Goal: Task Accomplishment & Management: Manage account settings

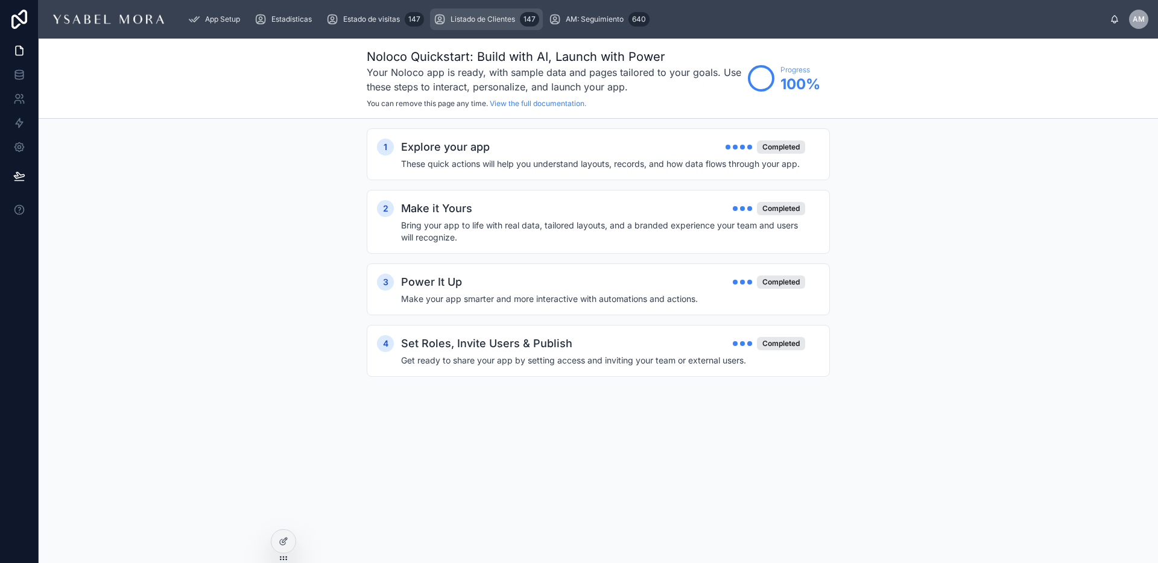
click at [537, 20] on div "147" at bounding box center [529, 19] width 19 height 14
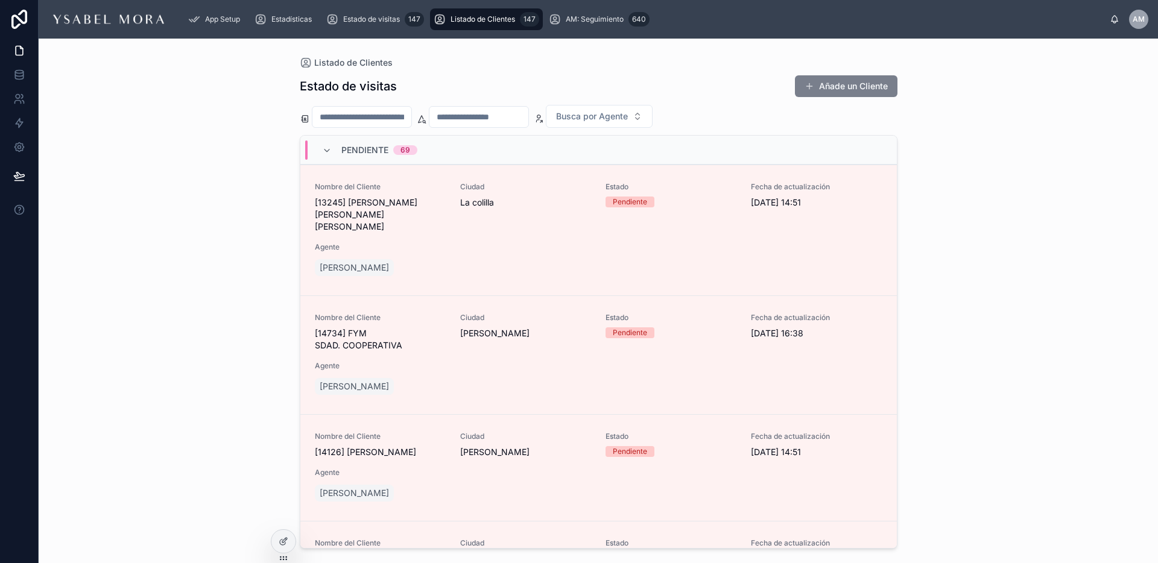
click at [857, 84] on button "Añade un Cliente" at bounding box center [846, 86] width 103 height 22
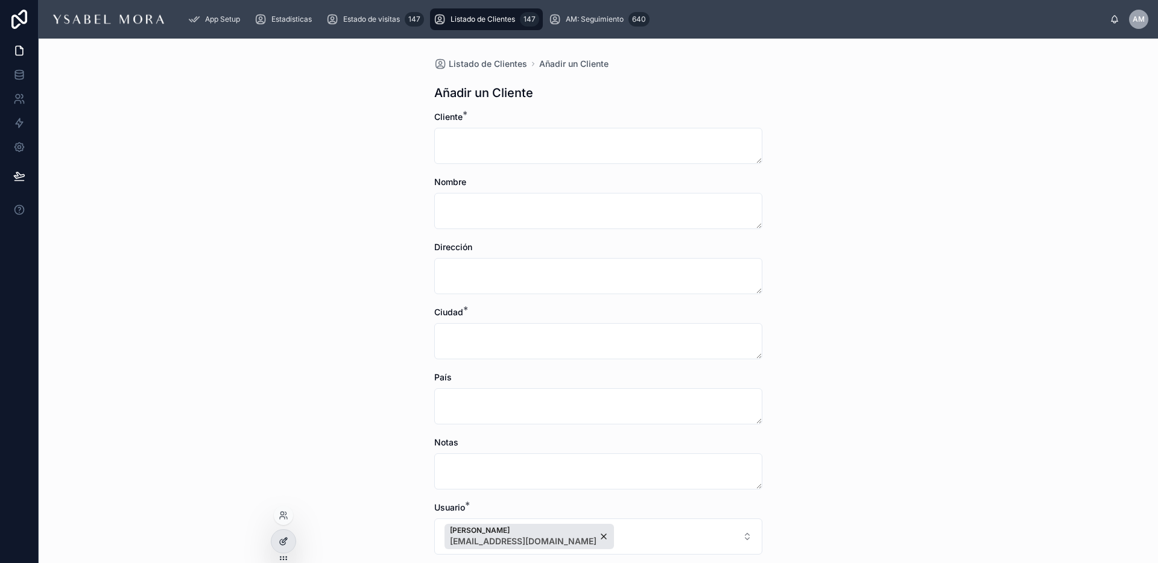
click at [276, 541] on div at bounding box center [283, 541] width 24 height 23
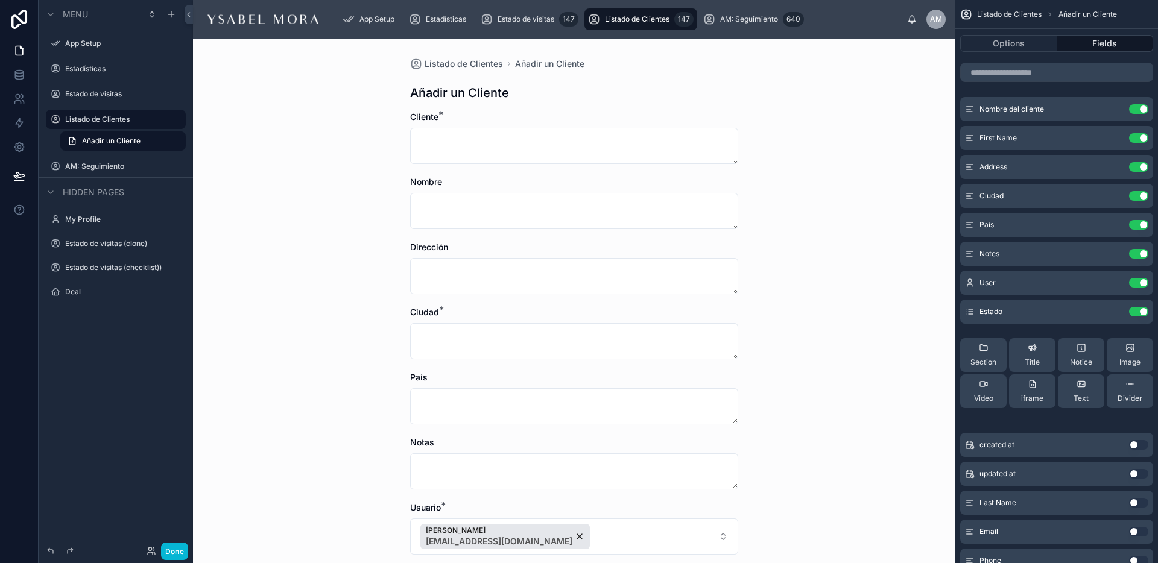
scroll to position [162, 0]
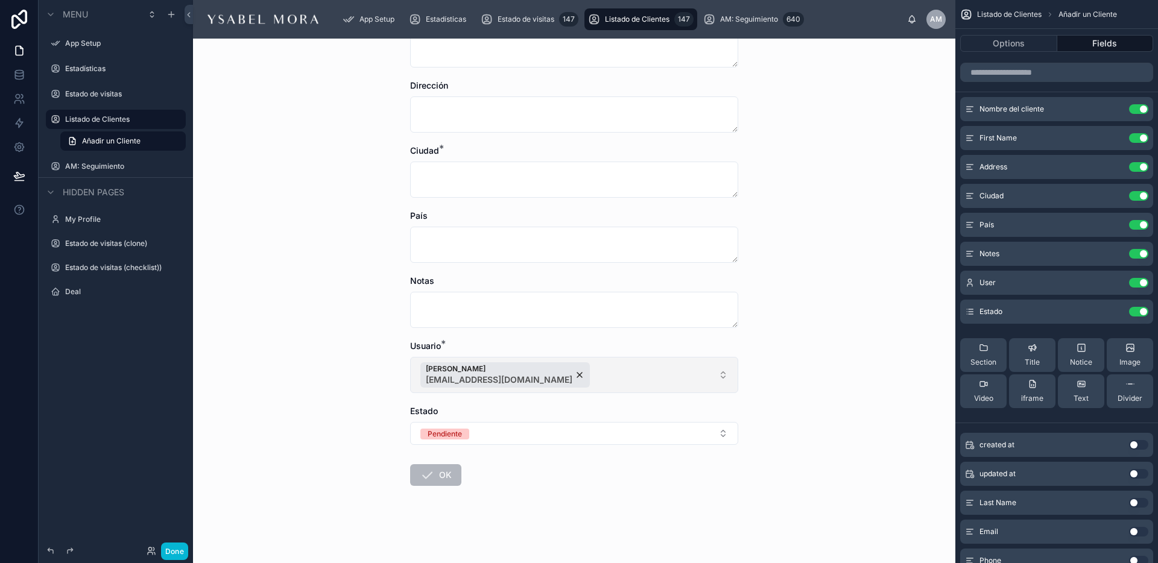
click at [663, 371] on button "[PERSON_NAME] [EMAIL_ADDRESS][DOMAIN_NAME]" at bounding box center [574, 375] width 328 height 36
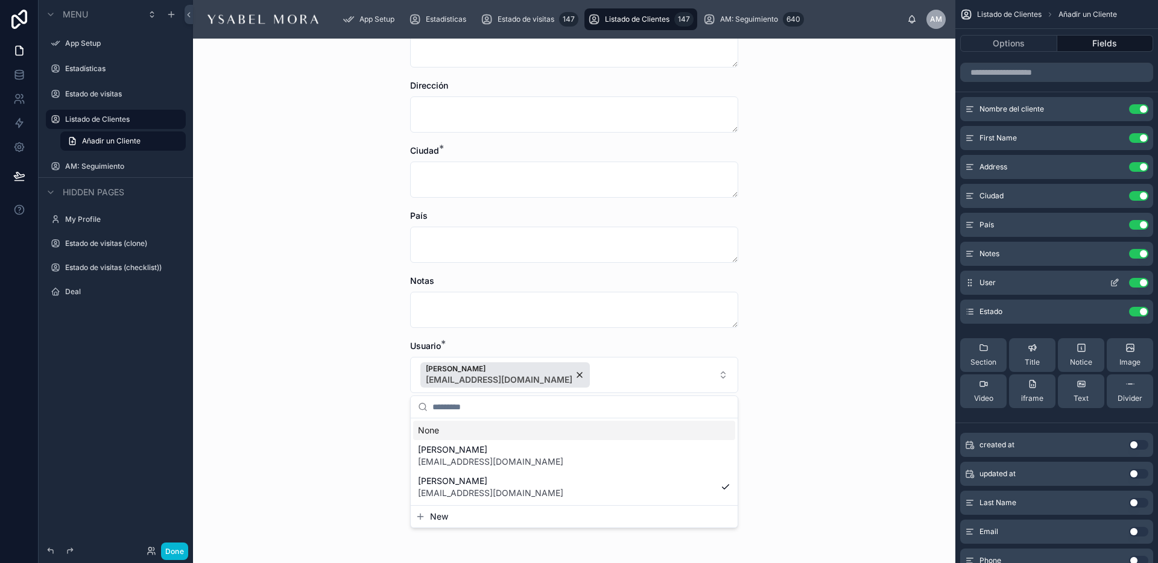
click at [1117, 285] on icon "scrollable content" at bounding box center [1115, 283] width 10 height 10
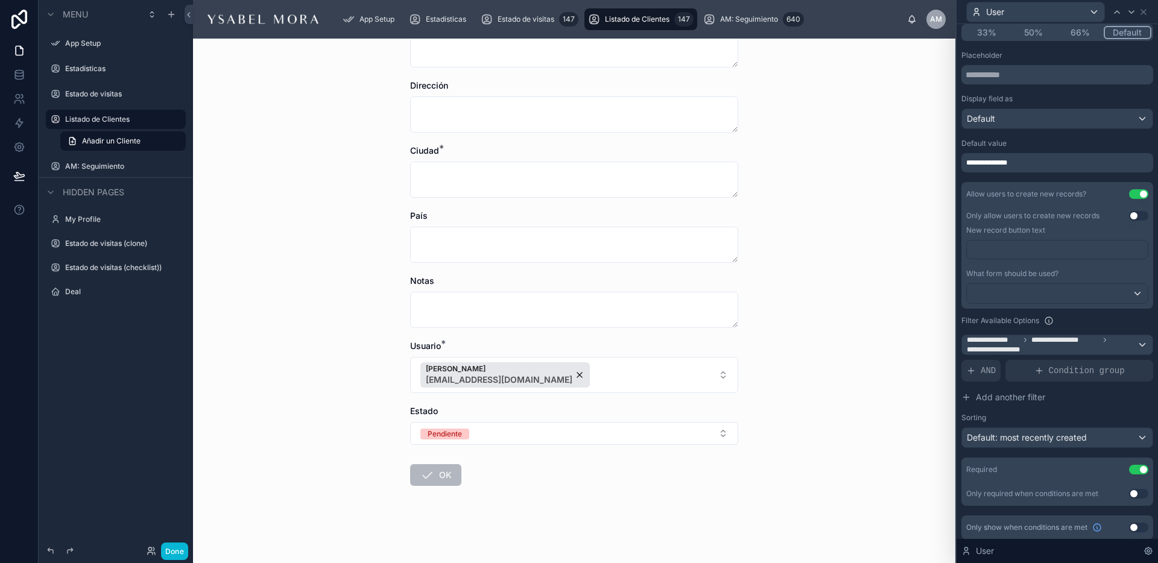
scroll to position [133, 0]
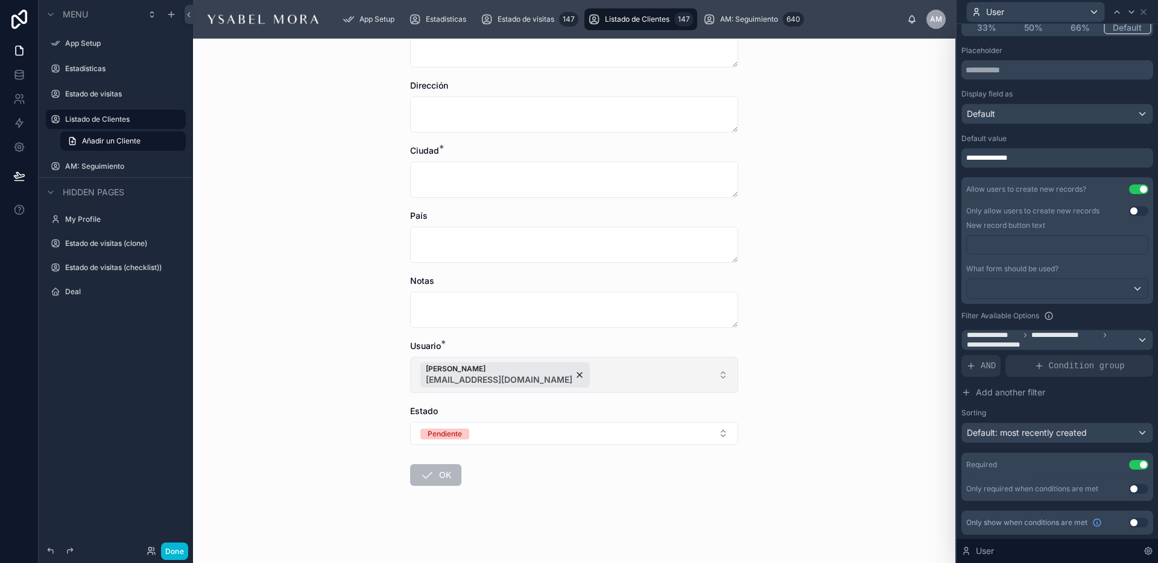
click at [663, 376] on button "[PERSON_NAME] [EMAIL_ADDRESS][DOMAIN_NAME]" at bounding box center [574, 375] width 328 height 36
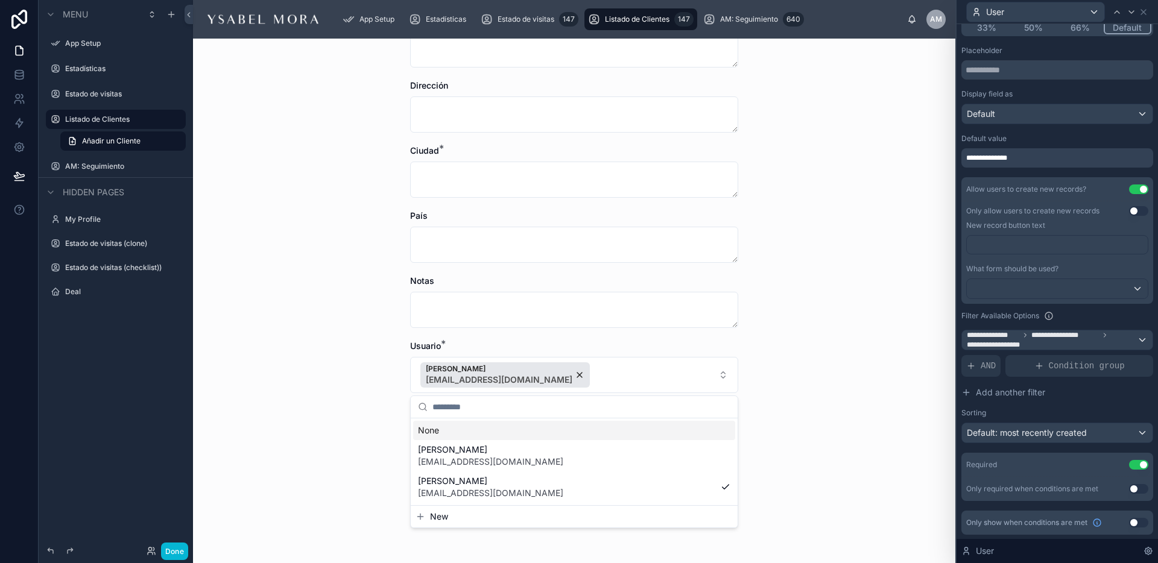
click at [817, 358] on div "Listado de Clientes Añadir un Cliente Añadir un Cliente Cliente * Nombre Direcc…" at bounding box center [574, 301] width 762 height 525
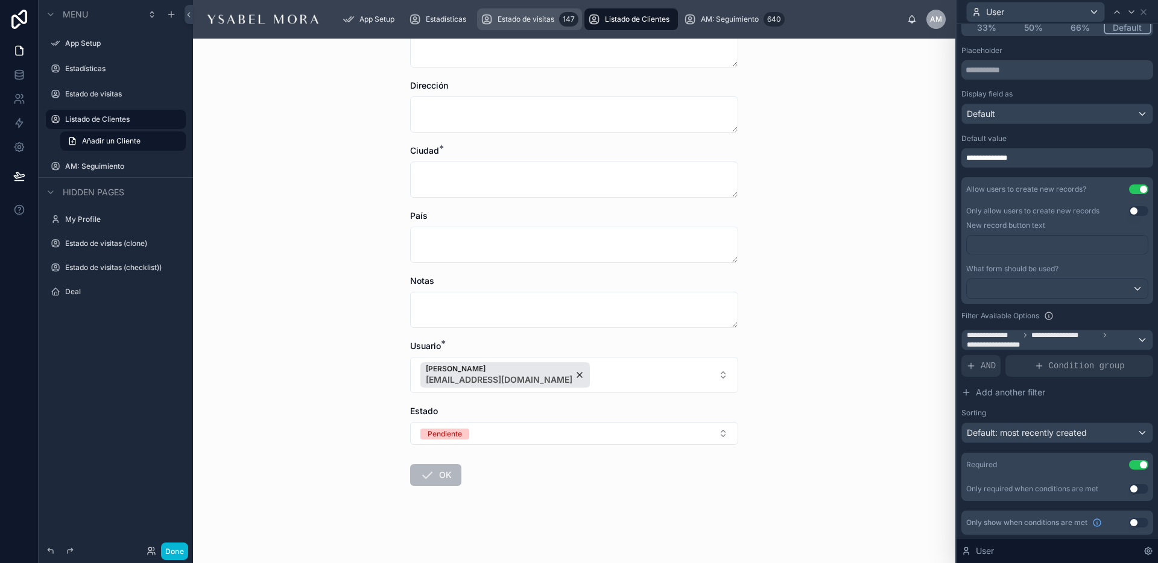
click at [567, 24] on div "App Setup Estadísticas Estado de visitas 147 Listado de Clientes 147 AM: Seguim…" at bounding box center [620, 19] width 574 height 27
click at [534, 20] on span "Estado de visitas" at bounding box center [525, 19] width 57 height 10
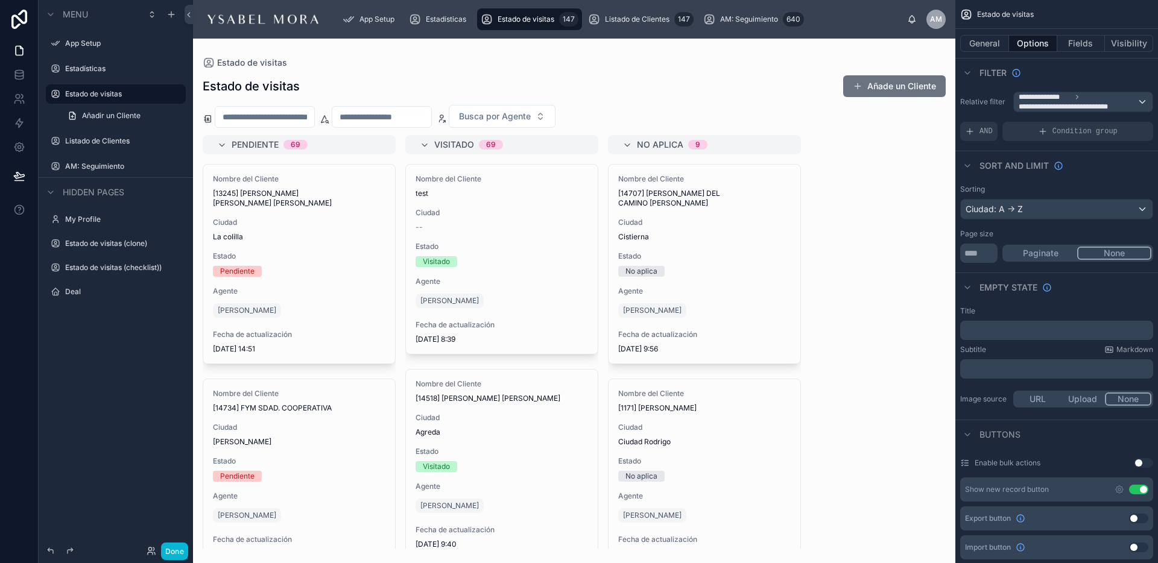
click at [867, 82] on div at bounding box center [574, 301] width 762 height 525
click at [878, 90] on button "Añade un Cliente" at bounding box center [894, 86] width 103 height 22
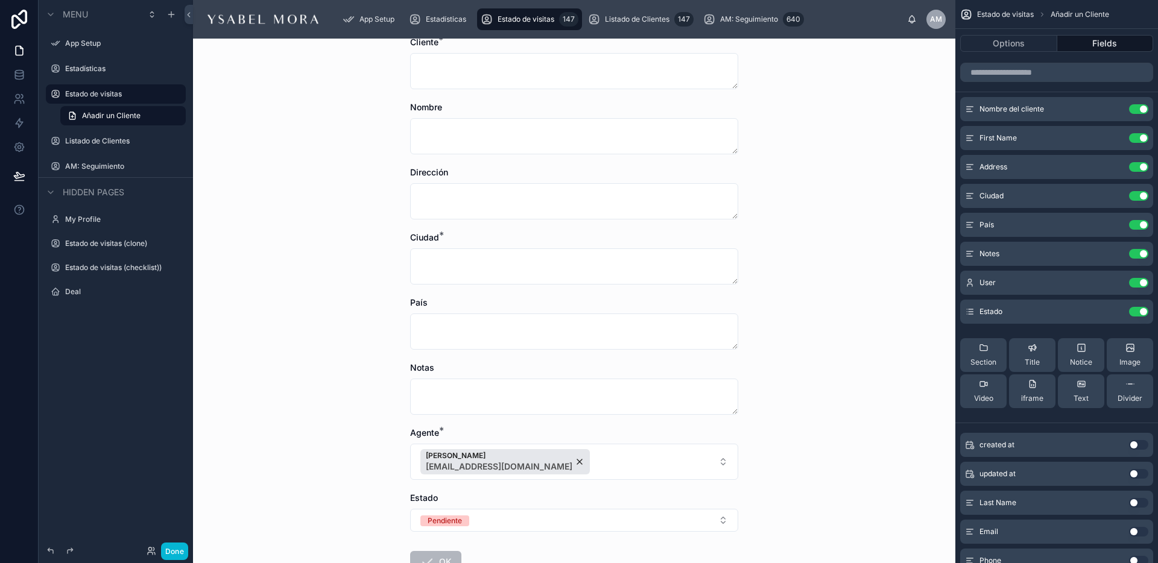
scroll to position [160, 0]
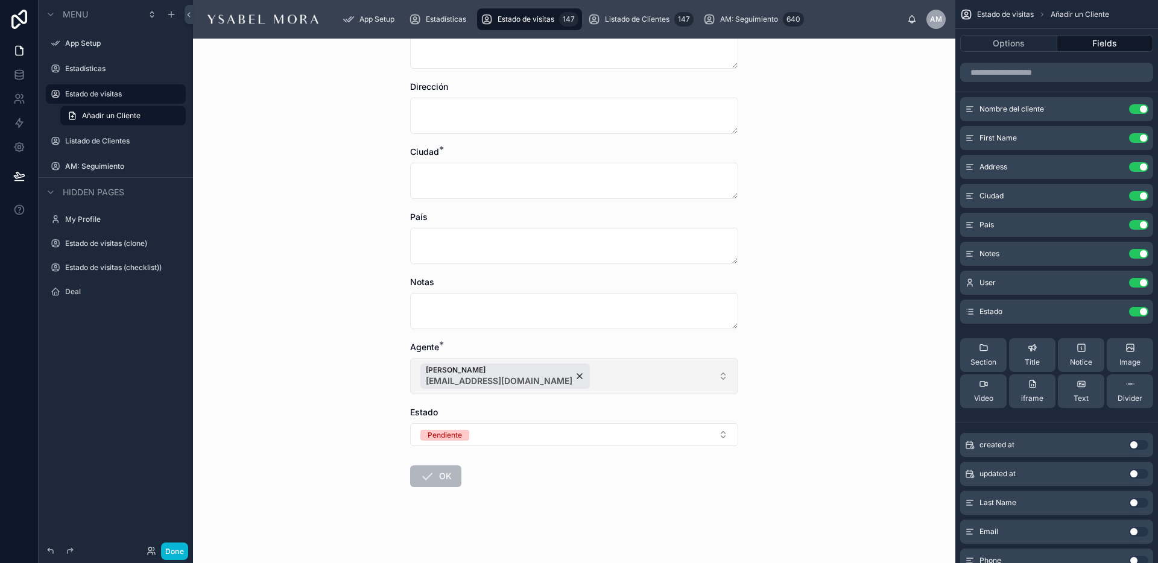
click at [575, 386] on button "[PERSON_NAME] [EMAIL_ADDRESS][DOMAIN_NAME]" at bounding box center [574, 376] width 328 height 36
click at [437, 24] on div "Estadísticas" at bounding box center [440, 19] width 62 height 19
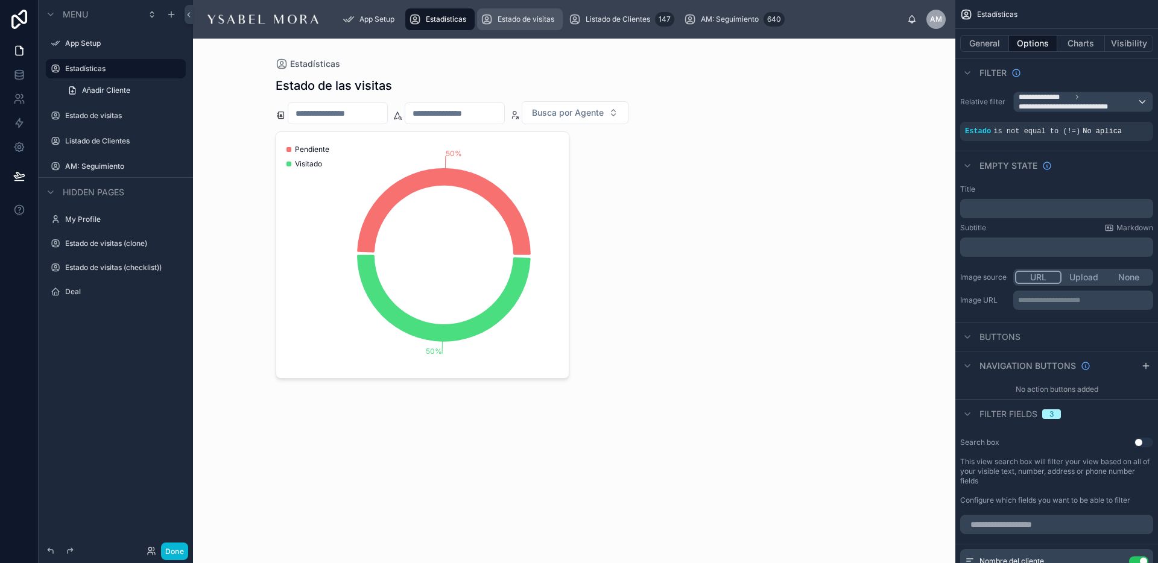
click at [548, 23] on span "Estado de visitas" at bounding box center [525, 19] width 57 height 10
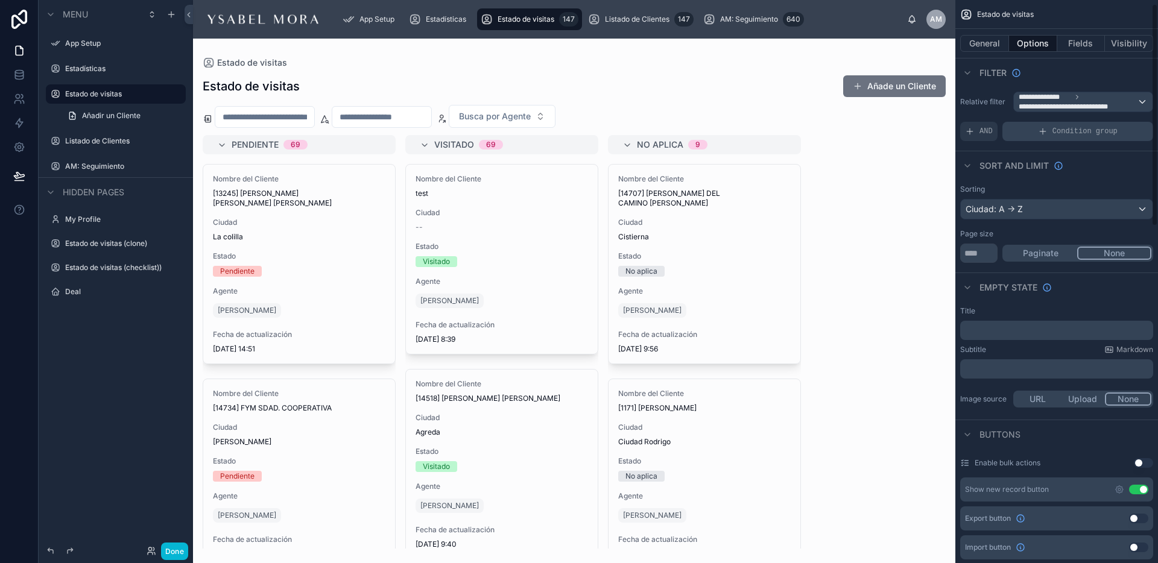
scroll to position [12, 0]
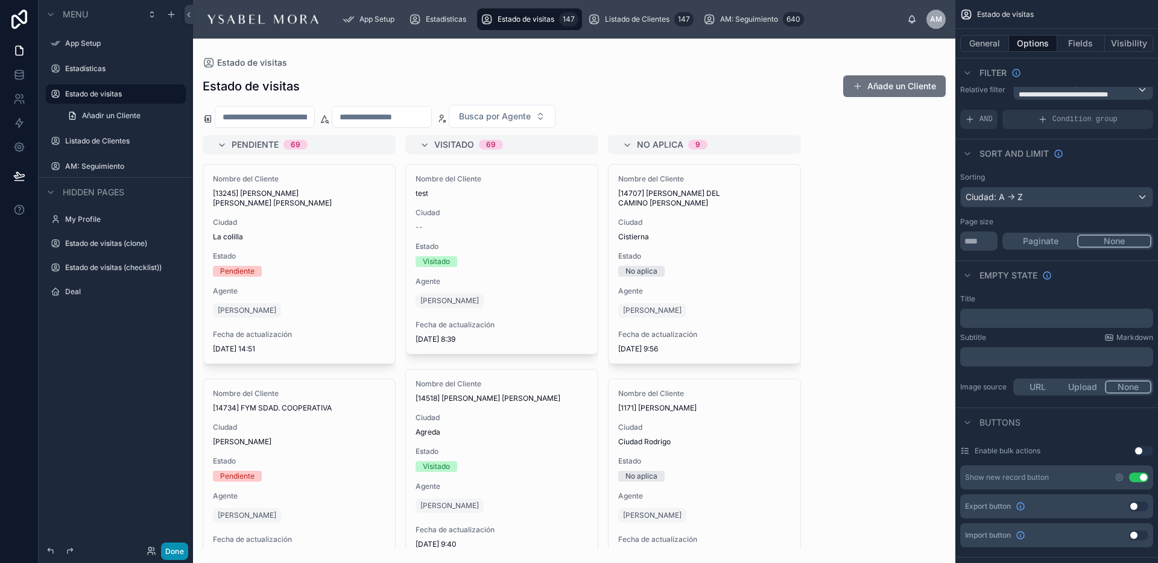
click at [179, 551] on button "Done" at bounding box center [174, 551] width 27 height 17
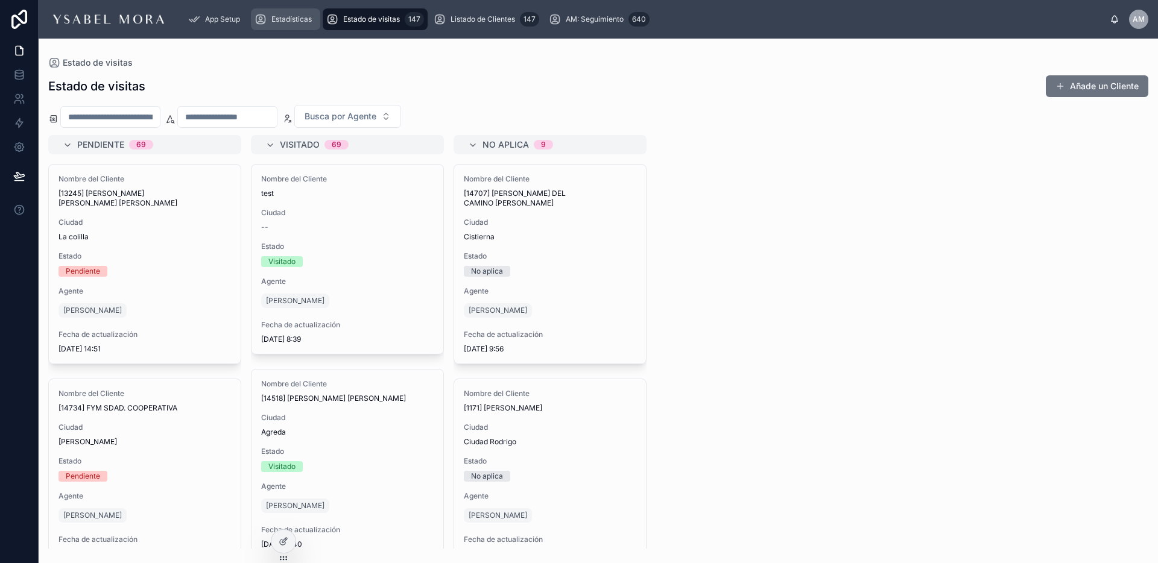
click at [306, 24] on div "Estadísticas" at bounding box center [285, 19] width 62 height 19
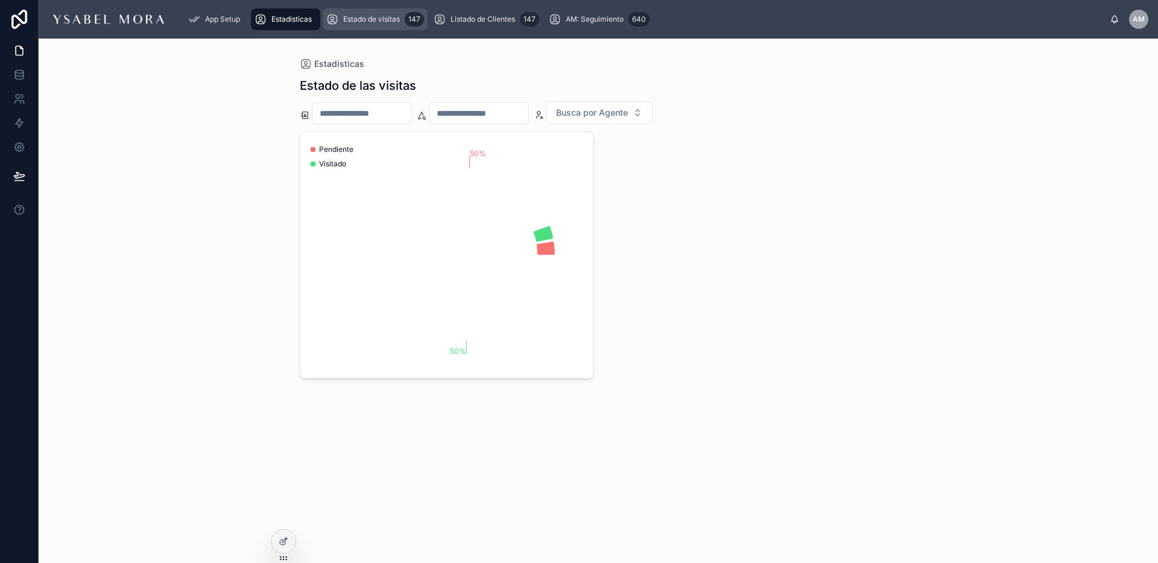
click at [356, 25] on div "Estado de visitas 147" at bounding box center [375, 19] width 98 height 19
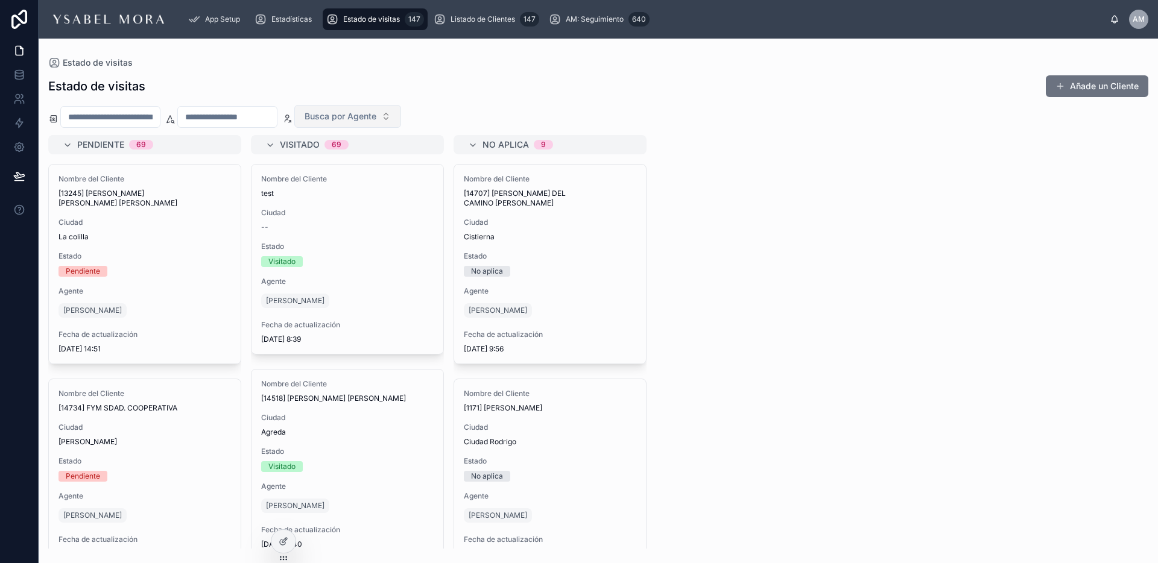
click at [365, 127] on button "Busca por Agente" at bounding box center [347, 116] width 107 height 23
click at [357, 78] on div "Estado de visitas Añade un Cliente" at bounding box center [598, 86] width 1100 height 23
click at [444, 26] on div "Listado de Clientes 147" at bounding box center [487, 19] width 106 height 19
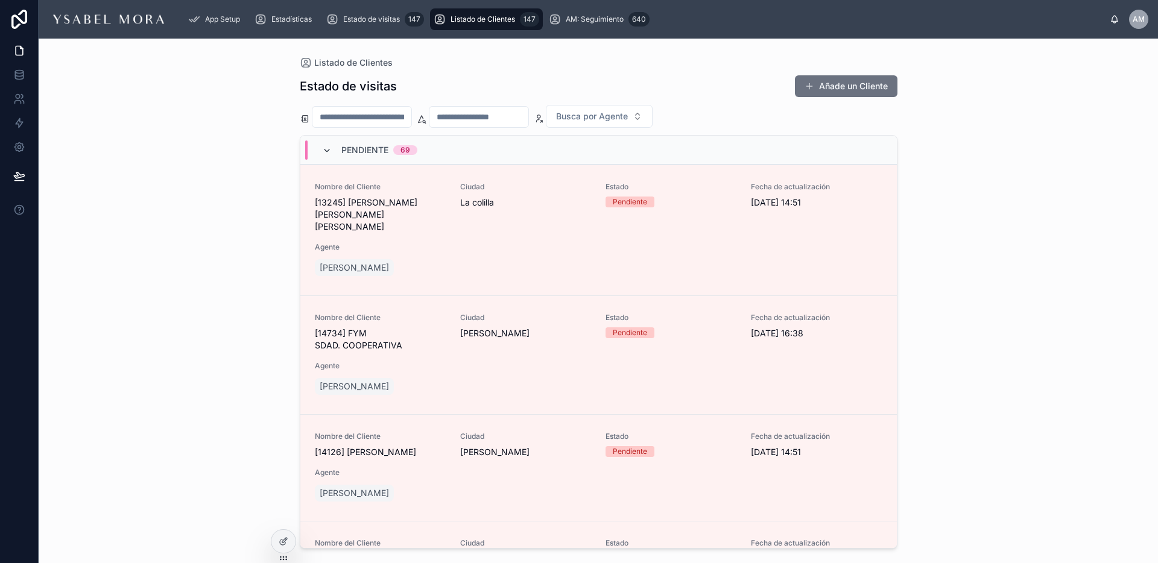
click at [329, 153] on icon at bounding box center [327, 151] width 10 height 10
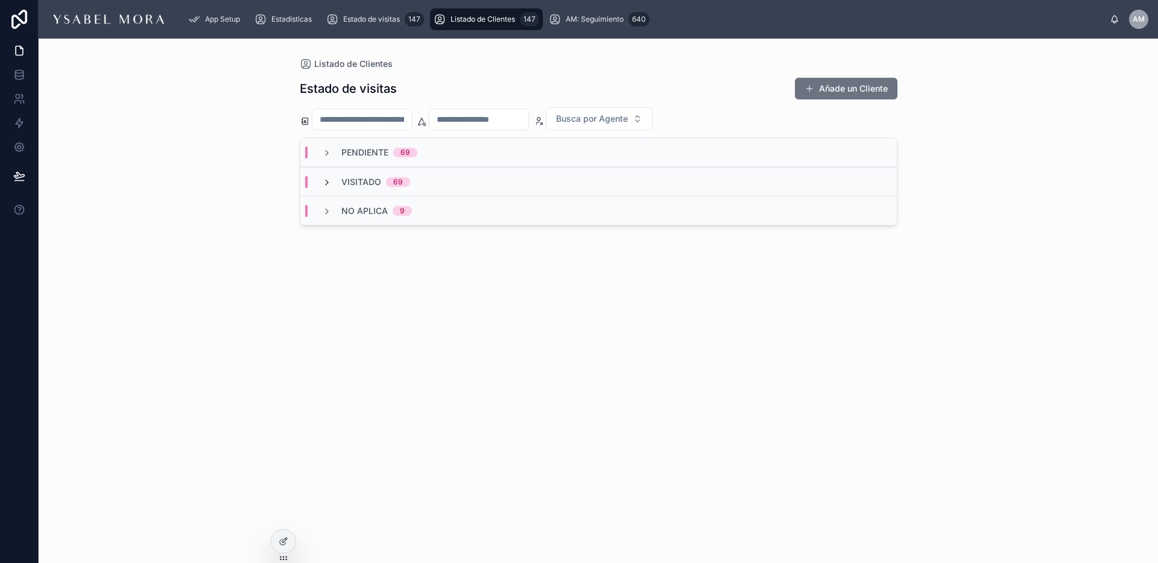
click at [327, 186] on icon at bounding box center [327, 183] width 10 height 10
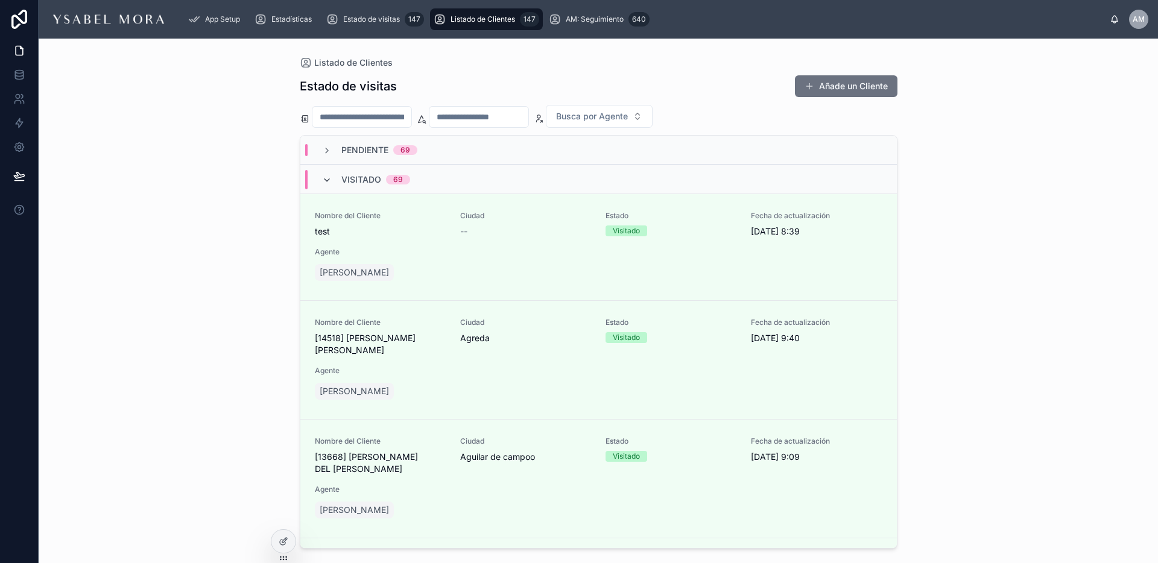
click at [326, 182] on icon at bounding box center [327, 180] width 10 height 10
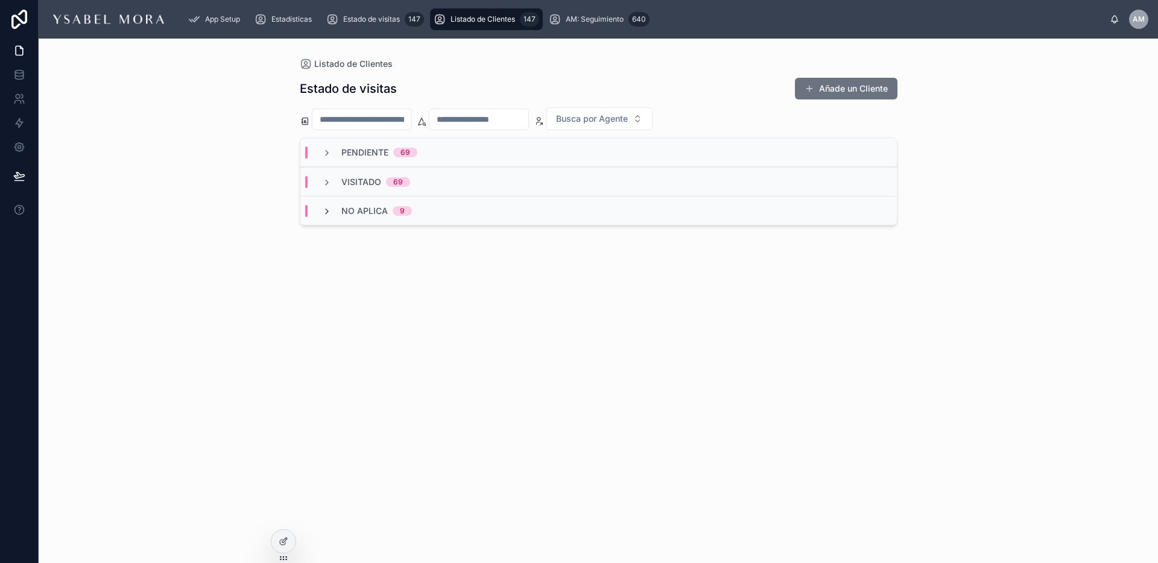
click at [327, 214] on icon at bounding box center [327, 212] width 10 height 10
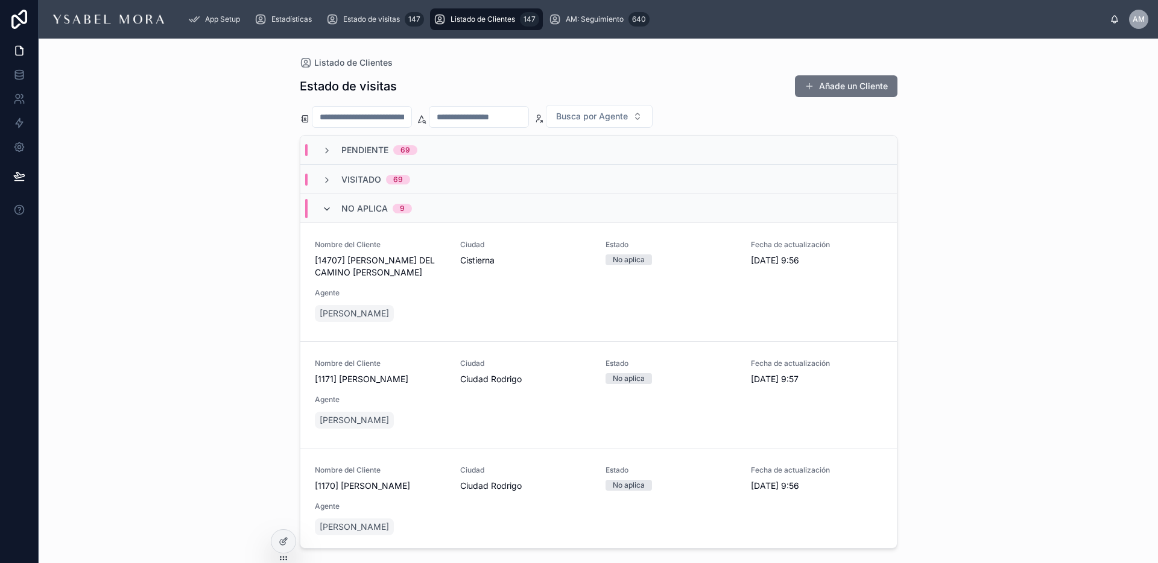
click at [326, 210] on icon at bounding box center [327, 209] width 10 height 10
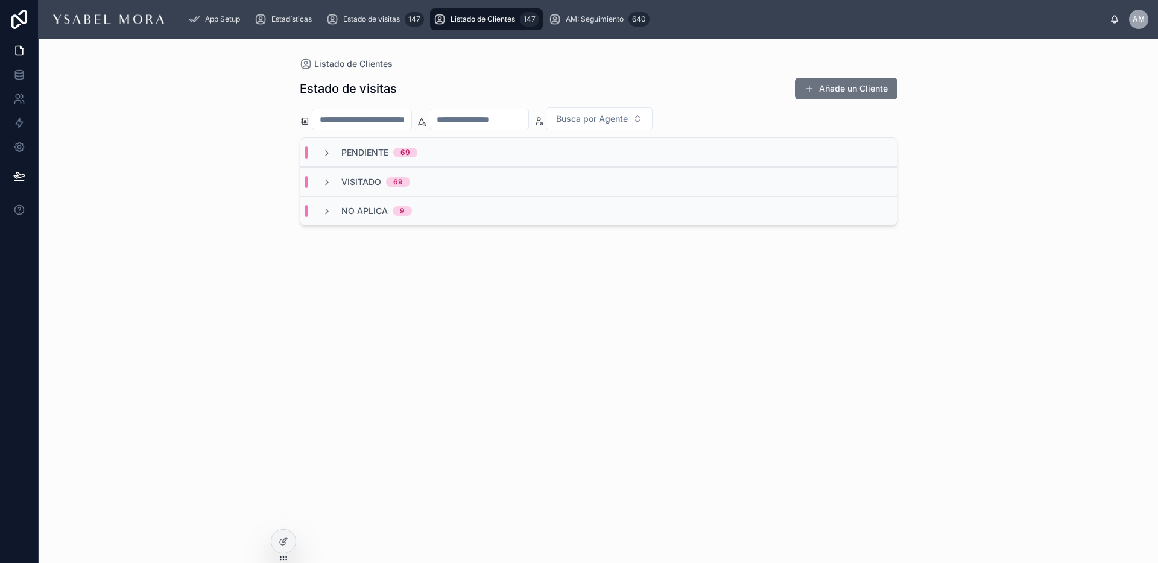
click at [320, 150] on div "Pendiente 69" at bounding box center [370, 153] width 124 height 12
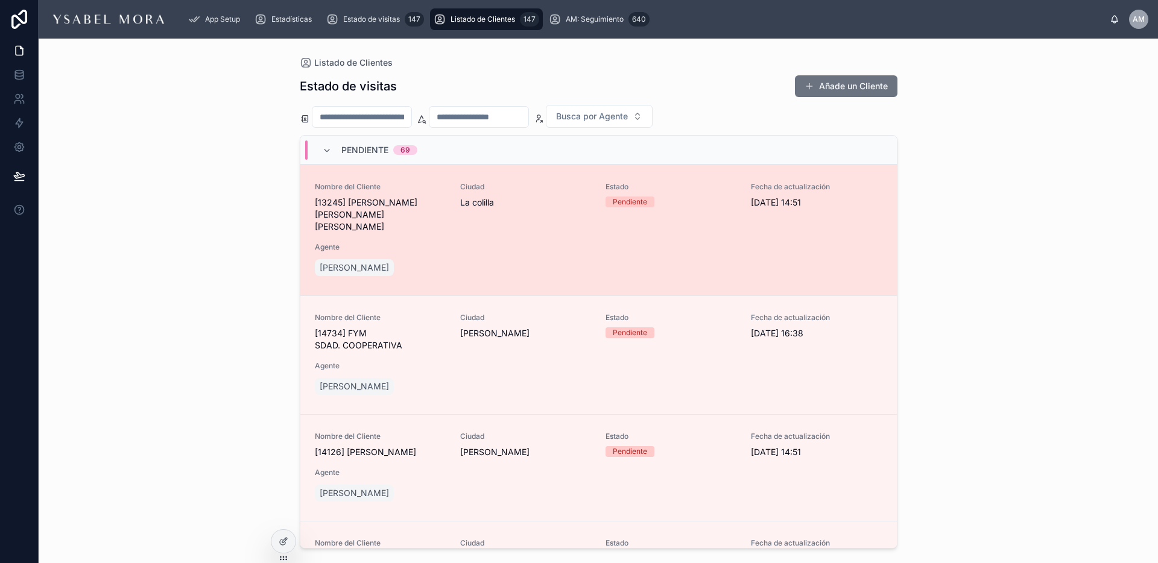
click at [485, 200] on span "La colilla" at bounding box center [525, 203] width 131 height 12
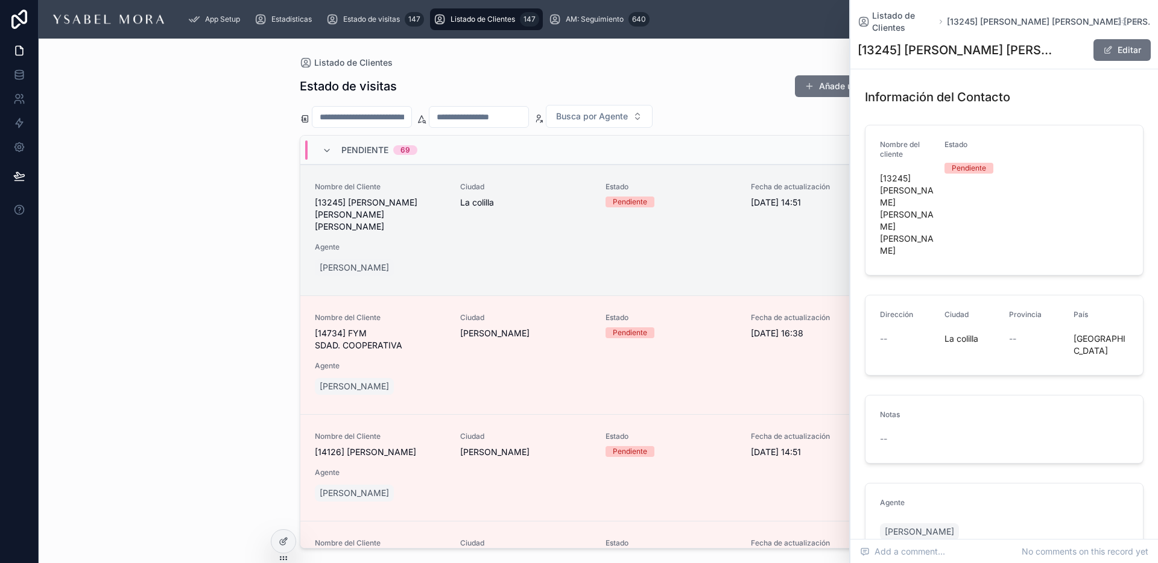
scroll to position [23, 0]
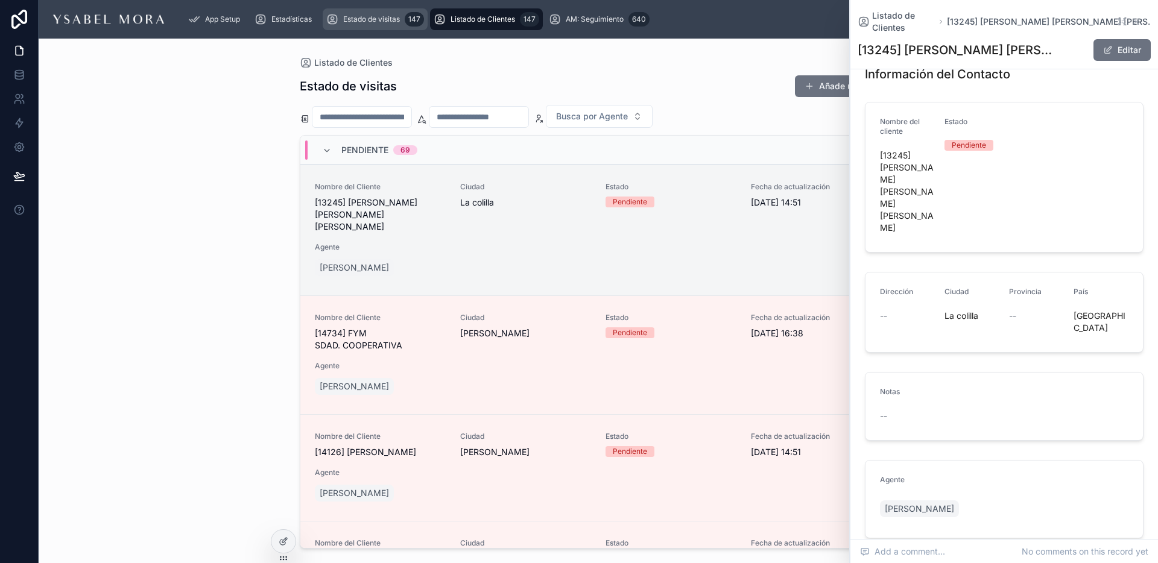
click at [375, 22] on span "Estado de visitas" at bounding box center [371, 19] width 57 height 10
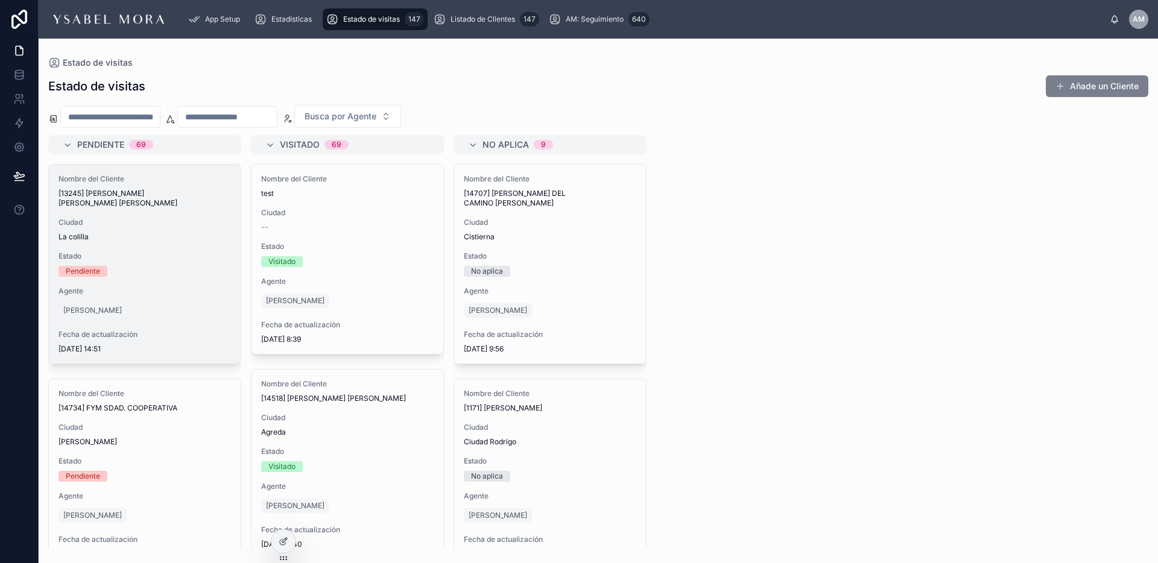
click at [1070, 90] on button "Añade un Cliente" at bounding box center [1097, 86] width 103 height 22
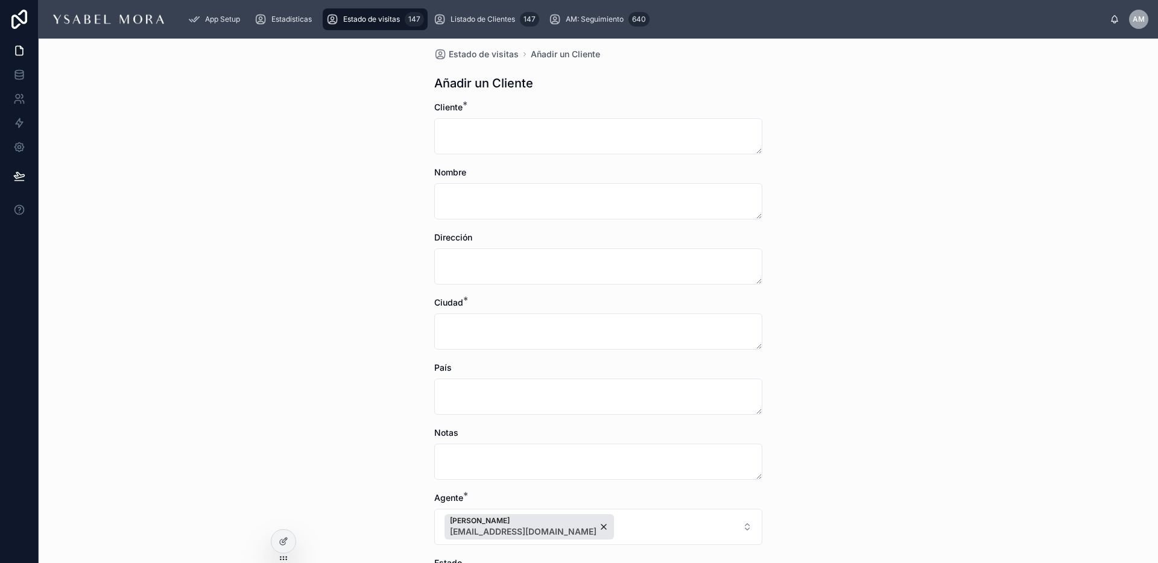
scroll to position [11, 0]
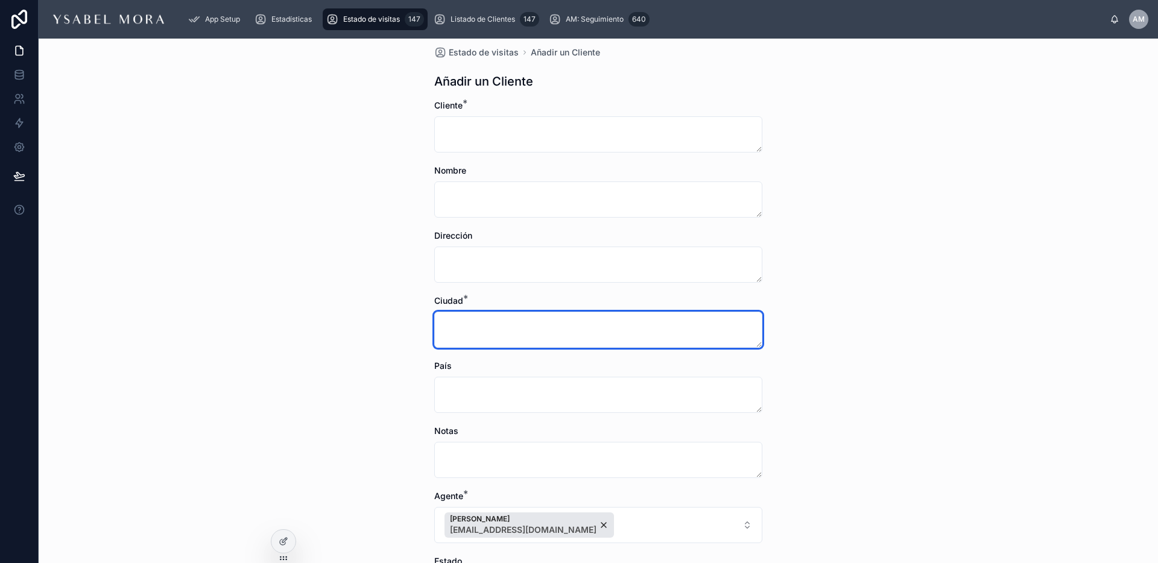
click at [467, 332] on textarea at bounding box center [598, 330] width 328 height 36
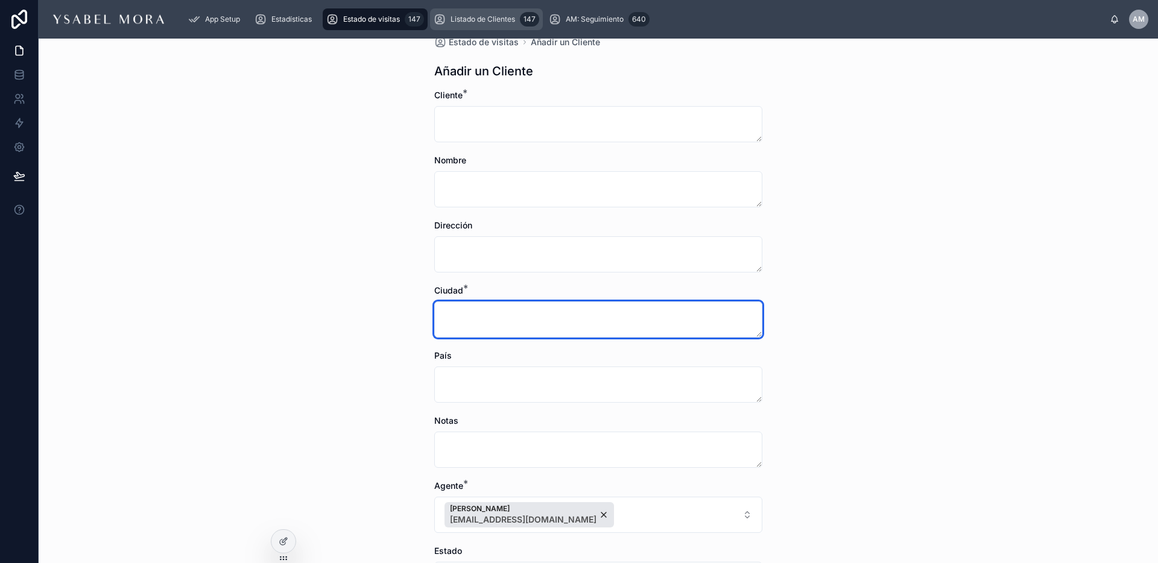
scroll to position [0, 0]
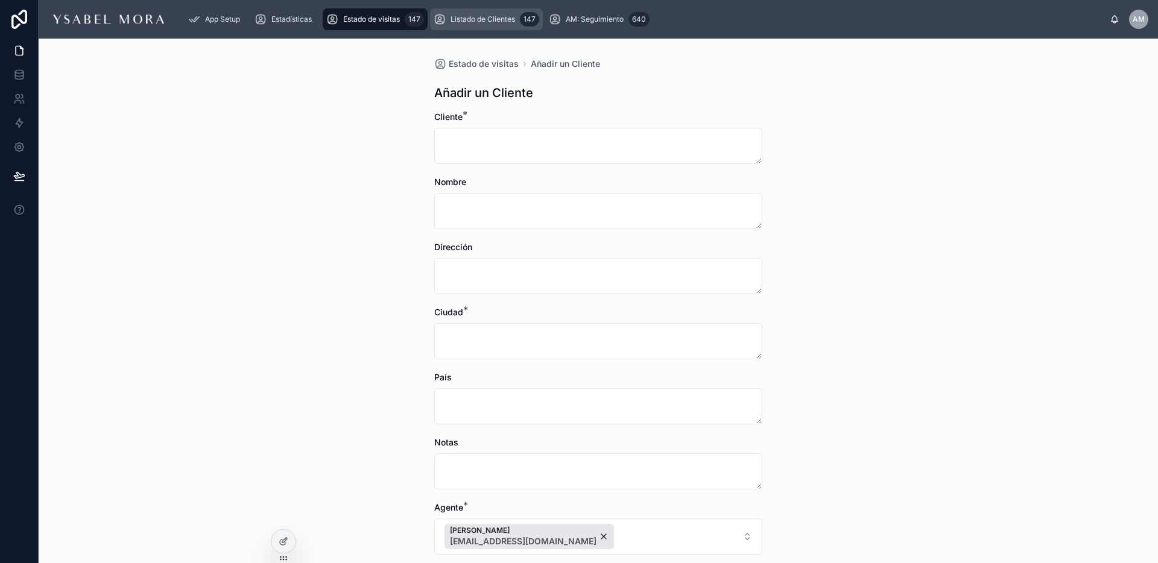
click at [487, 17] on span "Listado de Clientes" at bounding box center [482, 19] width 65 height 10
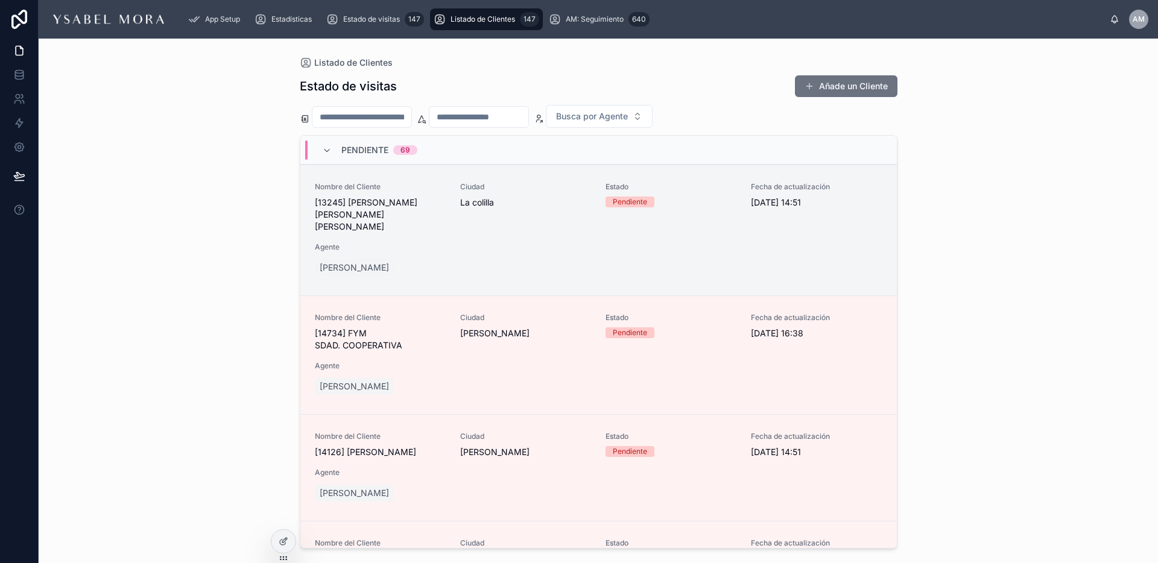
click at [529, 251] on div "Nombre del Cliente [13245] [PERSON_NAME] [PERSON_NAME] [PERSON_NAME] [GEOGRAPHI…" at bounding box center [598, 230] width 567 height 96
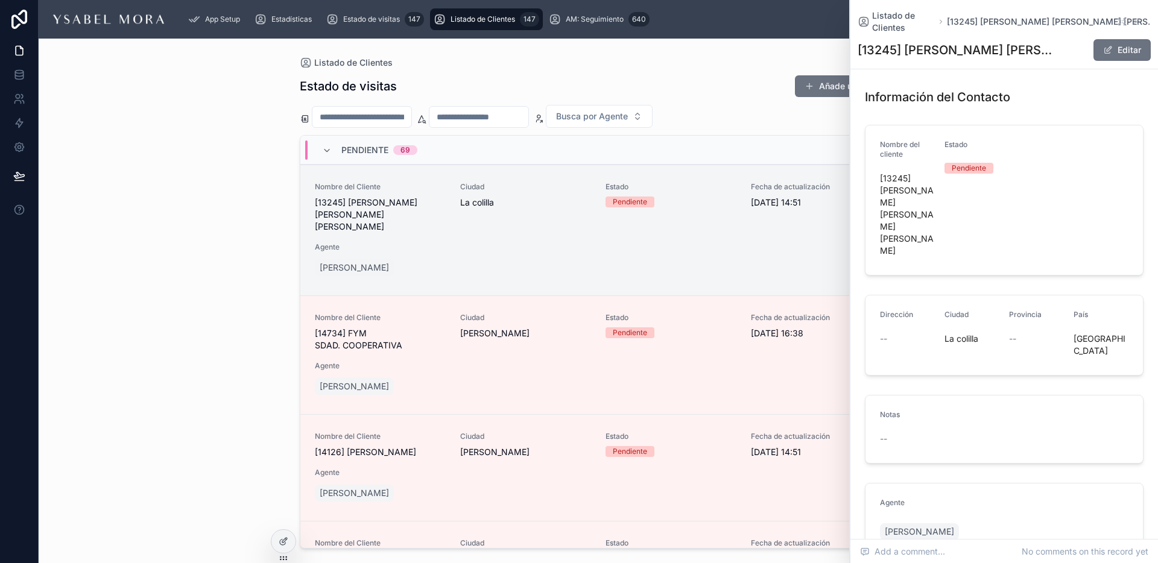
click at [449, 17] on div "Listado de Clientes 147" at bounding box center [487, 19] width 106 height 19
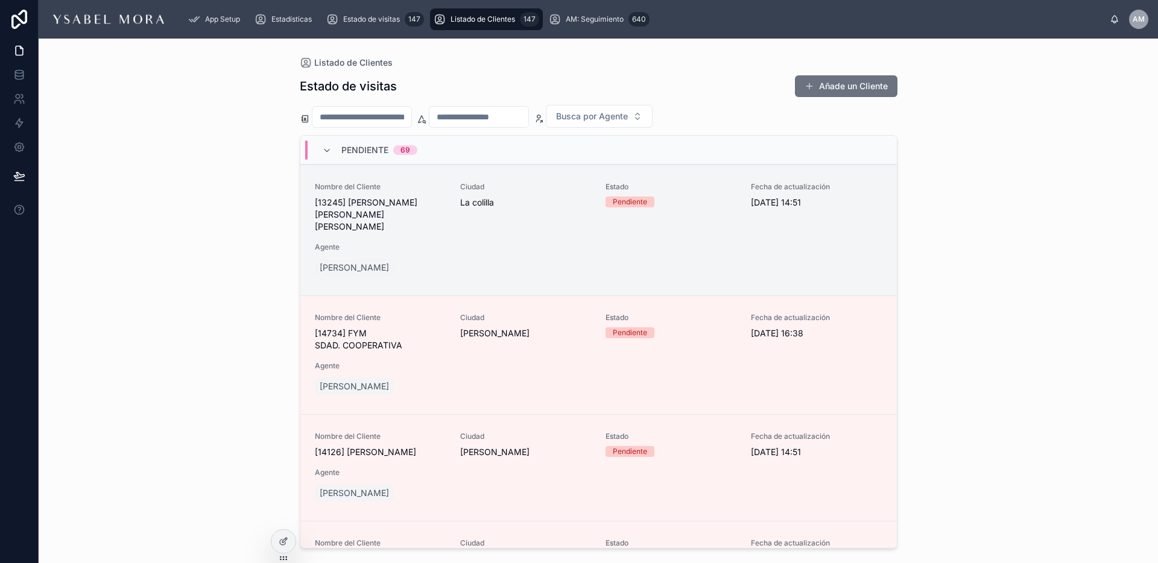
click at [473, 19] on span "Listado de Clientes" at bounding box center [482, 19] width 65 height 10
click at [326, 148] on icon at bounding box center [327, 151] width 10 height 10
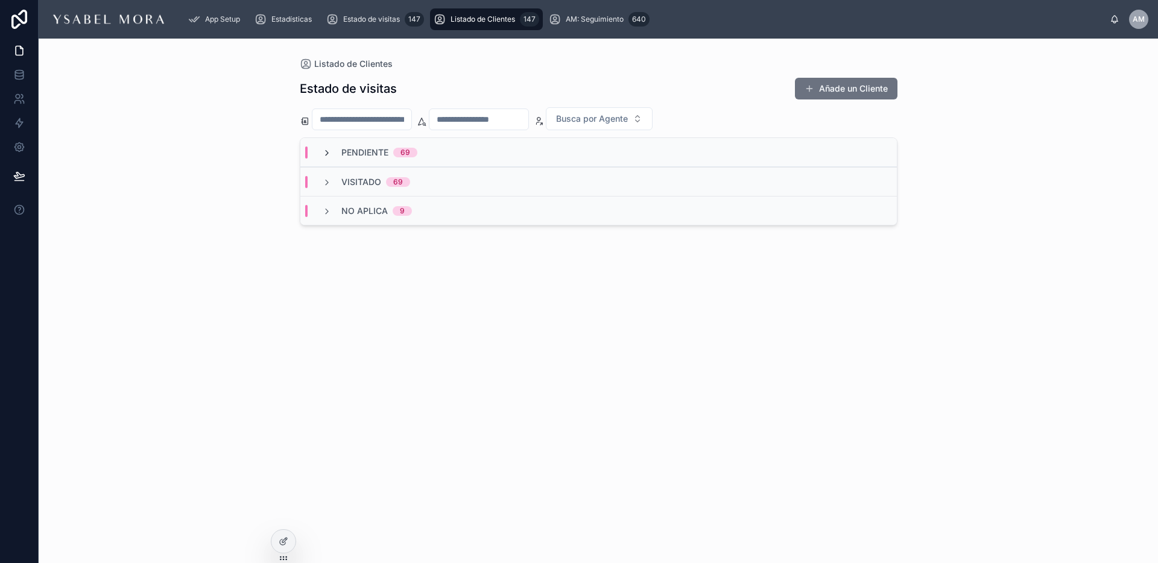
click at [331, 149] on icon at bounding box center [327, 153] width 10 height 10
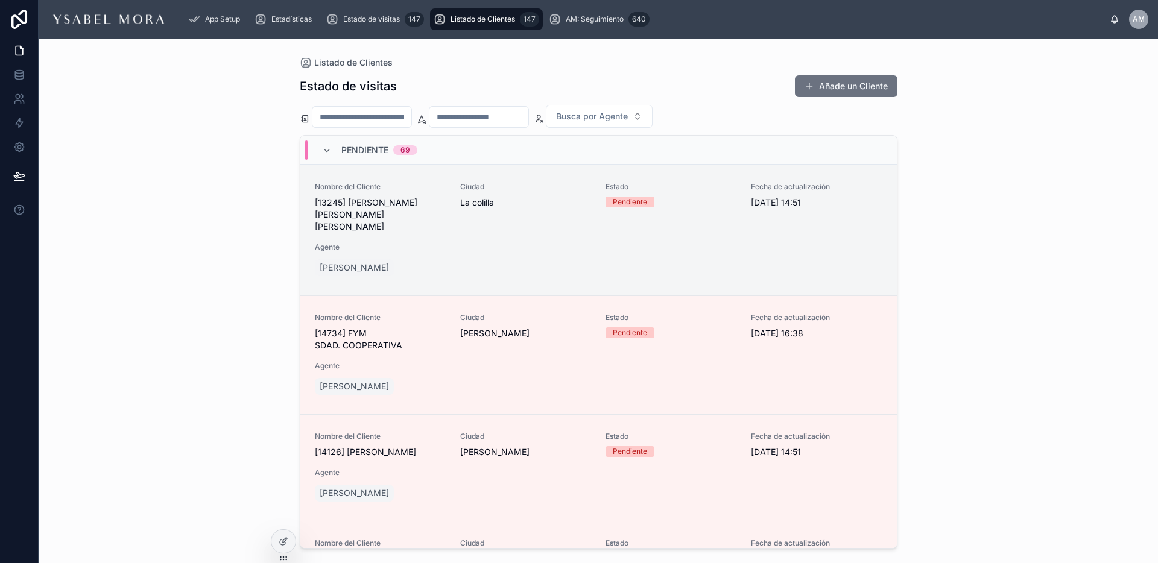
click at [815, 201] on span "[DATE] 14:51" at bounding box center [816, 203] width 131 height 12
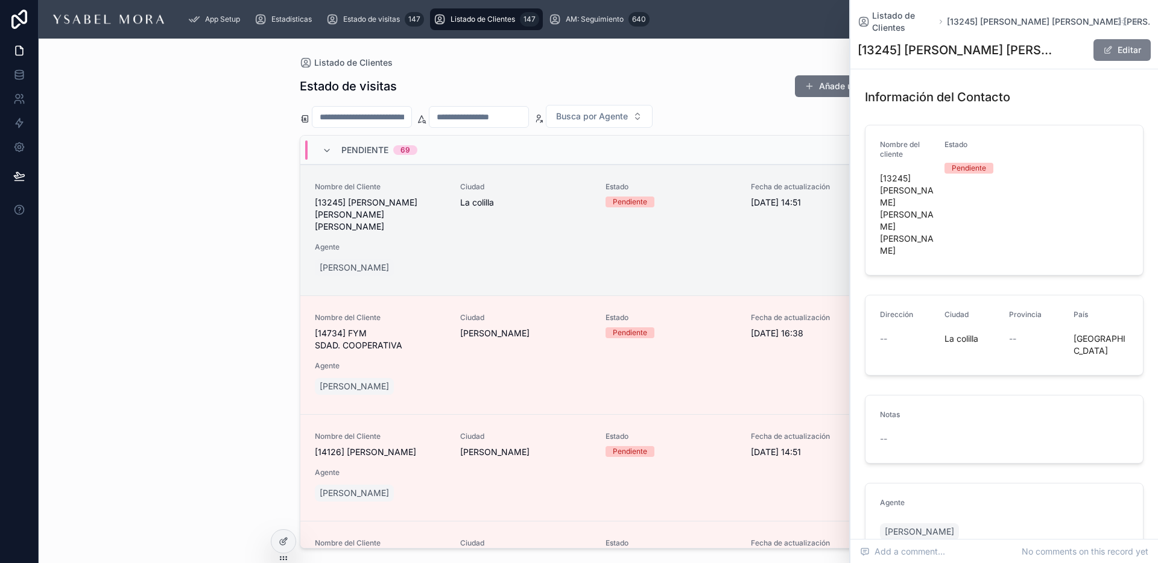
click at [1103, 45] on span at bounding box center [1108, 50] width 10 height 10
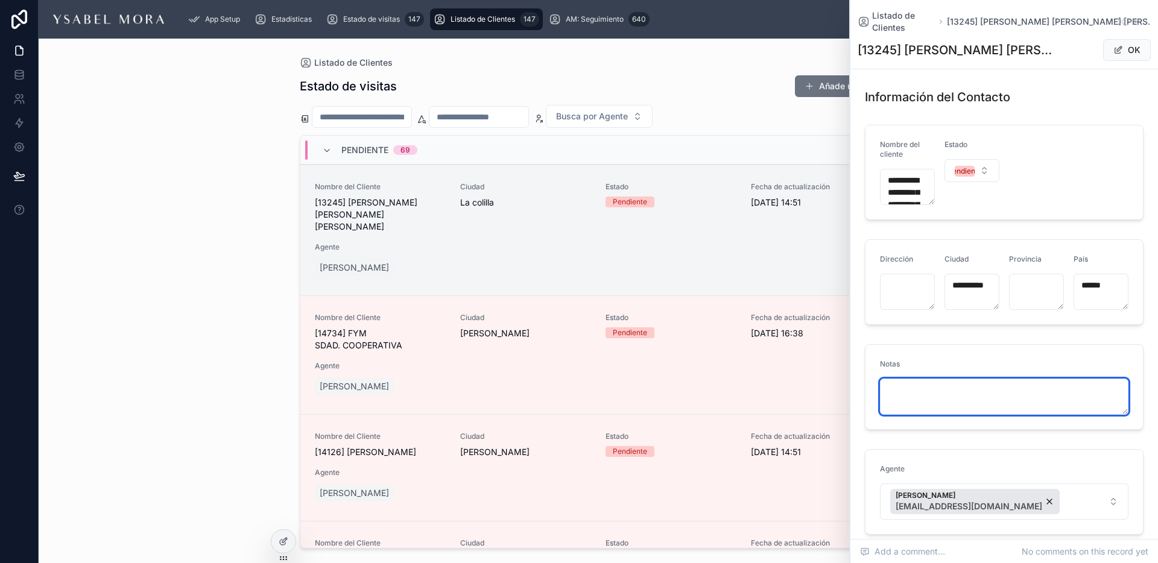
click at [916, 379] on textarea at bounding box center [1004, 397] width 248 height 36
click at [1126, 39] on button "OK" at bounding box center [1127, 50] width 48 height 22
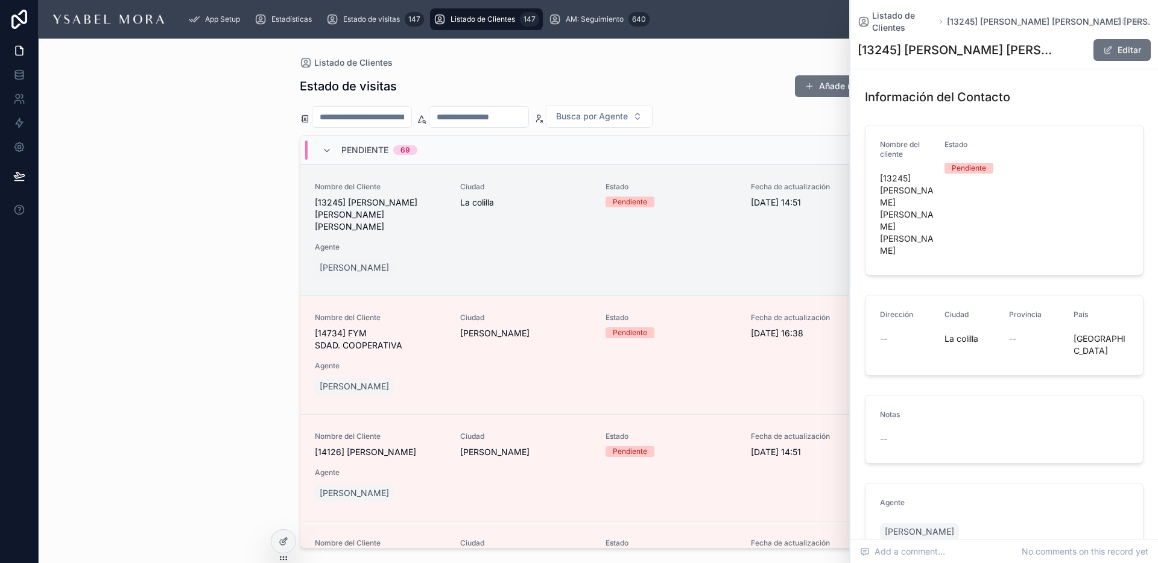
scroll to position [24, 0]
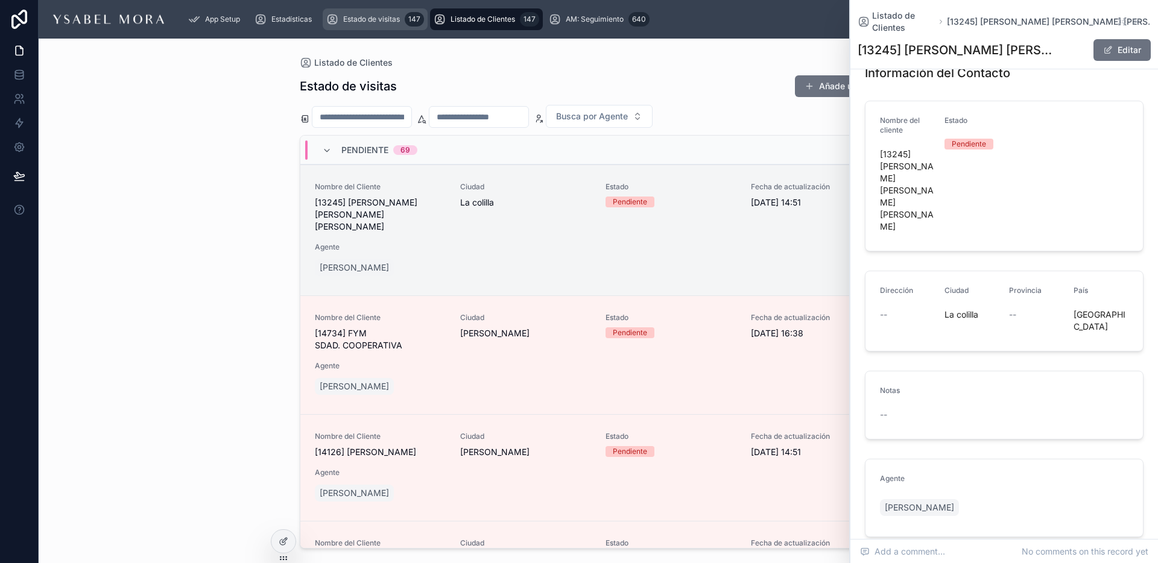
click at [364, 16] on span "Estado de visitas" at bounding box center [371, 19] width 57 height 10
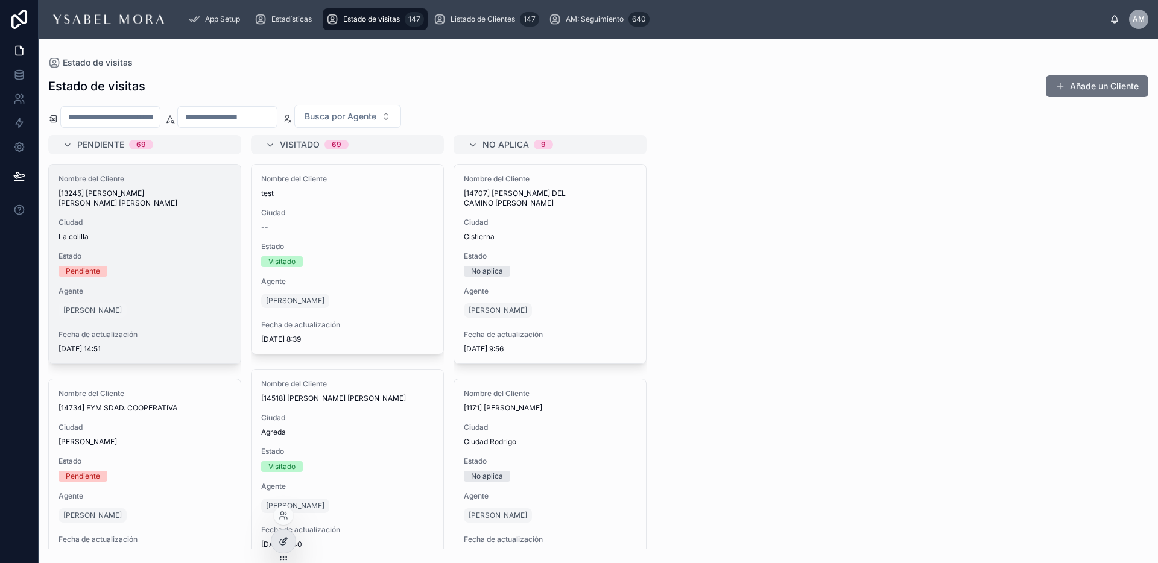
click at [293, 542] on div at bounding box center [283, 541] width 24 height 23
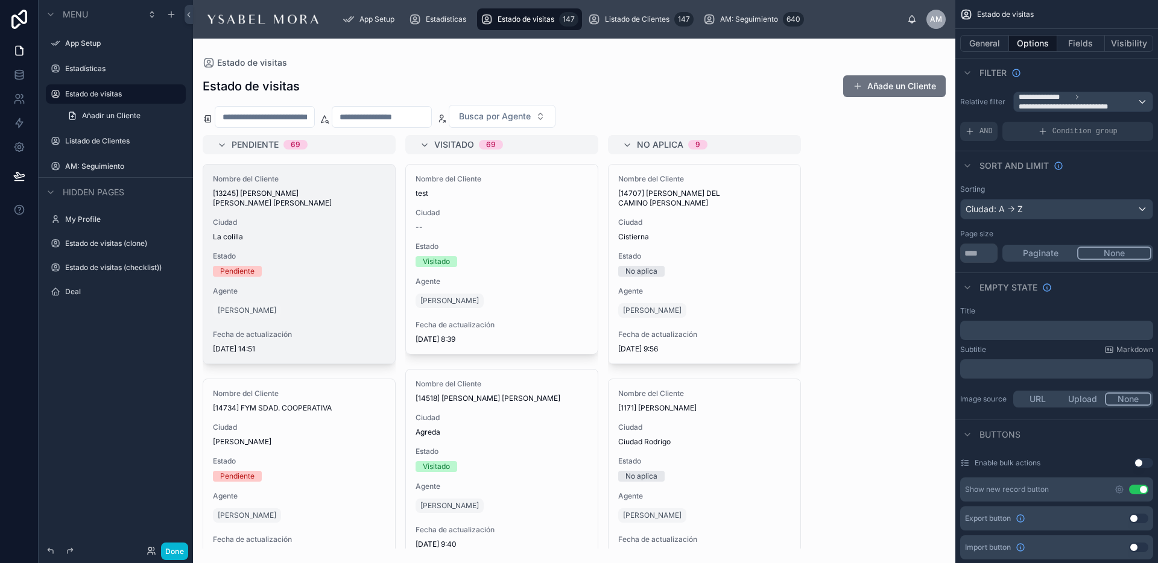
click at [355, 248] on div at bounding box center [574, 301] width 762 height 525
click at [985, 50] on button "General" at bounding box center [984, 43] width 49 height 17
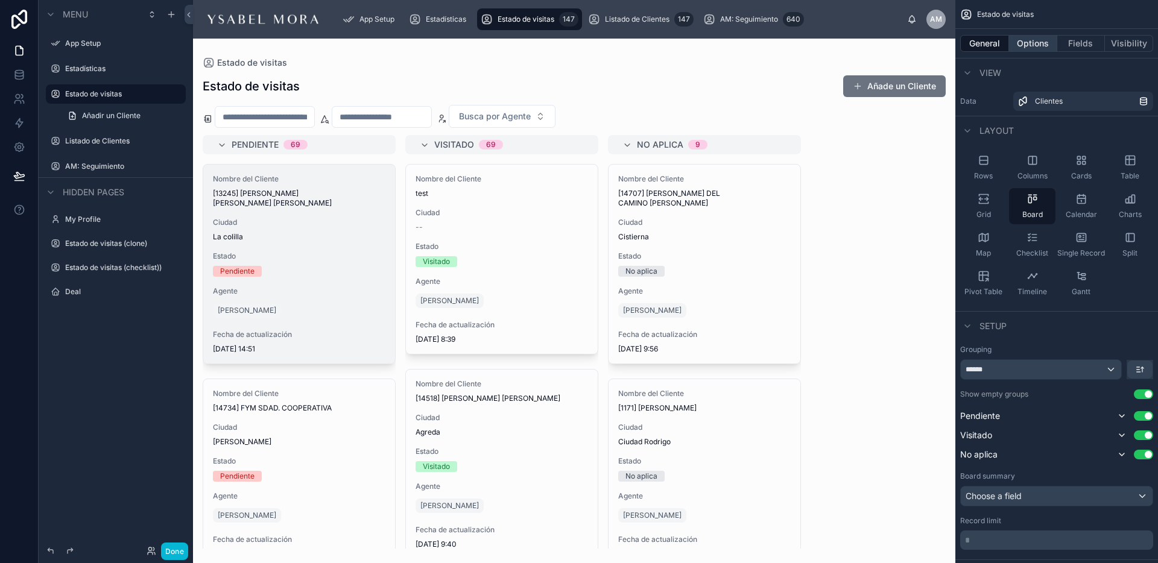
click at [1031, 45] on button "Options" at bounding box center [1033, 43] width 48 height 17
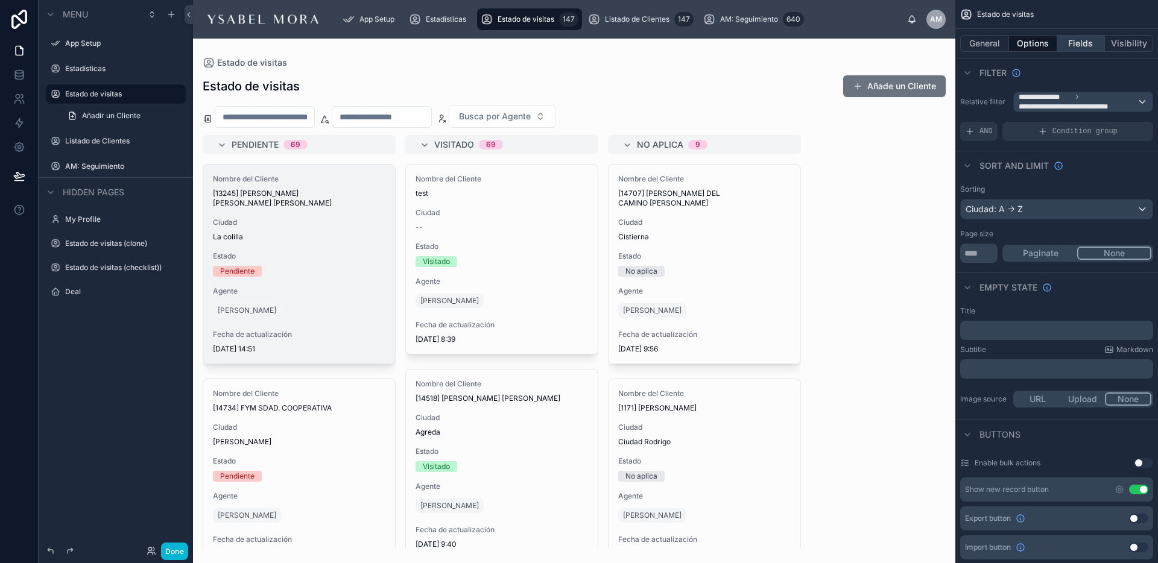
click at [1078, 40] on button "Fields" at bounding box center [1081, 43] width 48 height 17
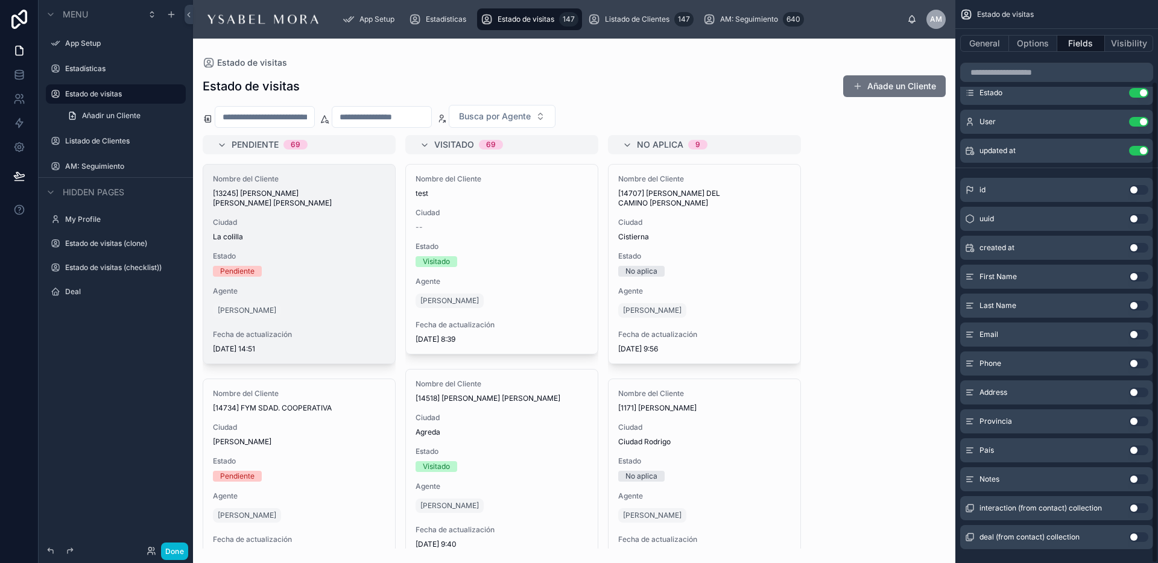
scroll to position [95, 0]
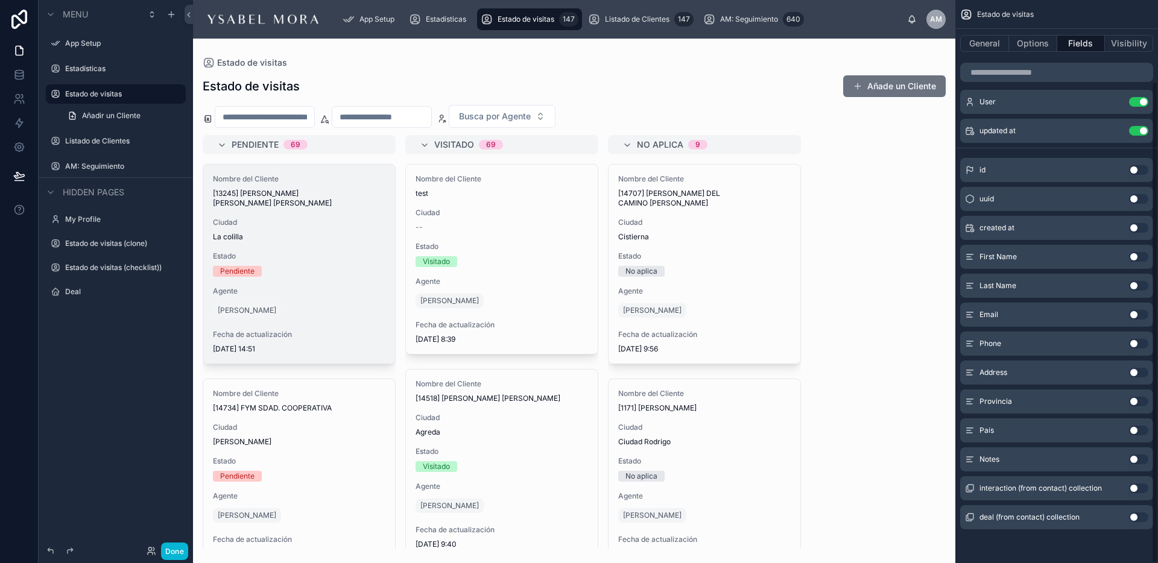
click at [1137, 461] on button "Use setting" at bounding box center [1138, 460] width 19 height 10
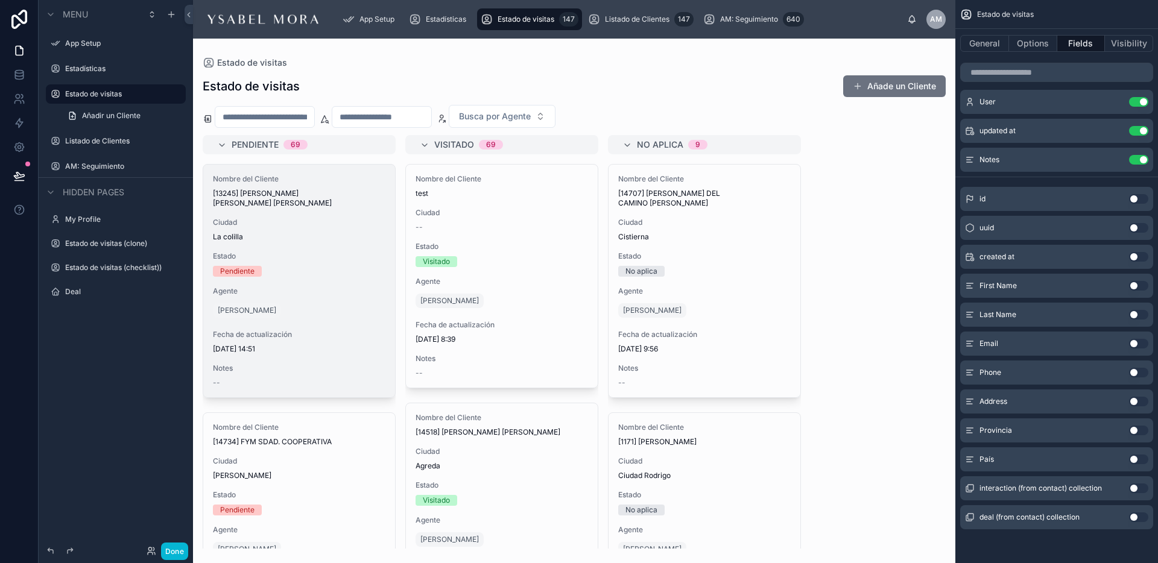
click at [887, 43] on div "Estado de visitas Estado de visitas Añade un Cliente Busca por Agente Pendiente…" at bounding box center [574, 294] width 762 height 510
click at [886, 141] on div "Pendiente 69 Nombre del Cliente [13245] [PERSON_NAME] [PERSON_NAME] [PERSON_NAM…" at bounding box center [574, 342] width 762 height 414
click at [365, 58] on div "Estado de visitas" at bounding box center [574, 63] width 743 height 10
click at [172, 543] on button "Done" at bounding box center [174, 551] width 27 height 17
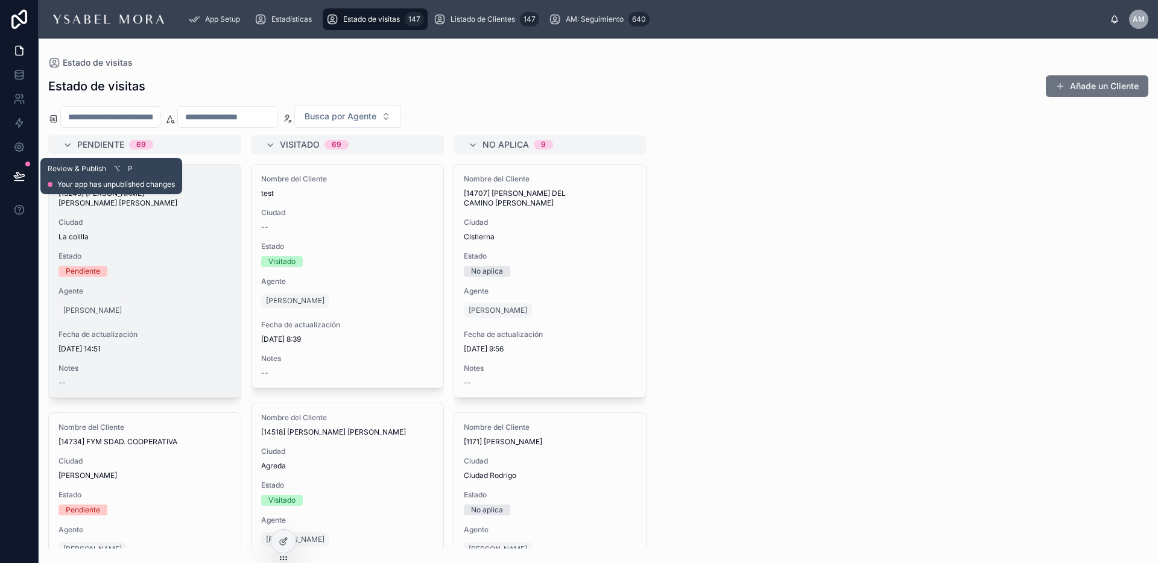
click at [13, 171] on icon at bounding box center [19, 176] width 12 height 12
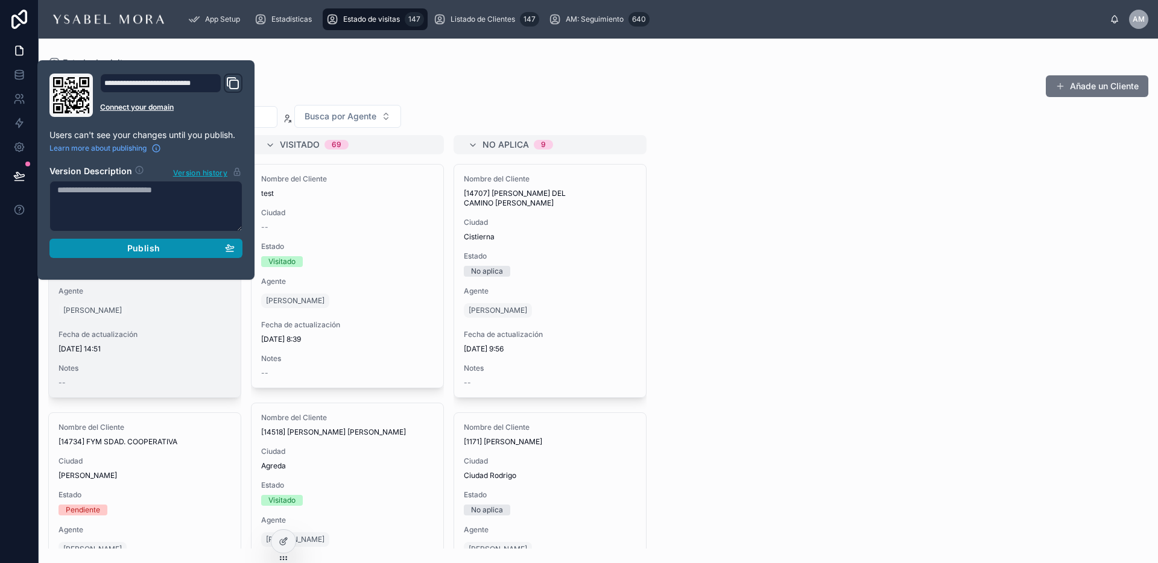
click at [145, 249] on span "Publish" at bounding box center [143, 248] width 33 height 11
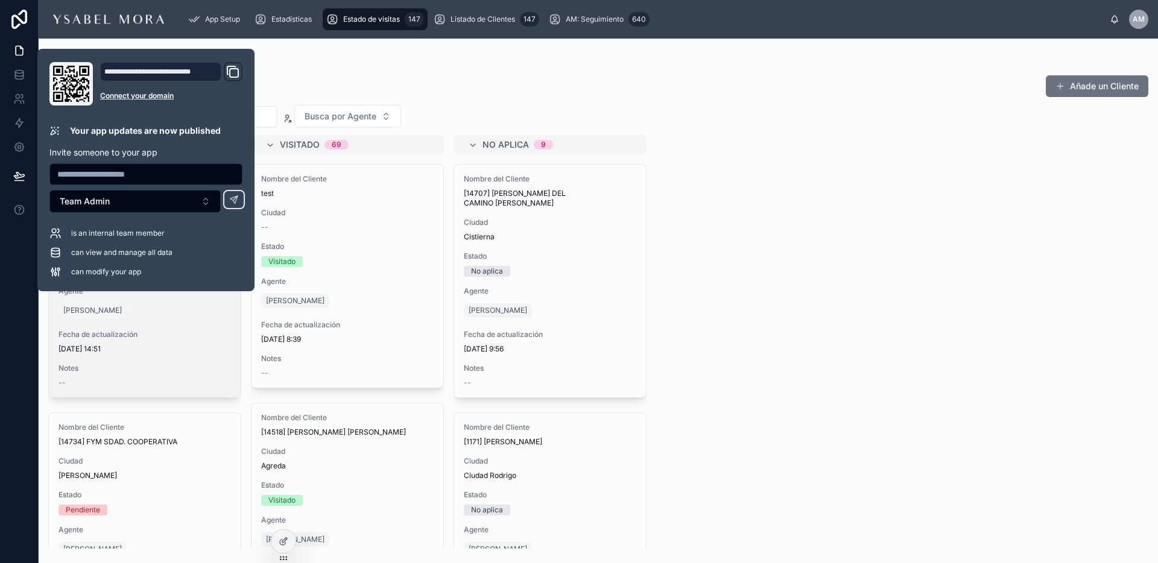
click at [305, 64] on div "Estado de visitas" at bounding box center [598, 63] width 1100 height 10
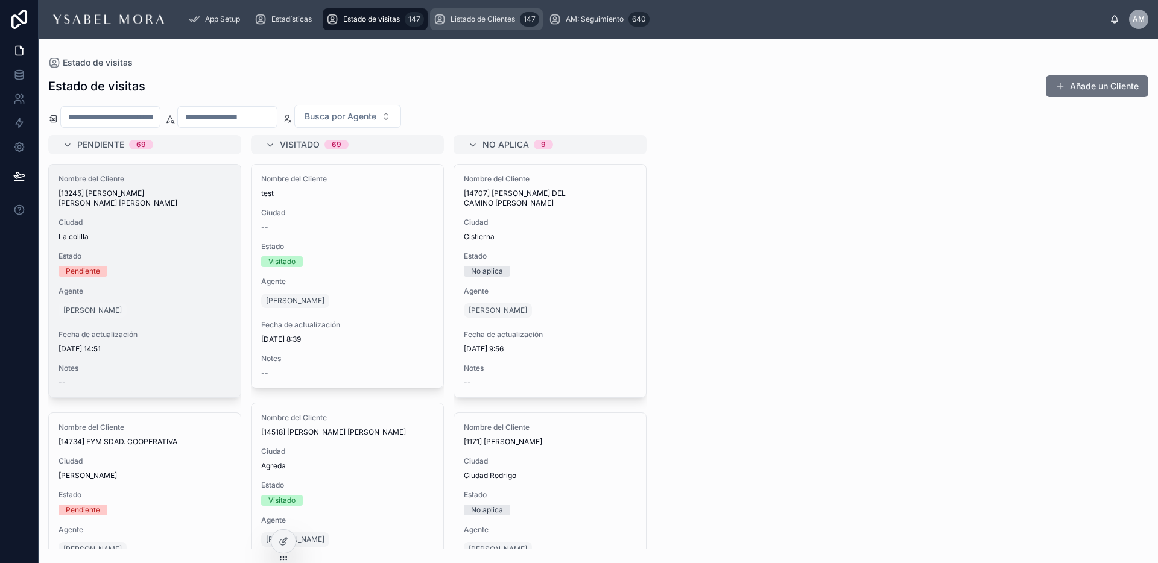
click at [507, 13] on div "Listado de Clientes 147" at bounding box center [487, 19] width 106 height 19
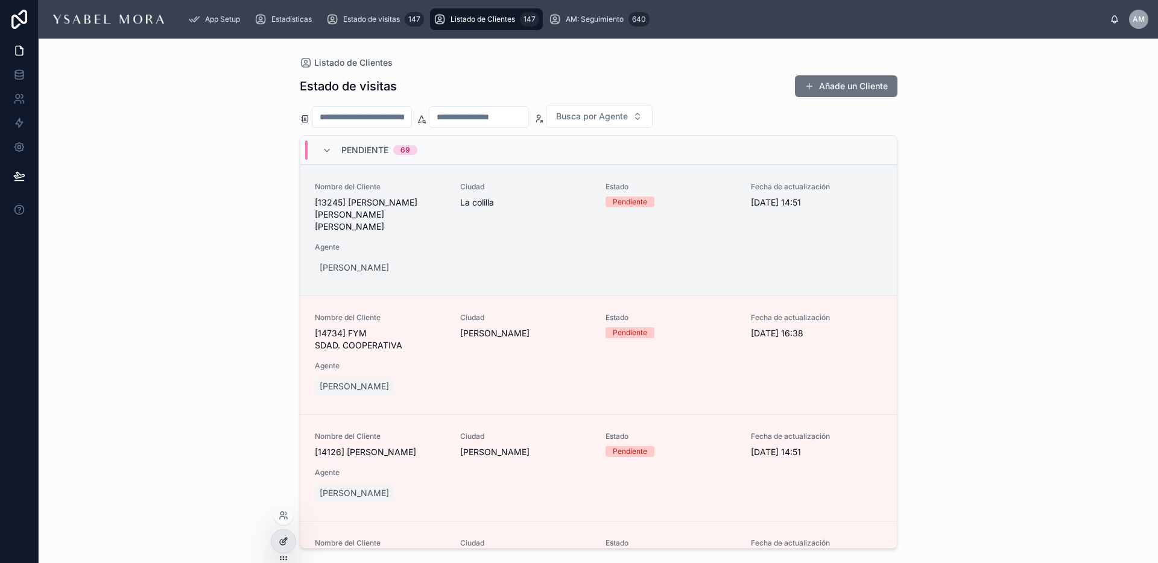
click at [283, 542] on icon at bounding box center [284, 540] width 5 height 5
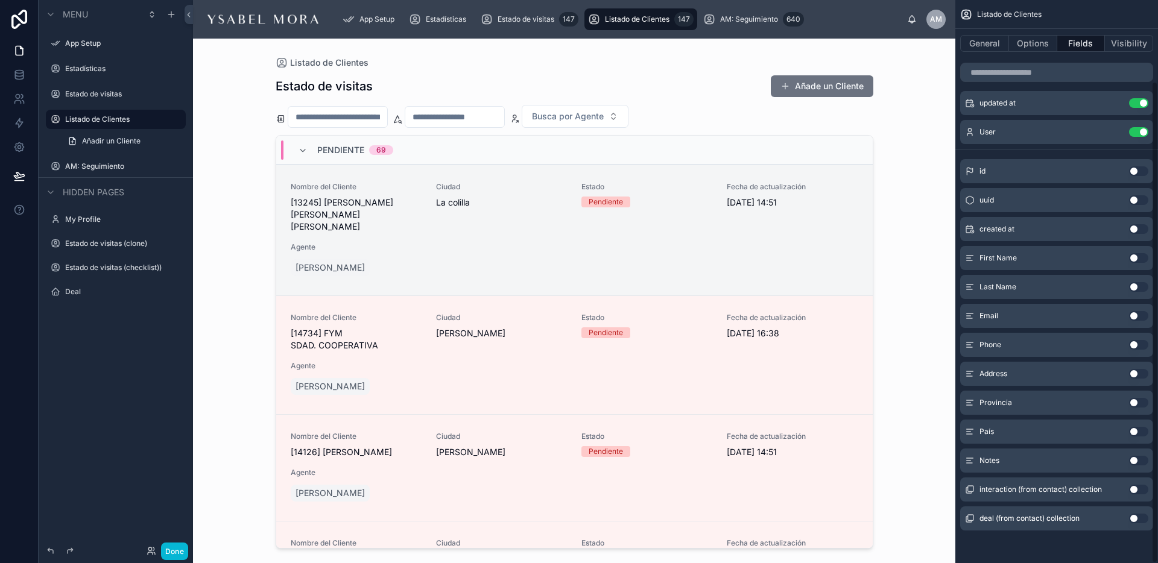
scroll to position [95, 0]
click at [1143, 463] on button "Use setting" at bounding box center [1138, 460] width 19 height 10
click at [164, 546] on button "Done" at bounding box center [174, 551] width 27 height 17
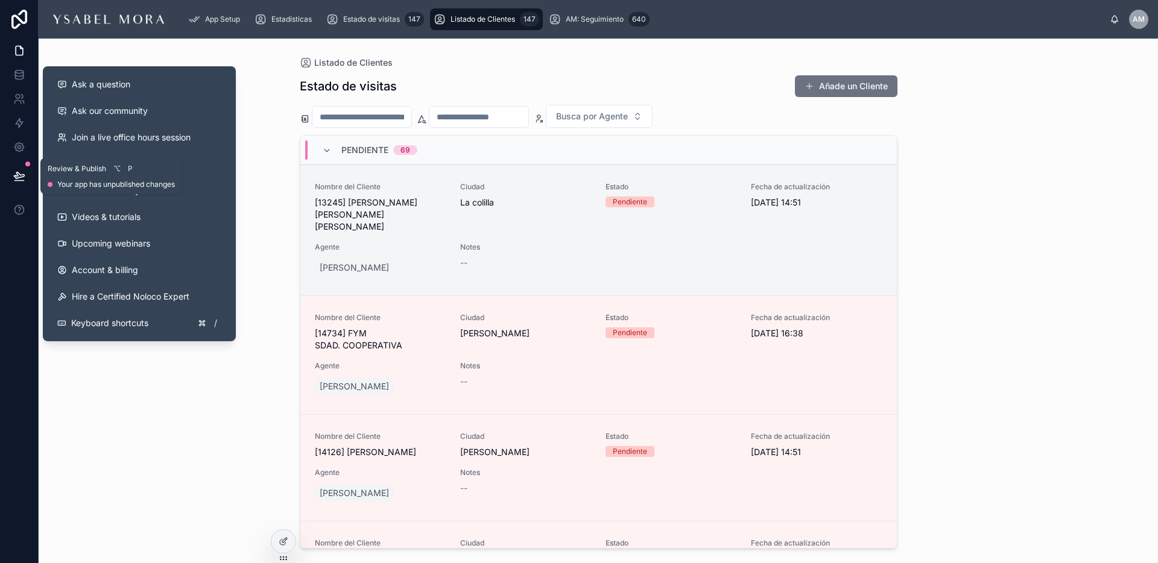
click at [18, 178] on icon at bounding box center [19, 175] width 10 height 6
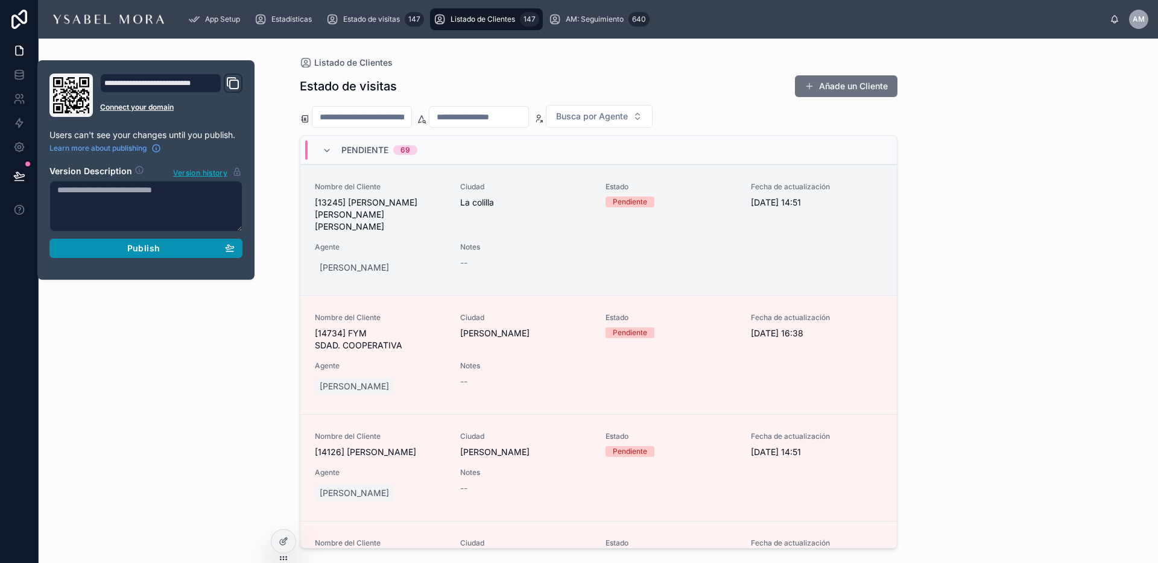
click at [124, 253] on div "Publish" at bounding box center [145, 248] width 177 height 11
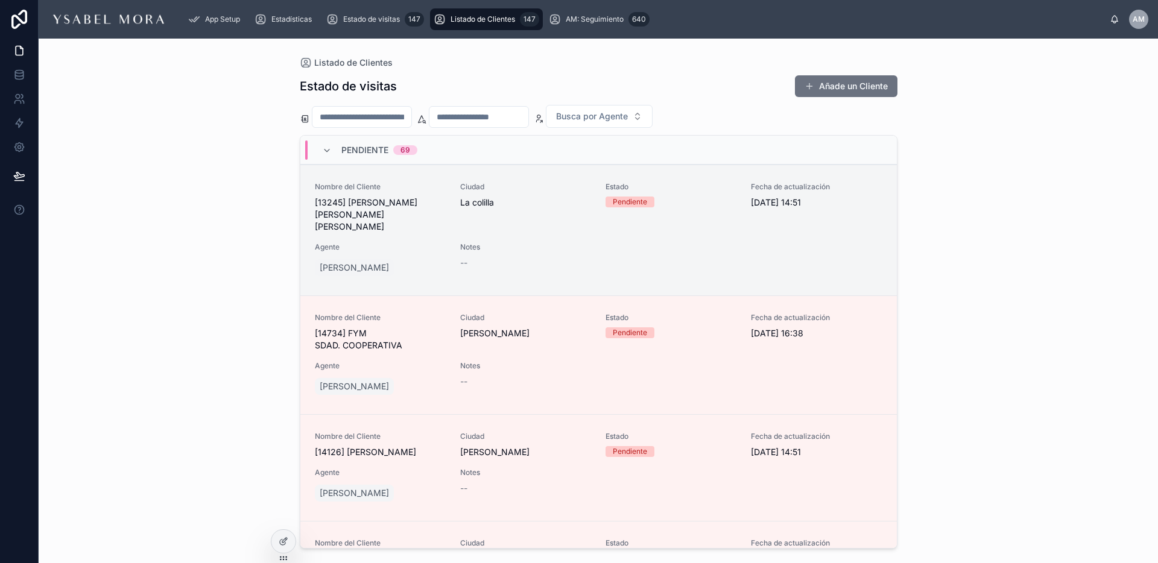
click at [107, 135] on div "Listado de Clientes Estado de visitas Añade un Cliente Busca por Agente Pendien…" at bounding box center [598, 301] width 1119 height 525
click at [16, 106] on link at bounding box center [19, 99] width 38 height 24
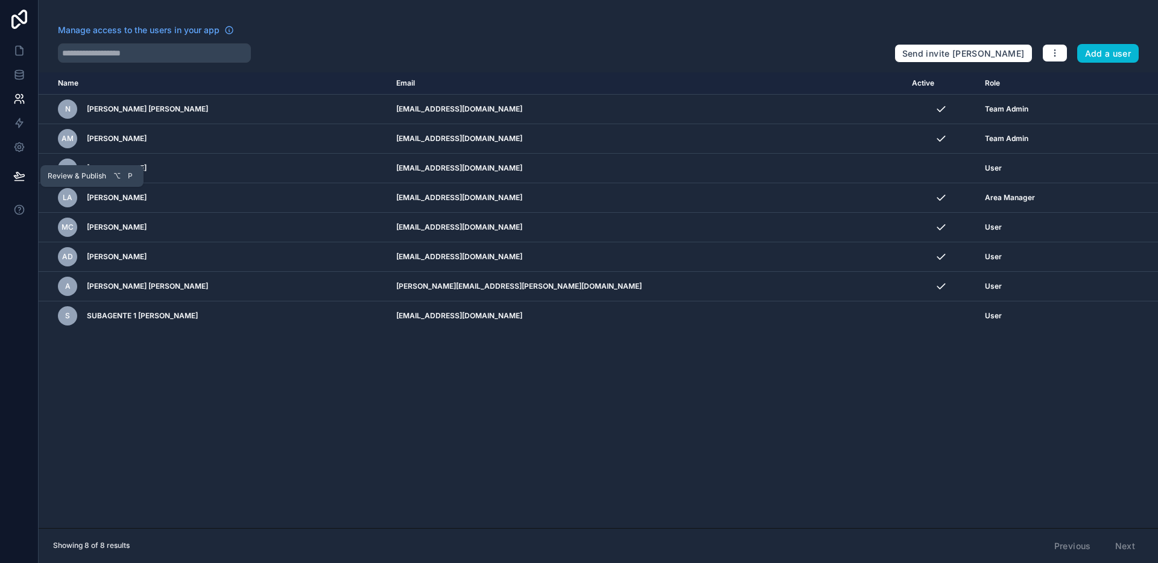
click at [17, 182] on icon at bounding box center [19, 176] width 12 height 12
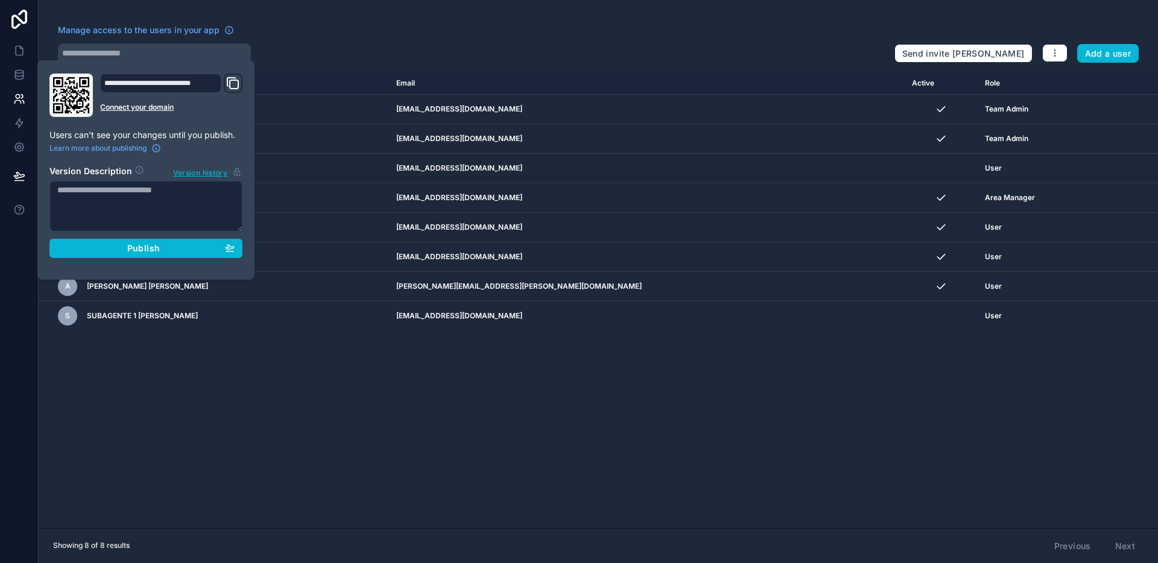
click at [371, 63] on div "Manage access to the users in your app Send invite reminders Add a user Name Em…" at bounding box center [598, 281] width 1119 height 563
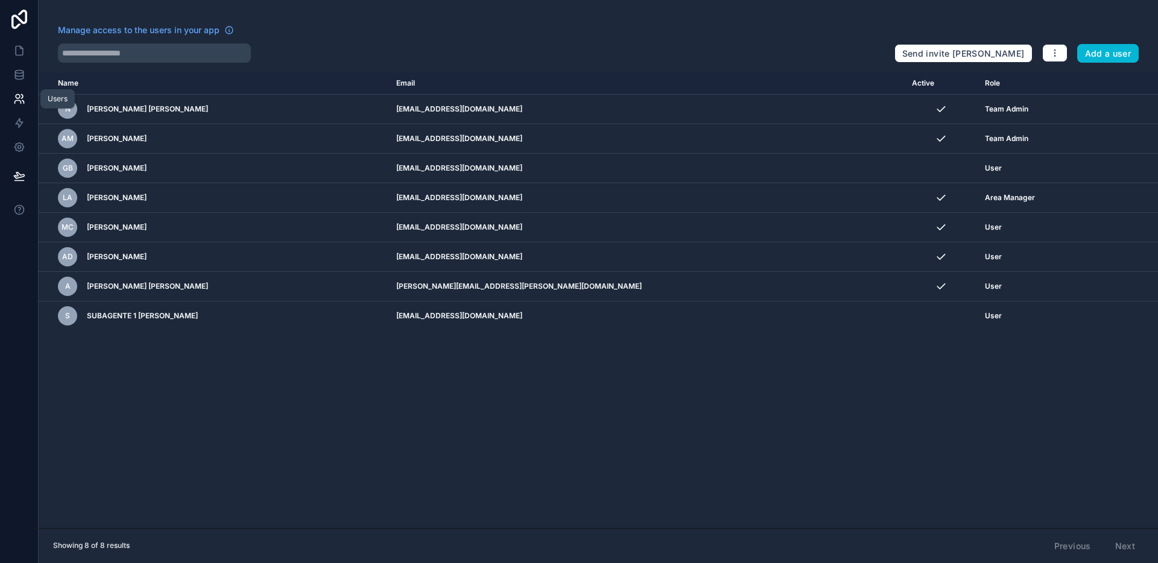
click at [16, 99] on icon at bounding box center [19, 99] width 12 height 12
click at [21, 95] on icon at bounding box center [19, 99] width 12 height 12
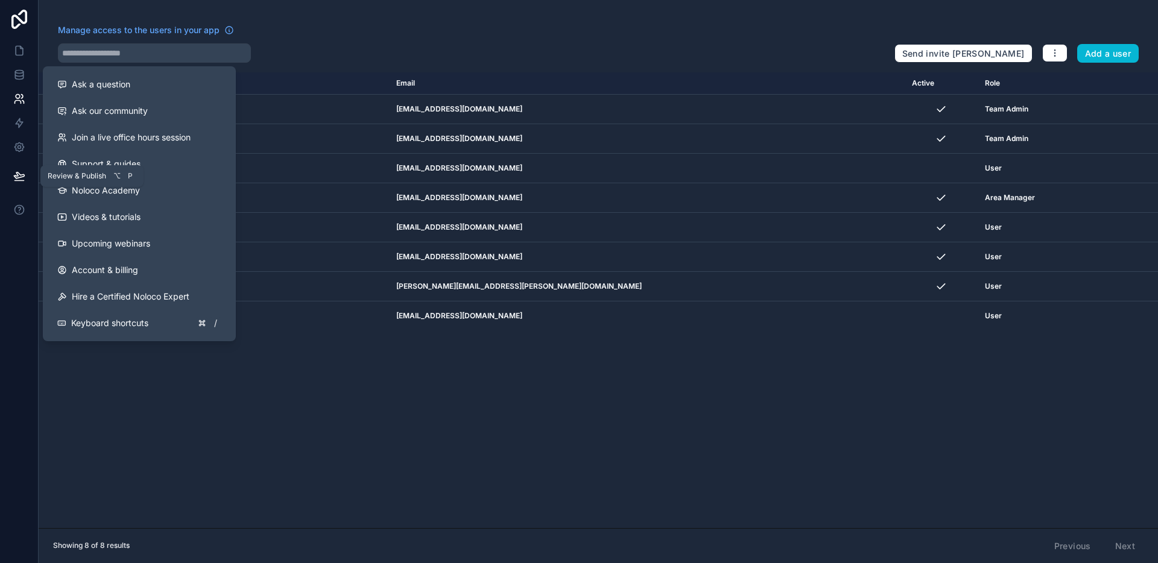
click at [21, 183] on button at bounding box center [19, 176] width 27 height 34
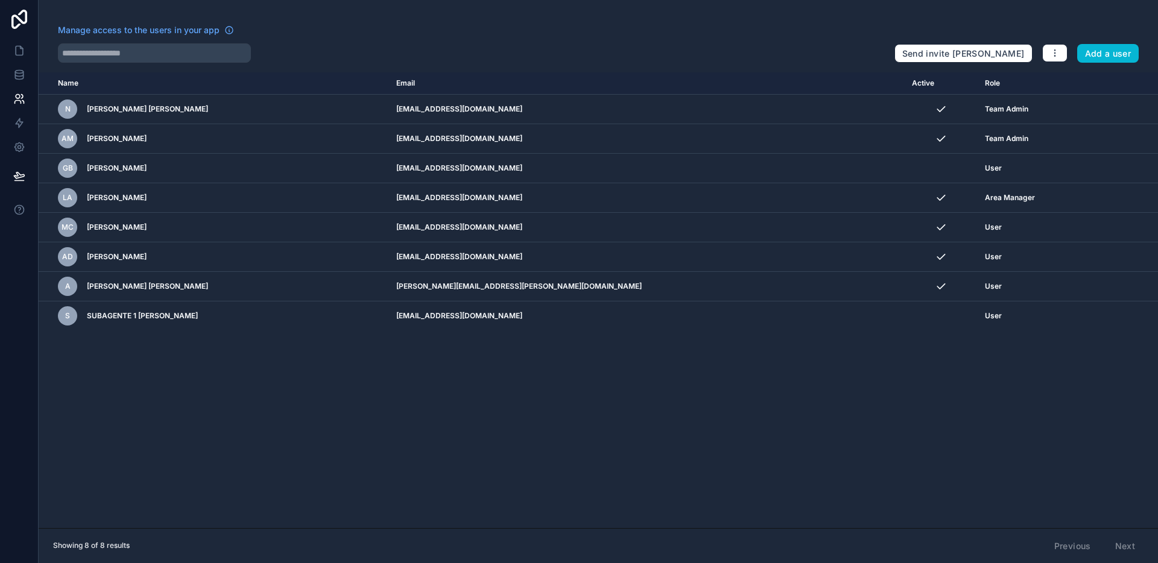
drag, startPoint x: 274, startPoint y: 21, endPoint x: 122, endPoint y: 18, distance: 152.0
click at [272, 21] on div "Manage access to the users in your app Send invite reminders Add a user Name Em…" at bounding box center [598, 281] width 1119 height 563
click at [15, 77] on icon at bounding box center [19, 75] width 12 height 12
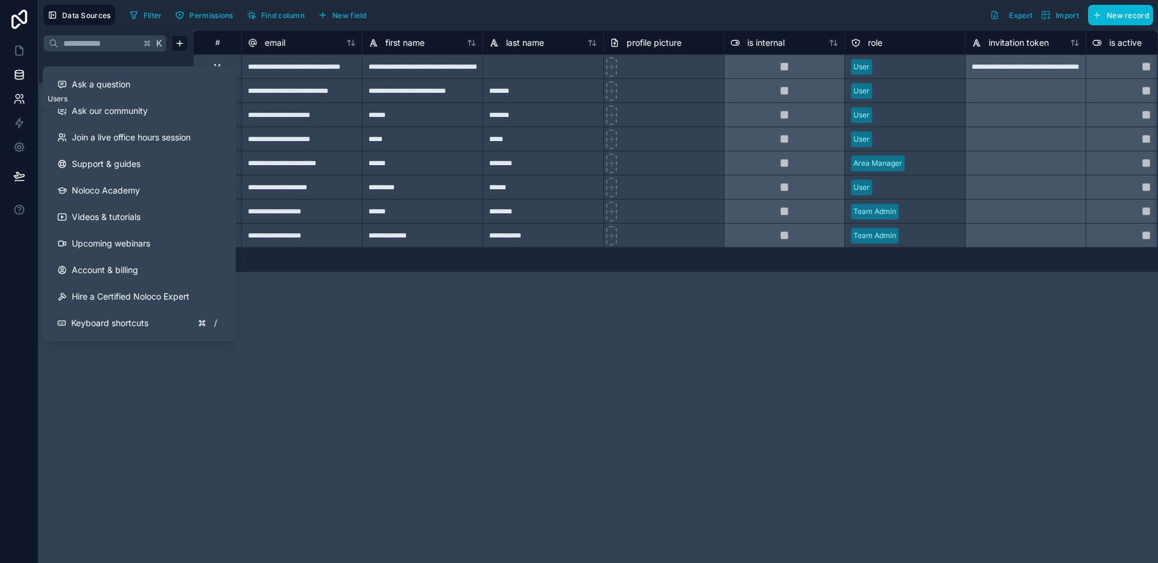
click at [9, 100] on link at bounding box center [19, 99] width 38 height 24
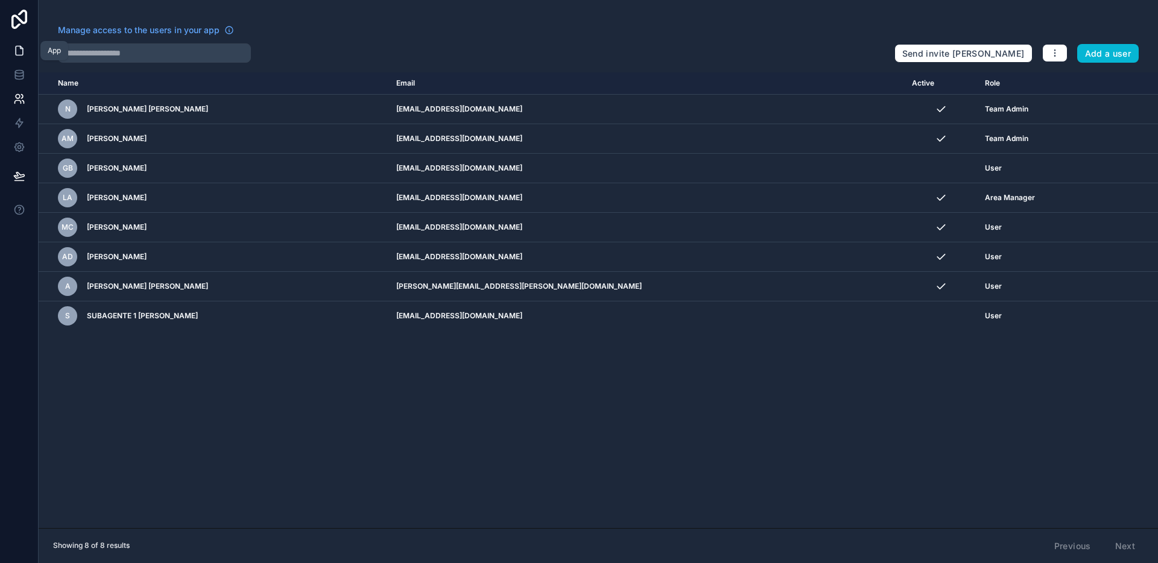
click at [16, 52] on icon at bounding box center [19, 51] width 12 height 12
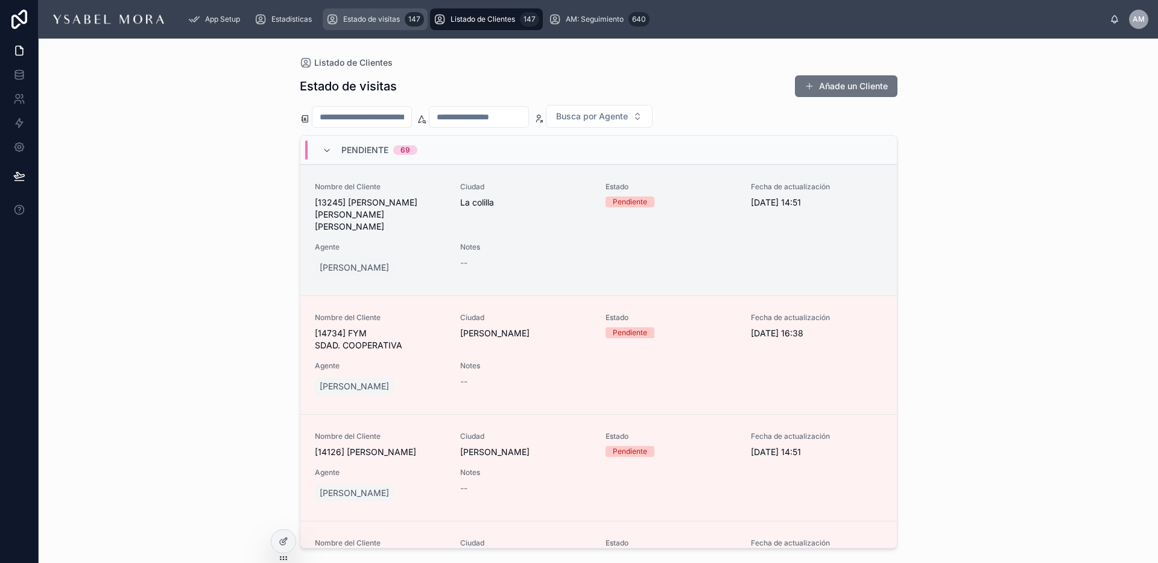
click at [382, 17] on span "Estado de visitas" at bounding box center [371, 19] width 57 height 10
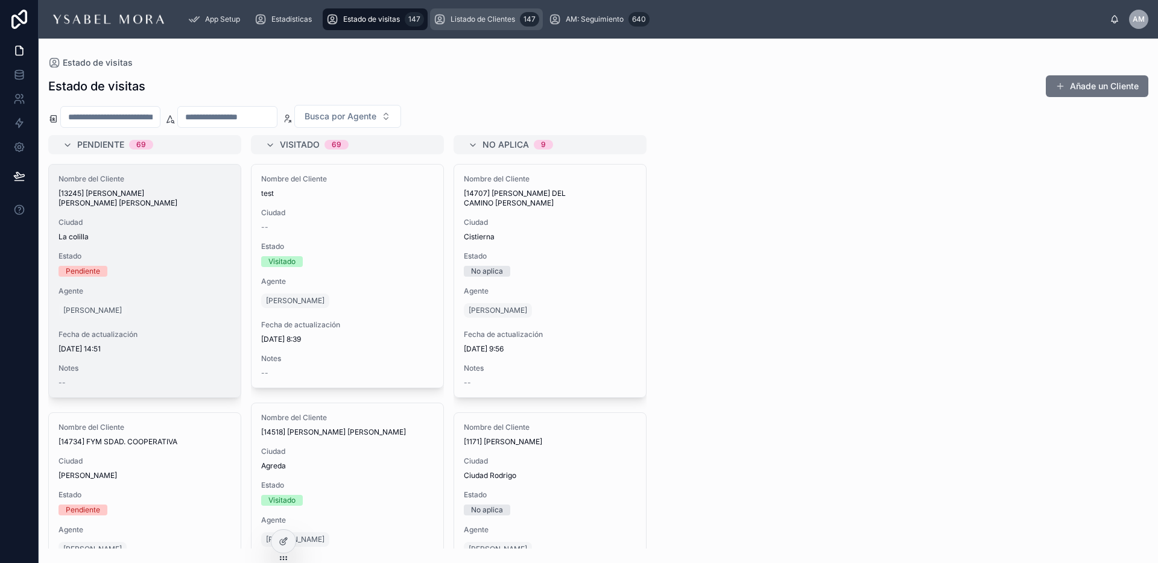
click at [475, 10] on div "Listado de Clientes 147" at bounding box center [487, 19] width 106 height 19
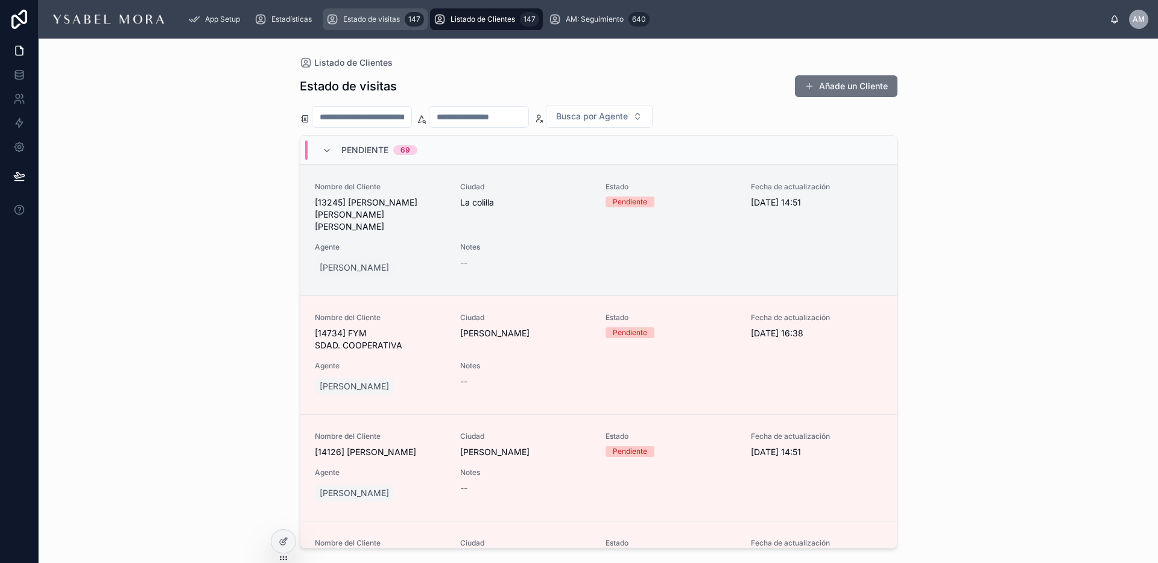
click at [367, 17] on span "Estado de visitas" at bounding box center [371, 19] width 57 height 10
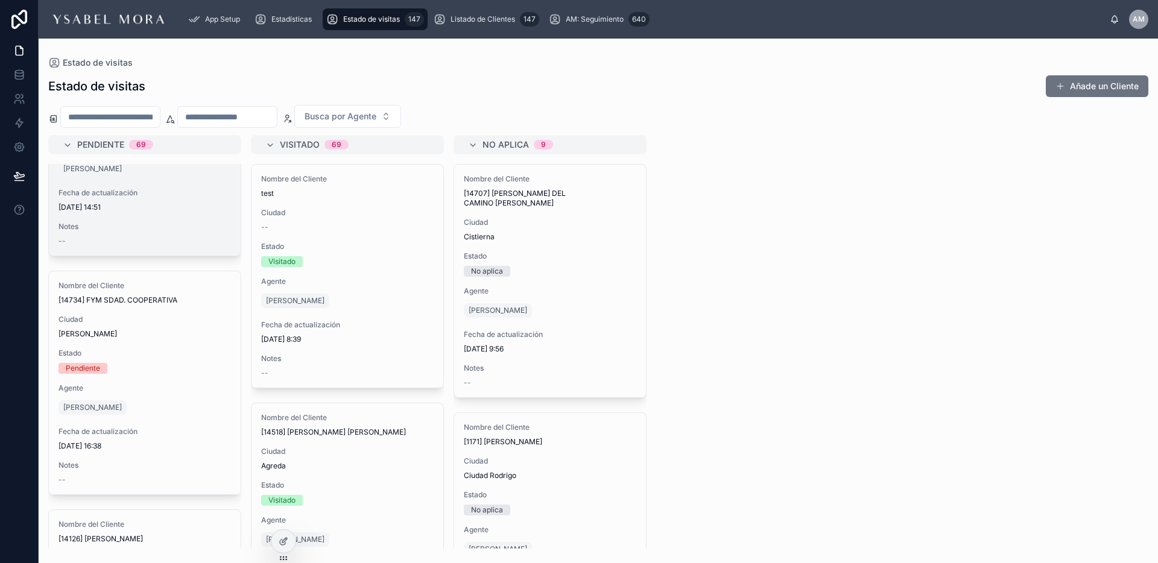
scroll to position [145, 0]
click at [463, 25] on div "Listado de Clientes 147" at bounding box center [487, 19] width 106 height 19
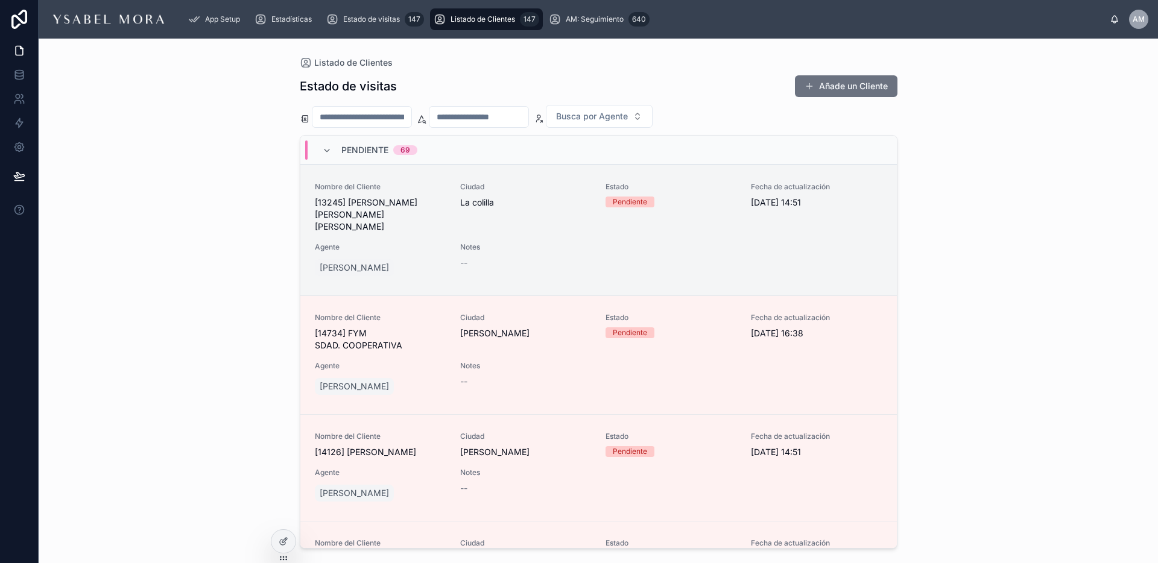
click at [379, 195] on div "Nombre del Cliente [13245] [PERSON_NAME] [PERSON_NAME] [PERSON_NAME]" at bounding box center [380, 207] width 131 height 51
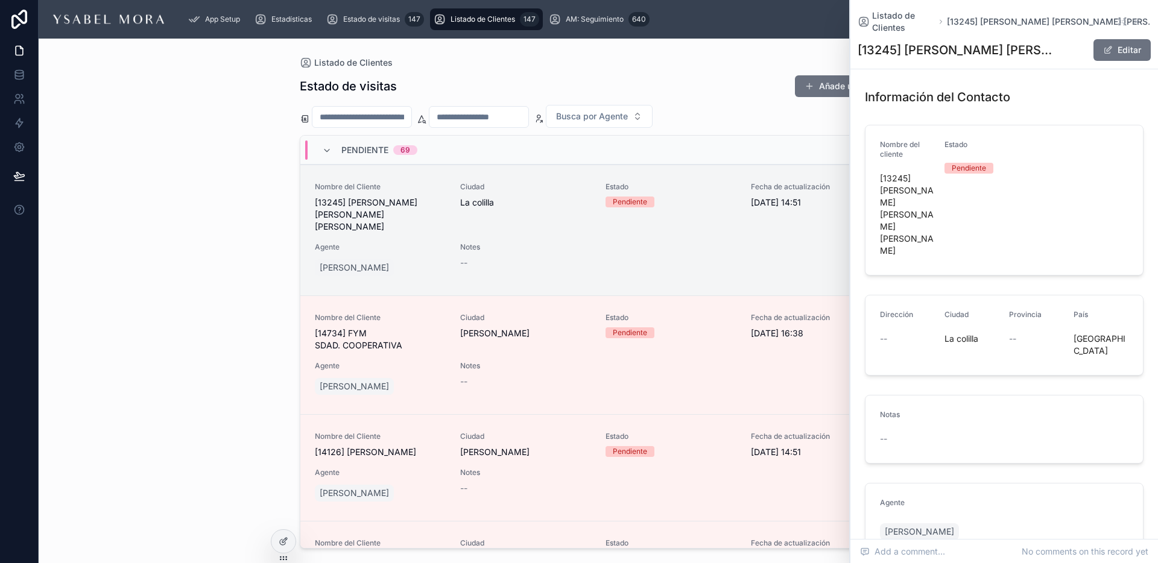
click at [882, 429] on div "--" at bounding box center [1004, 438] width 248 height 19
click at [1100, 39] on button "Editar" at bounding box center [1121, 50] width 57 height 22
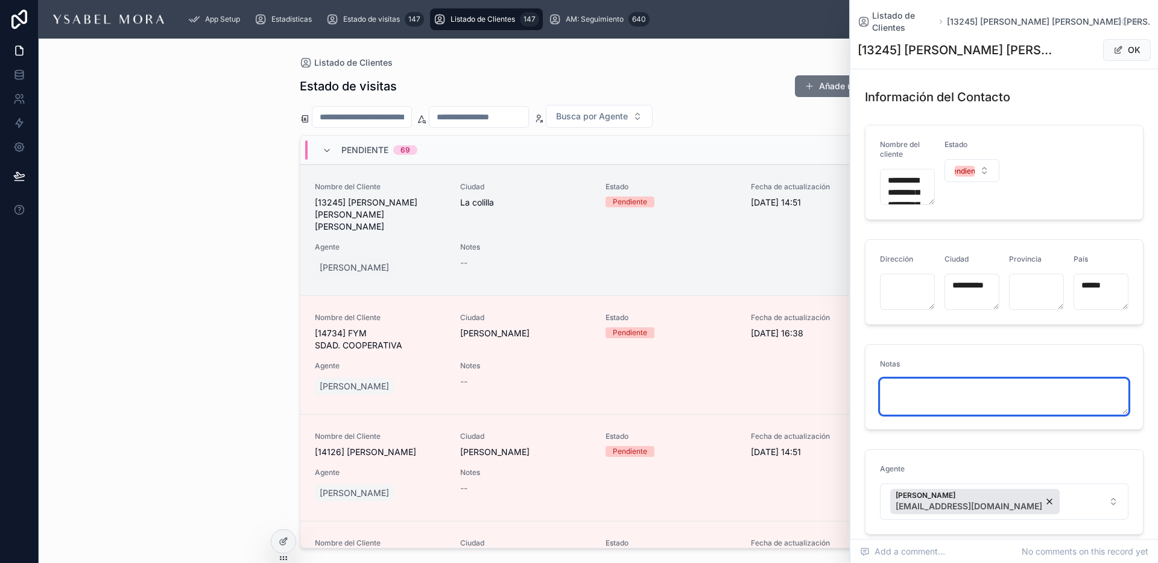
click at [907, 380] on textarea at bounding box center [1004, 397] width 248 height 36
type textarea "**********"
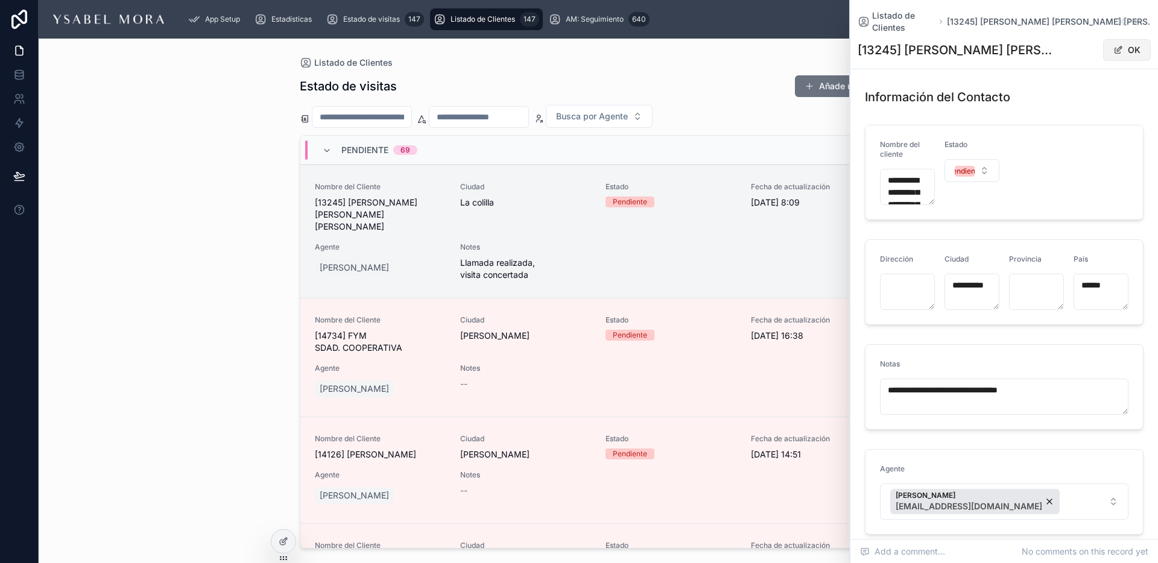
click at [1119, 43] on button "OK" at bounding box center [1127, 50] width 48 height 22
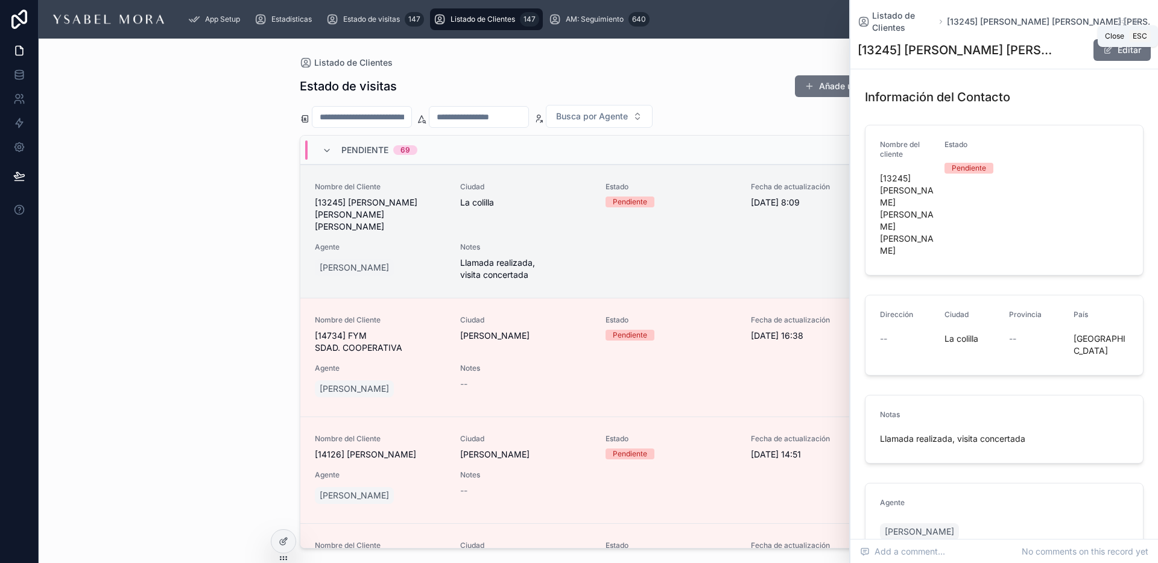
click at [1137, 17] on icon at bounding box center [1136, 22] width 10 height 10
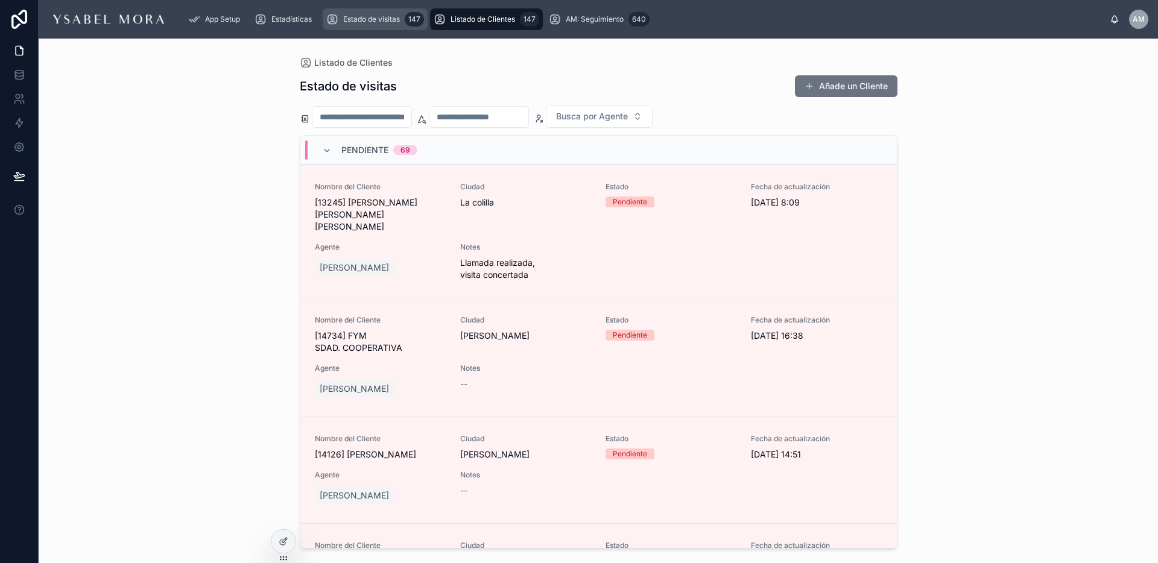
click at [354, 19] on span "Estado de visitas" at bounding box center [371, 19] width 57 height 10
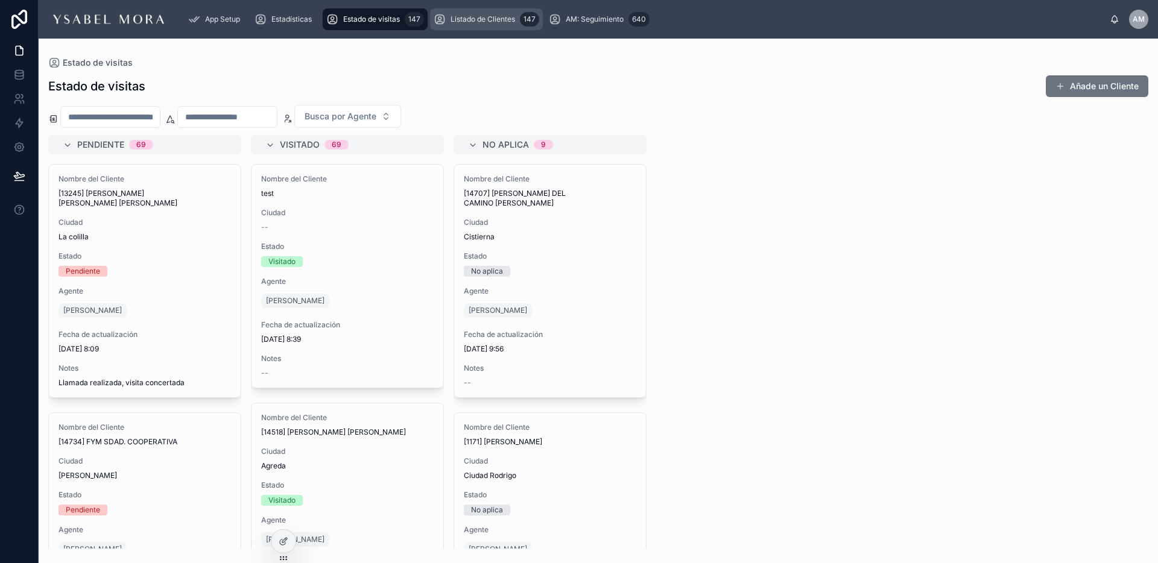
click at [479, 12] on div "Listado de Clientes 147" at bounding box center [487, 19] width 106 height 19
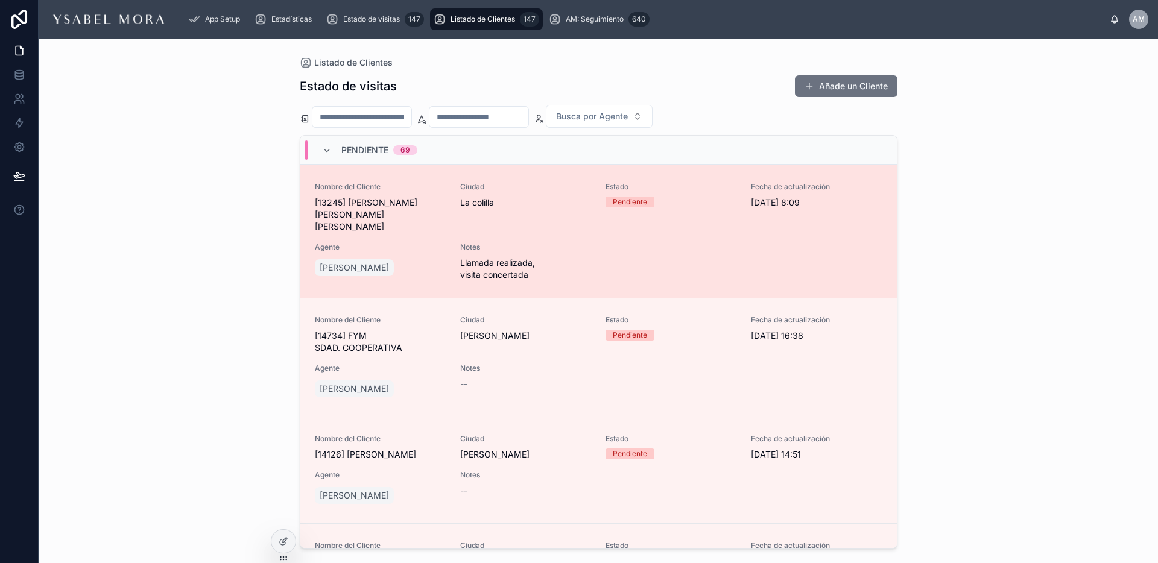
click at [555, 244] on div "Notes Llamada realizada, visita concertada" at bounding box center [525, 261] width 131 height 39
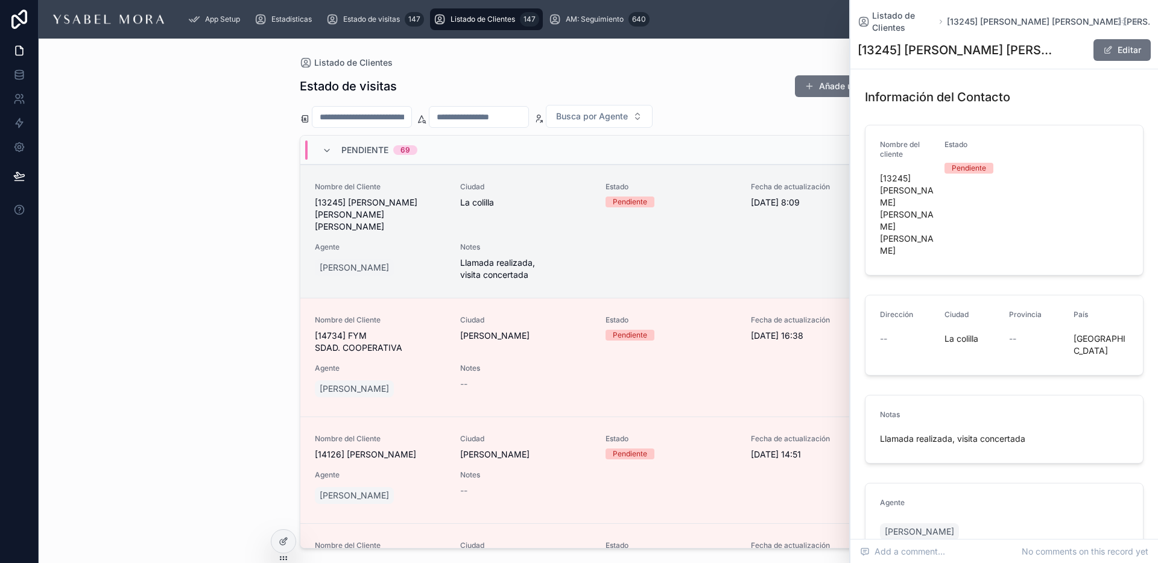
click at [1040, 410] on div "Notas" at bounding box center [1004, 417] width 248 height 14
click at [1135, 41] on button "Editar" at bounding box center [1121, 50] width 57 height 22
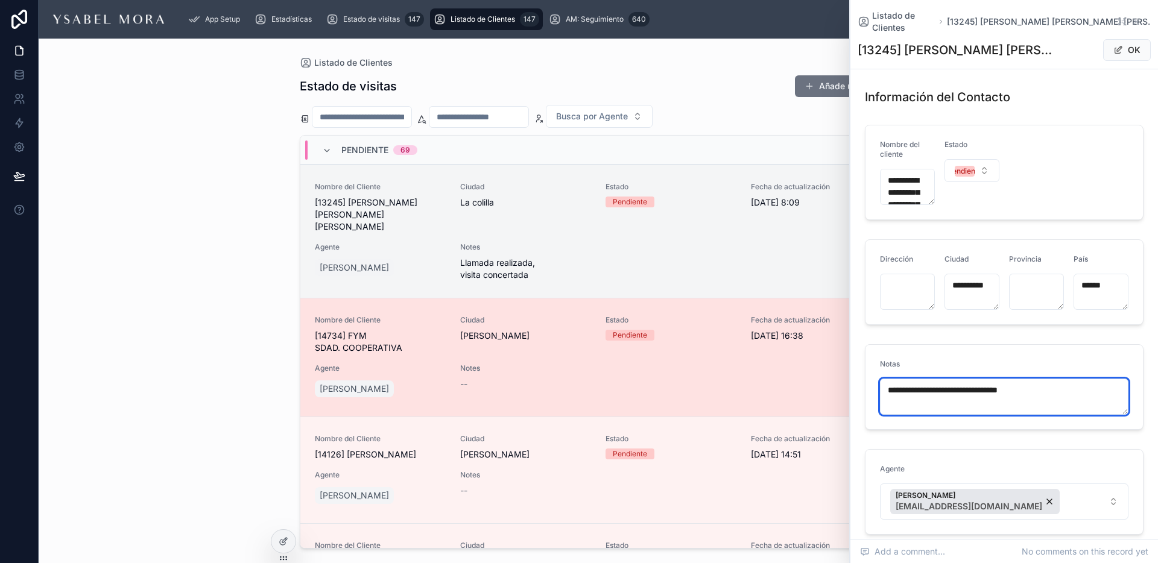
drag, startPoint x: 1056, startPoint y: 378, endPoint x: 808, endPoint y: 371, distance: 248.5
click at [808, 371] on div "App Setup Estadísticas Estado de visitas 147 Listado de Clientes 147 AM: Seguim…" at bounding box center [598, 281] width 1119 height 563
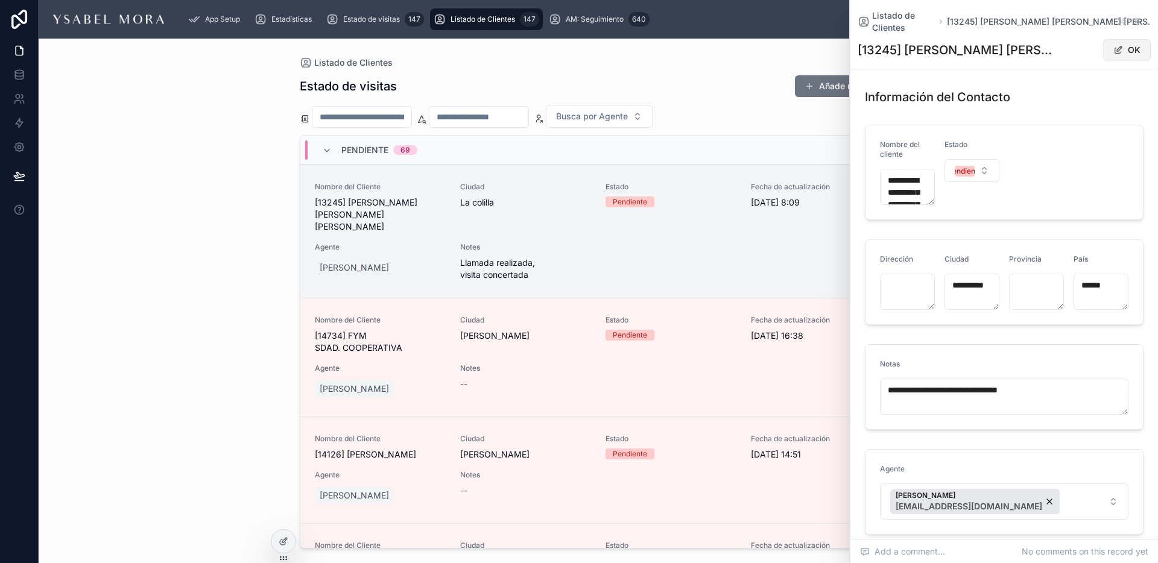
click at [1120, 45] on span at bounding box center [1118, 50] width 10 height 10
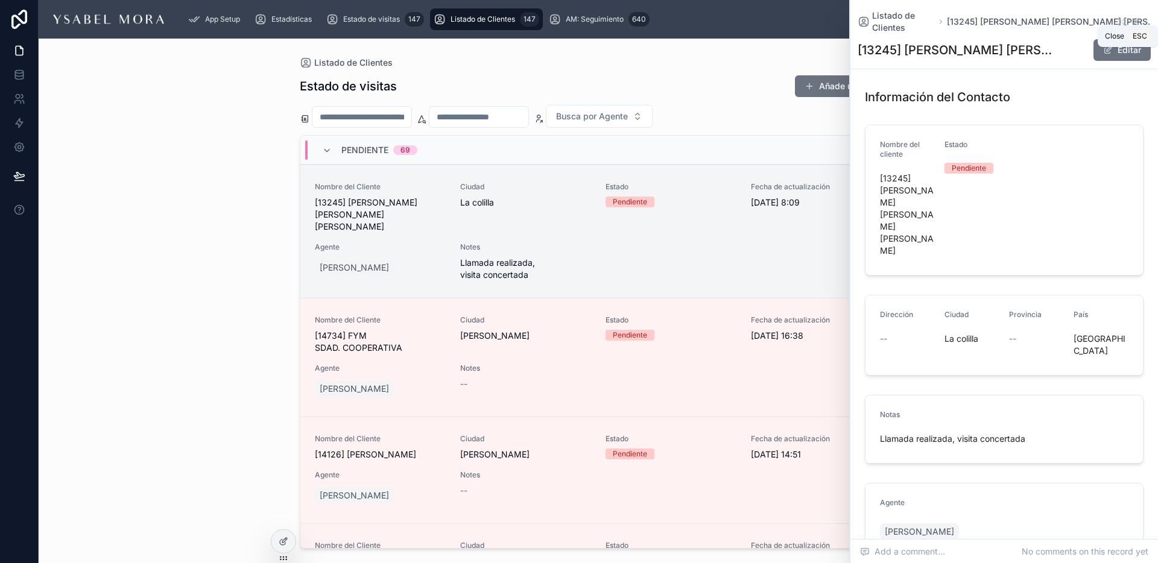
click at [1137, 17] on icon at bounding box center [1136, 22] width 10 height 10
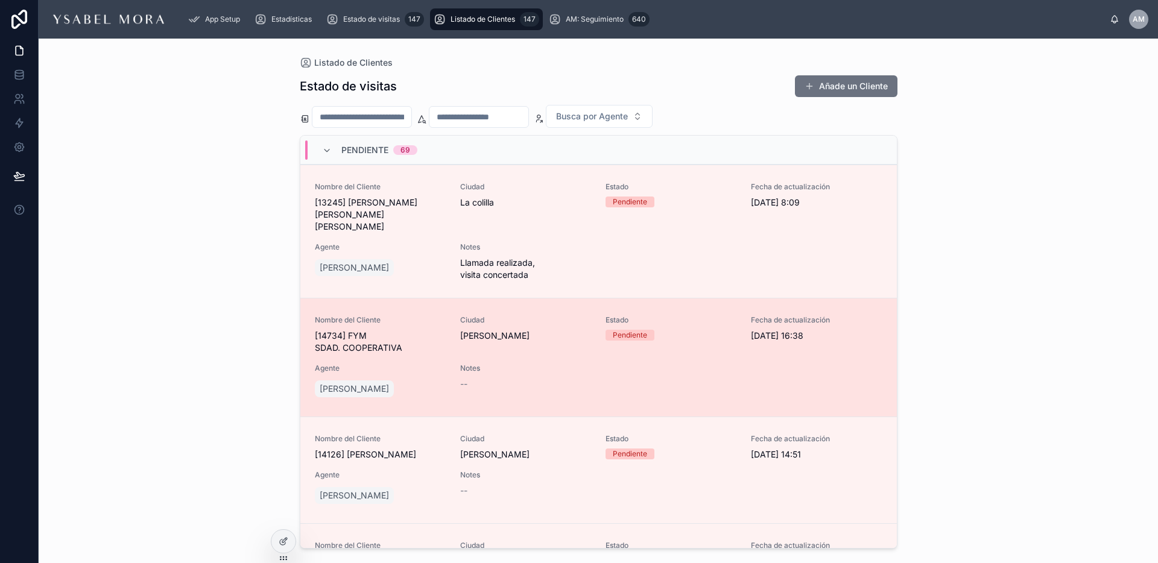
click at [535, 364] on span "Notes" at bounding box center [525, 369] width 131 height 10
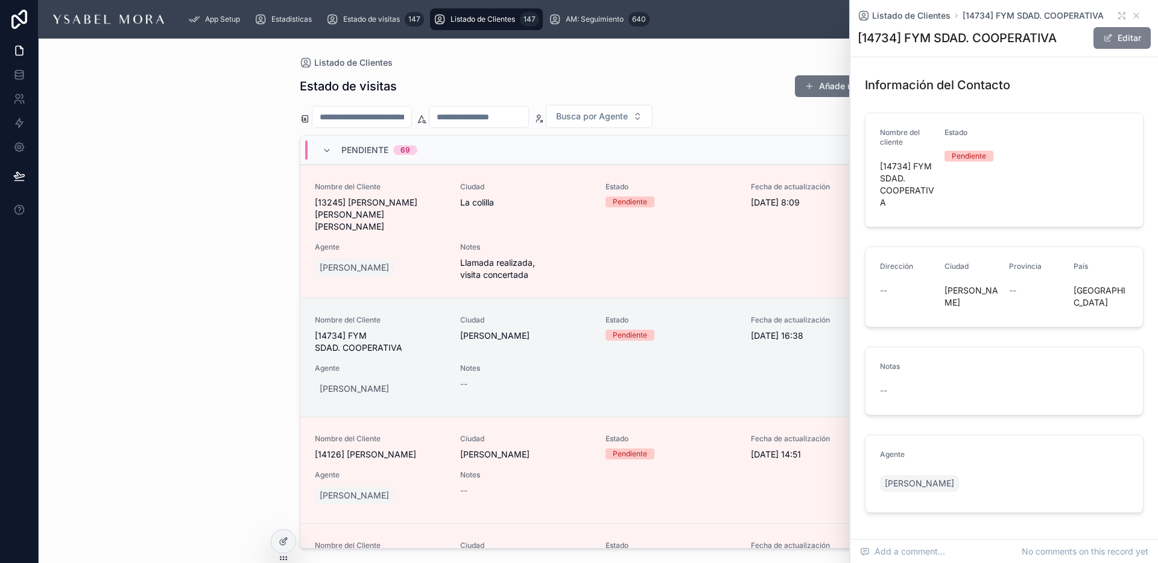
click at [1132, 35] on button "Editar" at bounding box center [1121, 38] width 57 height 22
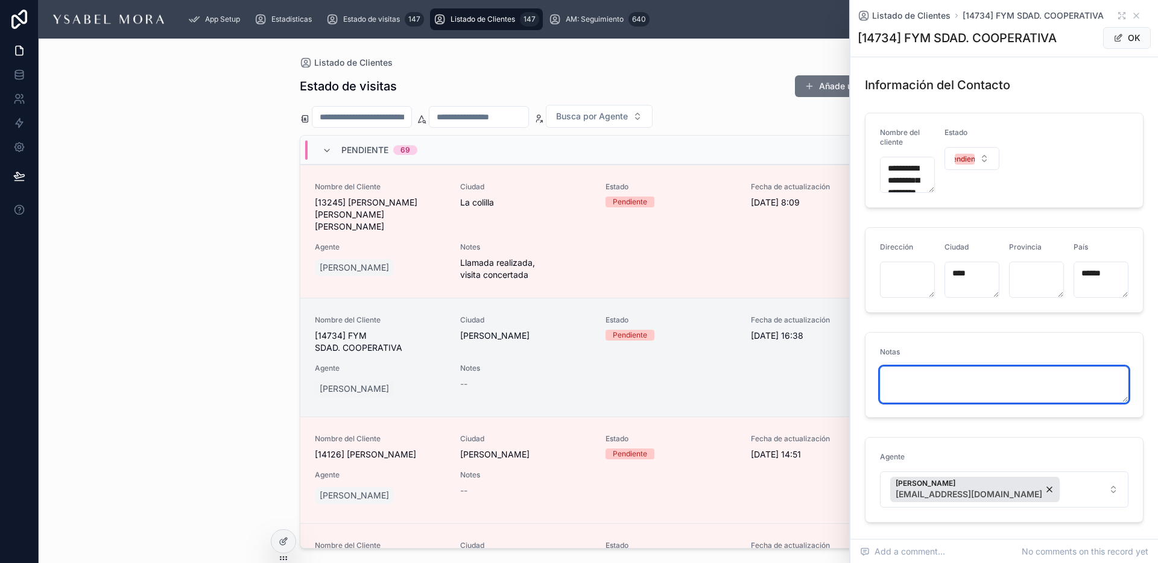
click at [946, 379] on textarea at bounding box center [1004, 385] width 248 height 36
paste textarea "**********"
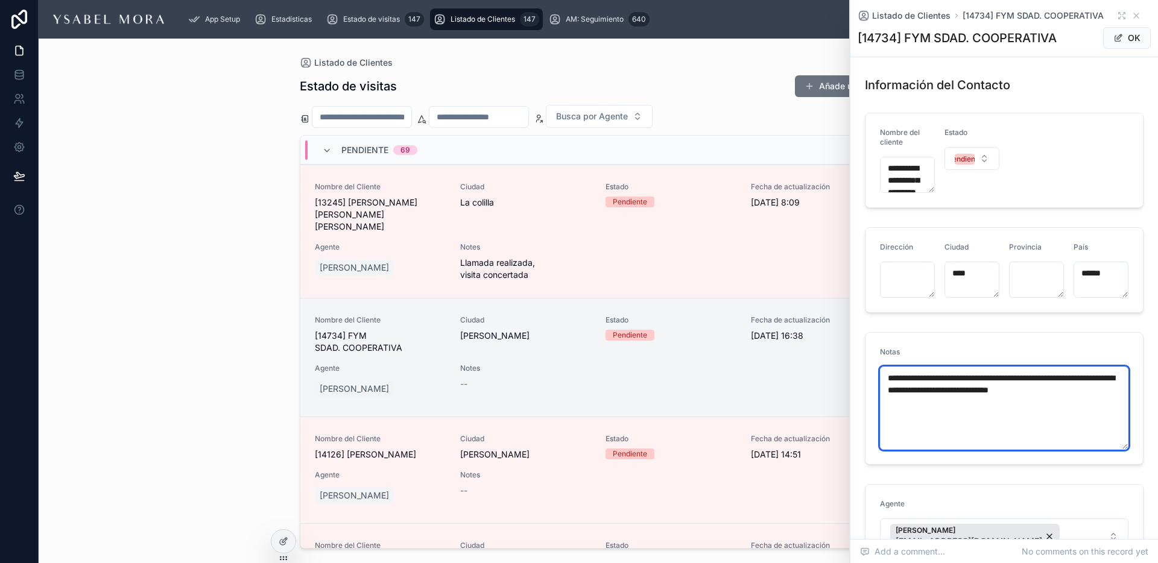
paste textarea "**********"
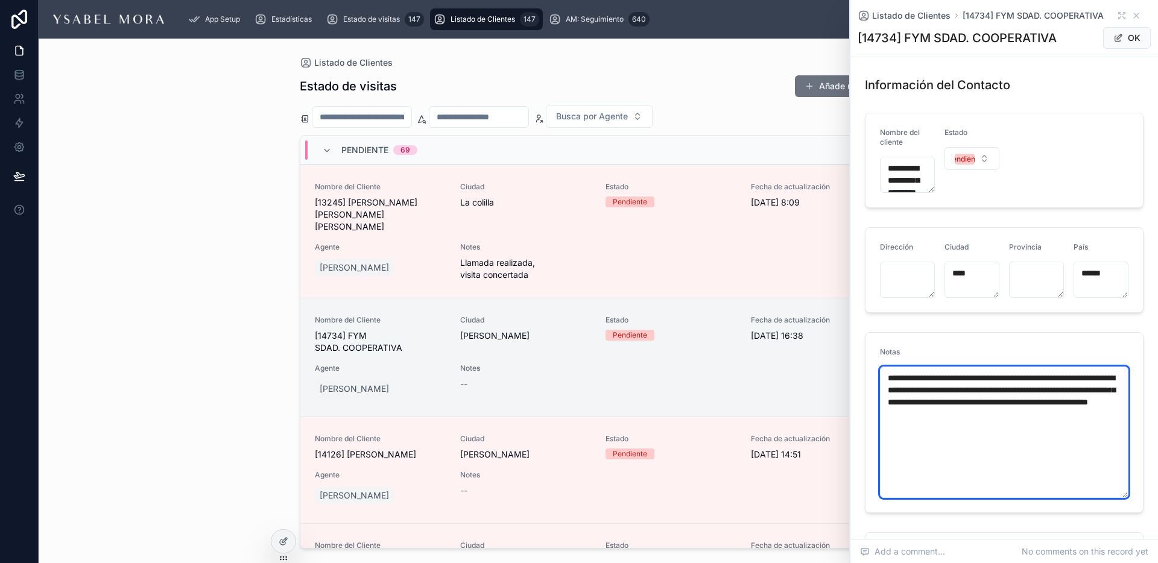
paste textarea "**********"
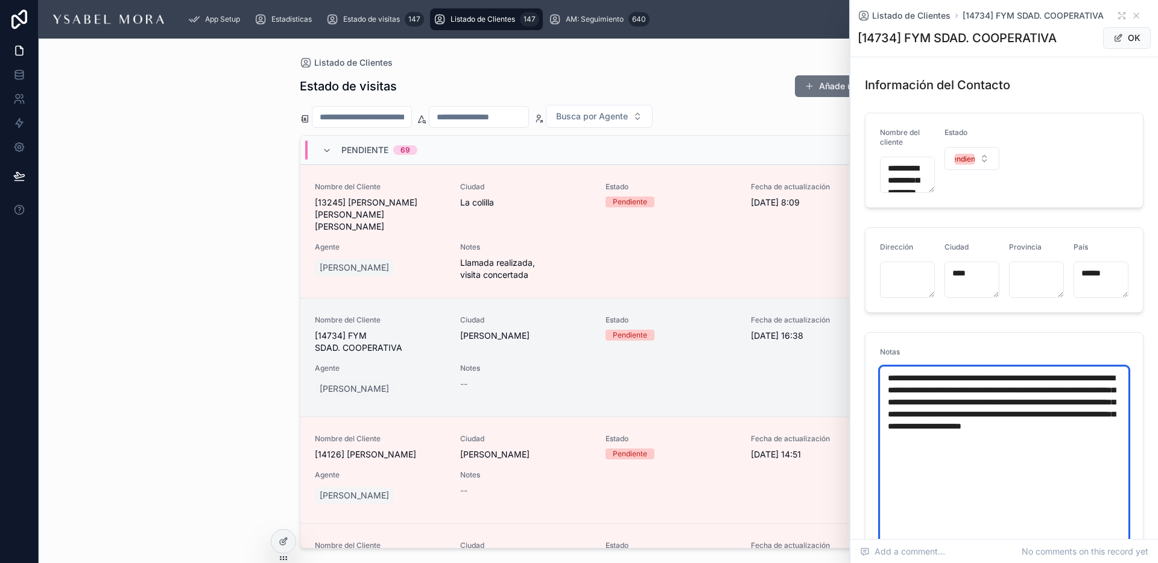
paste textarea "**********"
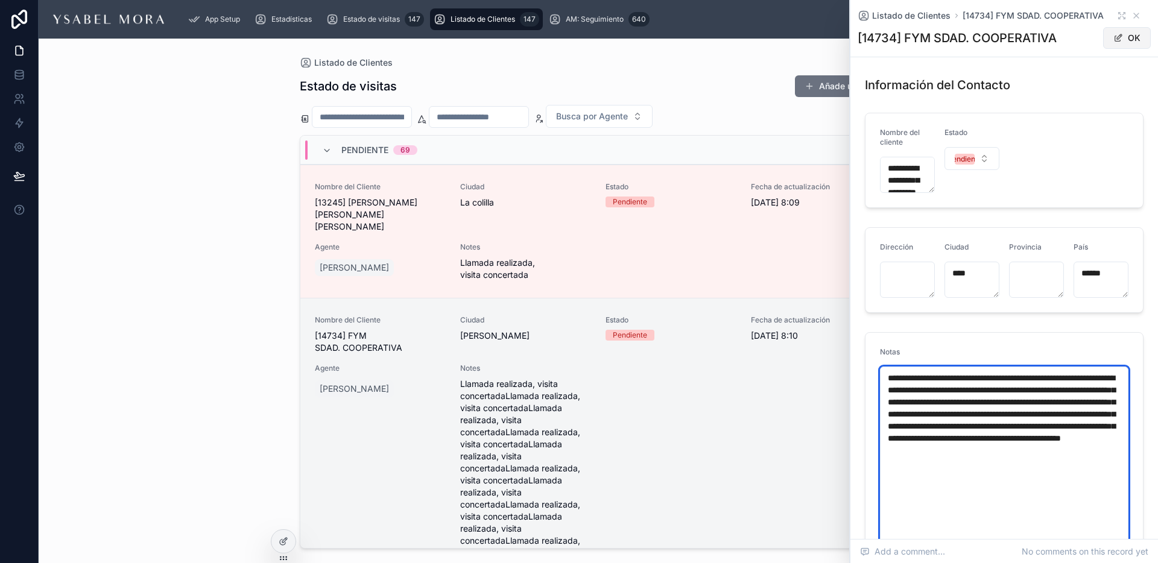
type textarea "**********"
click at [1139, 39] on button "OK" at bounding box center [1127, 38] width 48 height 22
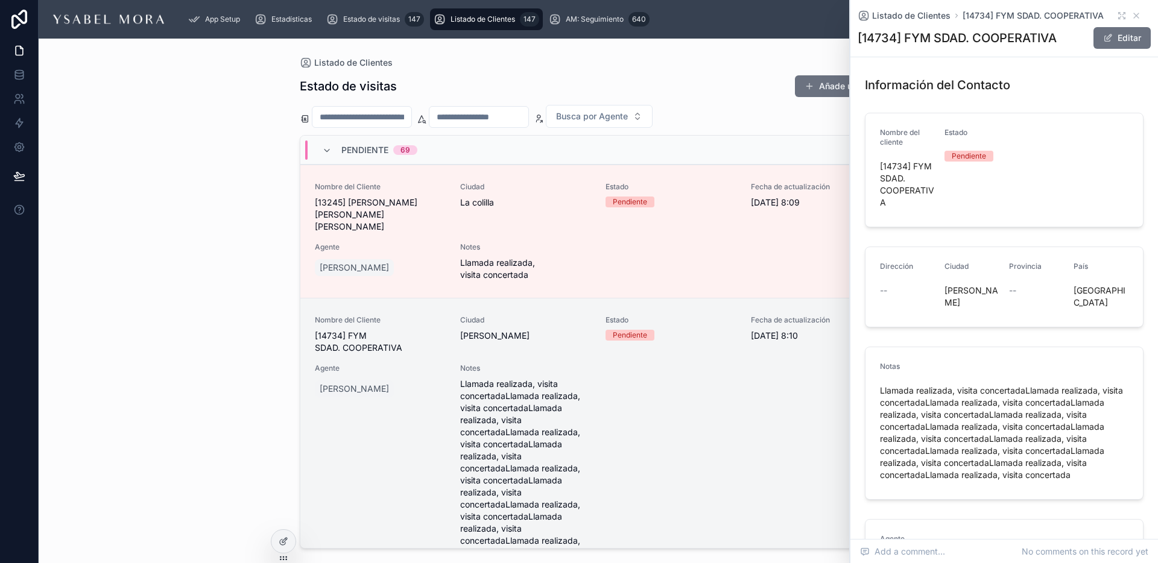
click at [209, 335] on div "Listado de Clientes Estado de visitas Añade un Cliente Busca por Agente Pendien…" at bounding box center [598, 301] width 1119 height 525
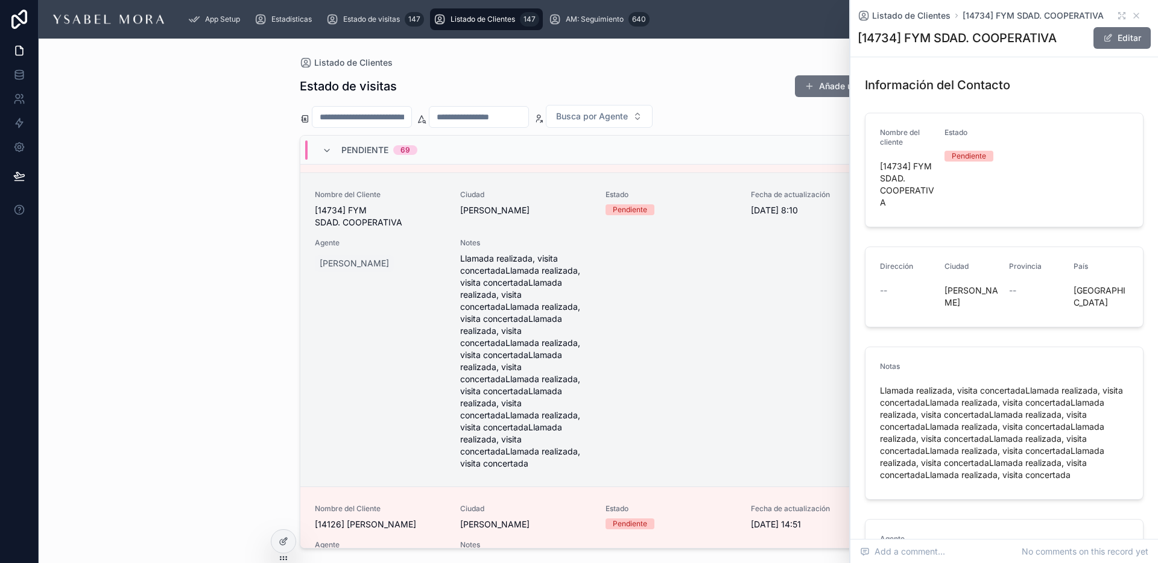
scroll to position [128, 0]
click at [1131, 17] on icon at bounding box center [1136, 16] width 10 height 10
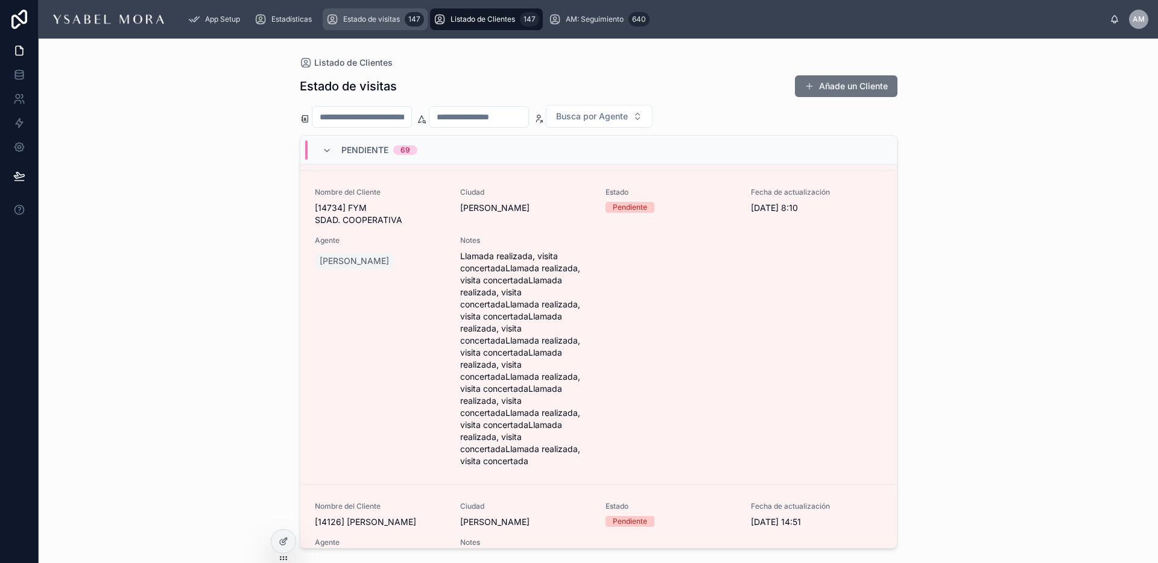
click at [373, 16] on span "Estado de visitas" at bounding box center [371, 19] width 57 height 10
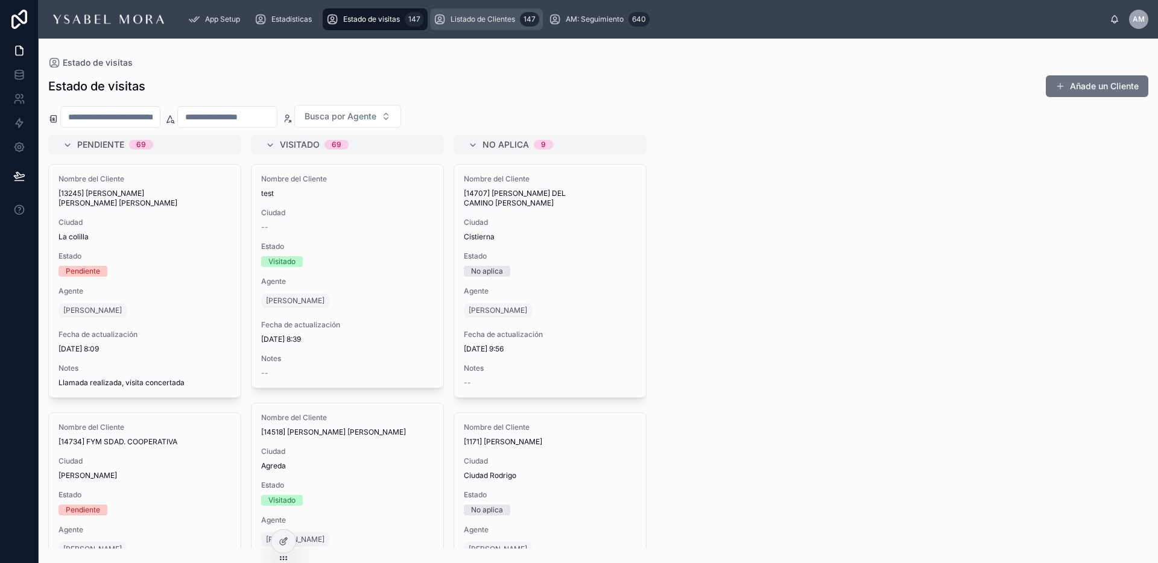
click at [470, 17] on span "Listado de Clientes" at bounding box center [482, 19] width 65 height 10
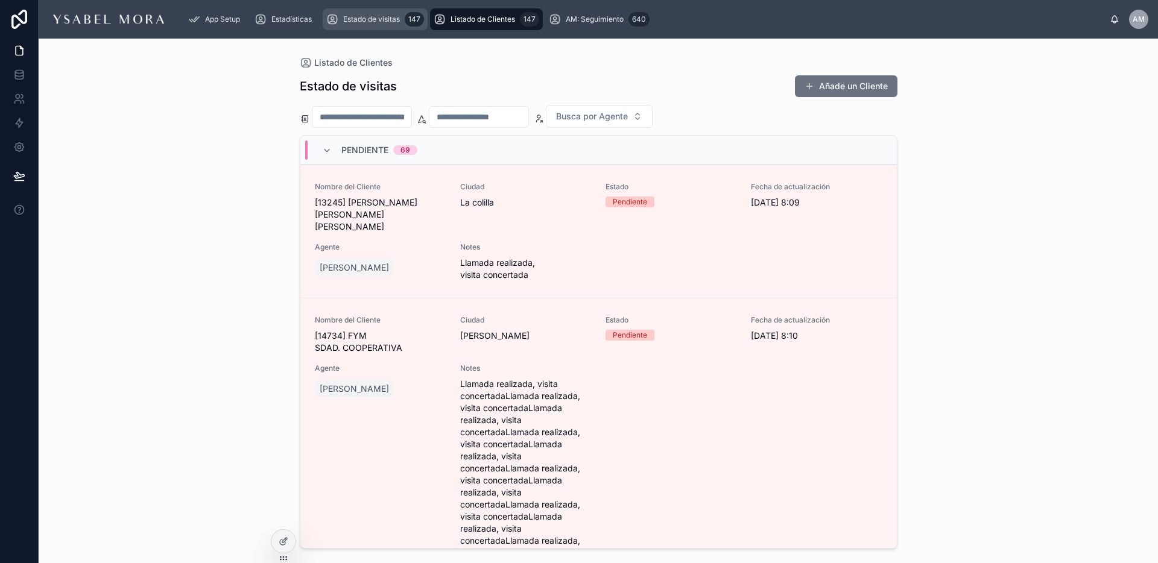
click at [397, 23] on span "Estado de visitas" at bounding box center [371, 19] width 57 height 10
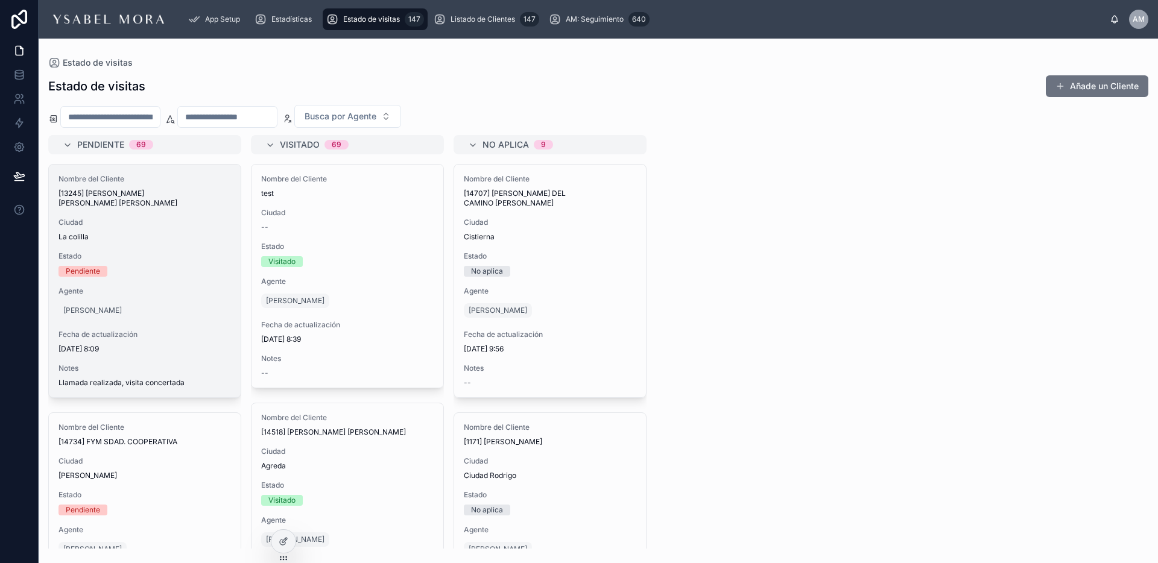
click at [160, 275] on div "Nombre del Cliente [13245] [PERSON_NAME] [PERSON_NAME] [PERSON_NAME] [GEOGRAPHI…" at bounding box center [145, 281] width 192 height 233
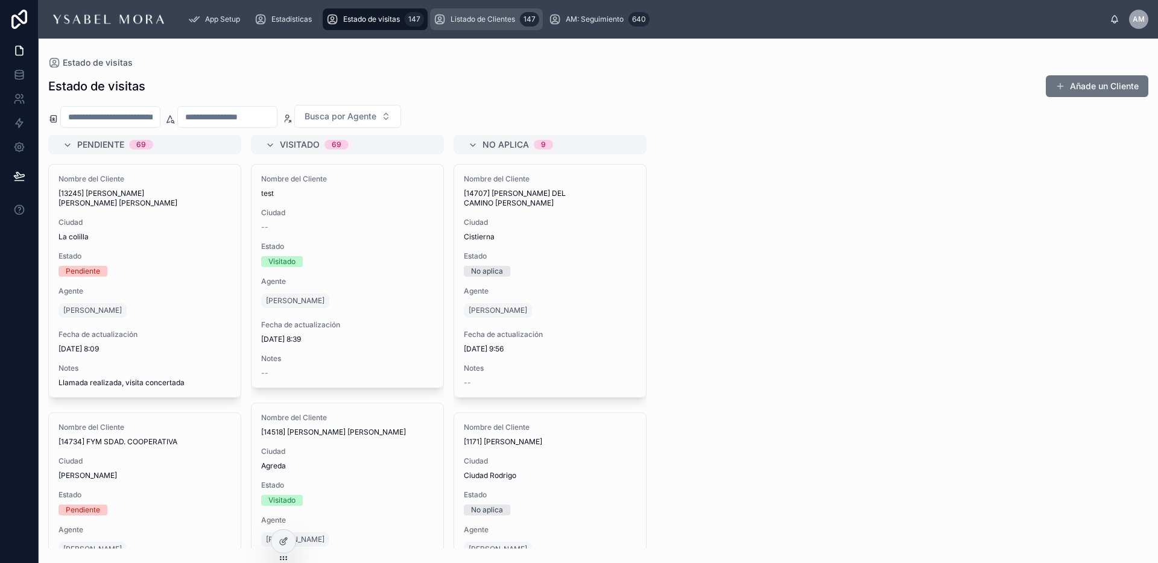
click at [469, 12] on div "Listado de Clientes 147" at bounding box center [487, 19] width 106 height 19
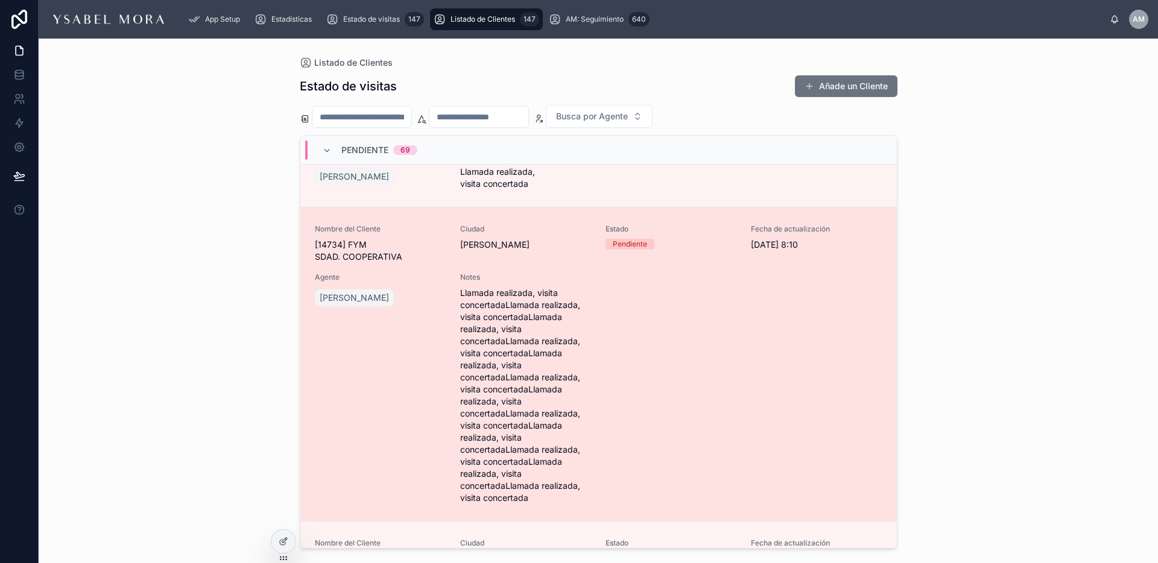
scroll to position [114, 0]
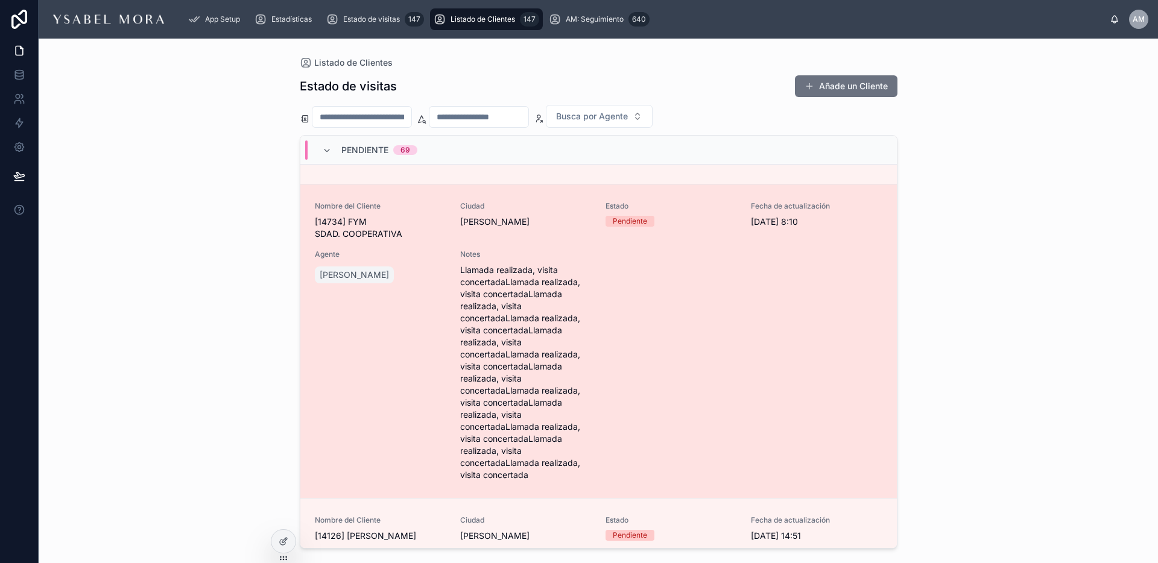
click at [452, 426] on div "Nombre del Cliente [14734] FYM SDAD. COOPERATIVA [GEOGRAPHIC_DATA][PERSON_NAME]…" at bounding box center [598, 341] width 567 height 280
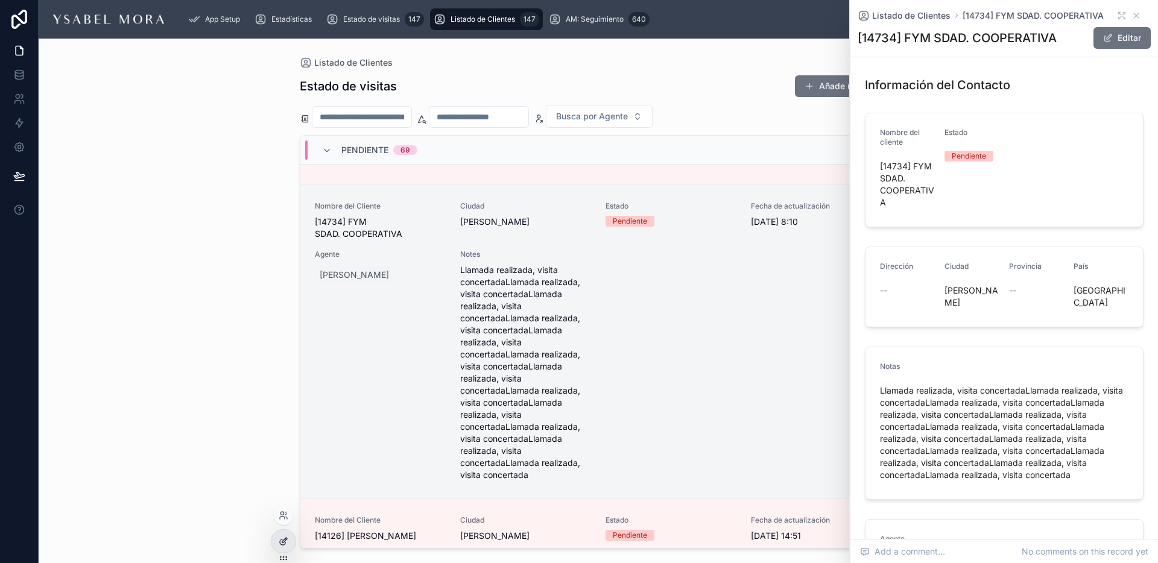
click at [277, 543] on div at bounding box center [283, 541] width 24 height 23
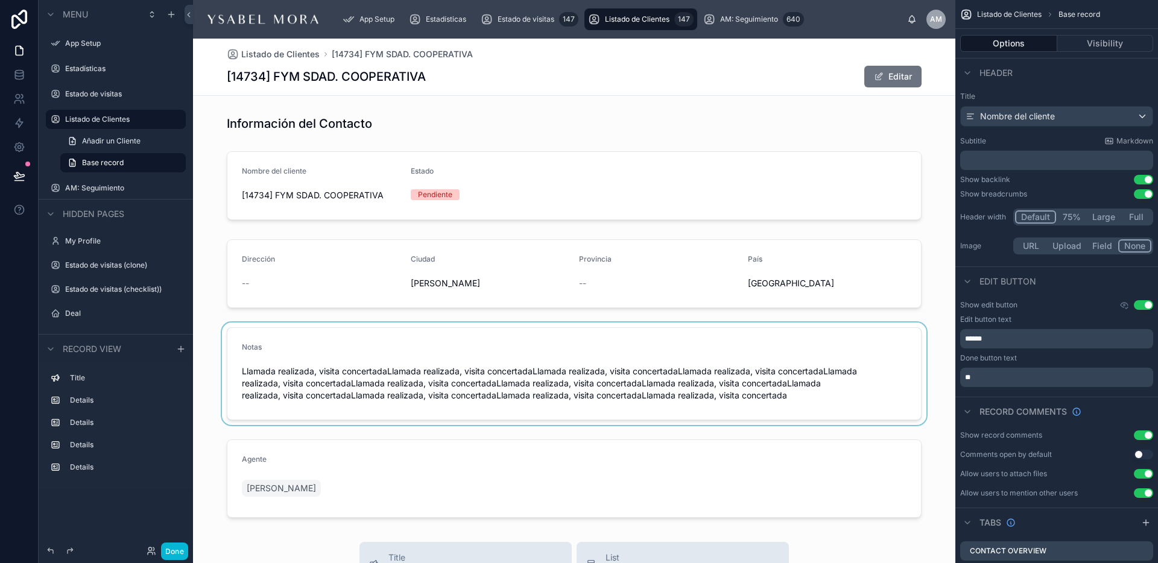
click at [785, 367] on div at bounding box center [574, 374] width 762 height 103
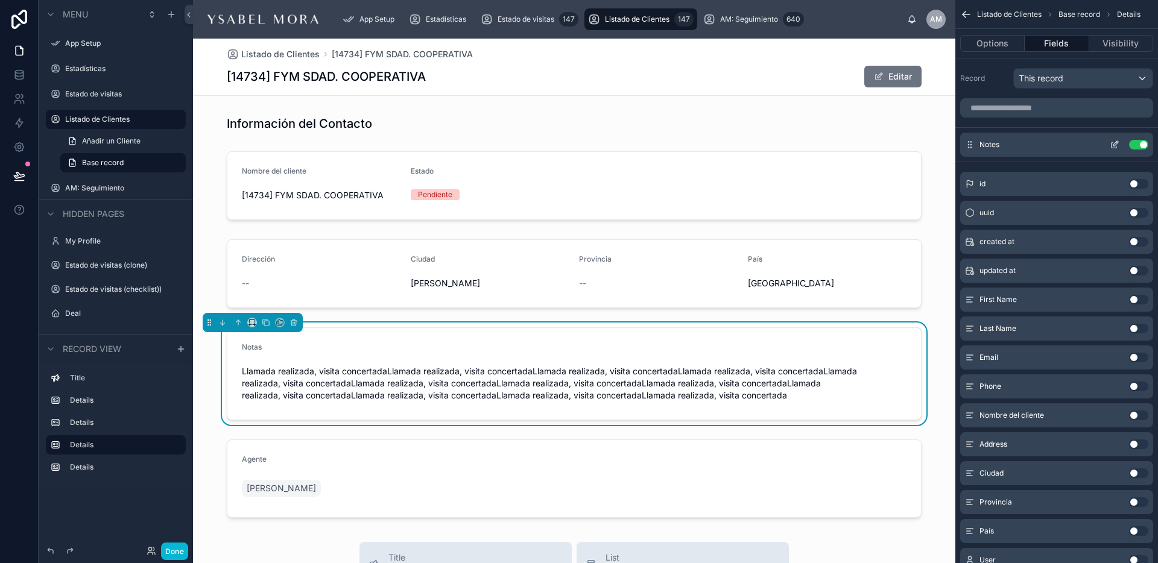
click at [1117, 144] on icon "scrollable content" at bounding box center [1115, 145] width 10 height 10
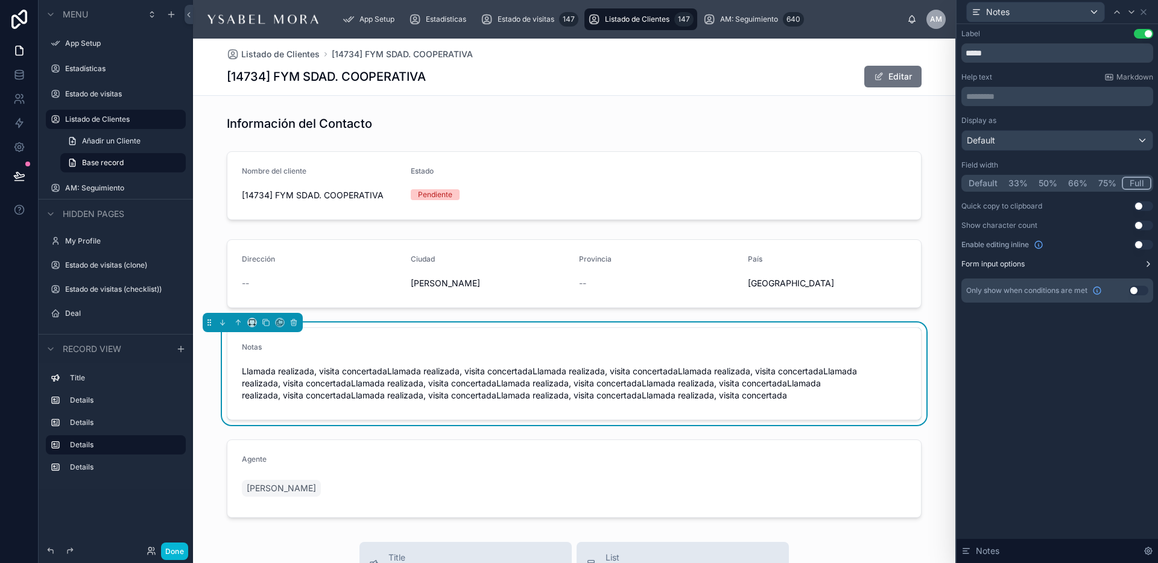
click at [1152, 266] on icon at bounding box center [1148, 264] width 10 height 10
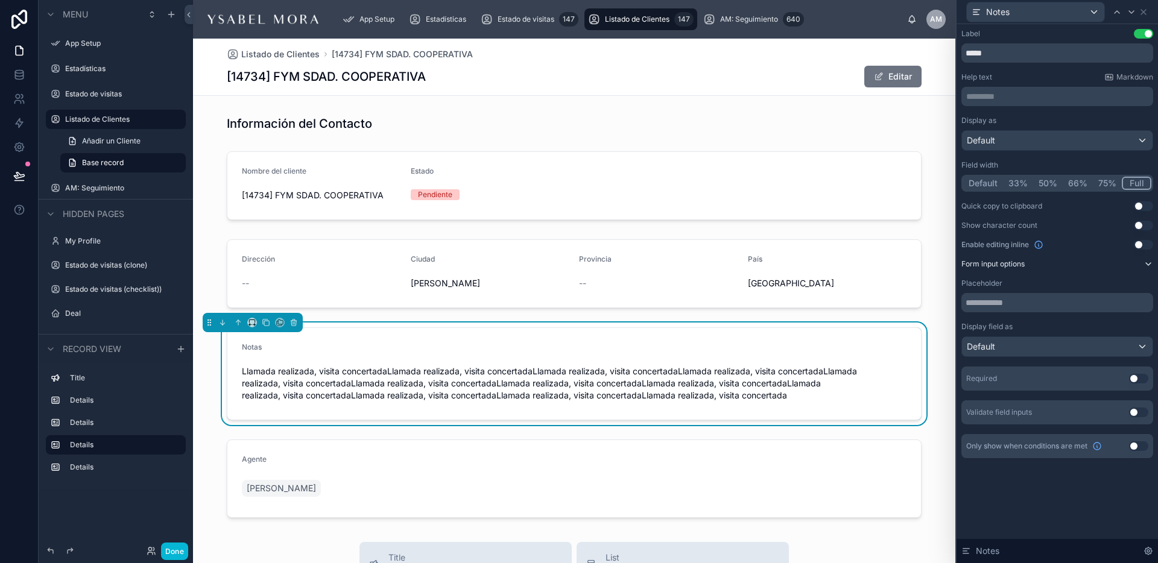
click at [1136, 417] on button "Use setting" at bounding box center [1138, 413] width 19 height 10
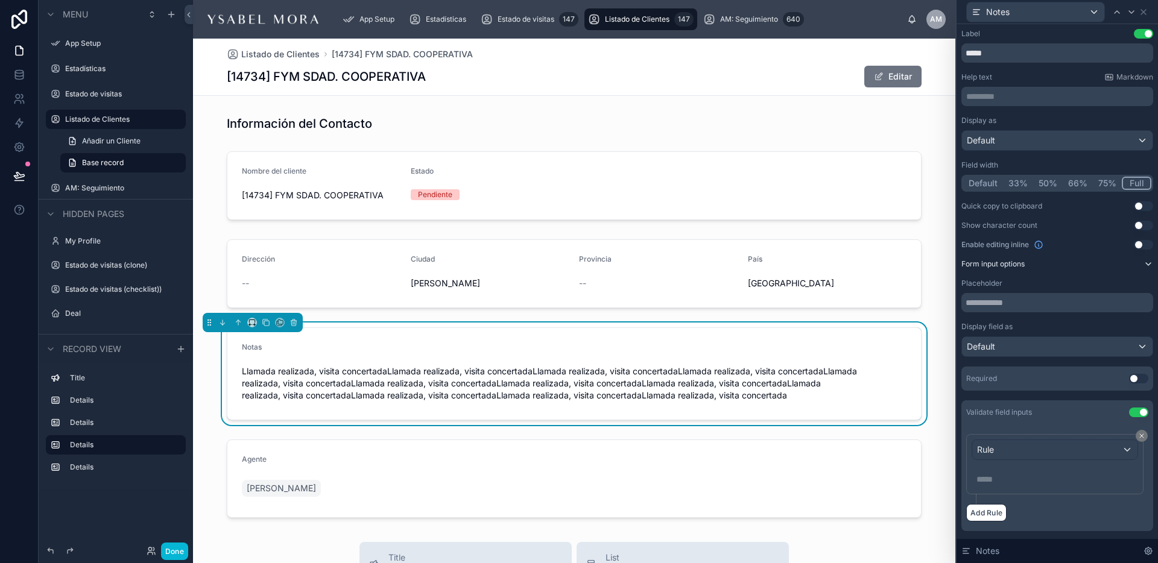
click at [1137, 415] on button "Use setting" at bounding box center [1138, 413] width 19 height 10
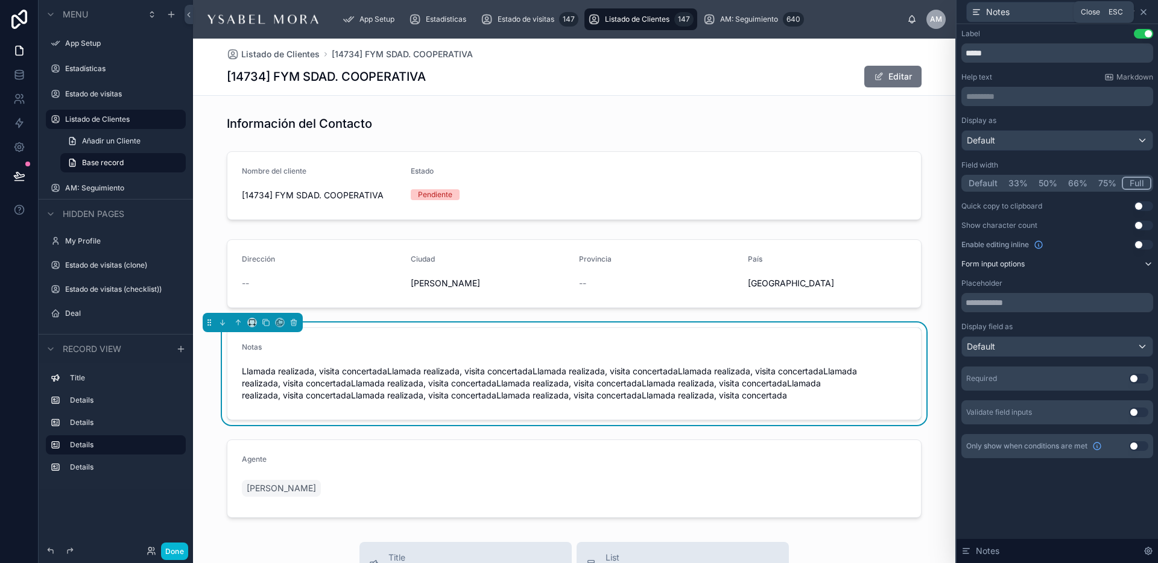
click at [1143, 15] on icon at bounding box center [1143, 12] width 10 height 10
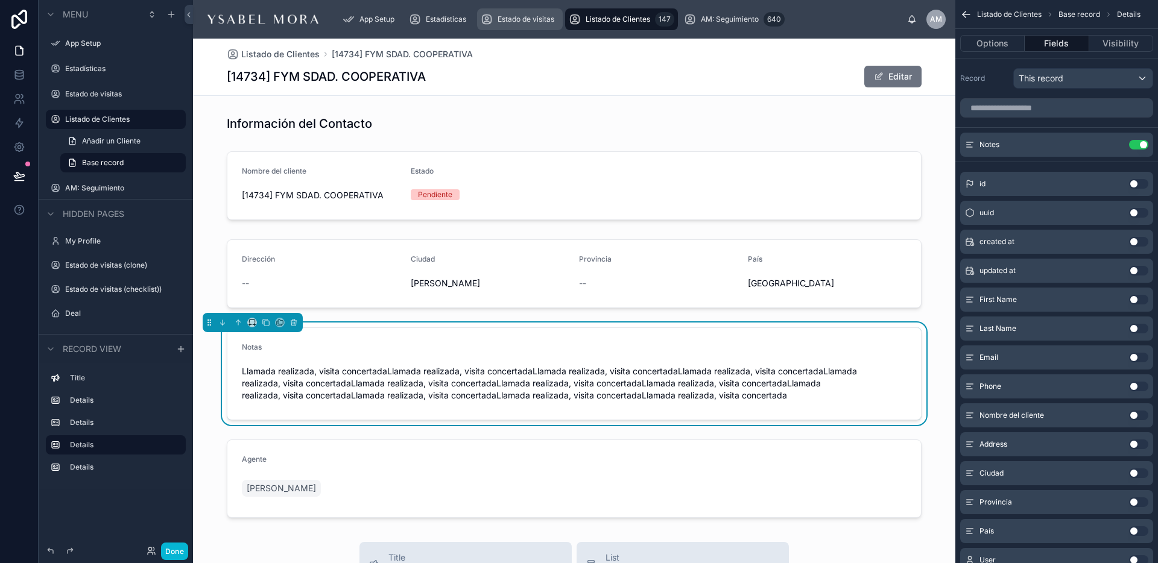
click at [532, 21] on span "Estado de visitas" at bounding box center [525, 19] width 57 height 10
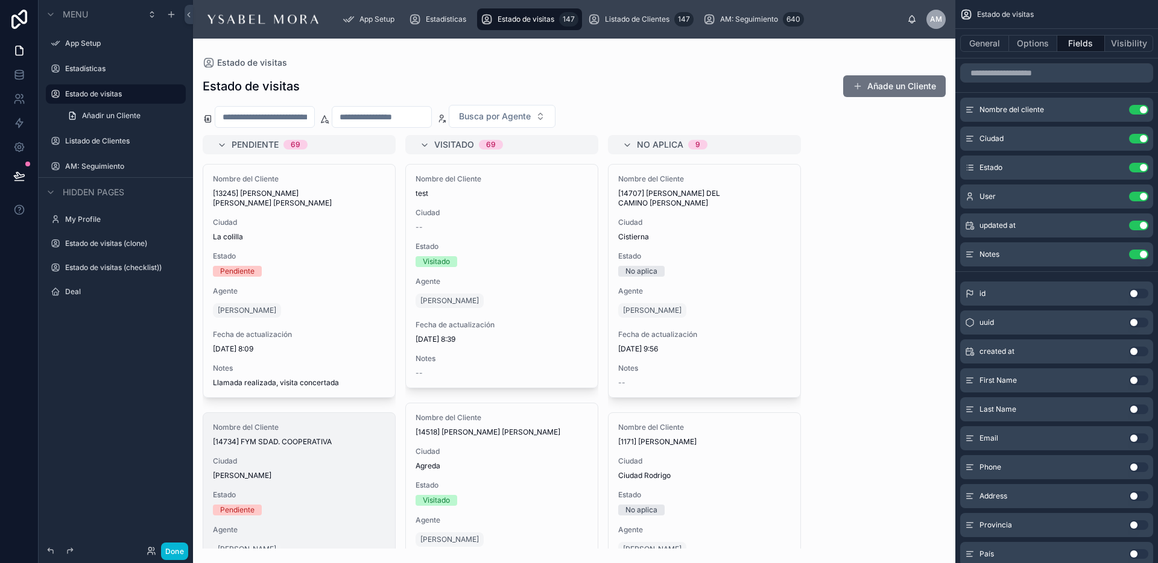
click at [826, 189] on div at bounding box center [574, 301] width 762 height 525
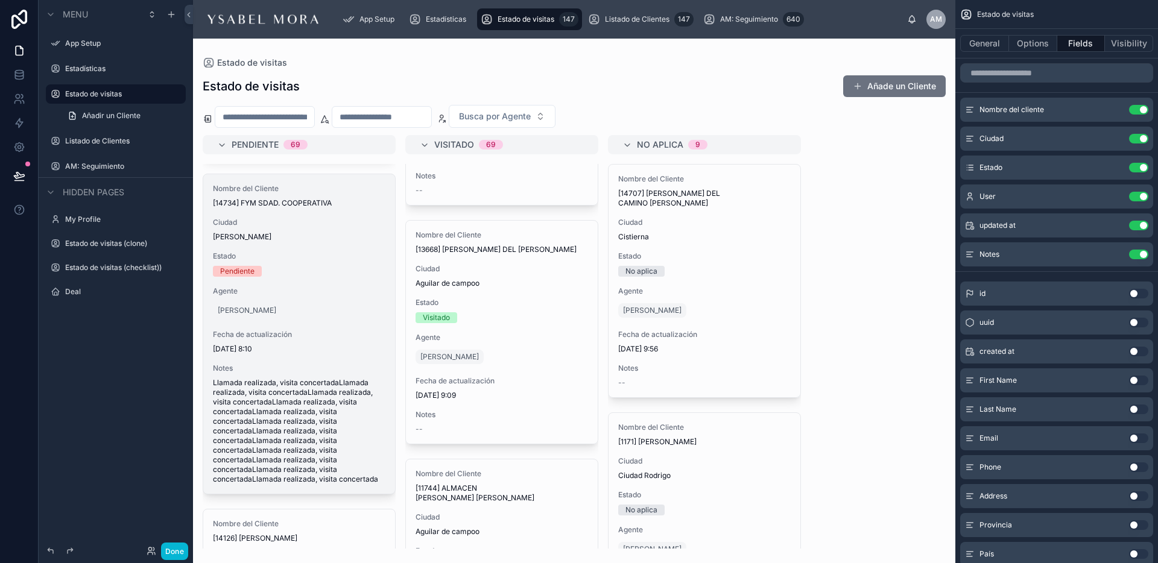
scroll to position [239, 0]
click at [248, 377] on span "Llamada realizada, visita concertadaLlamada realizada, visita concertadaLlamada…" at bounding box center [299, 430] width 172 height 106
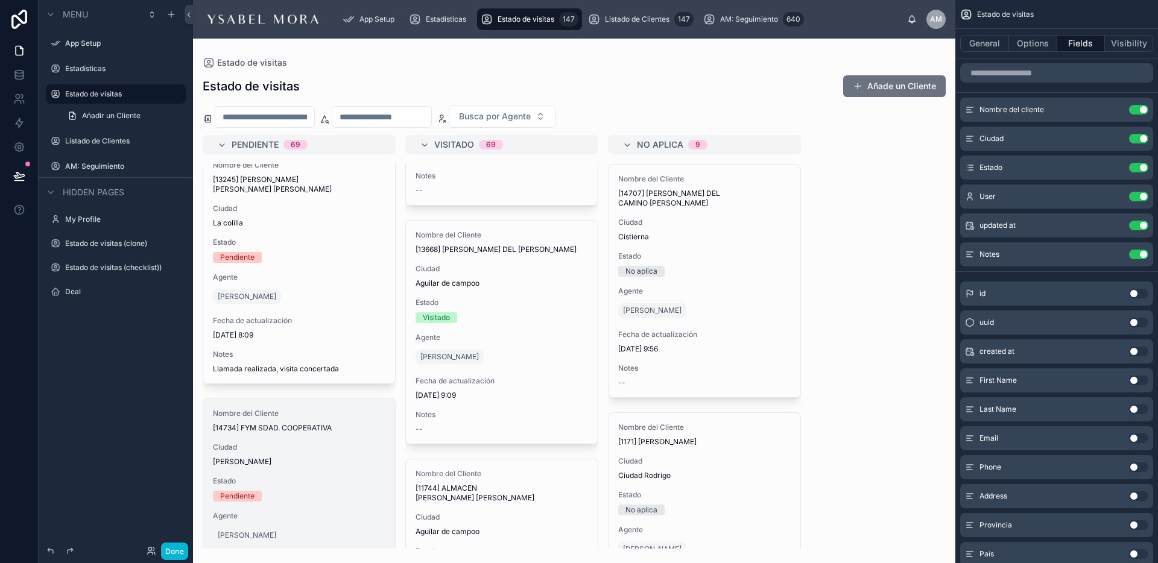
scroll to position [0, 0]
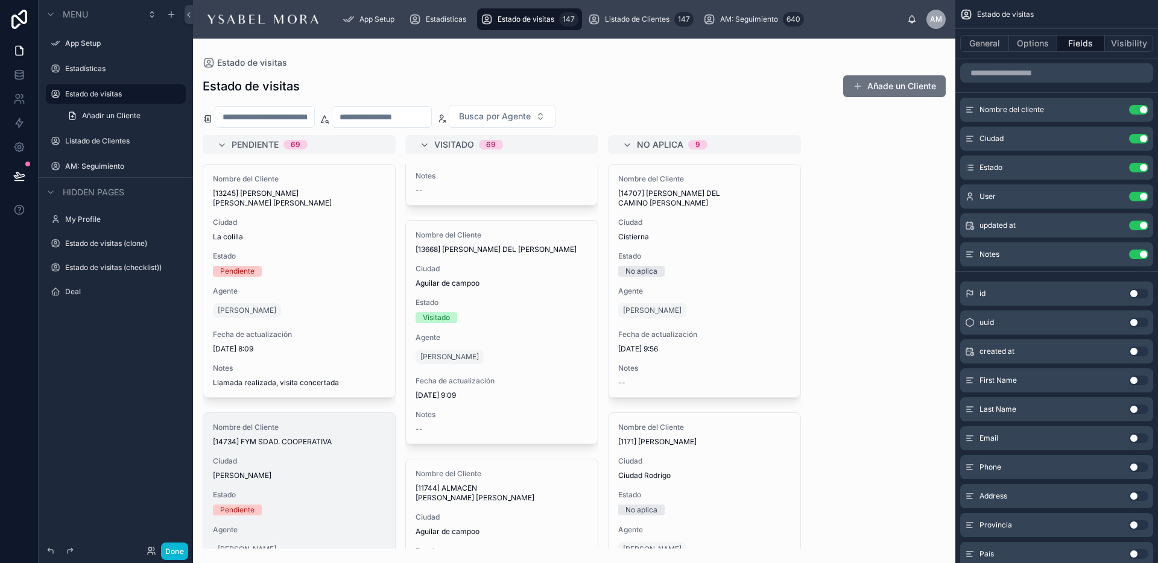
click at [492, 80] on div "Estado de visitas Añade un Cliente" at bounding box center [574, 86] width 743 height 23
drag, startPoint x: 428, startPoint y: 23, endPoint x: 398, endPoint y: 27, distance: 29.8
click at [428, 23] on span "Estadísticas" at bounding box center [446, 19] width 40 height 10
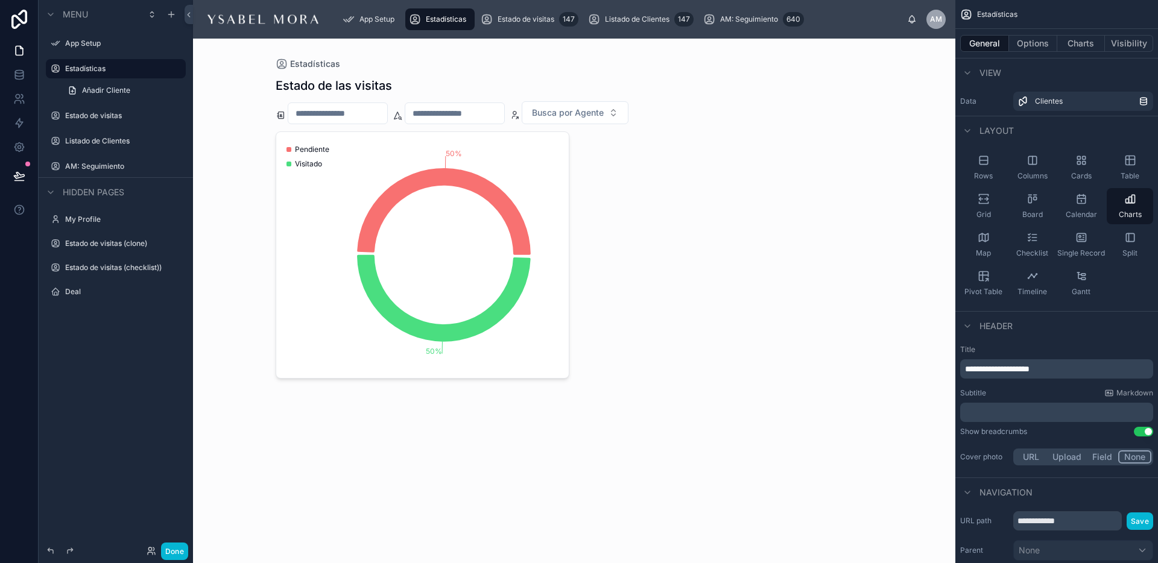
click at [599, 115] on div at bounding box center [574, 228] width 617 height 379
click at [590, 117] on span "Busca por Agente" at bounding box center [568, 113] width 72 height 12
click at [588, 201] on span "[EMAIL_ADDRESS][DOMAIN_NAME]" at bounding box center [598, 205] width 121 height 12
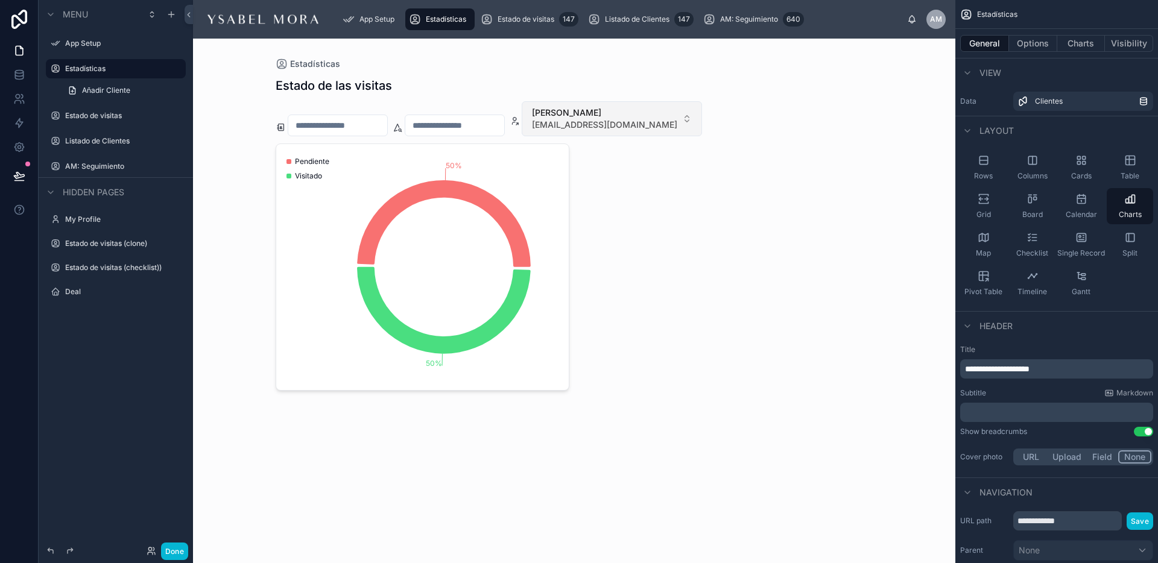
click at [626, 113] on span "[PERSON_NAME]" at bounding box center [604, 113] width 145 height 12
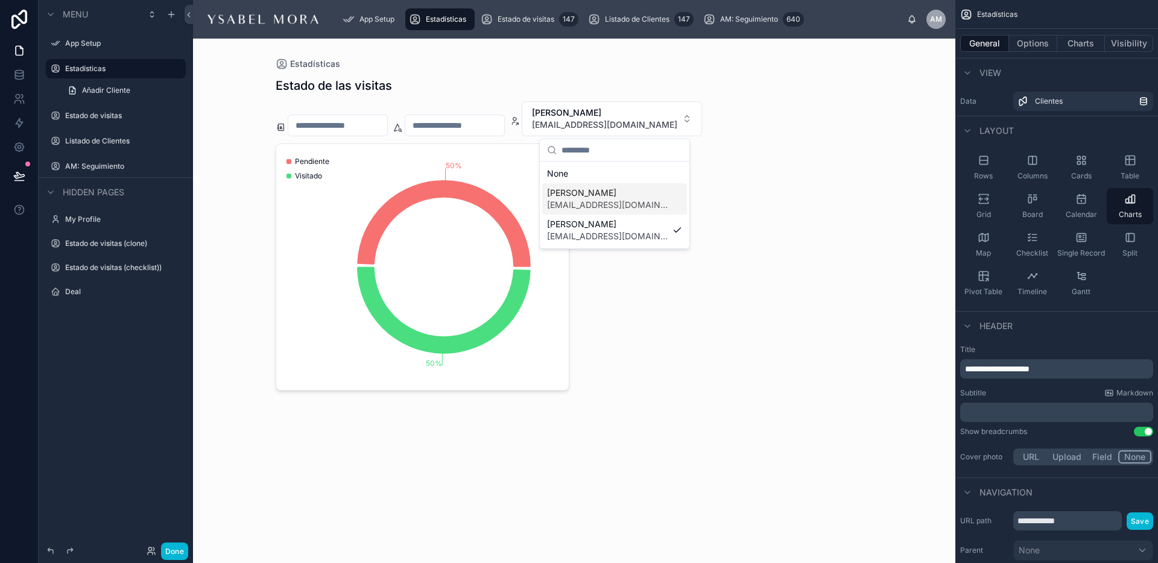
click at [602, 197] on span "[PERSON_NAME]" at bounding box center [607, 193] width 121 height 12
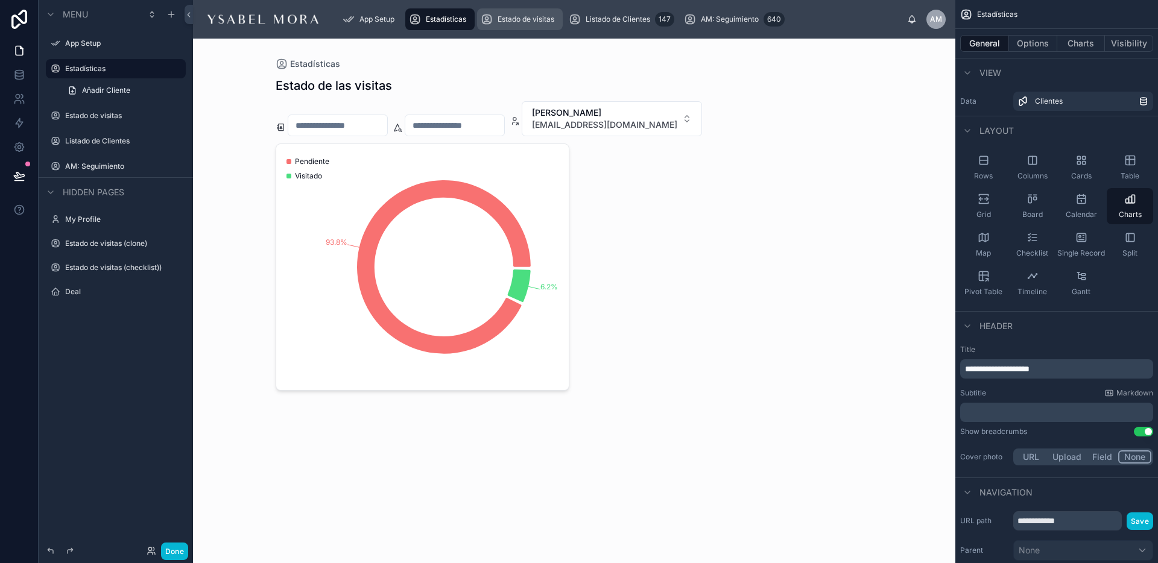
click at [546, 27] on div "Estado de visitas 147" at bounding box center [520, 19] width 78 height 19
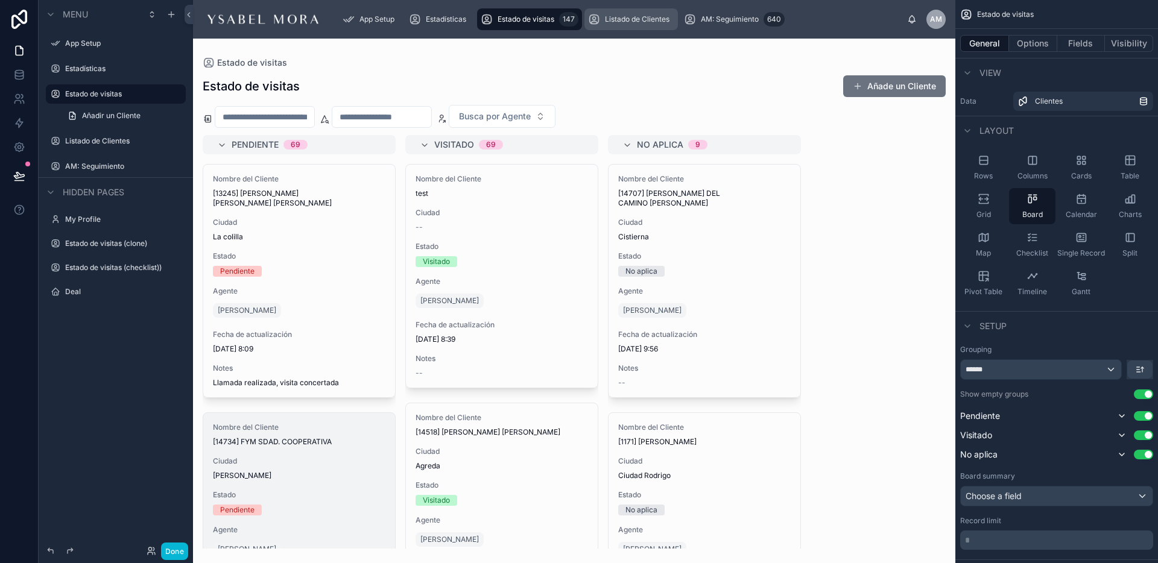
click at [642, 17] on span "Listado de Clientes" at bounding box center [637, 19] width 65 height 10
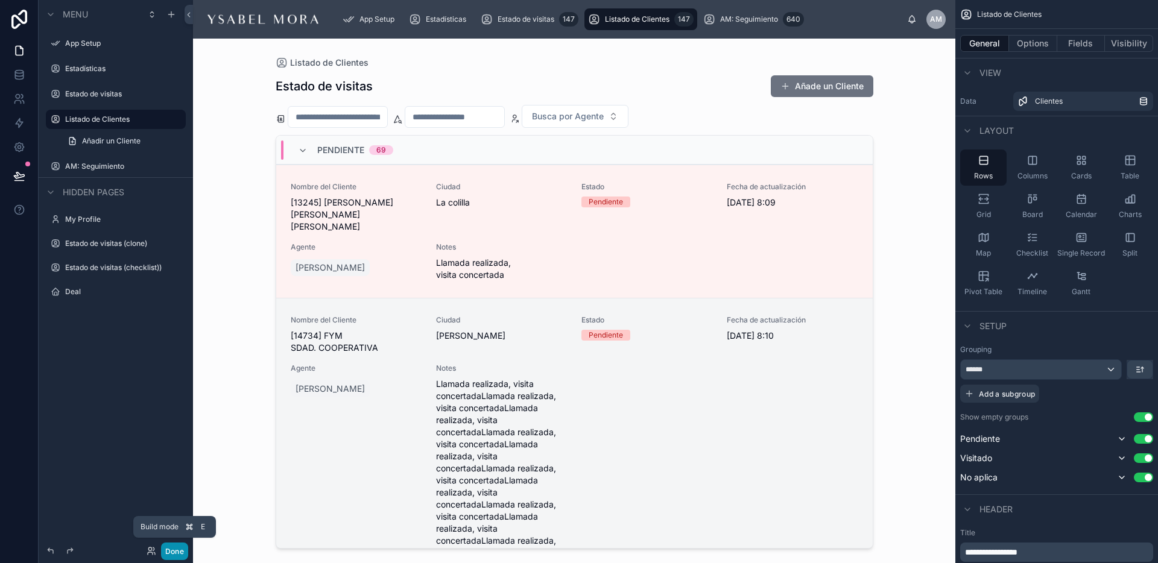
click at [179, 551] on button "Done" at bounding box center [174, 551] width 27 height 17
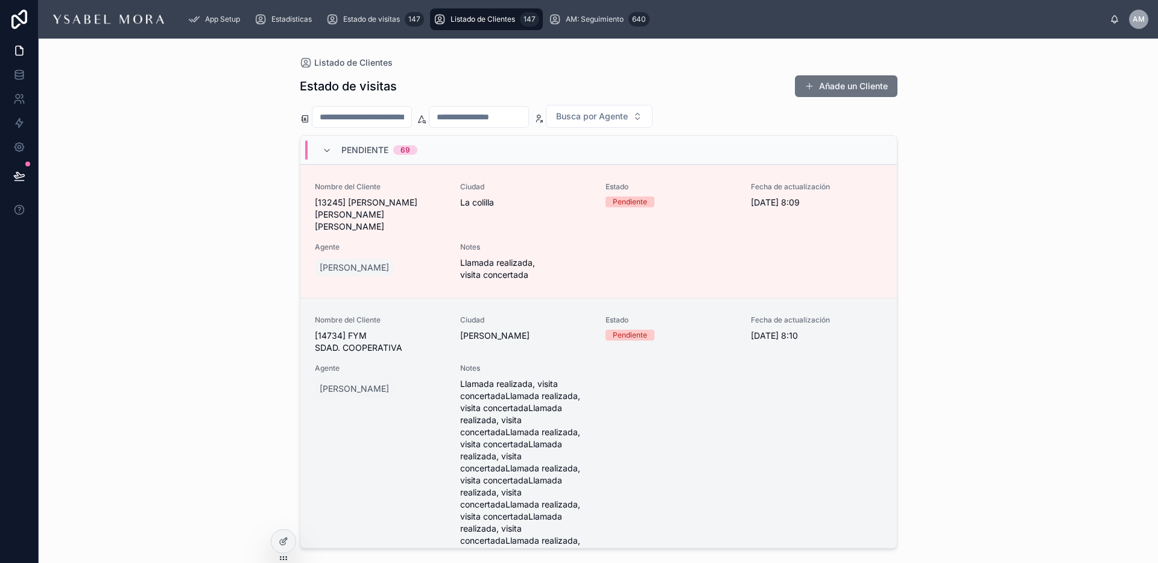
click at [317, 150] on div "Pendiente 69" at bounding box center [370, 150] width 124 height 19
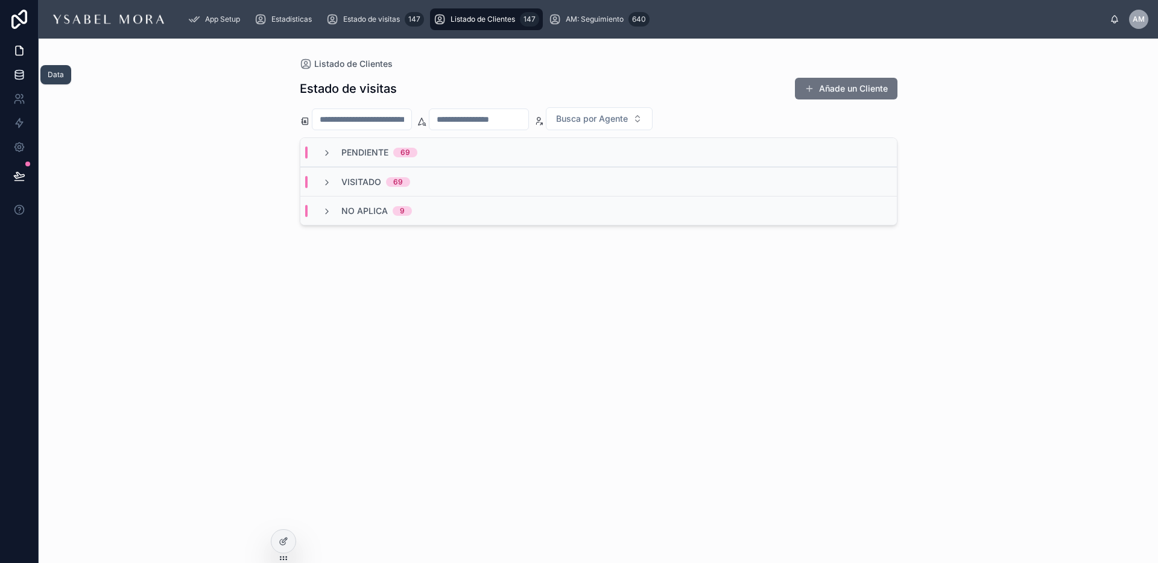
click at [19, 75] on icon at bounding box center [19, 75] width 12 height 12
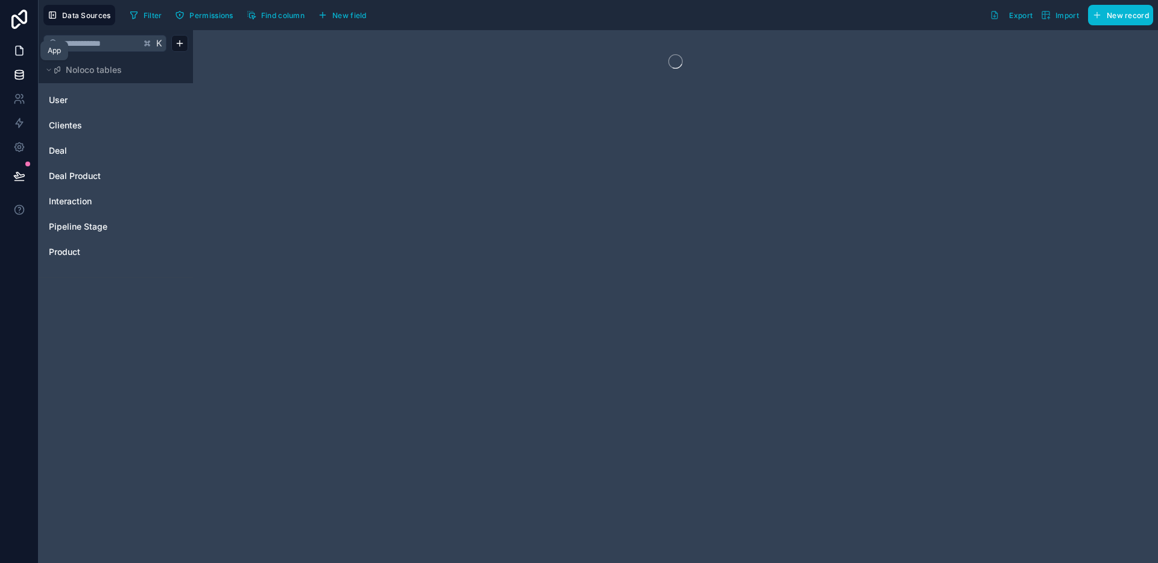
click at [22, 42] on link at bounding box center [19, 51] width 38 height 24
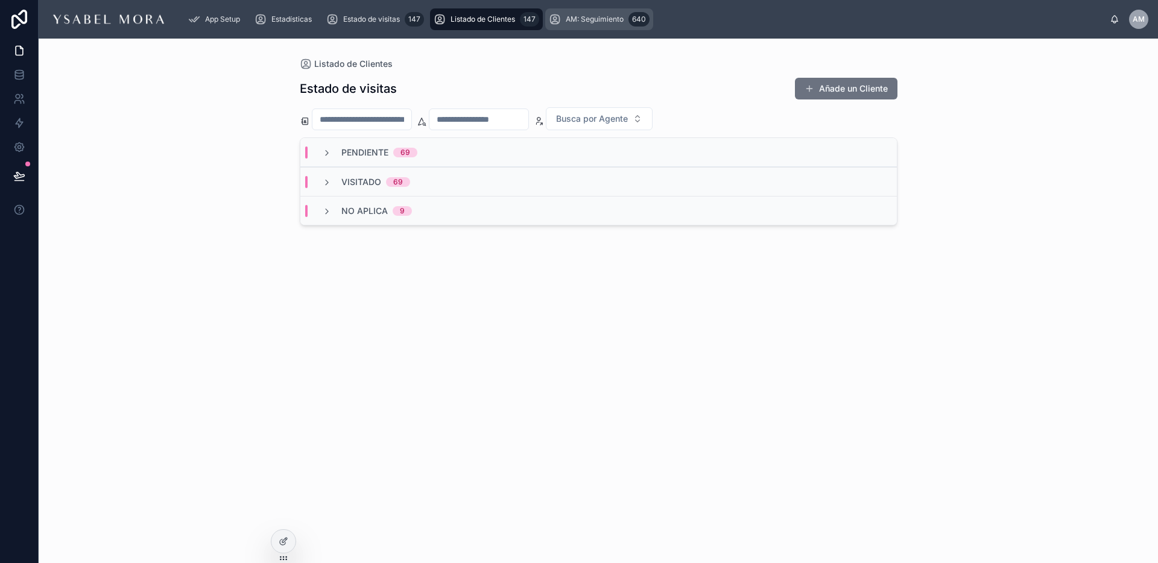
click at [590, 10] on div "AM: Seguimiento 640" at bounding box center [599, 19] width 101 height 19
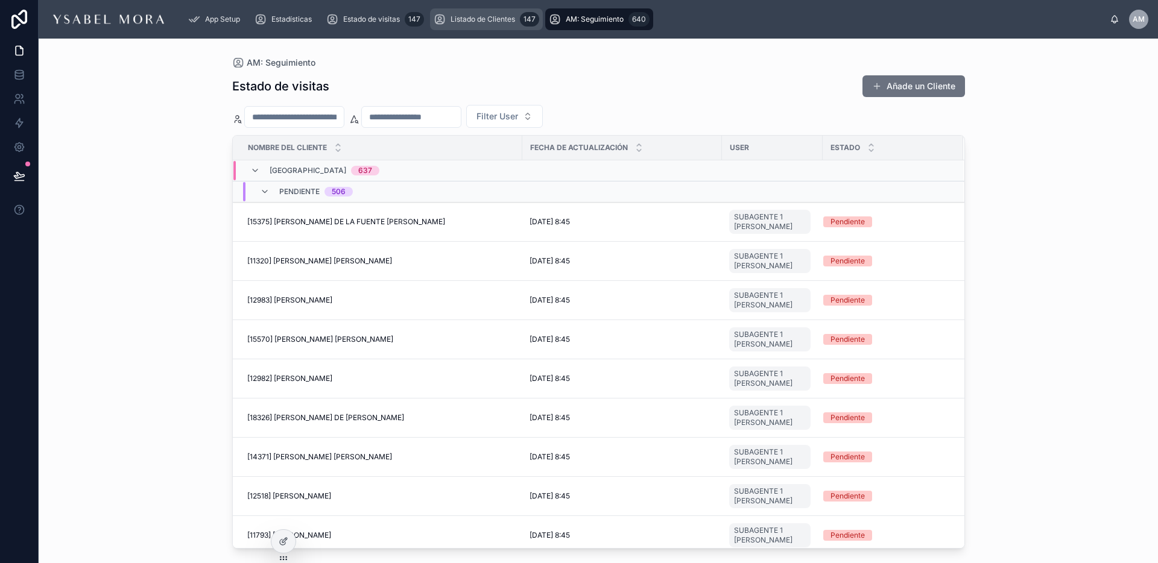
click at [505, 19] on span "Listado de Clientes" at bounding box center [482, 19] width 65 height 10
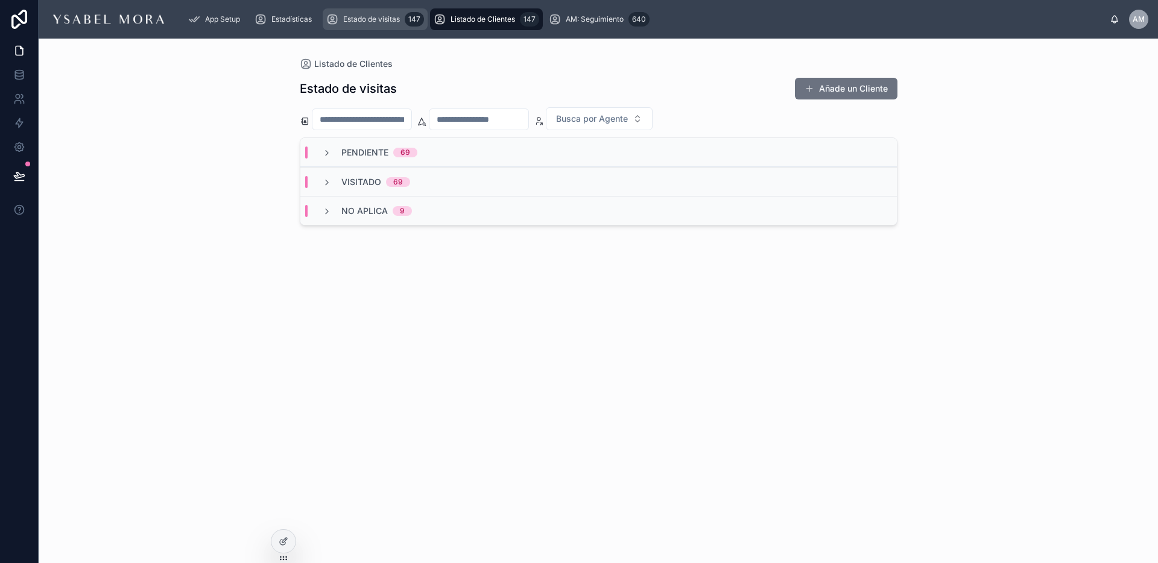
click at [350, 14] on span "Estado de visitas" at bounding box center [371, 19] width 57 height 10
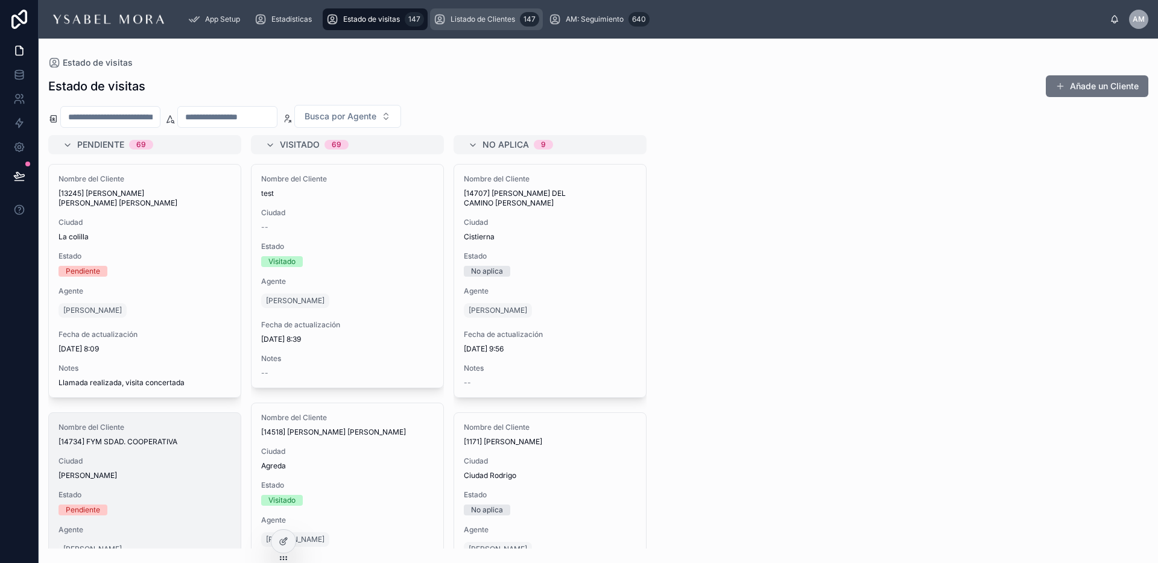
click at [476, 22] on span "Listado de Clientes" at bounding box center [482, 19] width 65 height 10
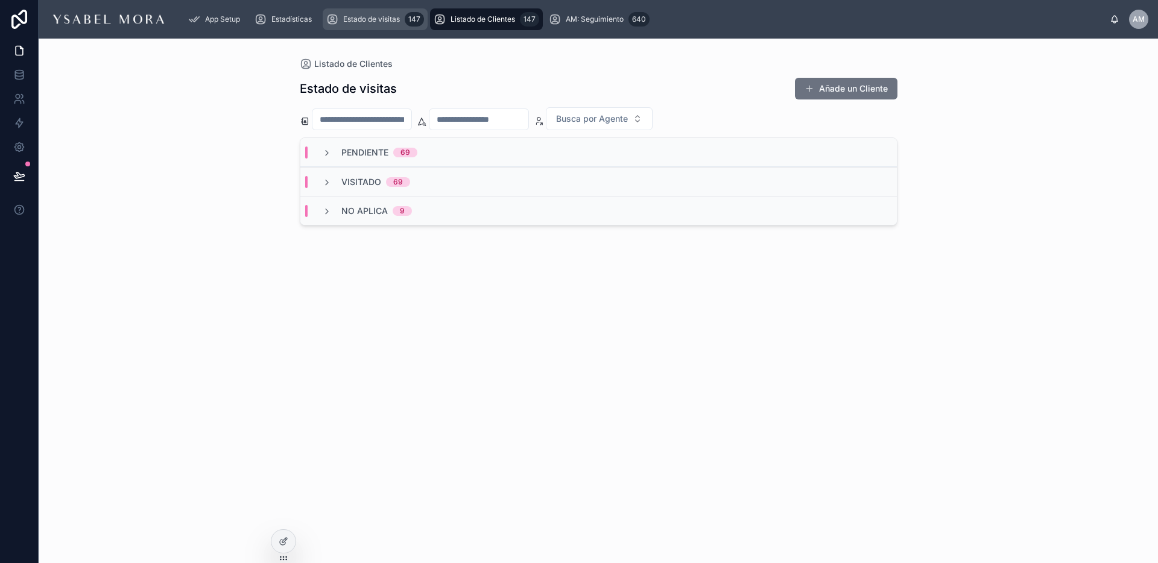
click at [428, 22] on link "Estado de visitas 147" at bounding box center [375, 19] width 105 height 22
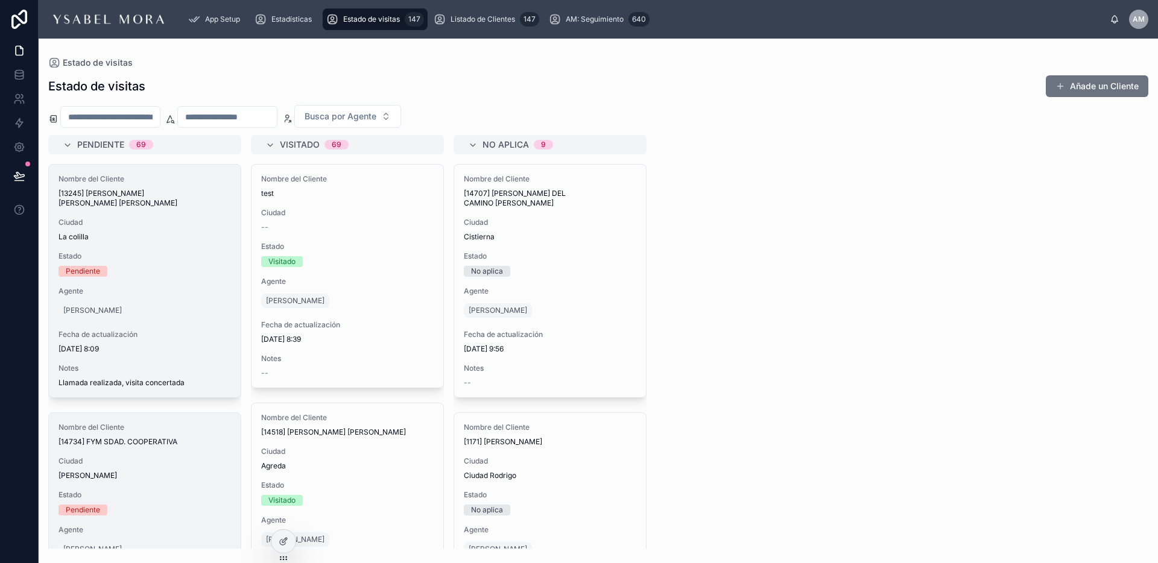
click at [210, 238] on div "Nombre del Cliente [13245] [PERSON_NAME] [PERSON_NAME] [PERSON_NAME] [GEOGRAPHI…" at bounding box center [145, 281] width 192 height 233
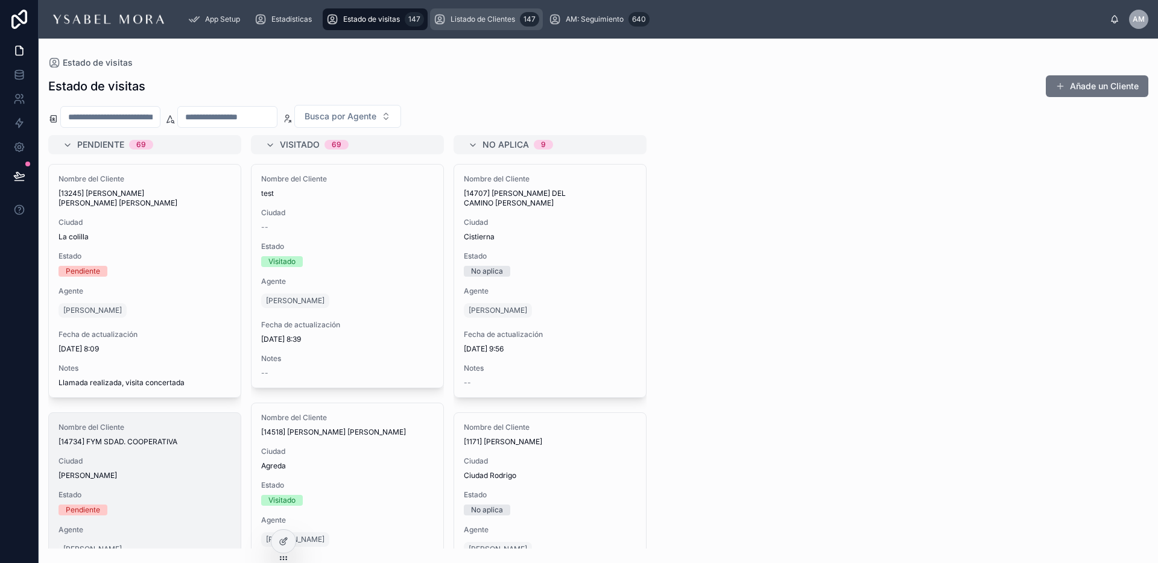
click at [507, 20] on span "Listado de Clientes" at bounding box center [482, 19] width 65 height 10
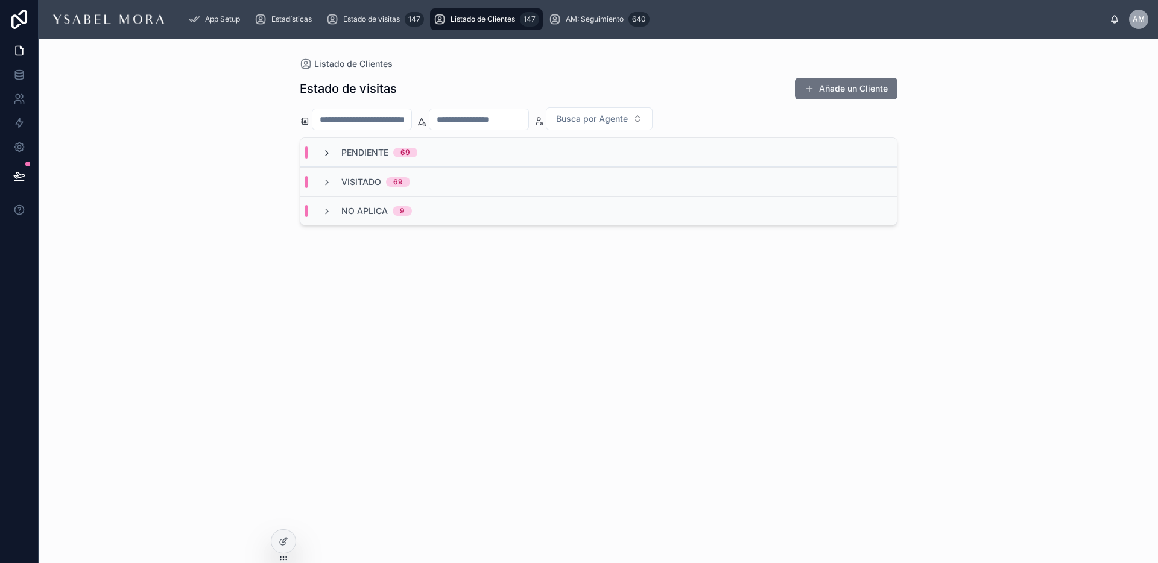
click at [325, 151] on icon at bounding box center [327, 153] width 10 height 10
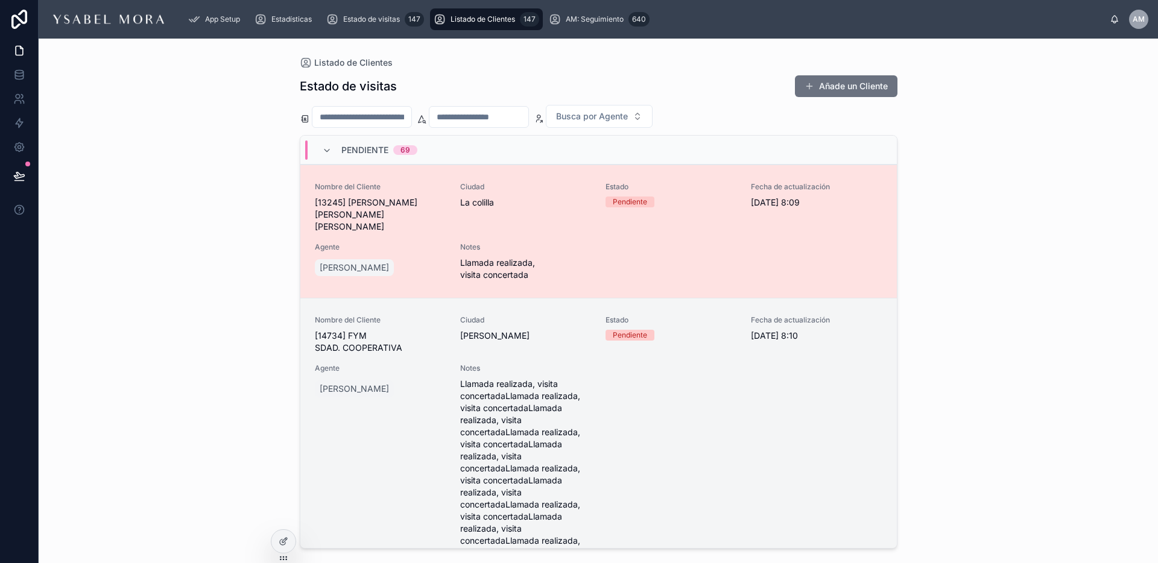
click at [543, 257] on span "Llamada realizada, visita concertada" at bounding box center [525, 269] width 131 height 24
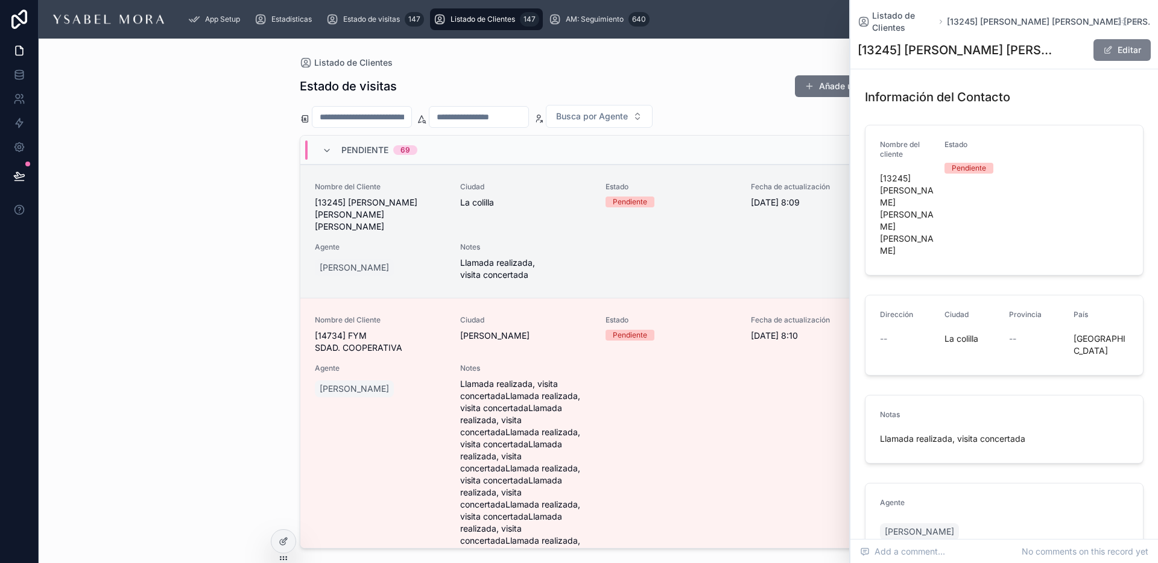
click at [1116, 39] on button "Editar" at bounding box center [1121, 50] width 57 height 22
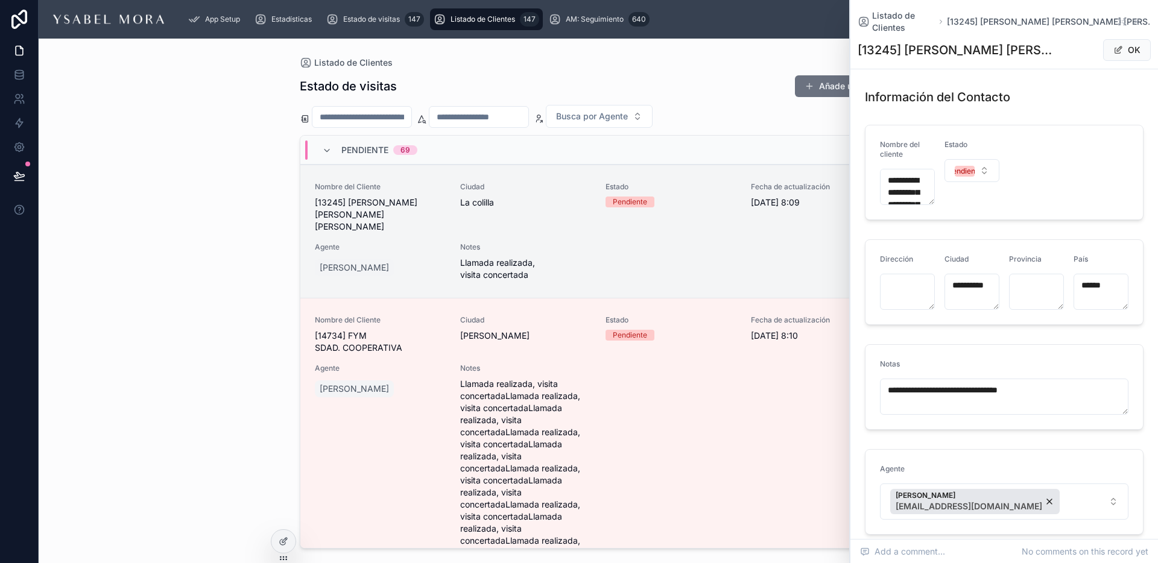
scroll to position [66, 0]
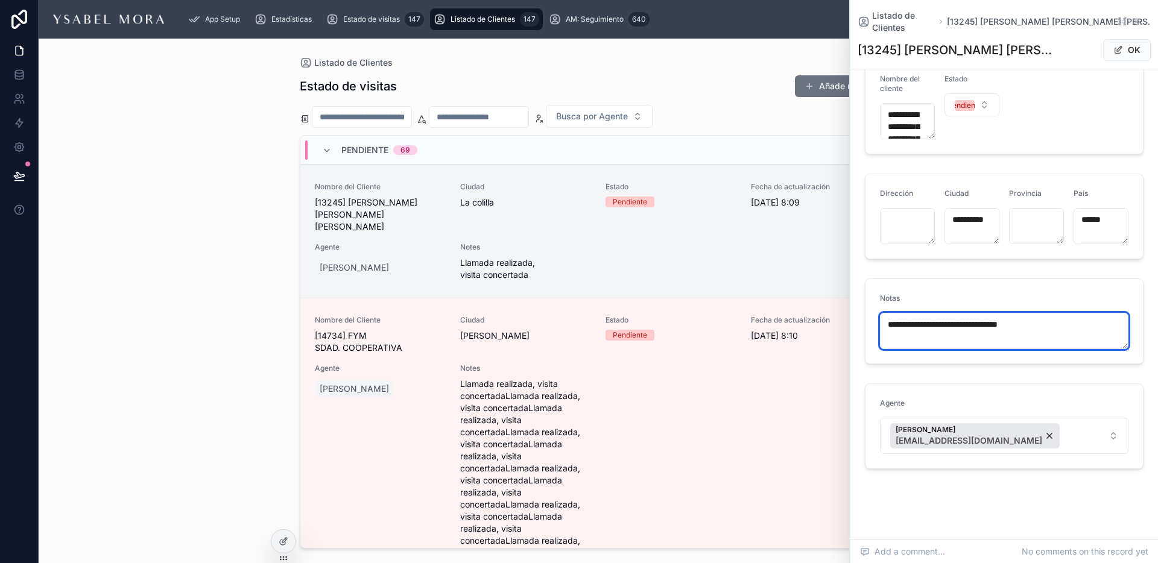
click at [1078, 319] on textarea "**********" at bounding box center [1004, 331] width 248 height 36
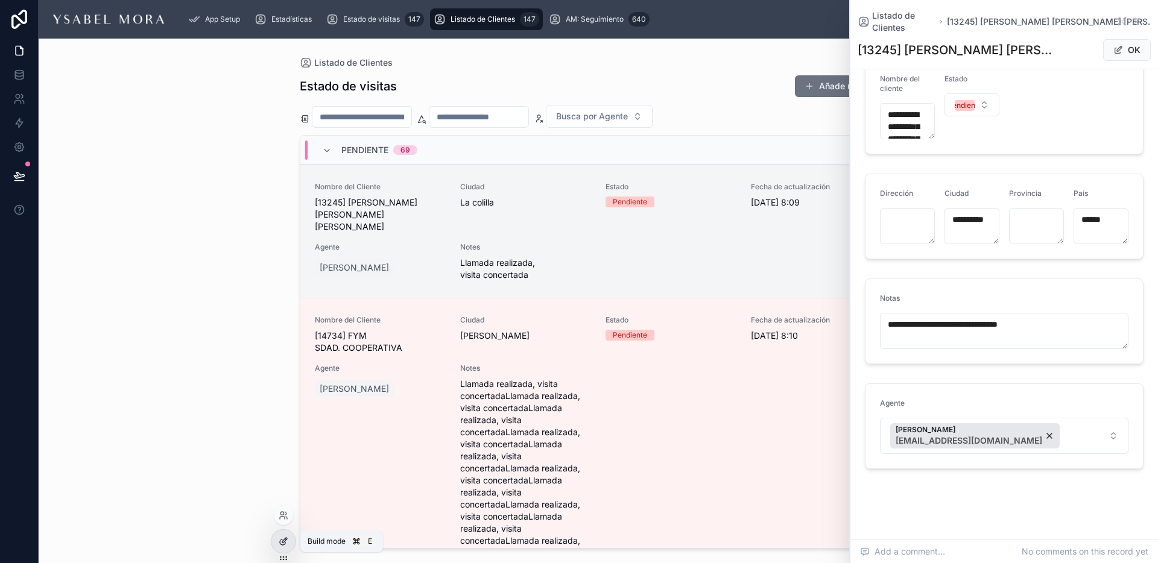
click at [284, 542] on icon at bounding box center [284, 540] width 5 height 5
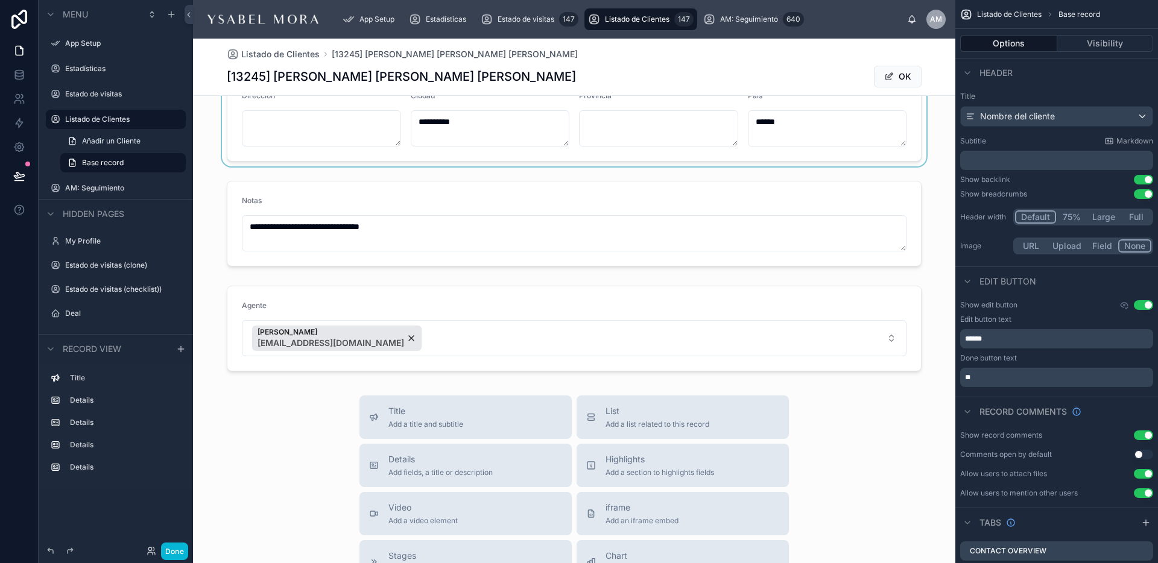
scroll to position [195, 0]
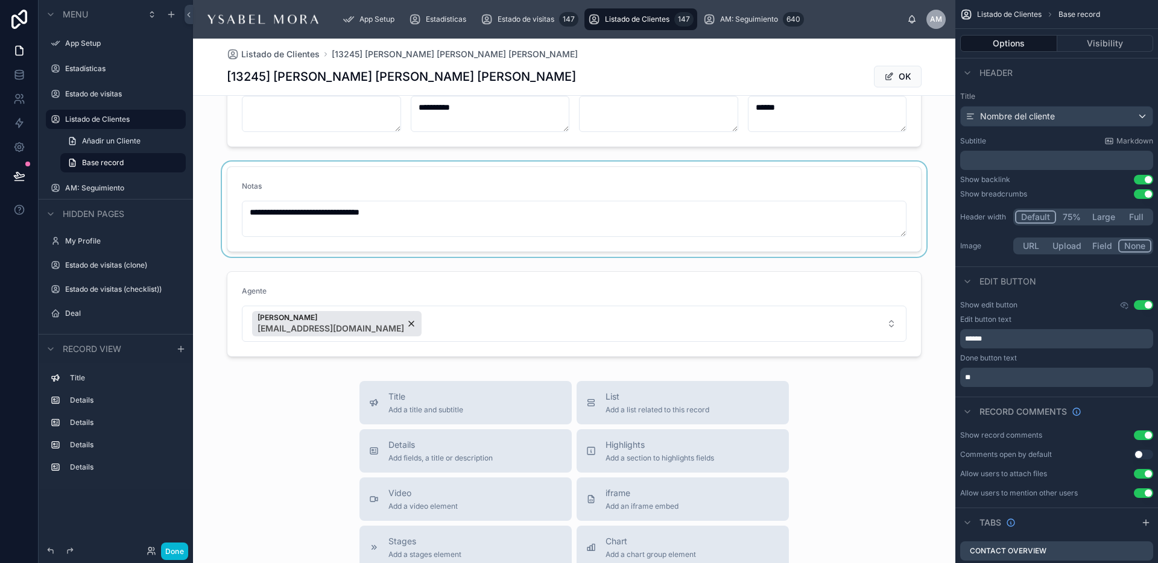
click at [461, 232] on div at bounding box center [574, 209] width 762 height 95
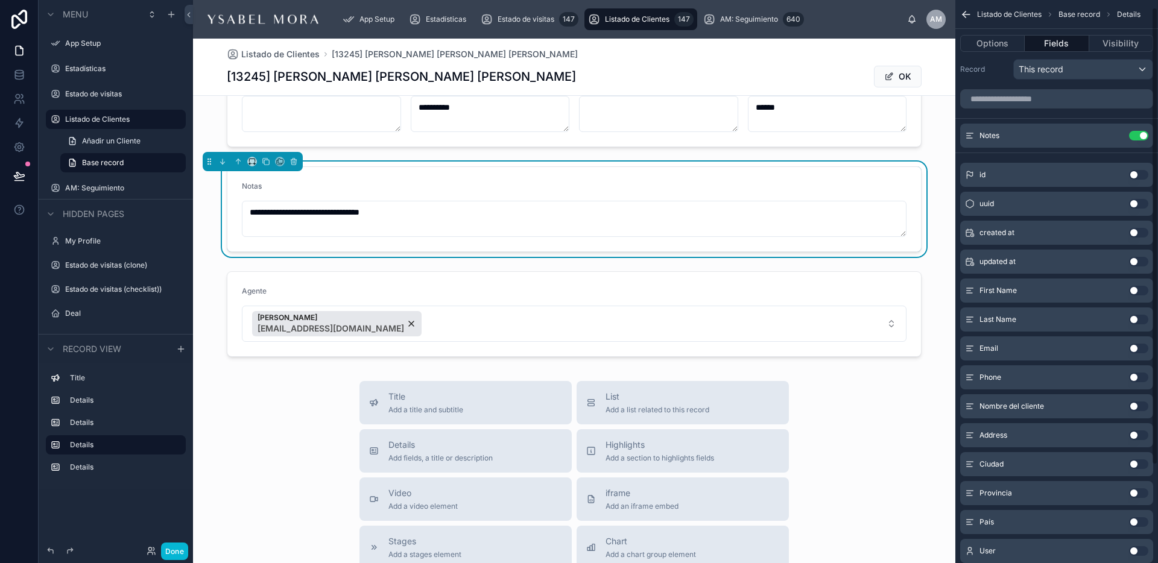
scroll to position [0, 0]
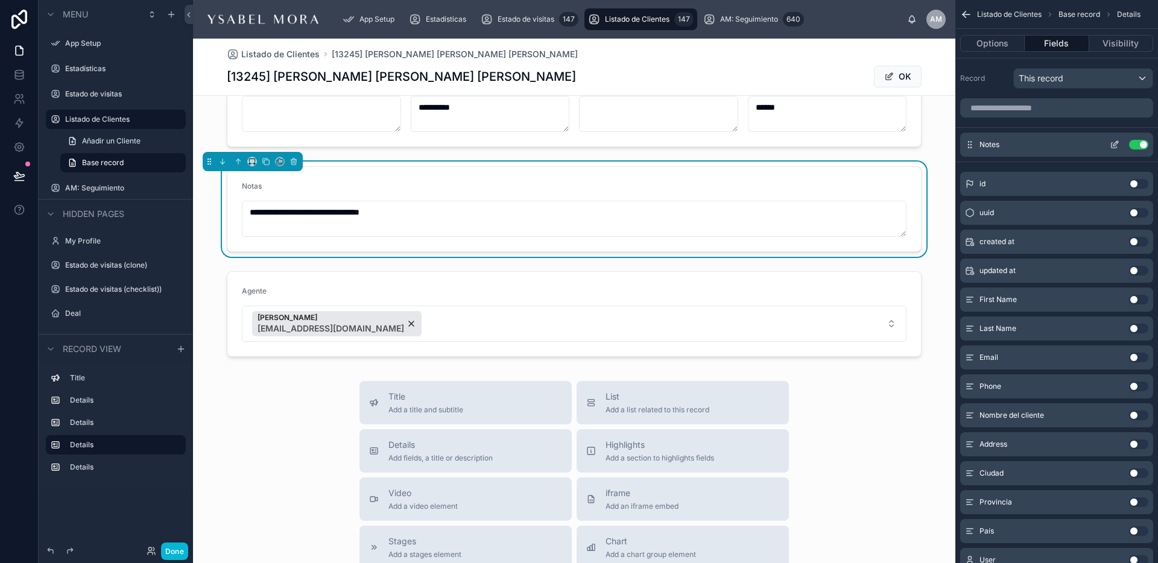
click at [1117, 142] on icon "scrollable content" at bounding box center [1115, 145] width 10 height 10
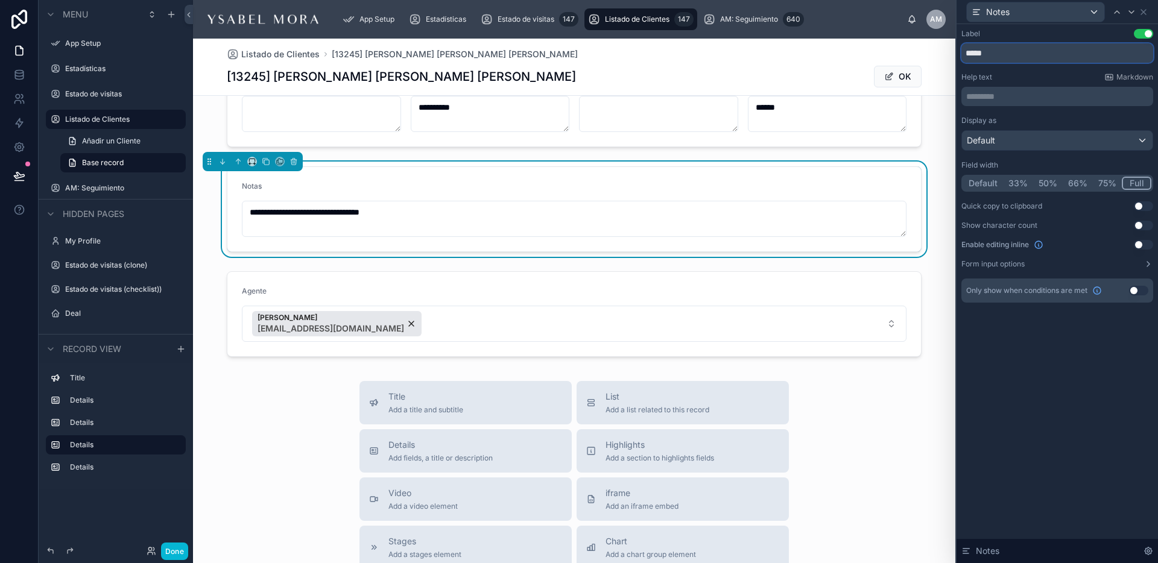
click at [1005, 56] on input "*****" at bounding box center [1057, 52] width 192 height 19
click at [1141, 225] on button "Use setting" at bounding box center [1143, 226] width 19 height 10
click at [1151, 261] on icon at bounding box center [1148, 264] width 10 height 10
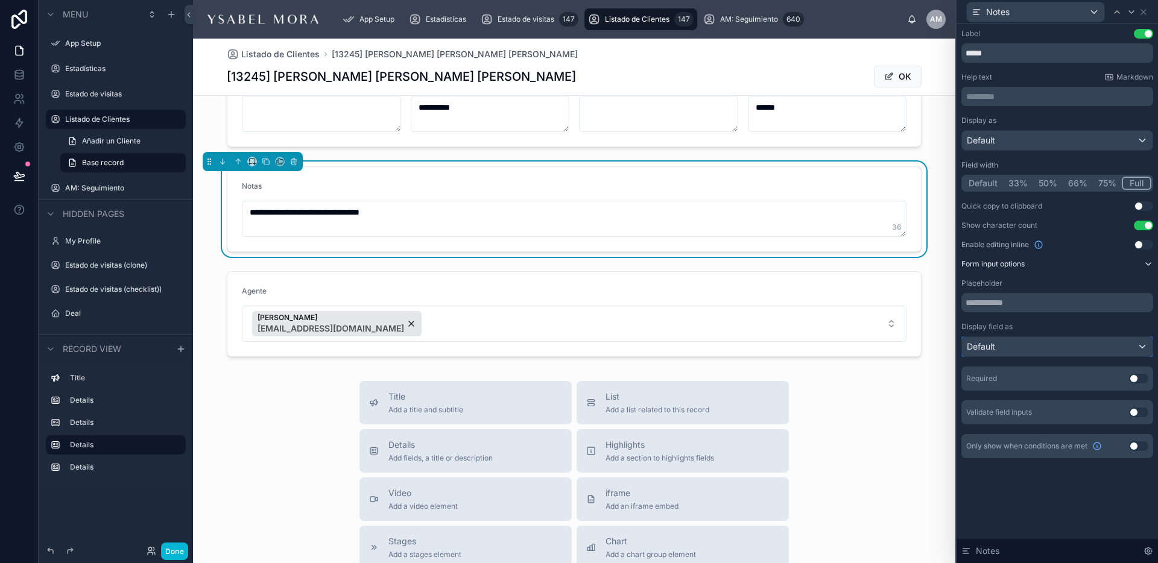
click at [1008, 355] on div "Default" at bounding box center [1057, 346] width 191 height 19
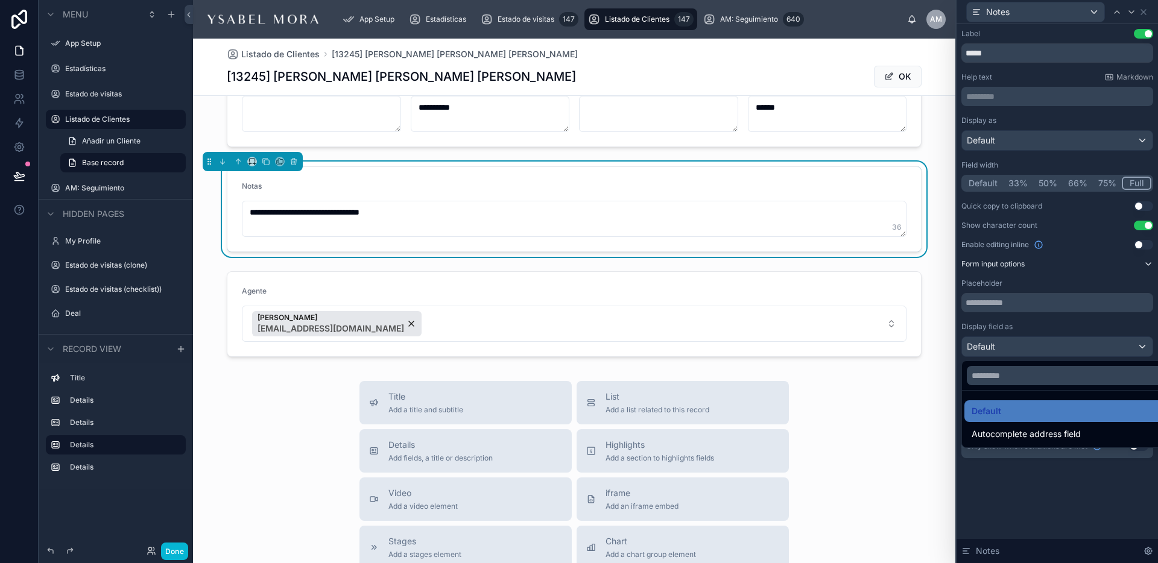
click at [1008, 355] on div at bounding box center [1056, 281] width 201 height 563
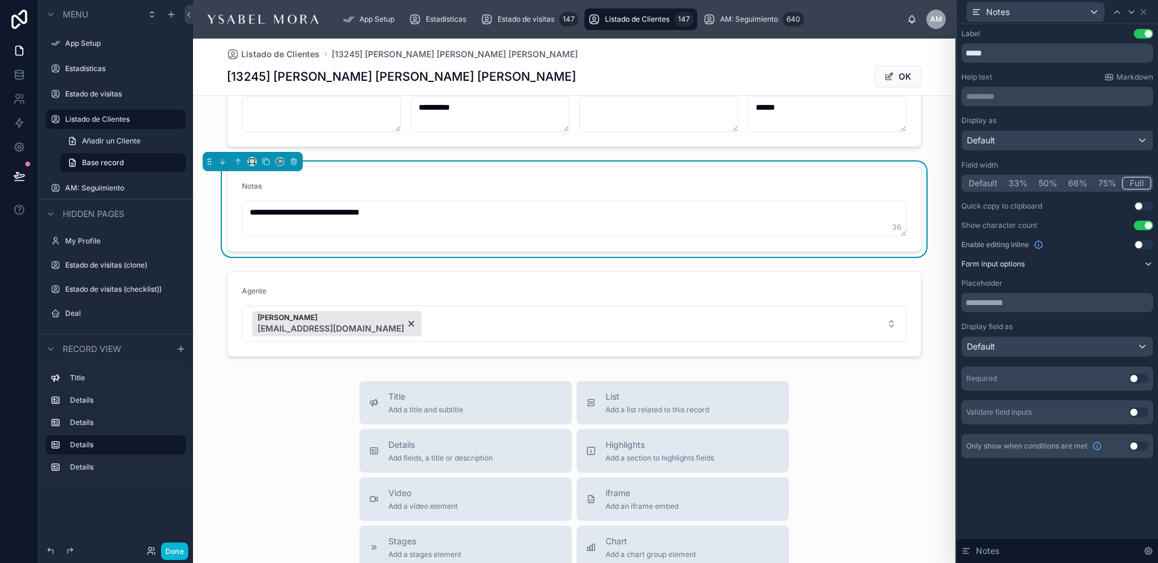
click at [1138, 414] on button "Use setting" at bounding box center [1138, 413] width 19 height 10
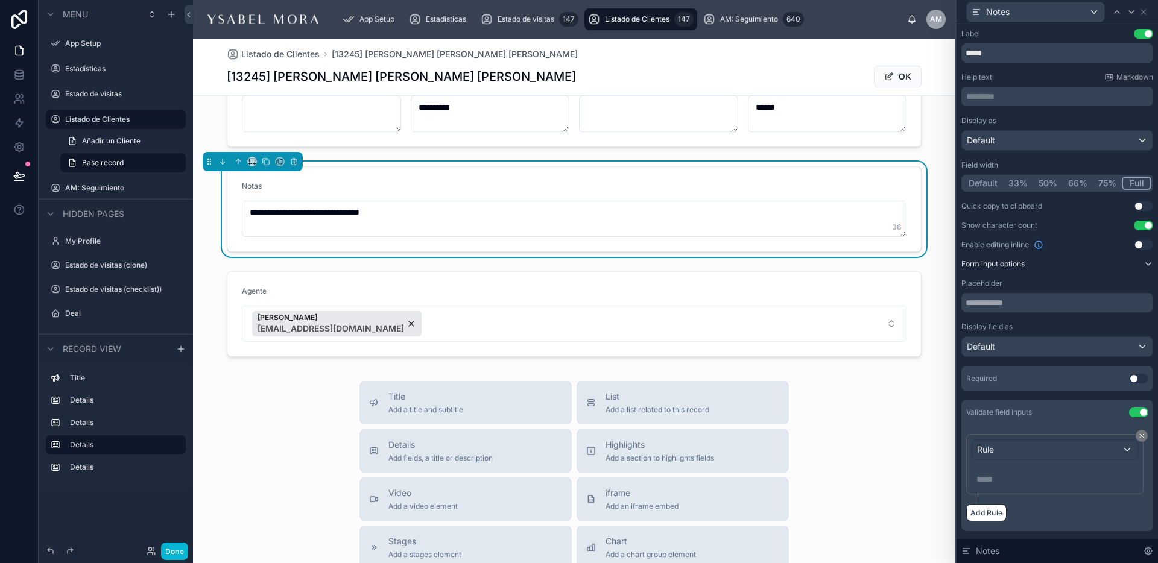
click at [1138, 414] on button "Use setting" at bounding box center [1138, 413] width 19 height 10
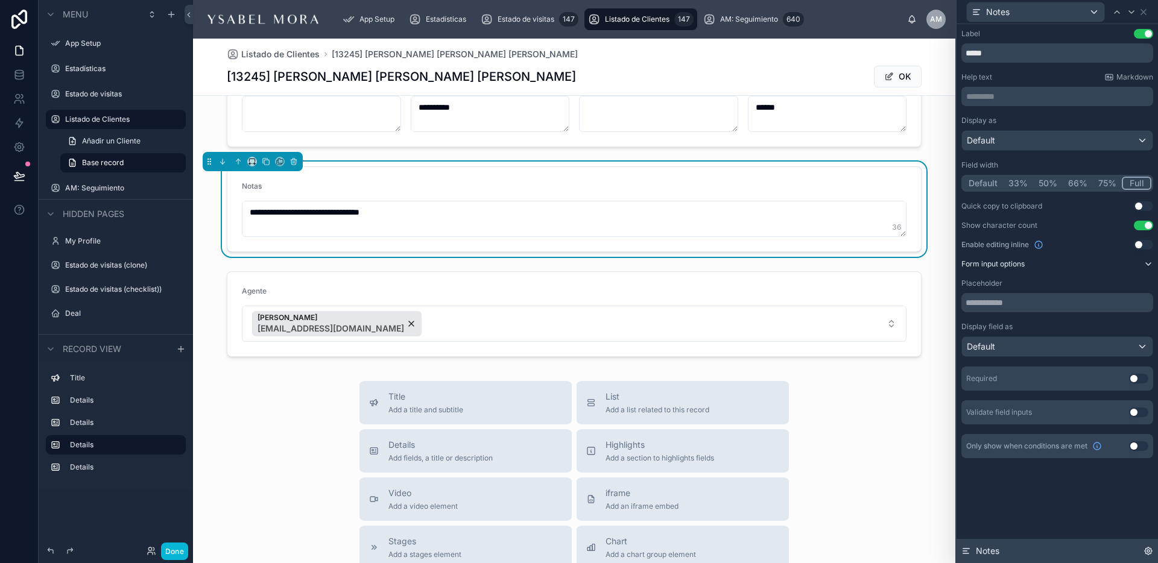
click at [1147, 548] on icon at bounding box center [1148, 551] width 10 height 10
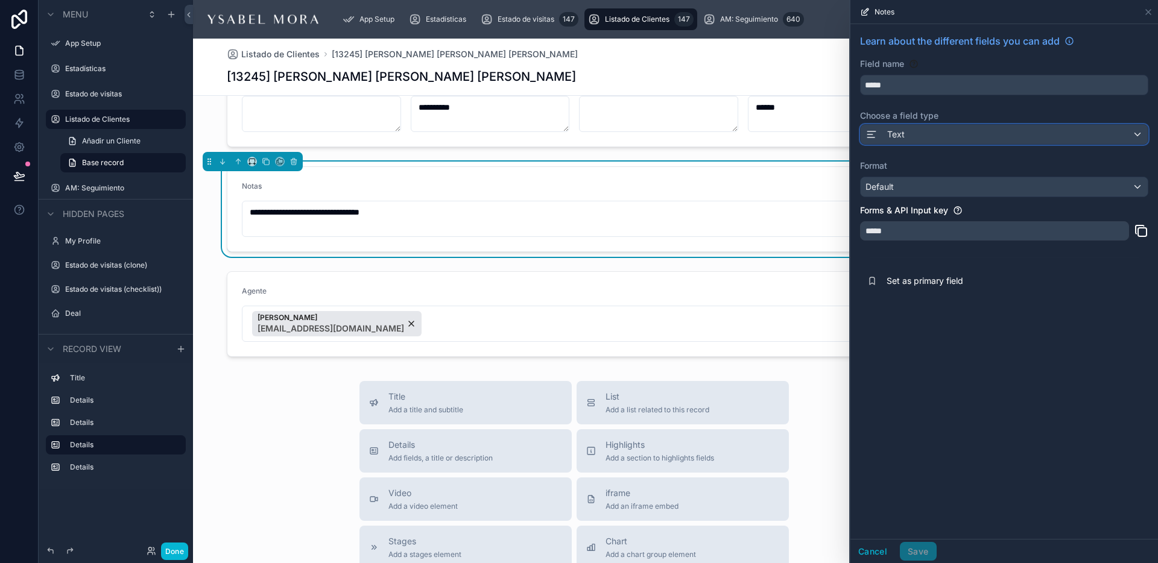
click at [925, 127] on div "Text" at bounding box center [1003, 134] width 287 height 19
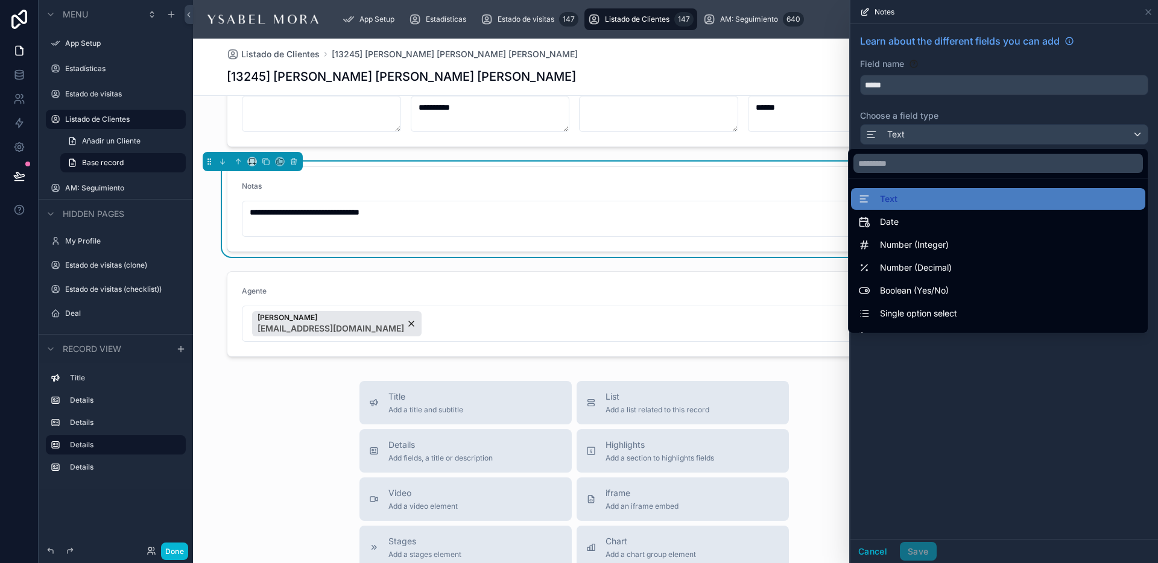
click at [1046, 55] on div at bounding box center [1004, 281] width 308 height 563
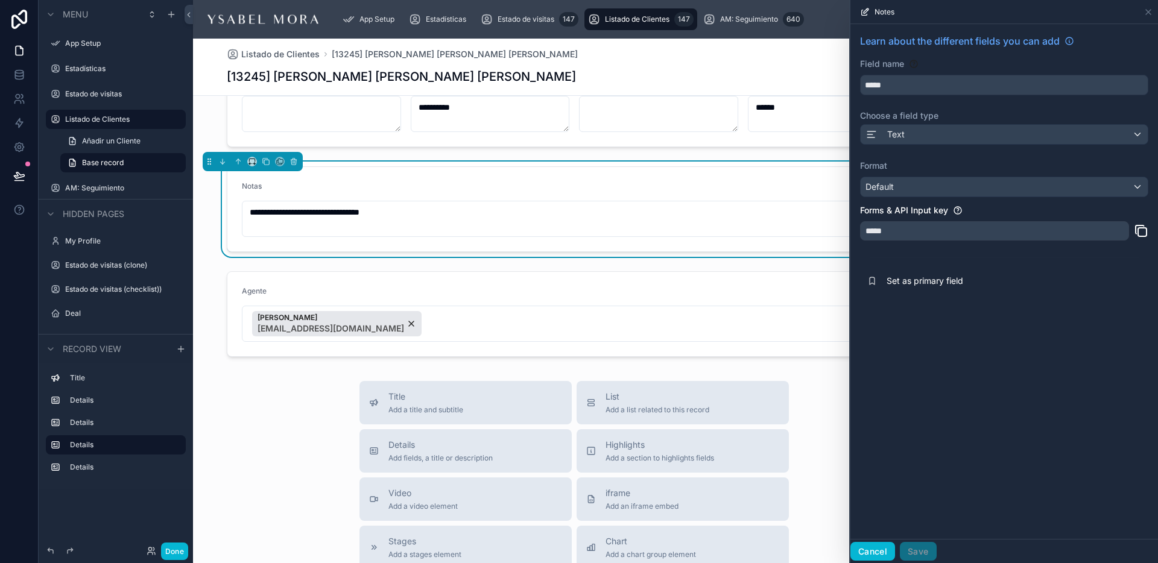
click at [884, 558] on button "Cancel" at bounding box center [872, 551] width 45 height 19
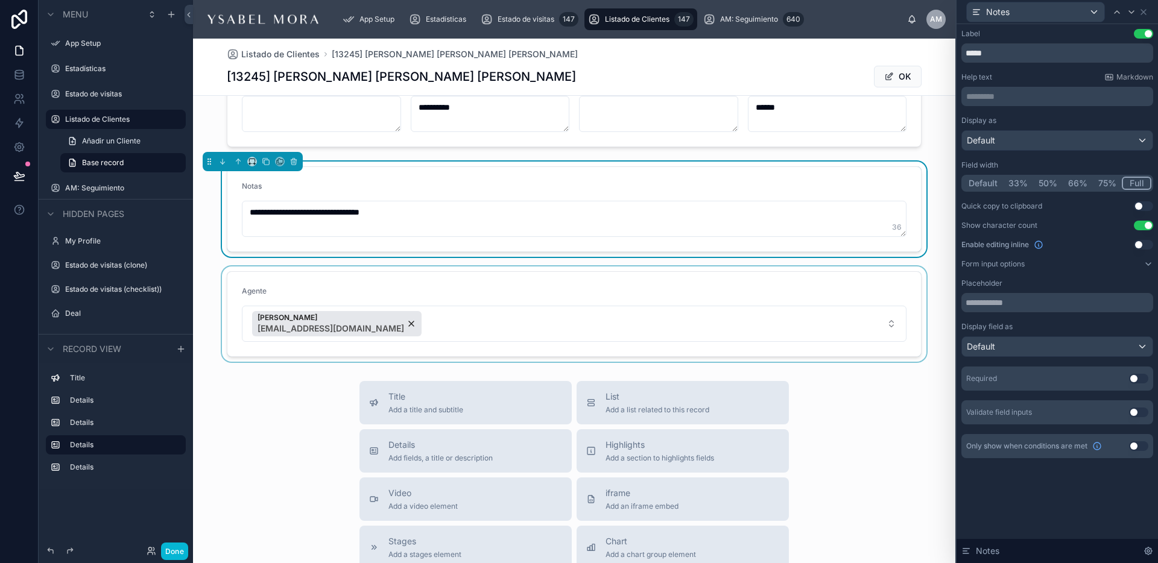
scroll to position [188, 0]
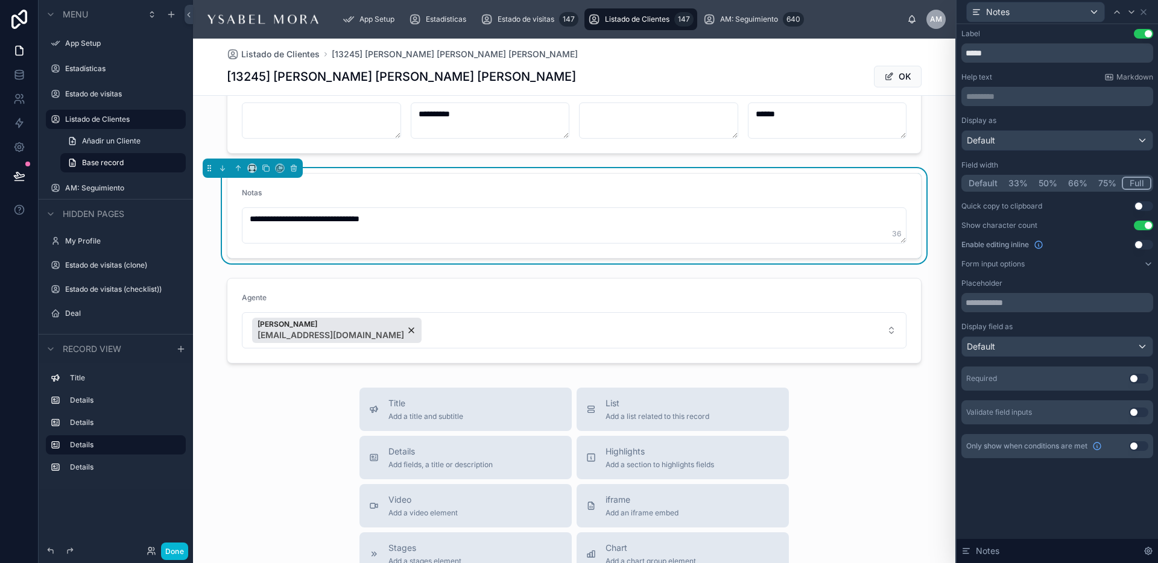
click at [1140, 415] on button "Use setting" at bounding box center [1138, 413] width 19 height 10
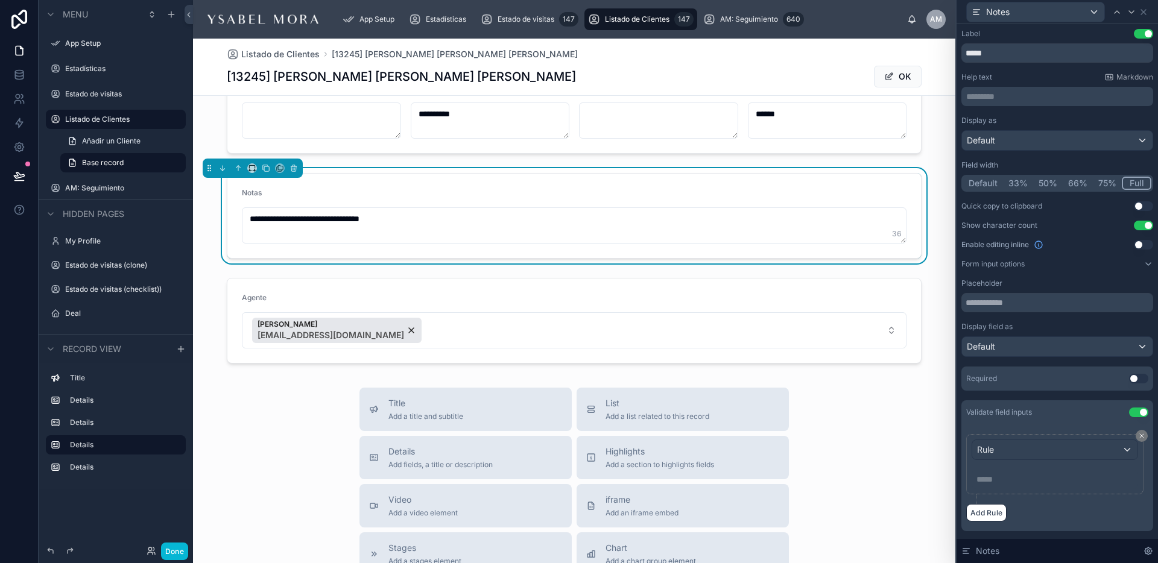
click at [1046, 463] on div "Rule ***** ﻿" at bounding box center [1054, 464] width 166 height 49
click at [1049, 457] on div "Rule" at bounding box center [1054, 449] width 165 height 19
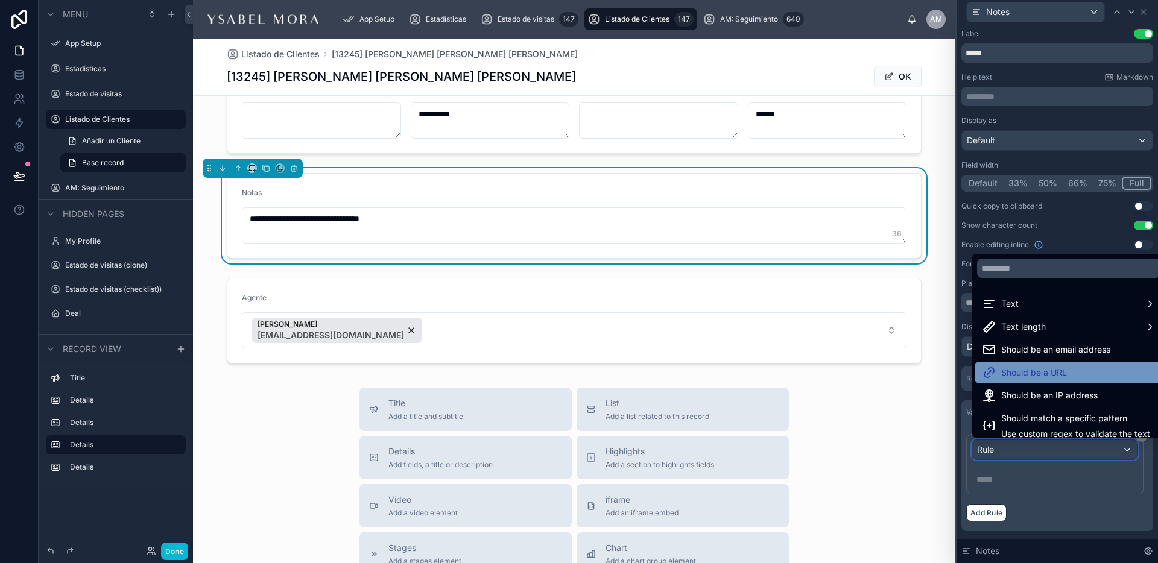
scroll to position [8, 0]
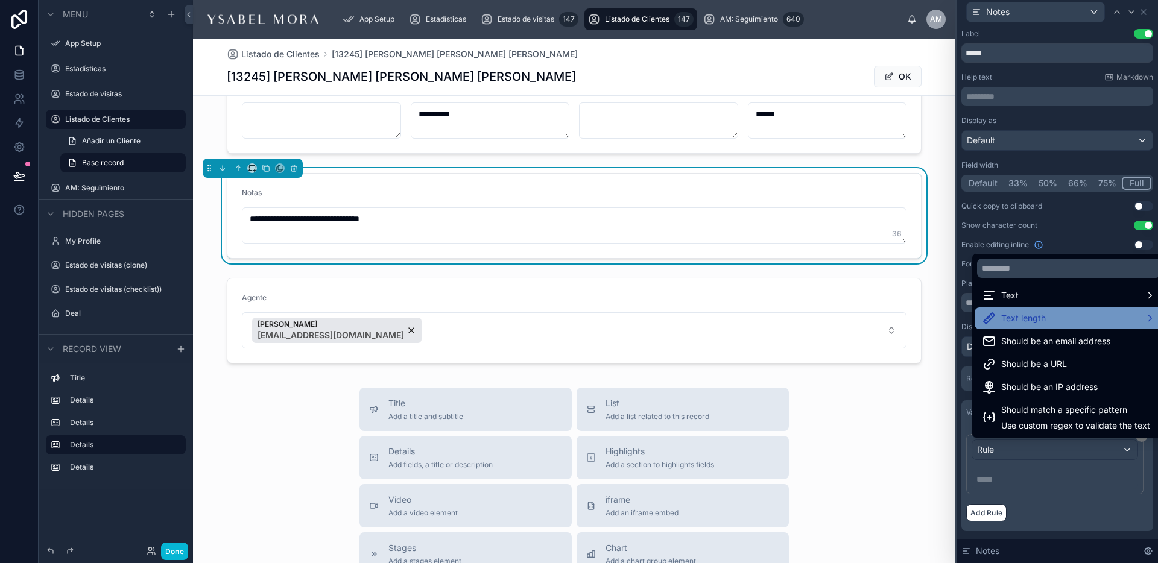
click at [1053, 313] on div "Text length" at bounding box center [1069, 318] width 174 height 14
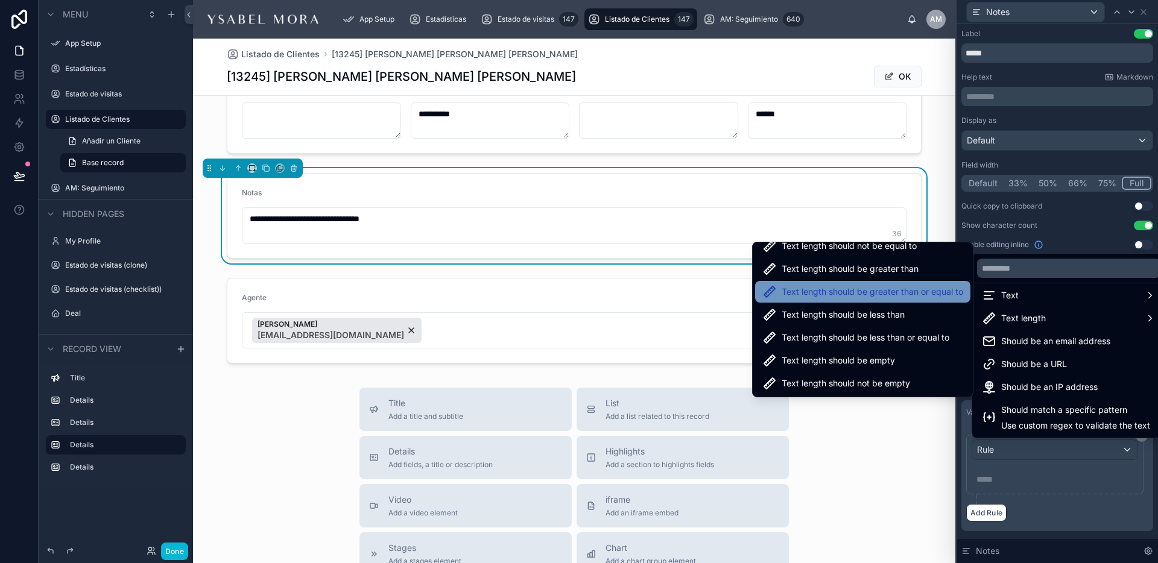
scroll to position [30, 0]
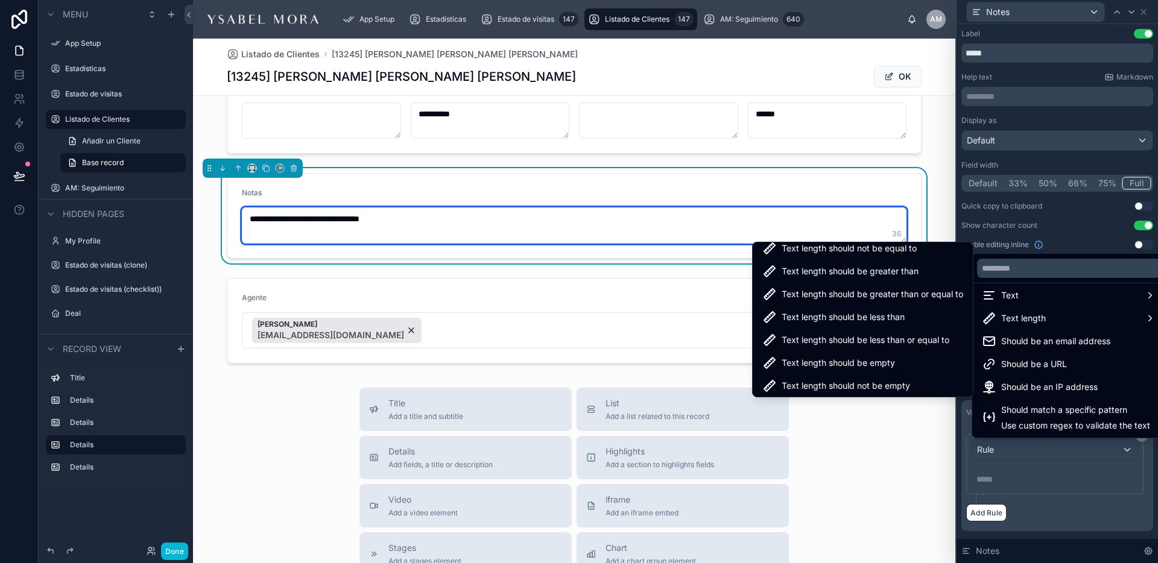
click at [391, 229] on textarea "**********" at bounding box center [574, 225] width 665 height 36
drag, startPoint x: 418, startPoint y: 218, endPoint x: 238, endPoint y: 217, distance: 180.3
click at [238, 217] on form "**********" at bounding box center [573, 216] width 693 height 84
click at [472, 220] on textarea "**********" at bounding box center [574, 225] width 665 height 36
paste textarea "**********"
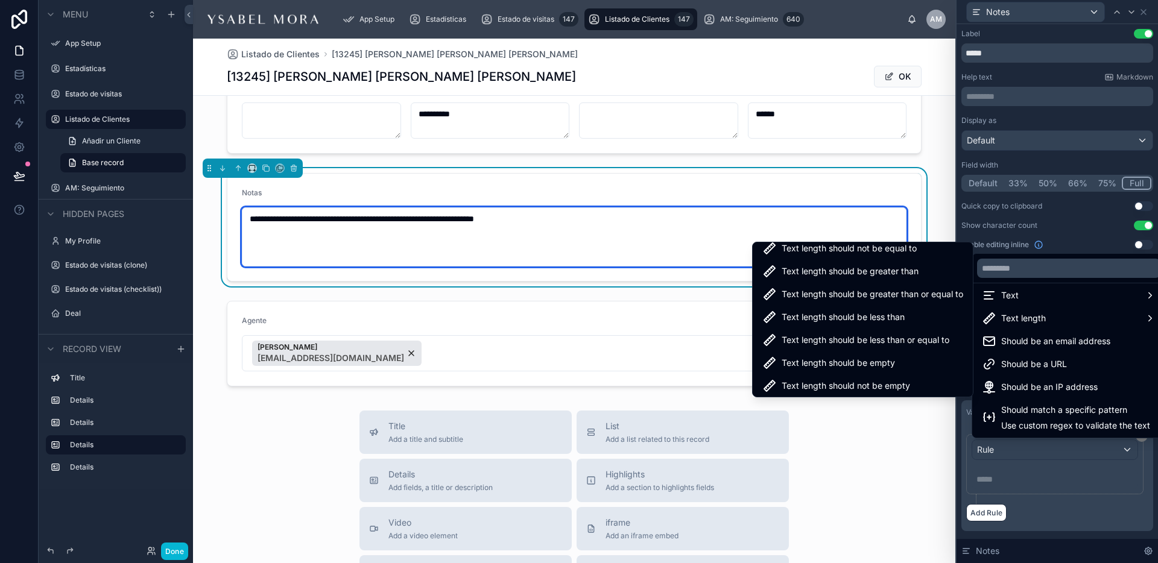
drag, startPoint x: 567, startPoint y: 226, endPoint x: 321, endPoint y: 218, distance: 246.8
click at [241, 222] on form "**********" at bounding box center [573, 227] width 693 height 107
type textarea "**********"
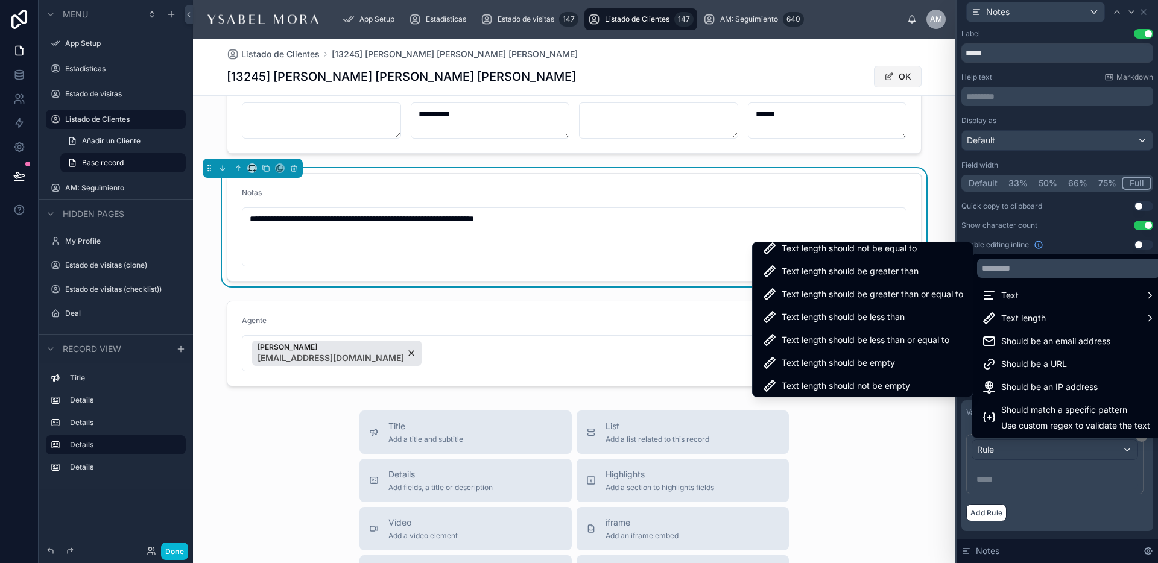
click at [895, 76] on button "OK" at bounding box center [898, 77] width 48 height 22
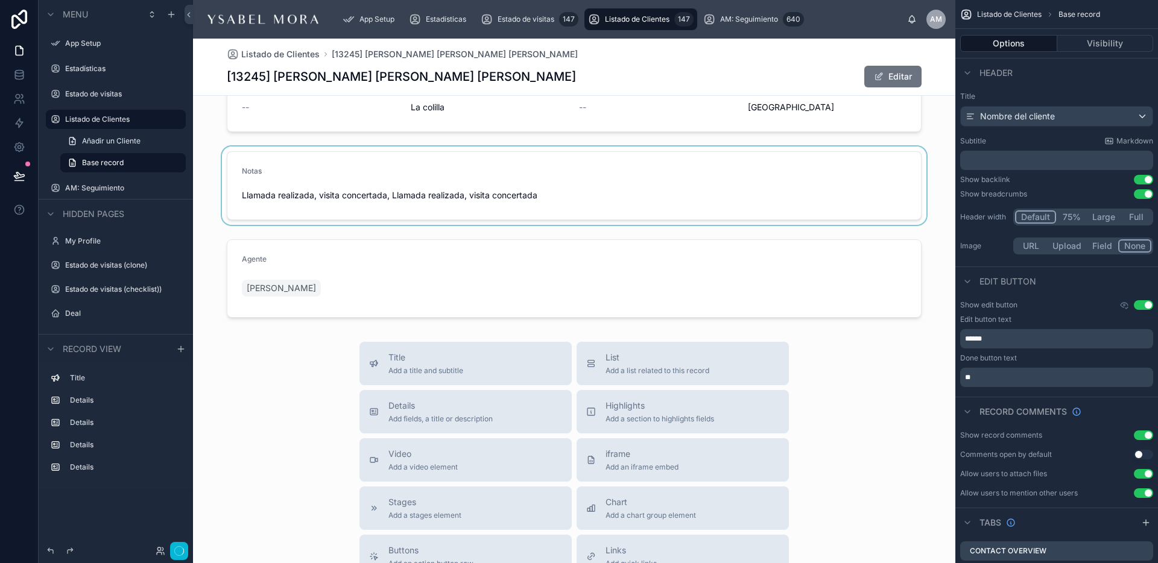
scroll to position [0, 0]
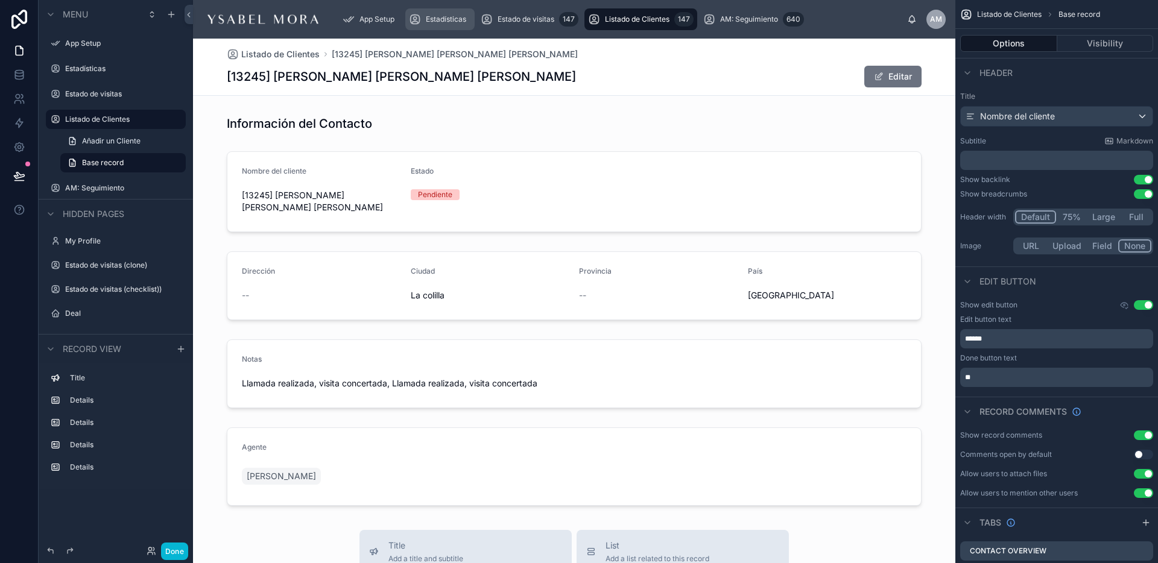
click at [464, 13] on div "Estadísticas" at bounding box center [440, 19] width 62 height 19
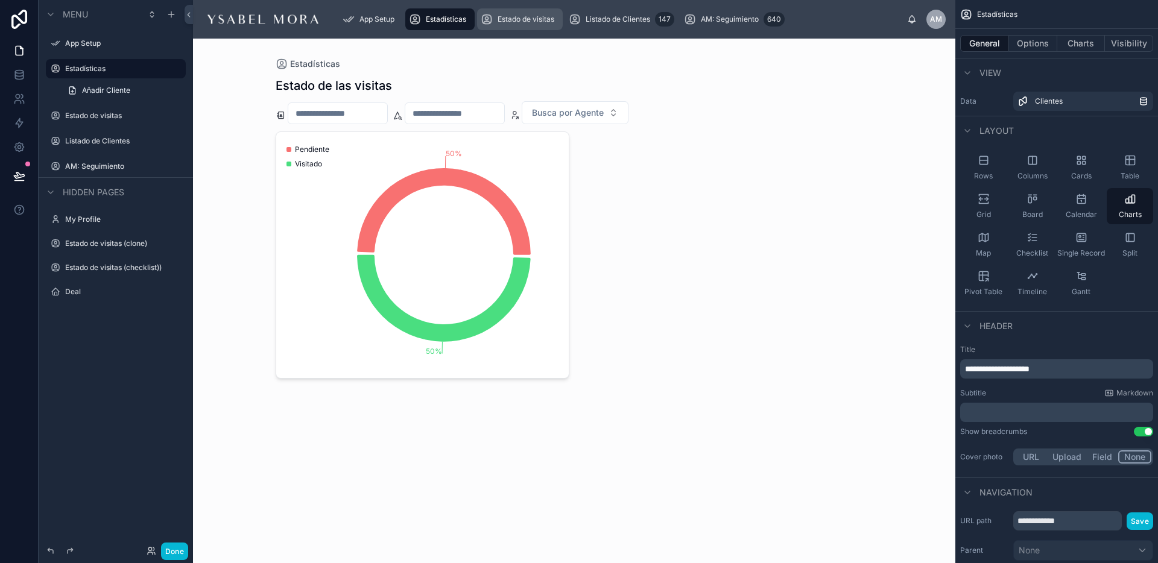
click at [508, 14] on span "Estado de visitas" at bounding box center [525, 19] width 57 height 10
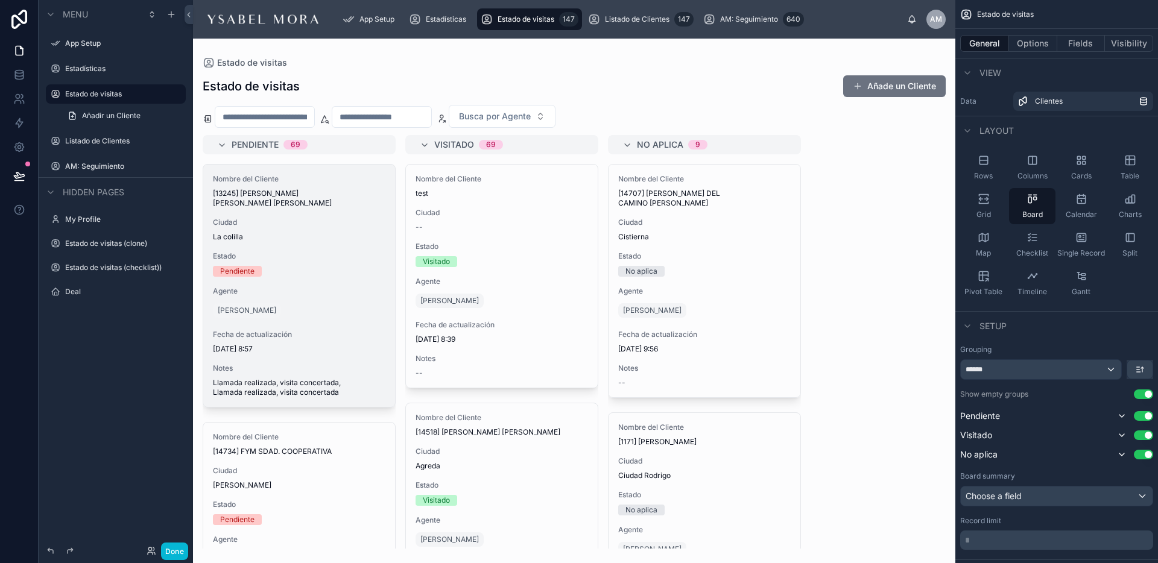
click at [828, 259] on div at bounding box center [574, 301] width 762 height 525
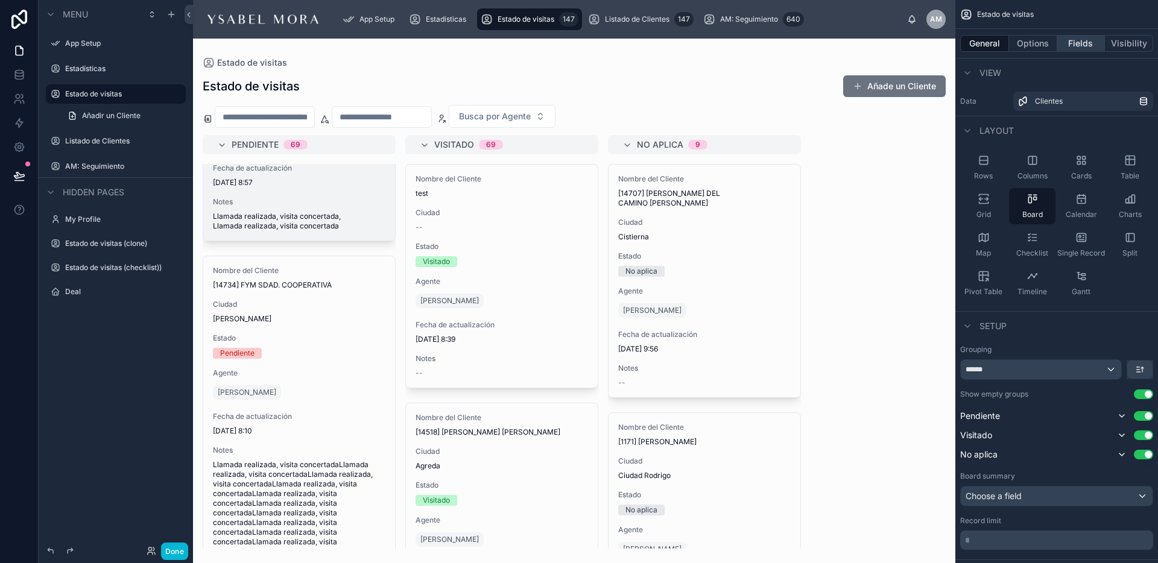
click at [1093, 44] on button "Fields" at bounding box center [1081, 43] width 48 height 17
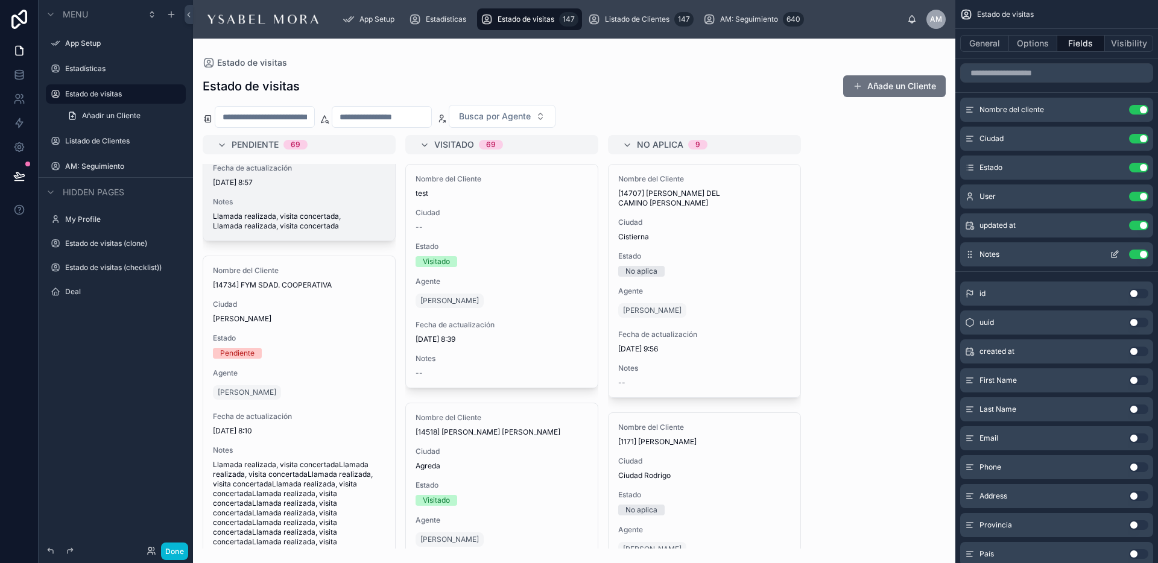
click at [1113, 251] on icon "scrollable content" at bounding box center [1115, 255] width 10 height 10
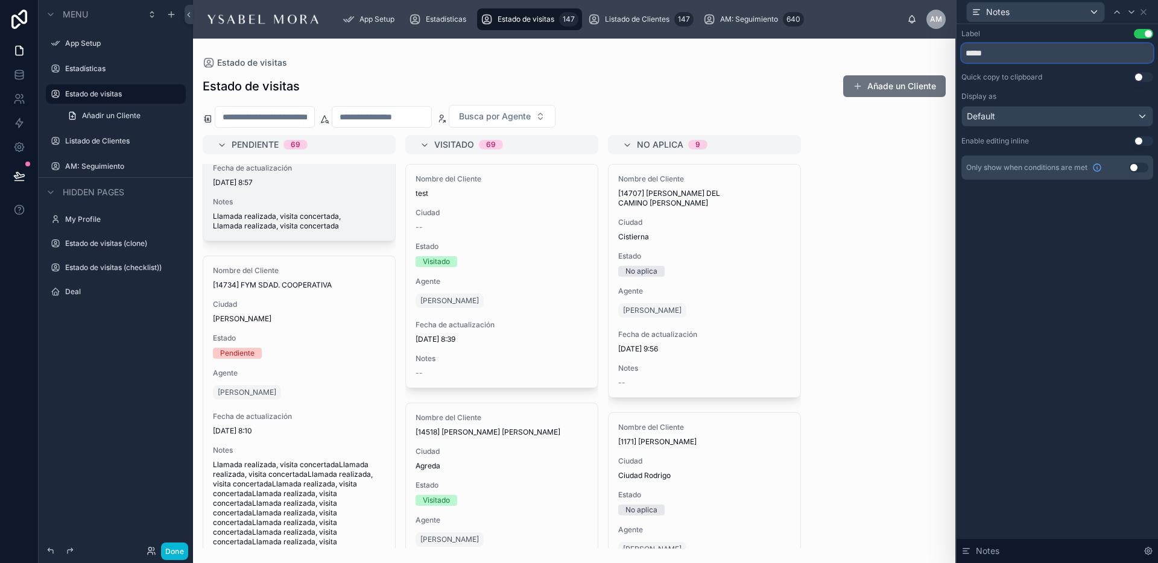
click at [987, 51] on input "*****" at bounding box center [1057, 52] width 192 height 19
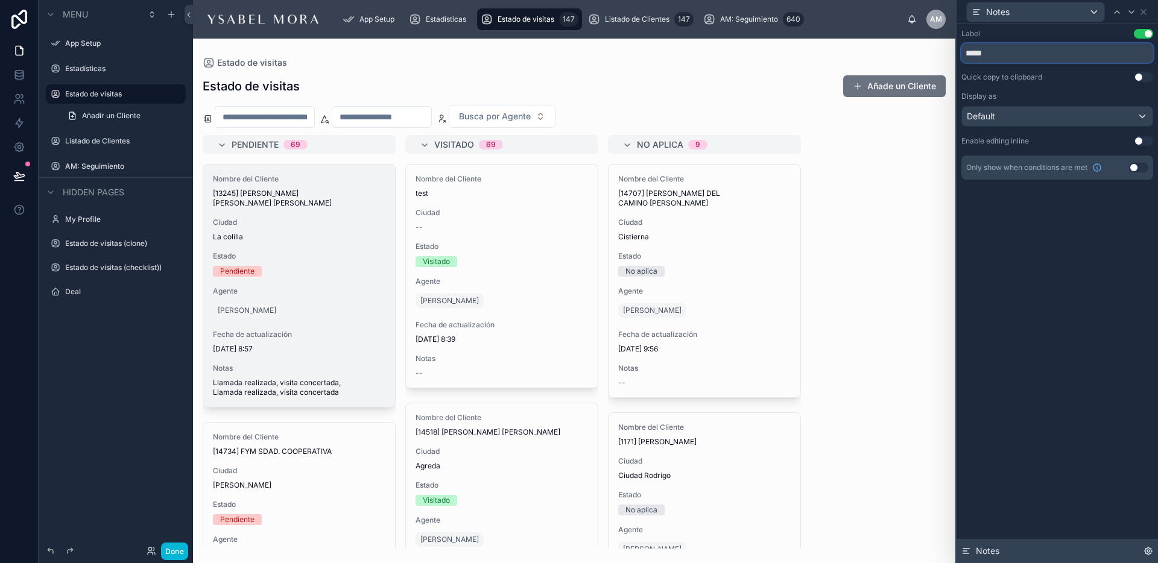
type input "*****"
click at [1151, 551] on icon at bounding box center [1148, 551] width 7 height 7
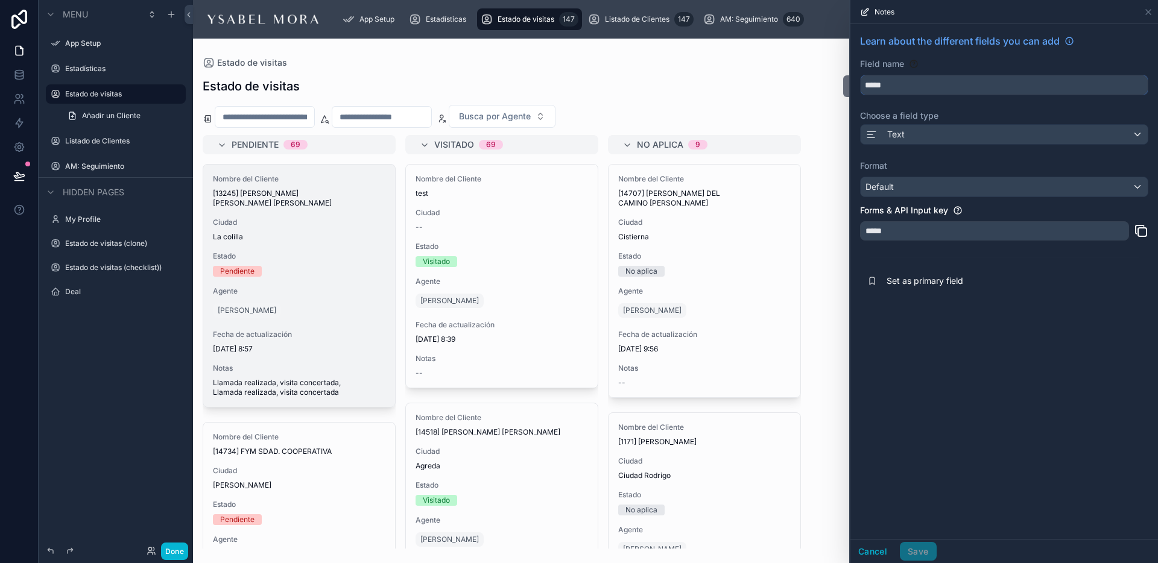
click at [892, 82] on input "*****" at bounding box center [1003, 84] width 287 height 19
type input "*****"
click at [909, 190] on div "Default" at bounding box center [1003, 186] width 287 height 19
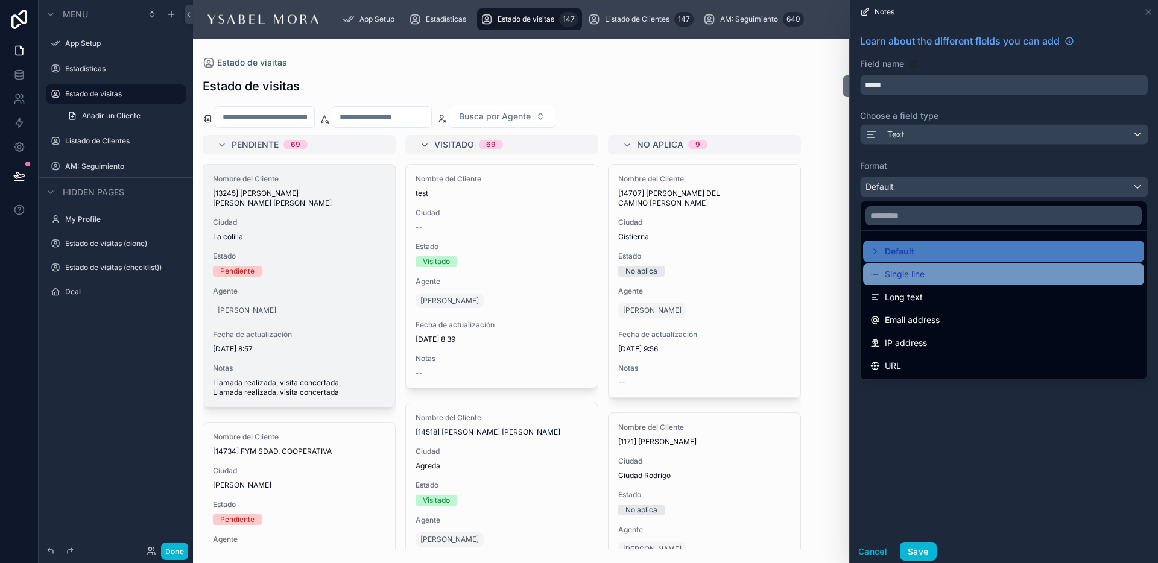
click at [944, 279] on div "Single line" at bounding box center [1003, 274] width 267 height 14
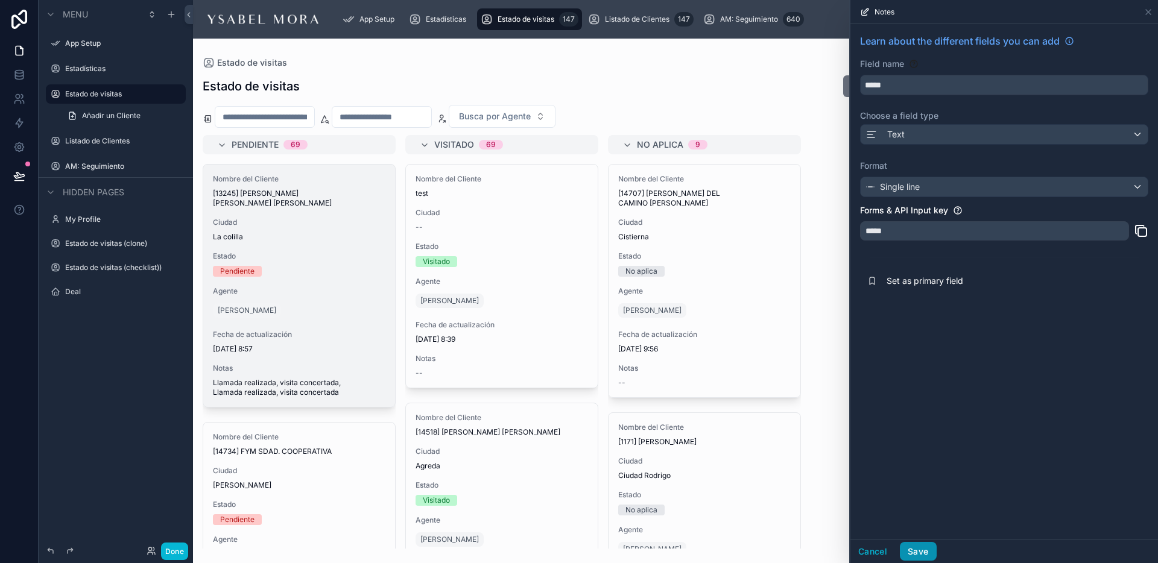
click at [912, 553] on button "Save" at bounding box center [918, 551] width 36 height 19
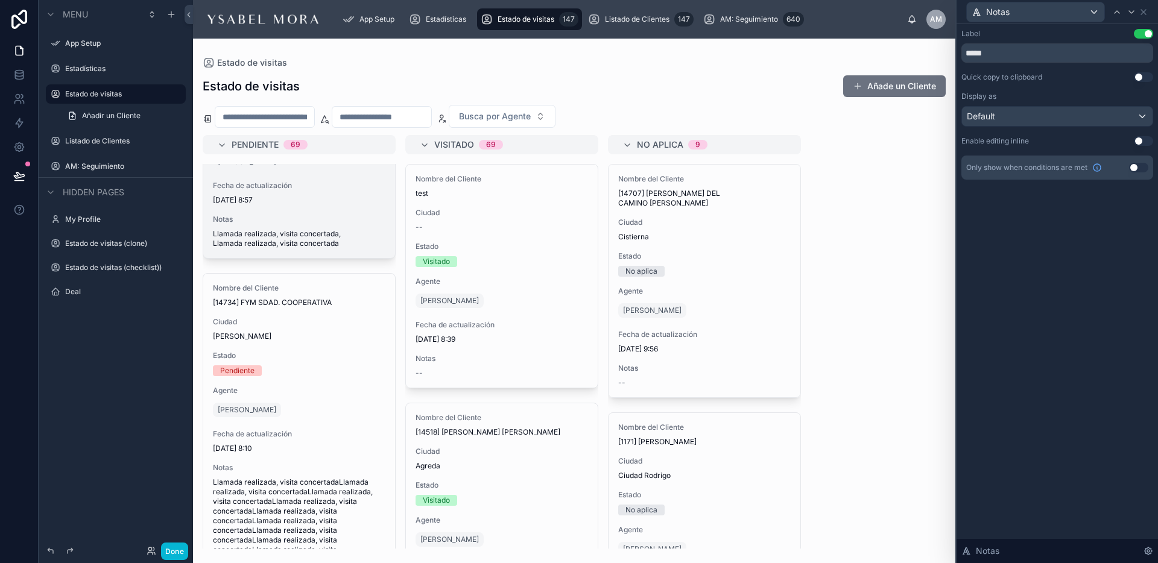
scroll to position [252, 0]
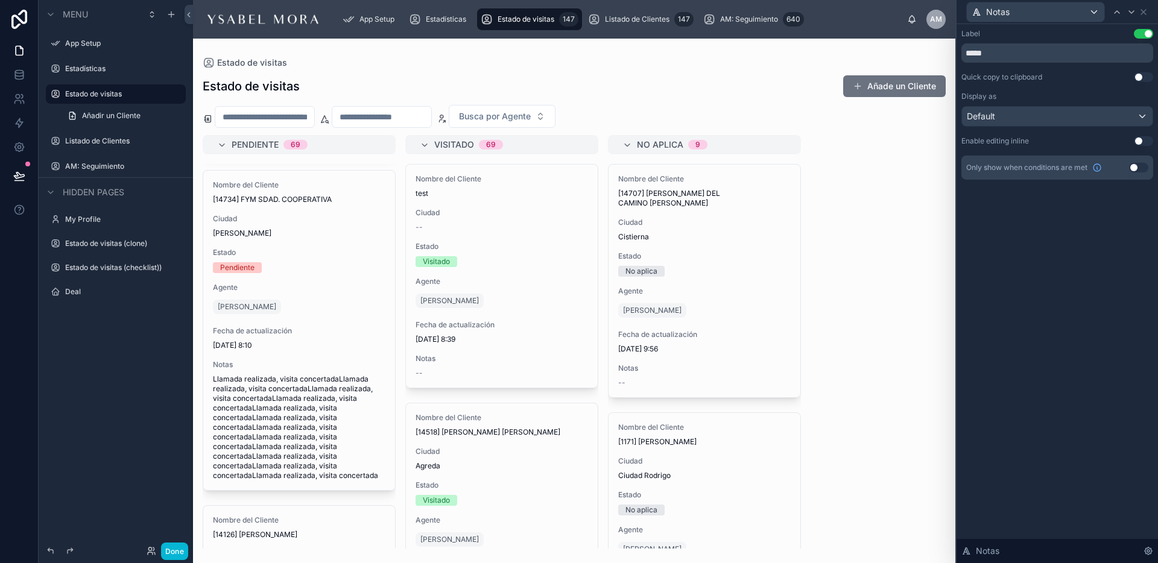
click at [1140, 19] on div "Notas" at bounding box center [1057, 12] width 192 height 24
click at [1142, 16] on icon at bounding box center [1143, 12] width 10 height 10
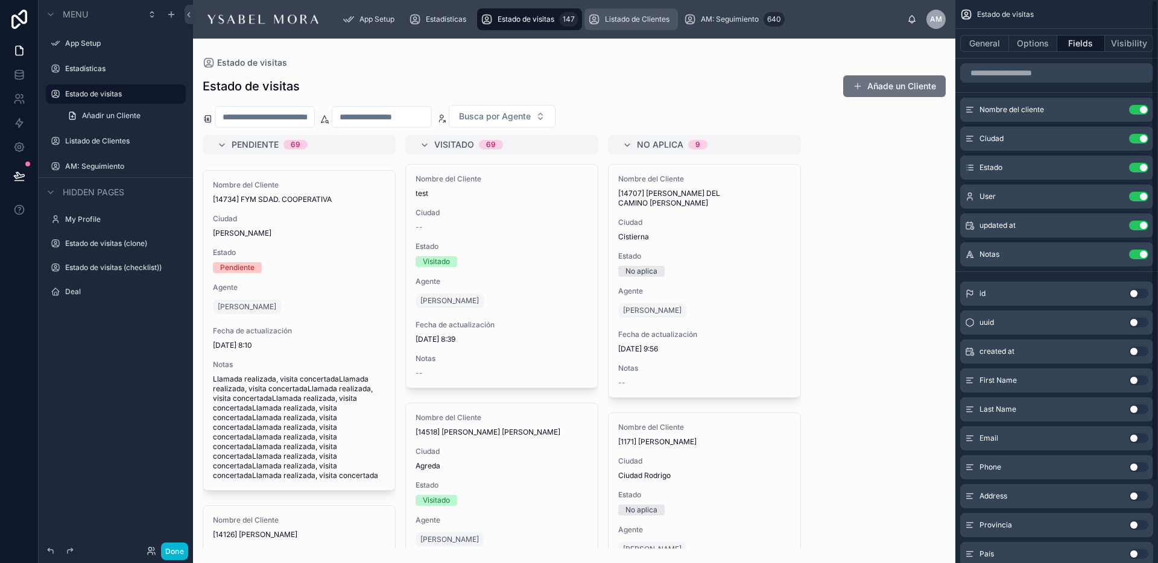
click at [644, 17] on span "Listado de Clientes" at bounding box center [637, 19] width 65 height 10
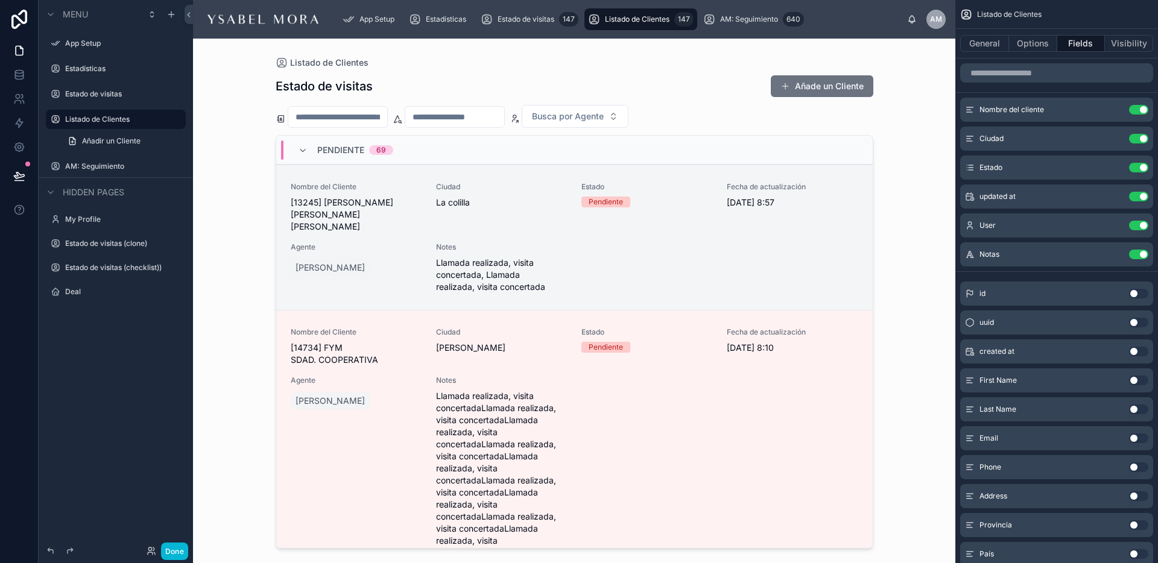
click at [757, 265] on div at bounding box center [574, 294] width 617 height 510
click at [1115, 256] on icon "scrollable content" at bounding box center [1115, 255] width 10 height 10
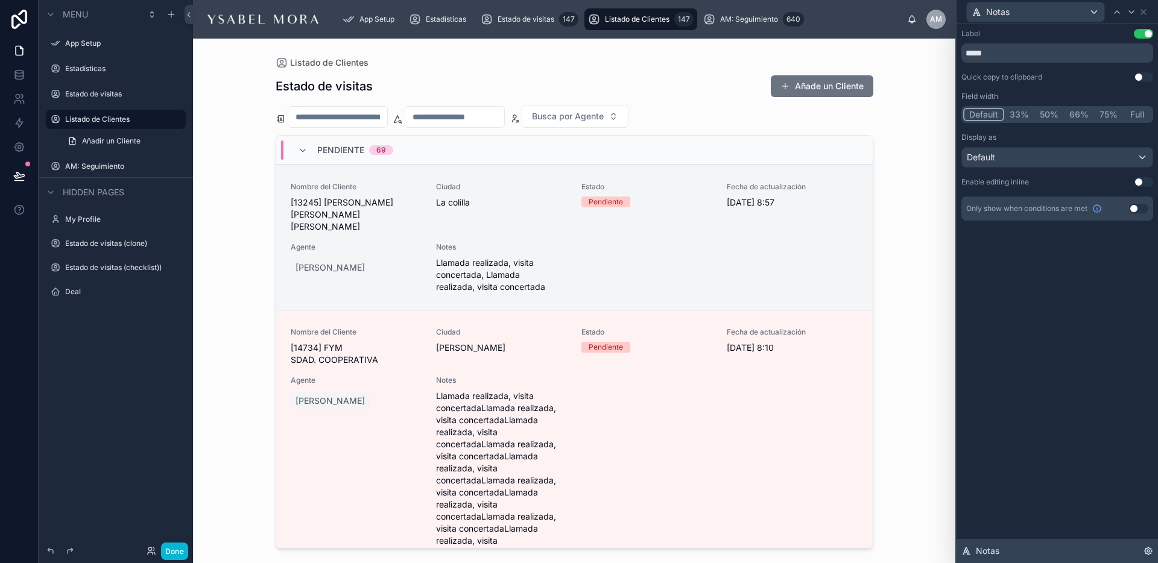
click at [1146, 547] on icon at bounding box center [1148, 551] width 10 height 10
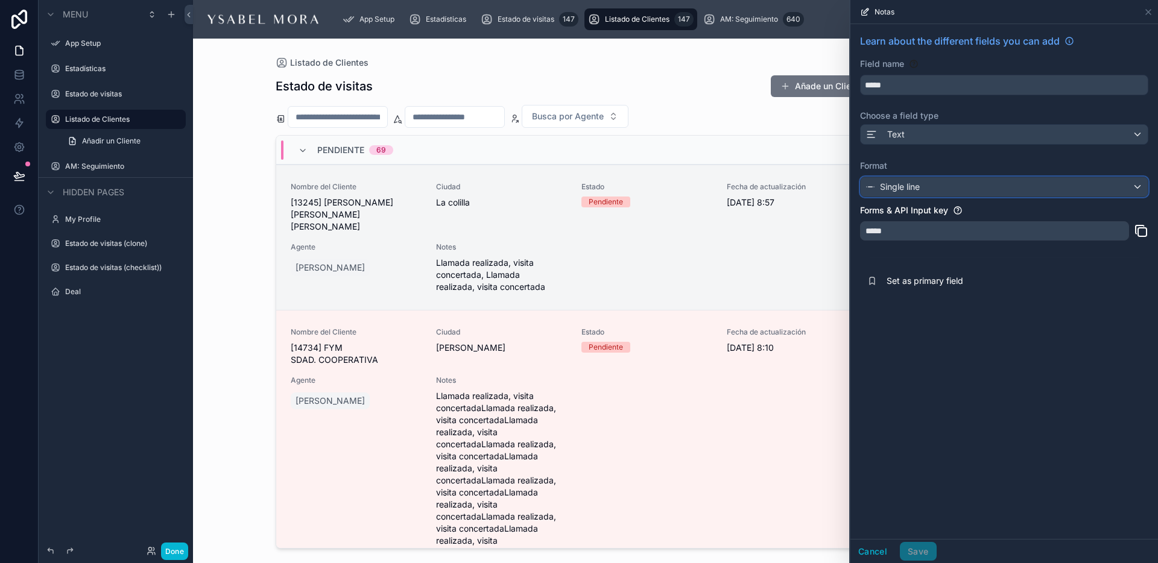
click at [924, 188] on div "Single line" at bounding box center [1003, 186] width 287 height 19
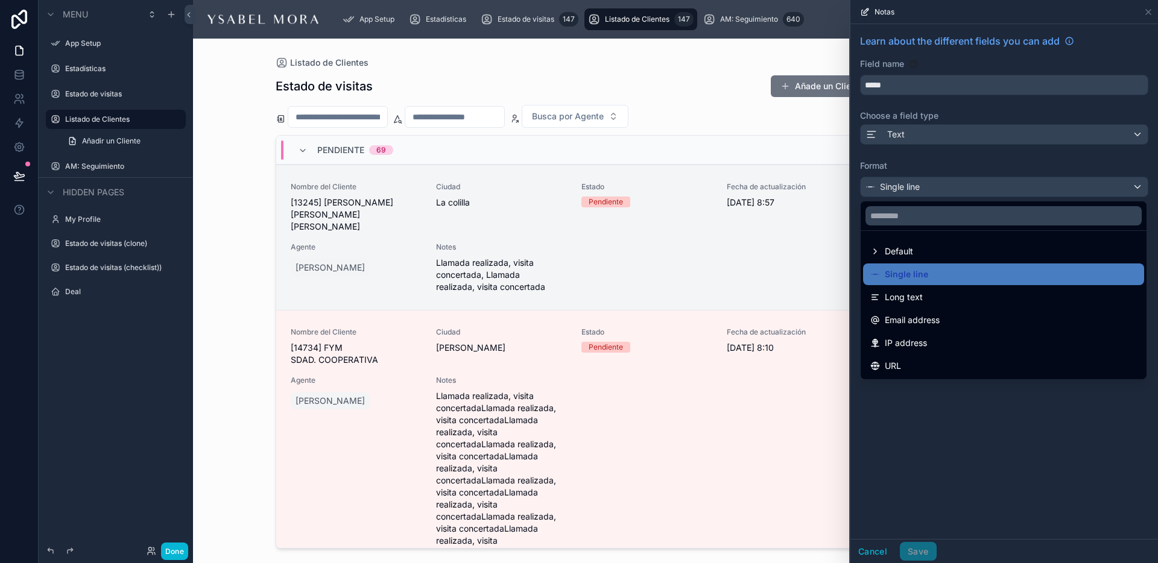
click at [918, 138] on div at bounding box center [1004, 281] width 308 height 563
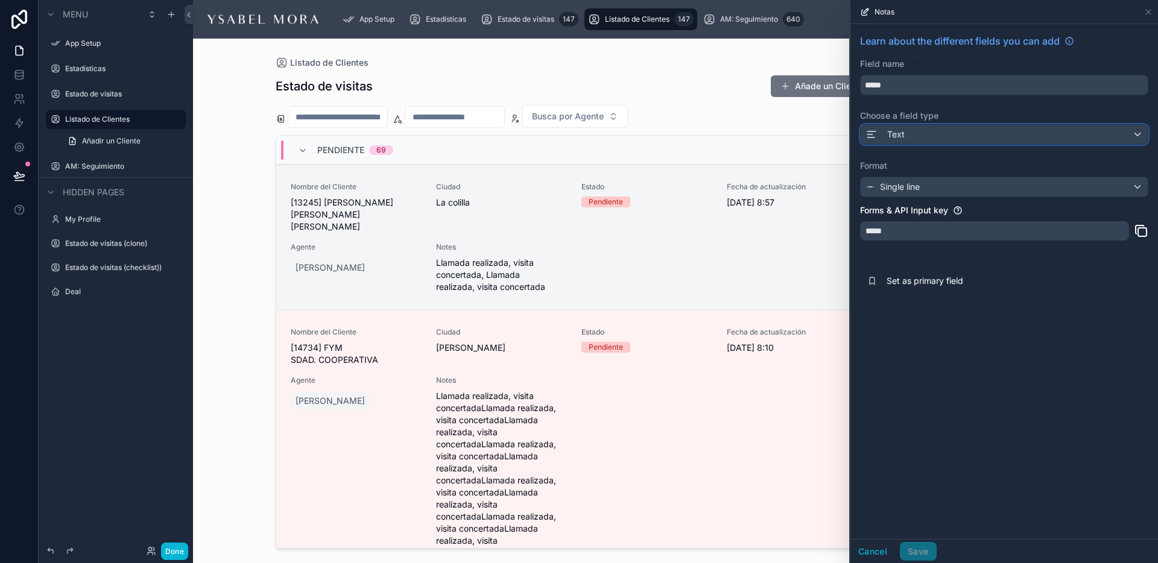
click at [922, 134] on div "Text" at bounding box center [1003, 134] width 287 height 19
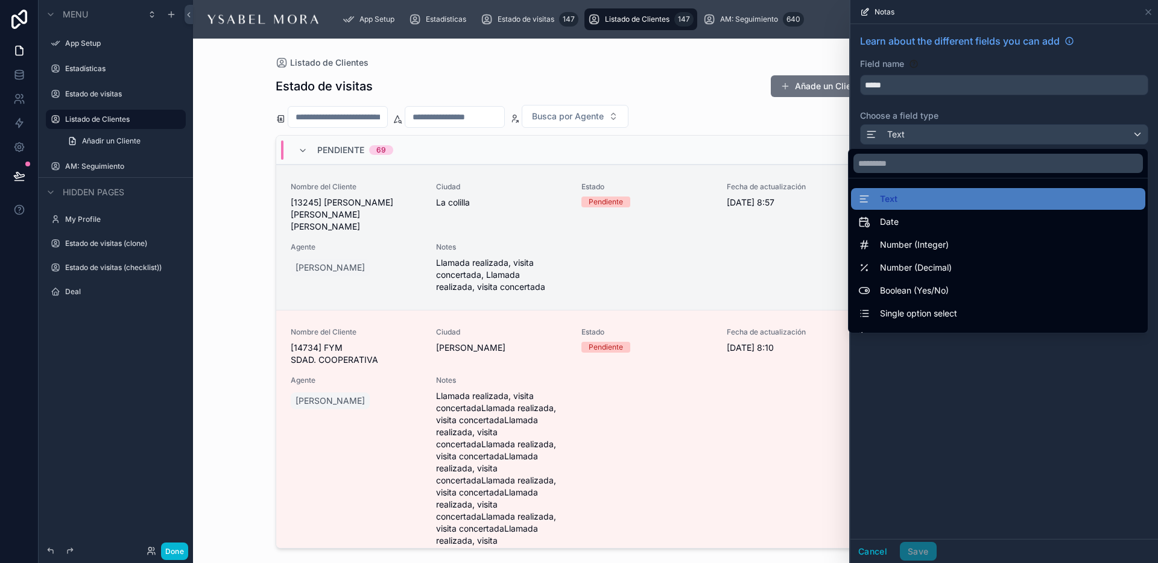
click at [922, 134] on div at bounding box center [1004, 281] width 308 height 563
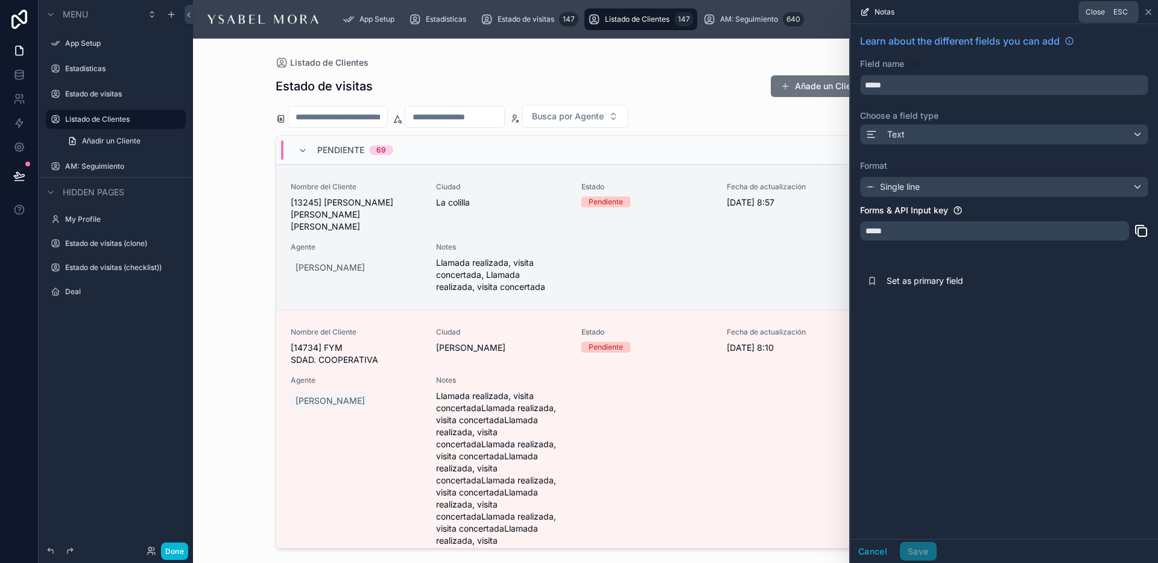
click at [1145, 11] on icon at bounding box center [1148, 12] width 10 height 10
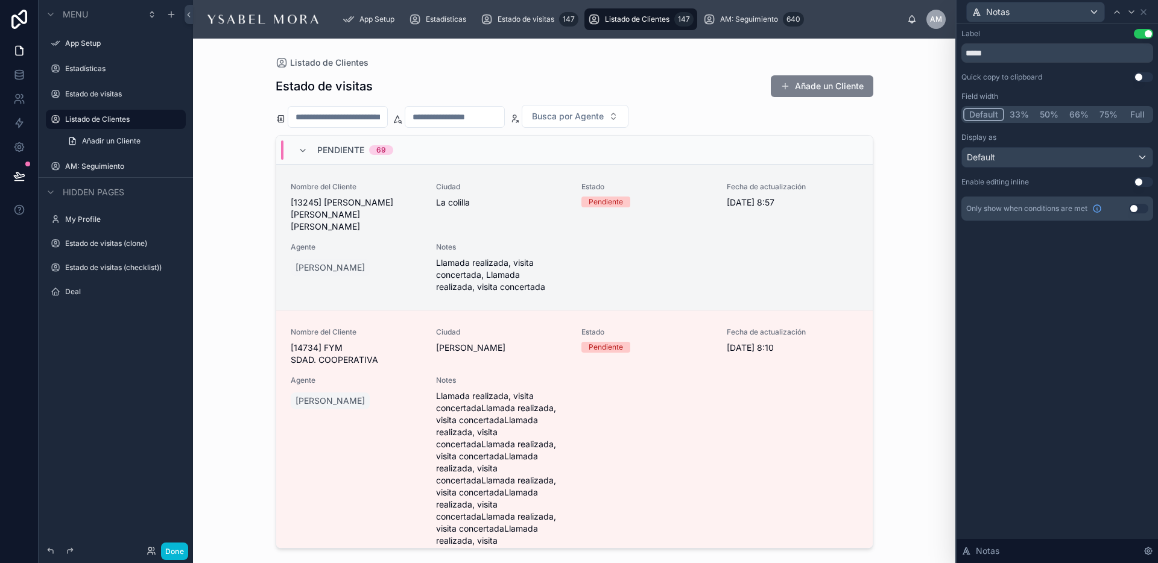
click at [800, 91] on button "Añade un Cliente" at bounding box center [822, 86] width 103 height 22
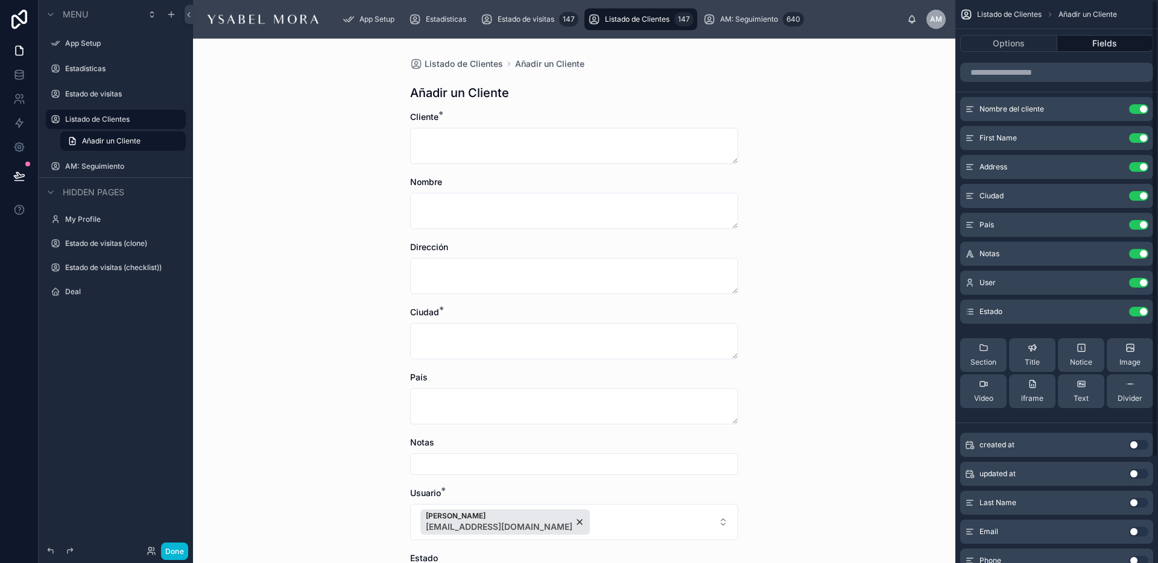
click at [721, 465] on input "text" at bounding box center [574, 464] width 327 height 17
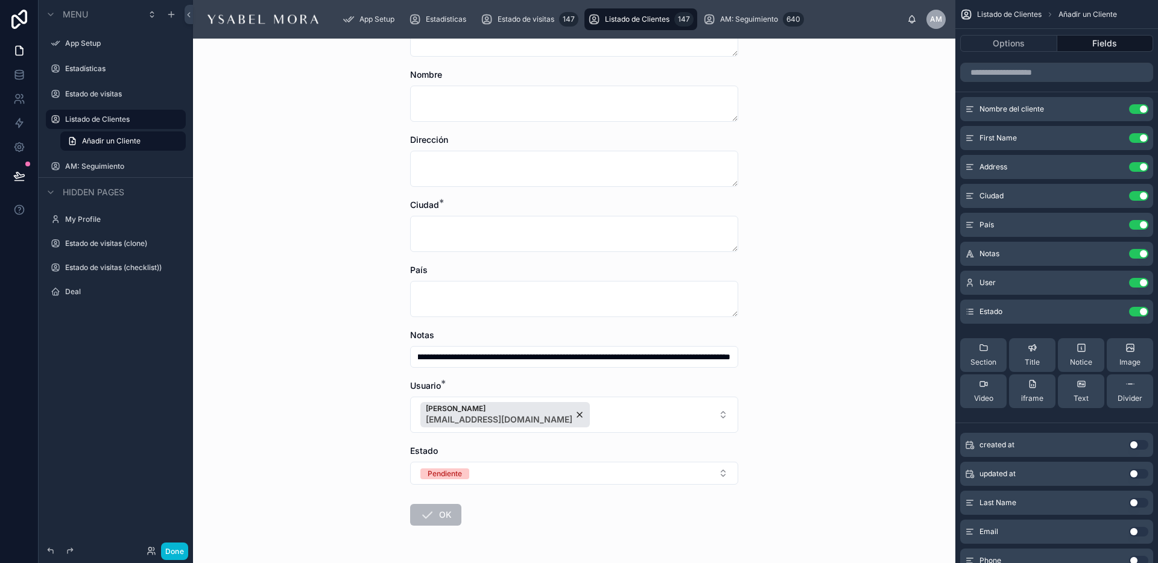
scroll to position [147, 0]
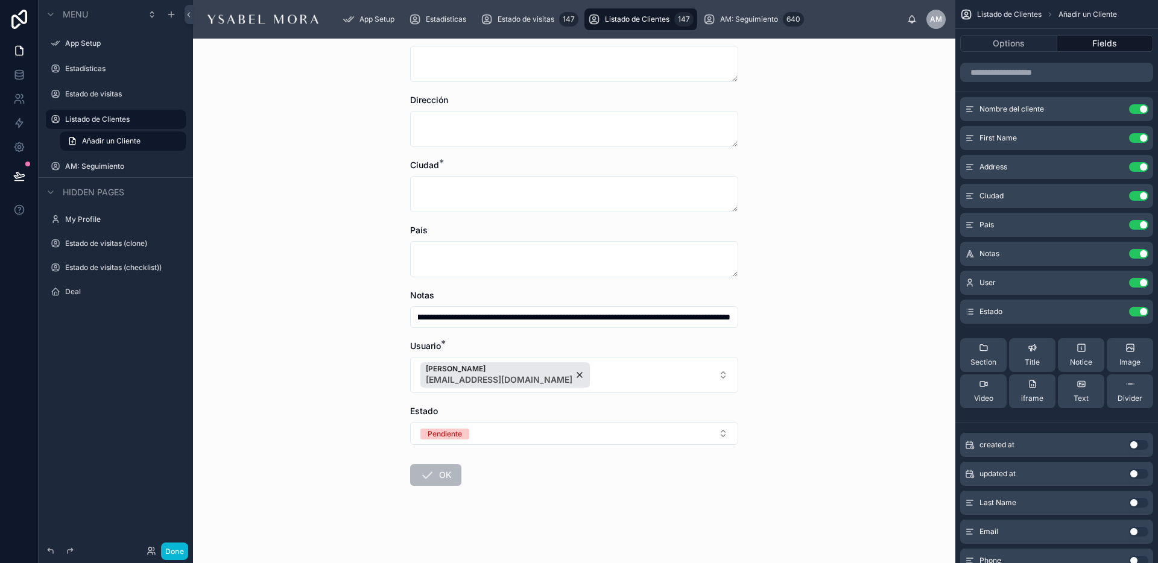
type input "**********"
click at [443, 475] on span "OK" at bounding box center [435, 475] width 51 height 22
click at [442, 470] on span "OK" at bounding box center [435, 475] width 51 height 22
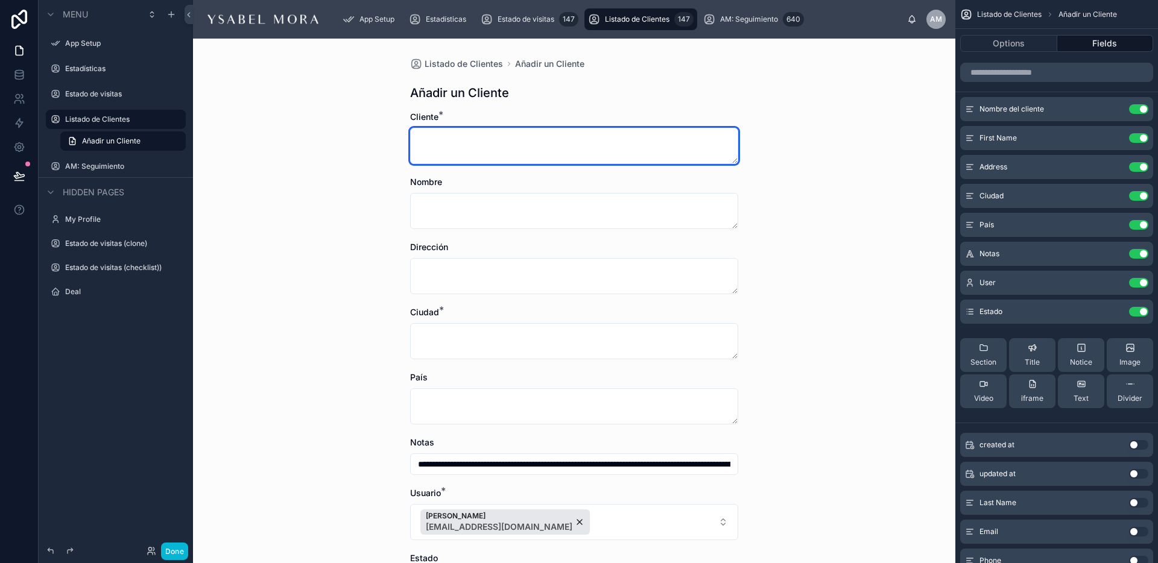
click at [466, 138] on textarea at bounding box center [574, 146] width 328 height 36
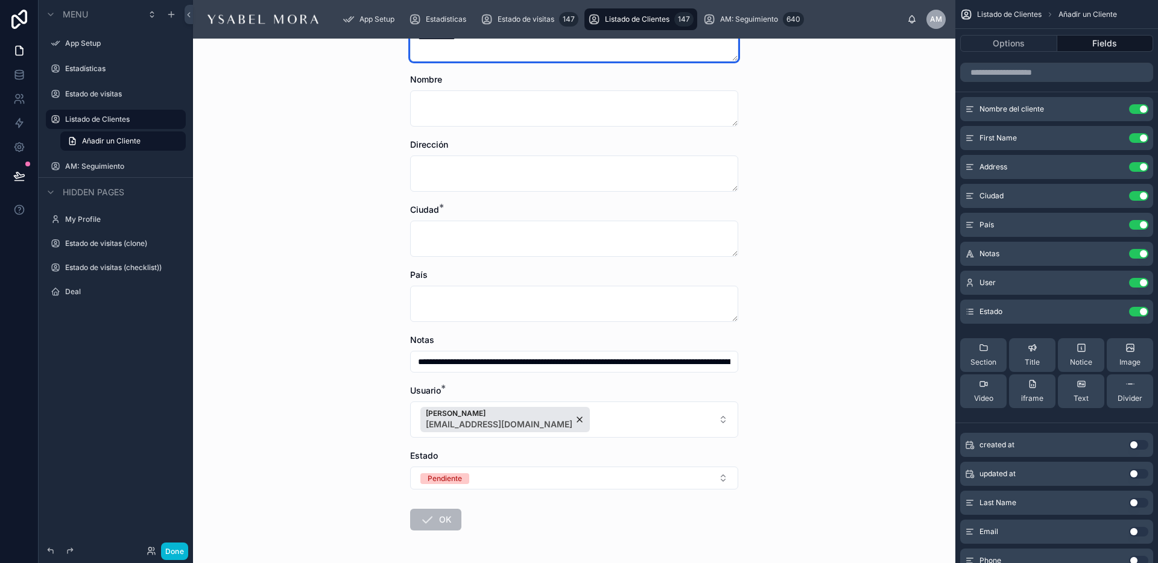
scroll to position [147, 0]
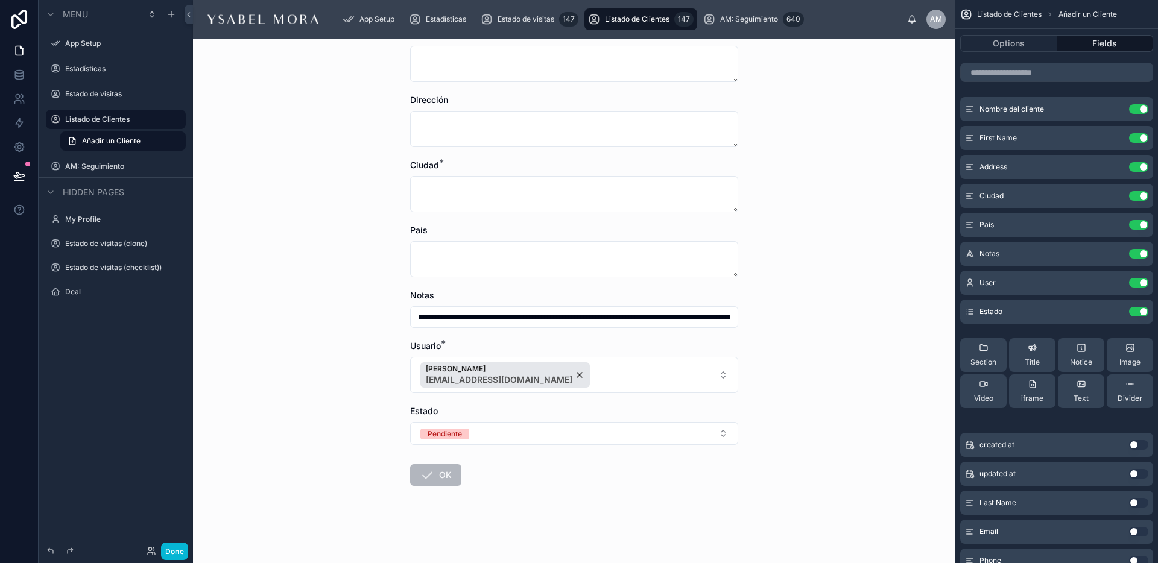
type textarea "**********"
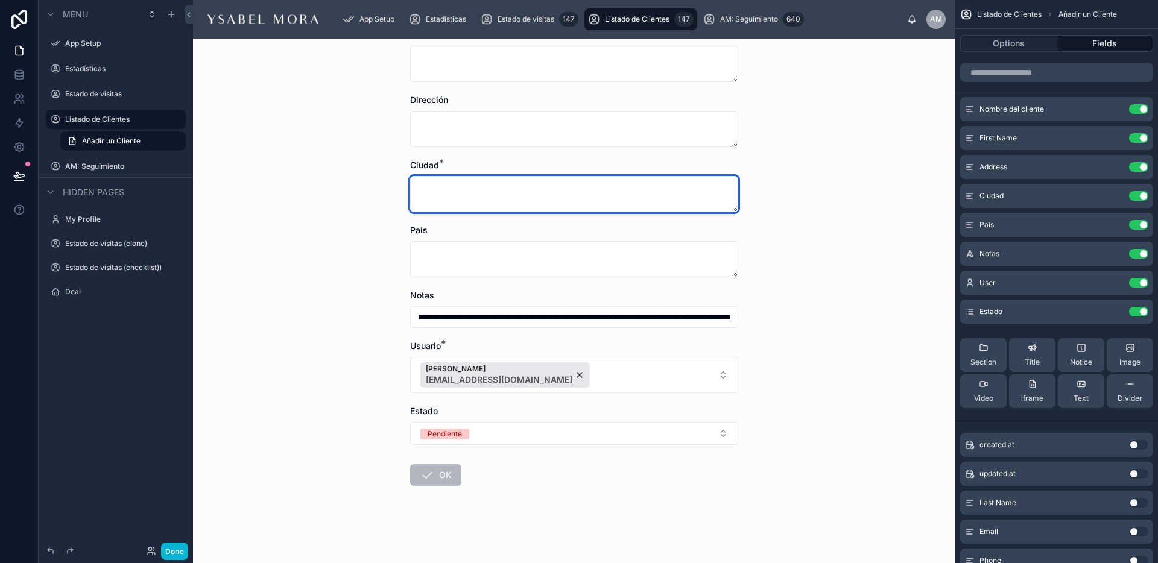
click at [464, 194] on textarea at bounding box center [574, 194] width 328 height 36
type textarea "**********"
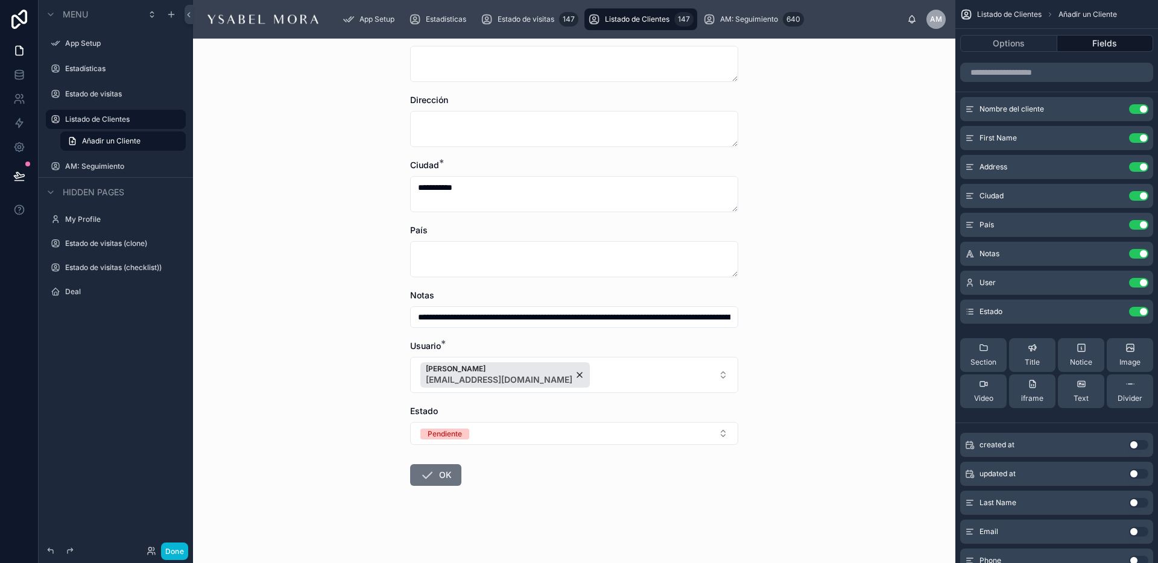
drag, startPoint x: 289, startPoint y: 279, endPoint x: 300, endPoint y: 286, distance: 12.5
click at [289, 279] on div "**********" at bounding box center [574, 301] width 762 height 525
click at [441, 479] on button "OK" at bounding box center [435, 475] width 51 height 22
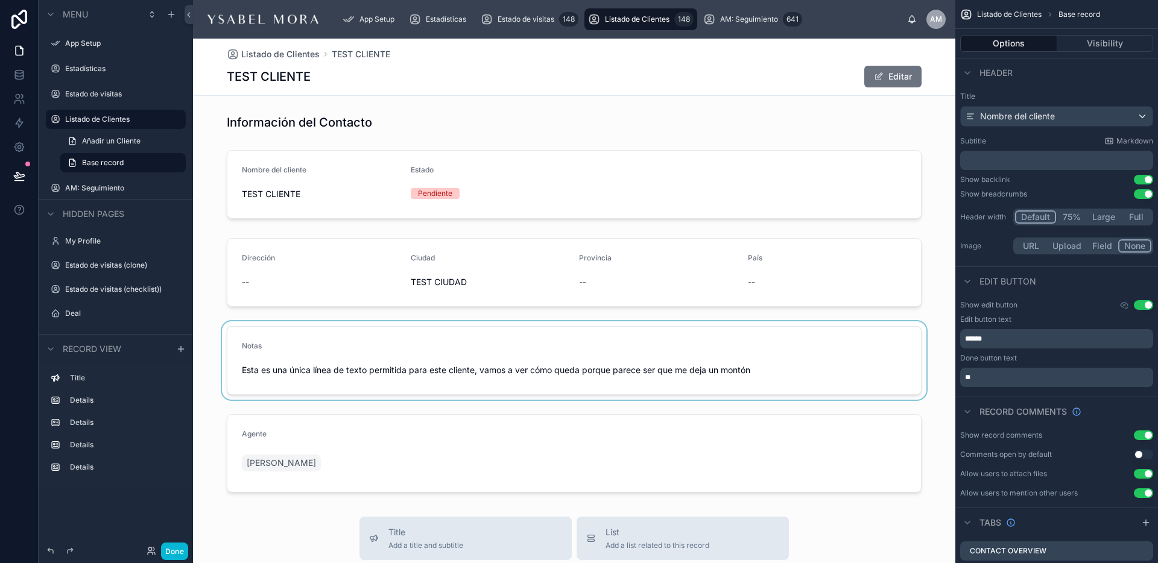
scroll to position [4, 0]
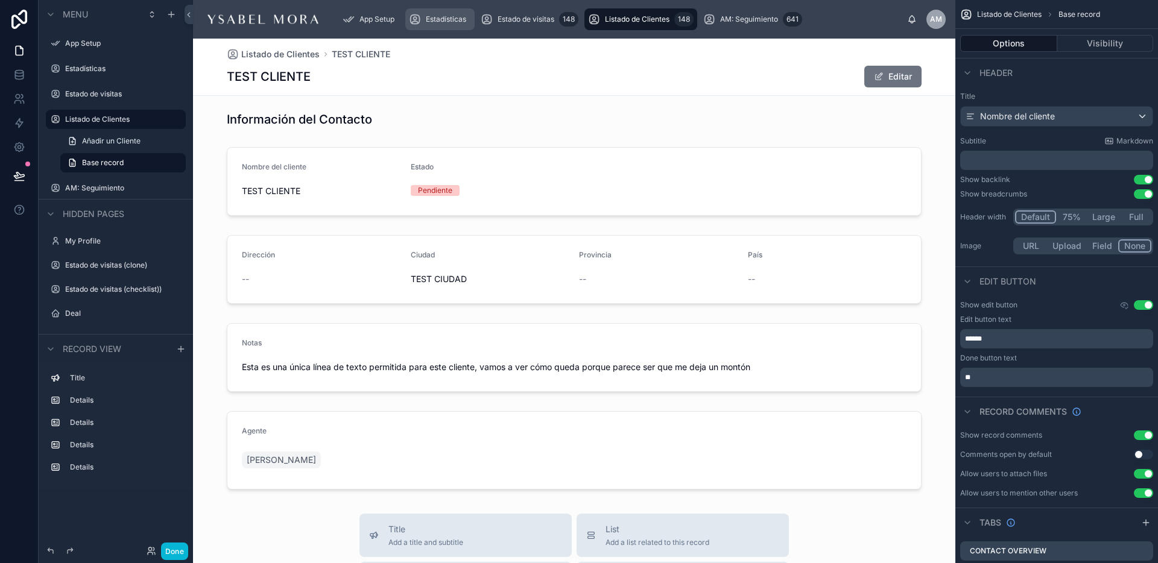
click at [441, 21] on span "Estadísticas" at bounding box center [446, 19] width 40 height 10
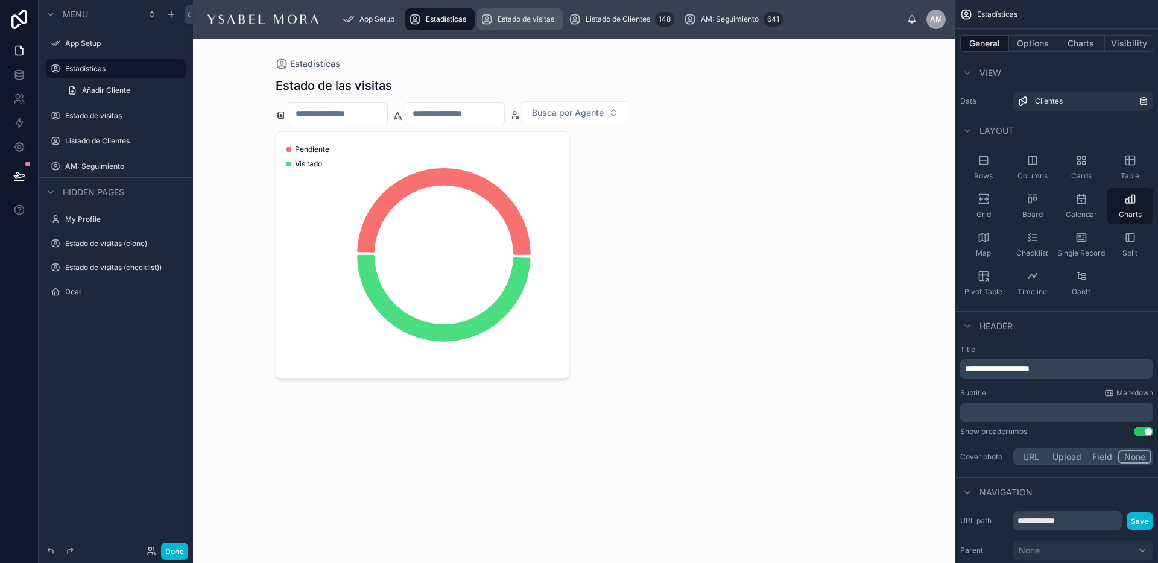
click at [510, 21] on span "Estado de visitas" at bounding box center [525, 19] width 57 height 10
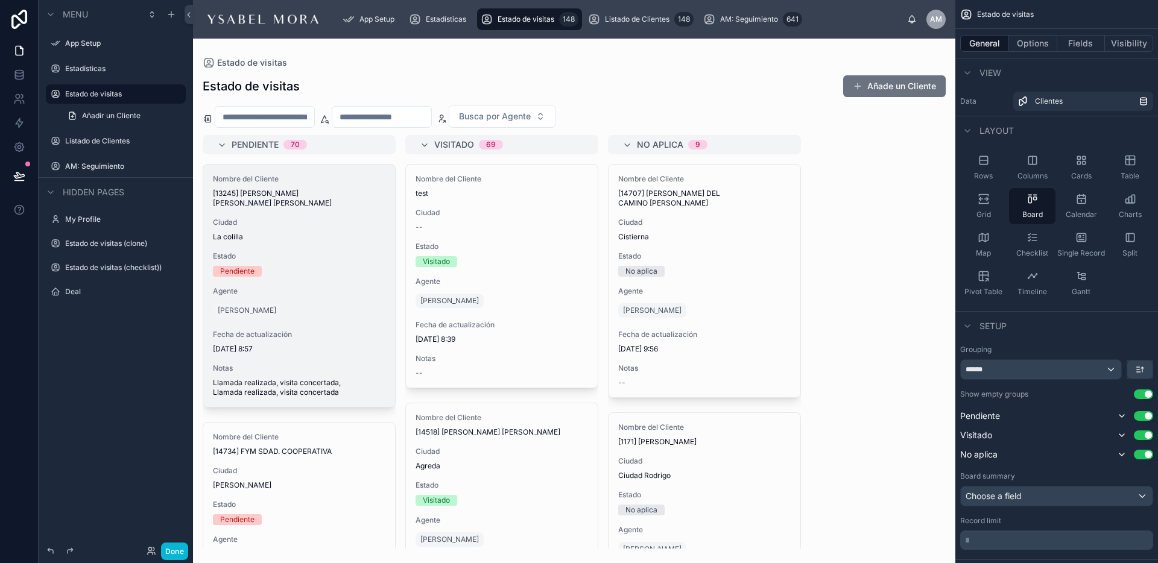
click at [291, 112] on div at bounding box center [574, 301] width 762 height 525
click at [286, 115] on input "text" at bounding box center [264, 117] width 99 height 17
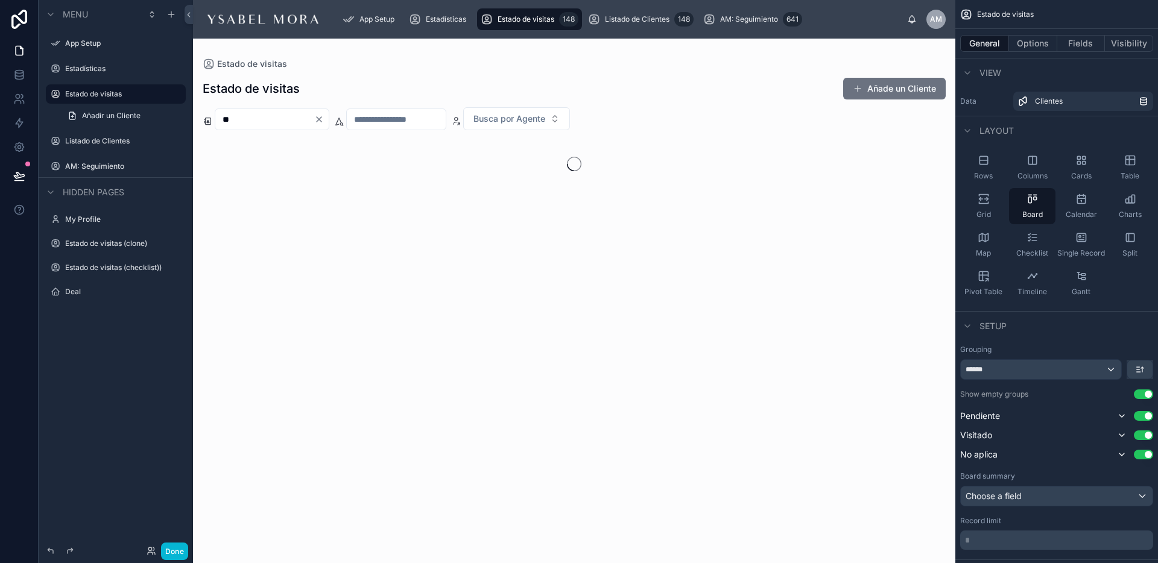
type input "*"
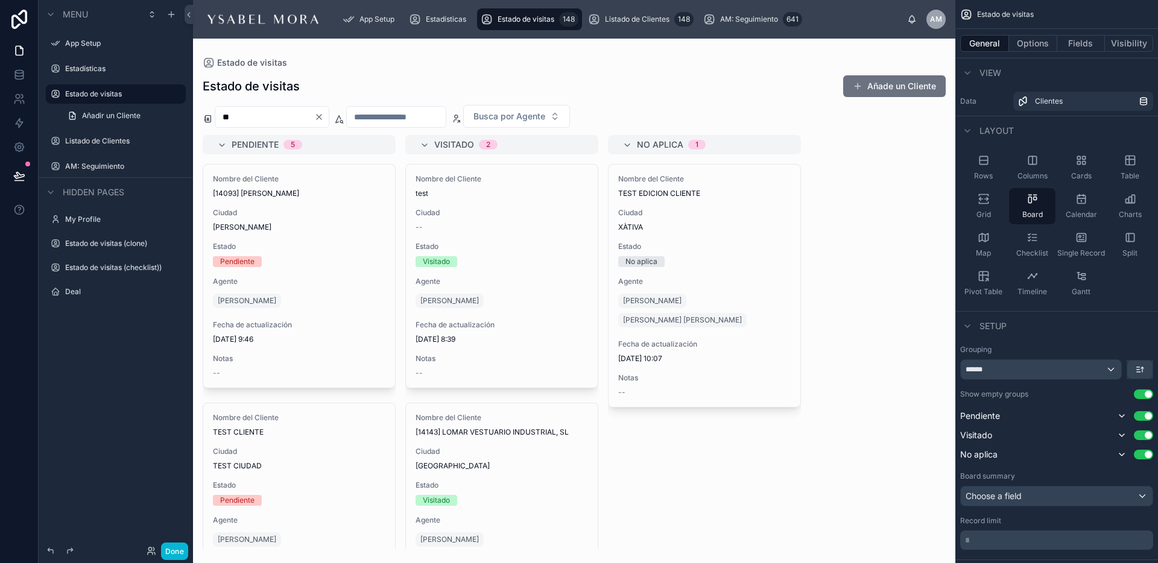
type input "*"
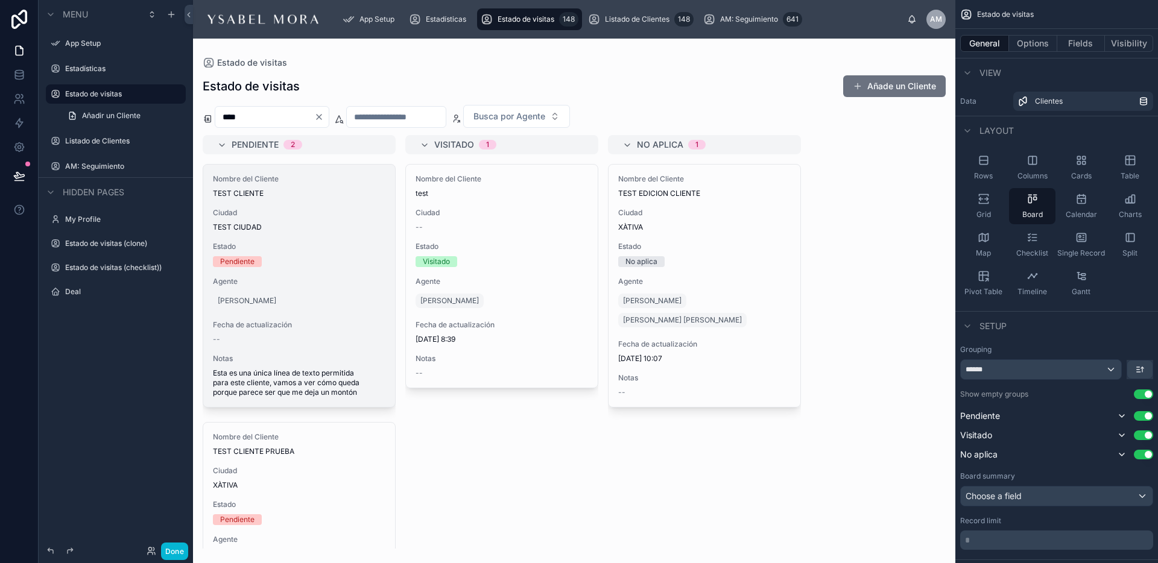
type input "****"
click at [318, 375] on span "Esta es una única línea de texto permitida para este cliente, vamos a ver cómo …" at bounding box center [299, 382] width 172 height 29
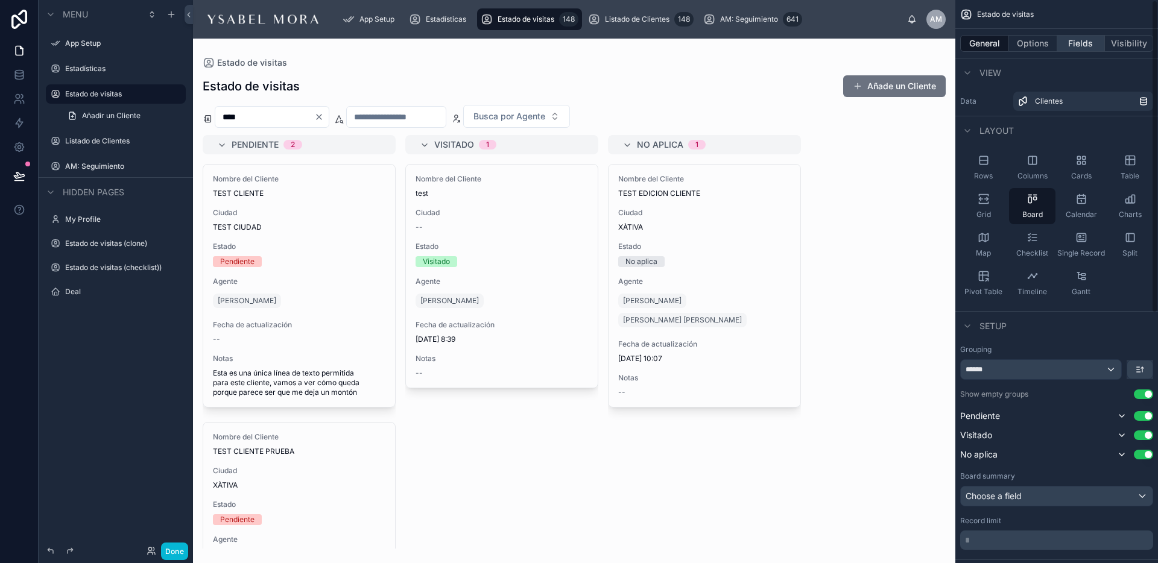
click at [1076, 51] on button "Fields" at bounding box center [1081, 43] width 48 height 17
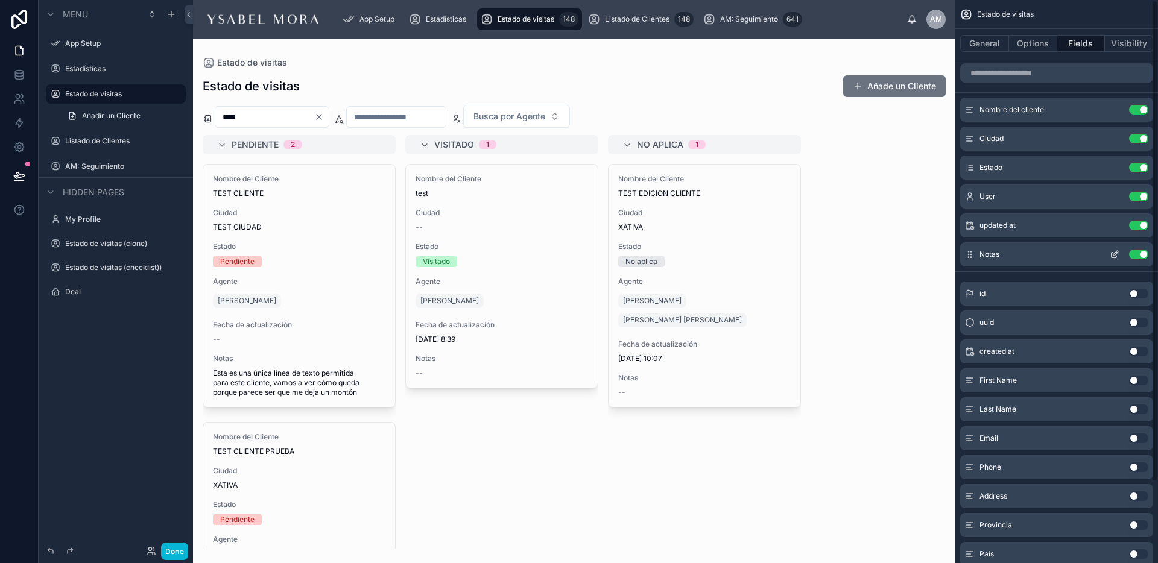
click at [1117, 254] on icon "scrollable content" at bounding box center [1115, 255] width 10 height 10
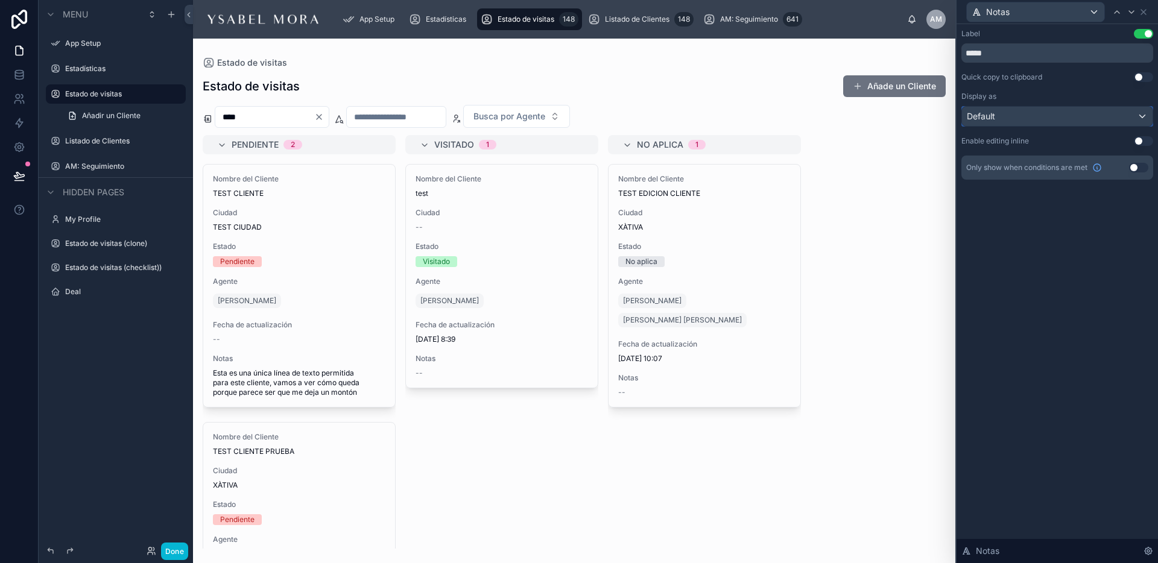
click at [1005, 112] on div "Default" at bounding box center [1057, 116] width 191 height 19
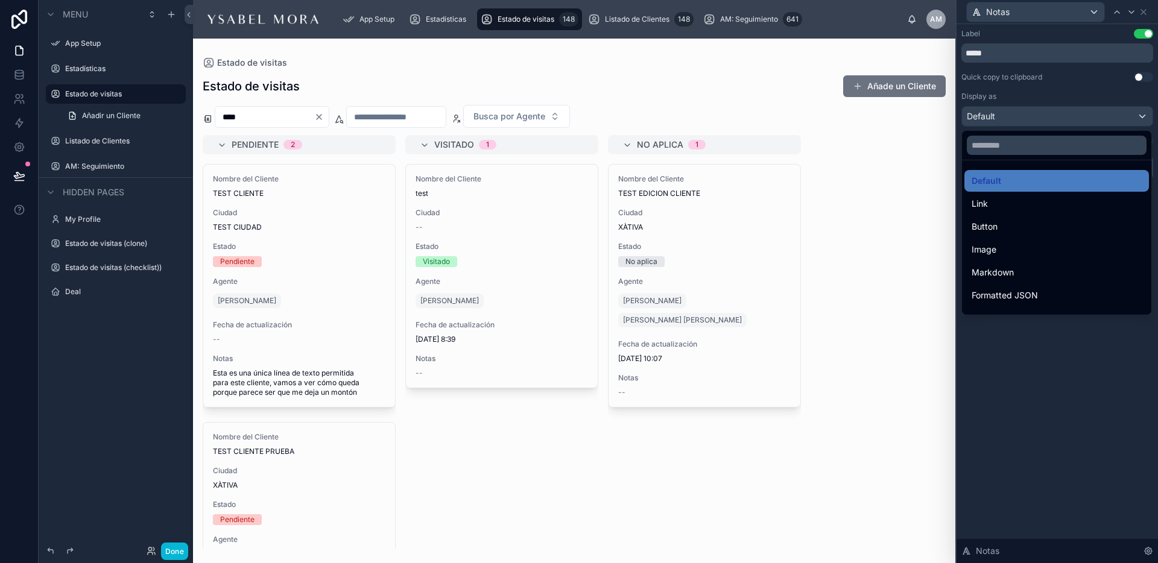
click at [1005, 112] on div at bounding box center [1056, 281] width 201 height 563
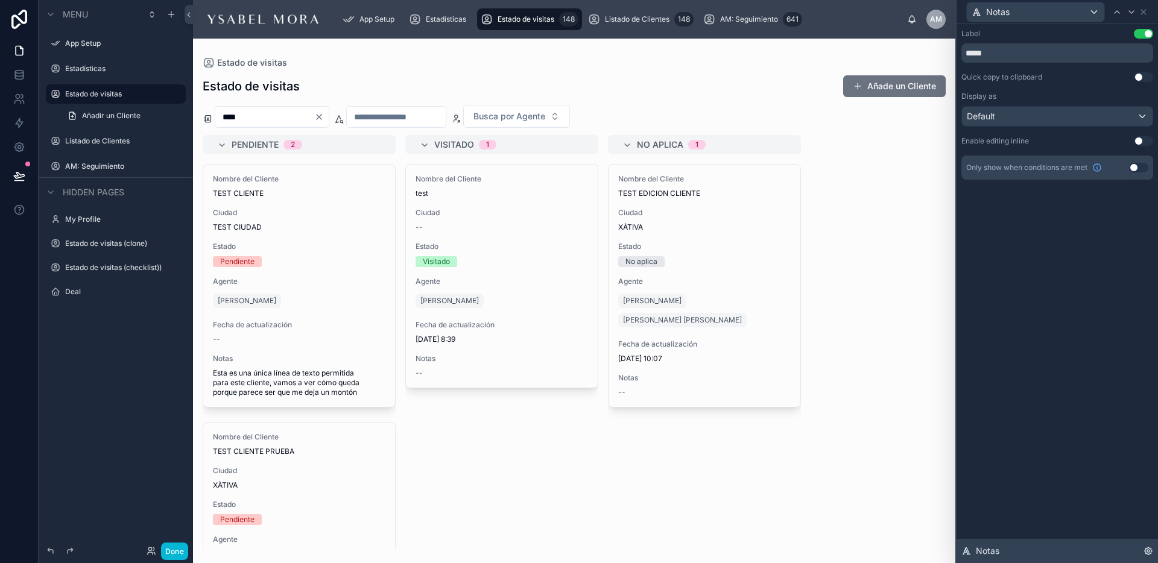
click at [1148, 551] on icon at bounding box center [1148, 551] width 10 height 10
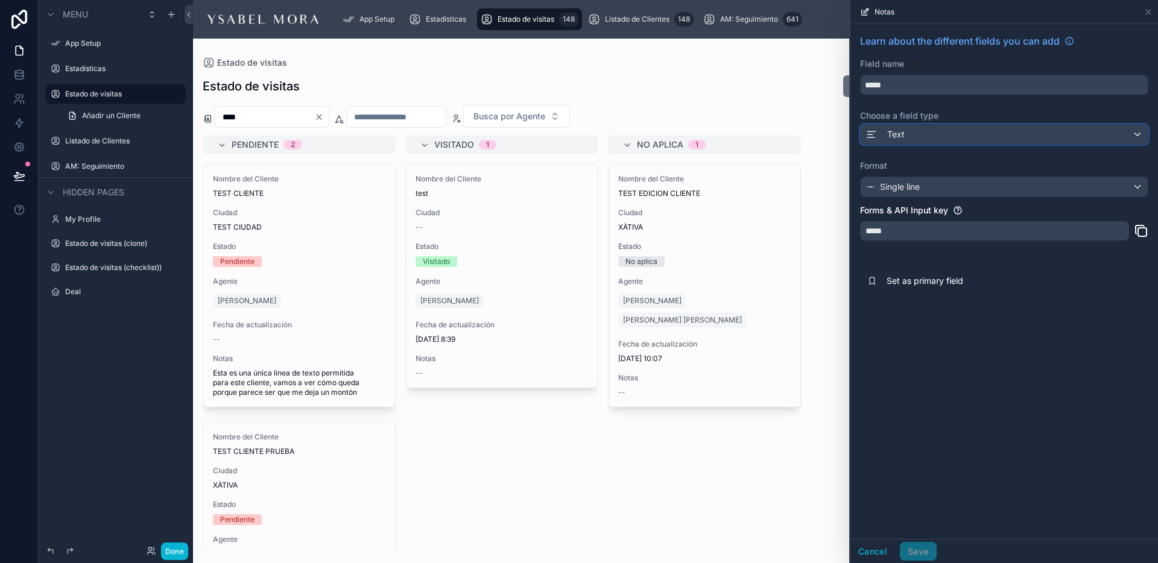
click at [943, 132] on div "Text" at bounding box center [1003, 134] width 287 height 19
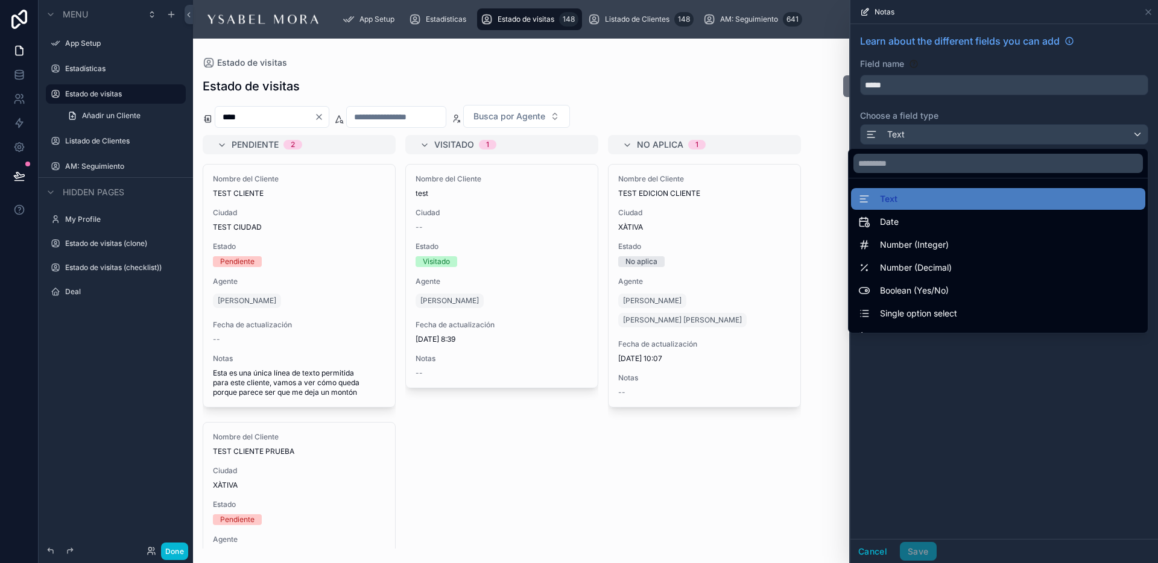
click at [1109, 113] on div at bounding box center [1004, 281] width 308 height 563
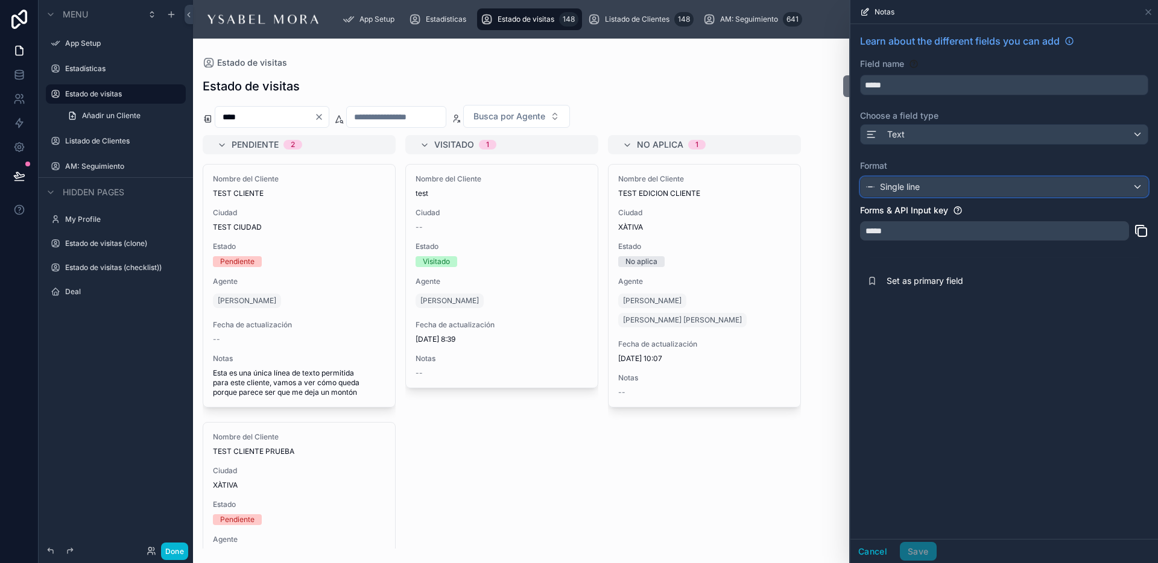
click at [1139, 186] on div "Single line" at bounding box center [1003, 186] width 287 height 19
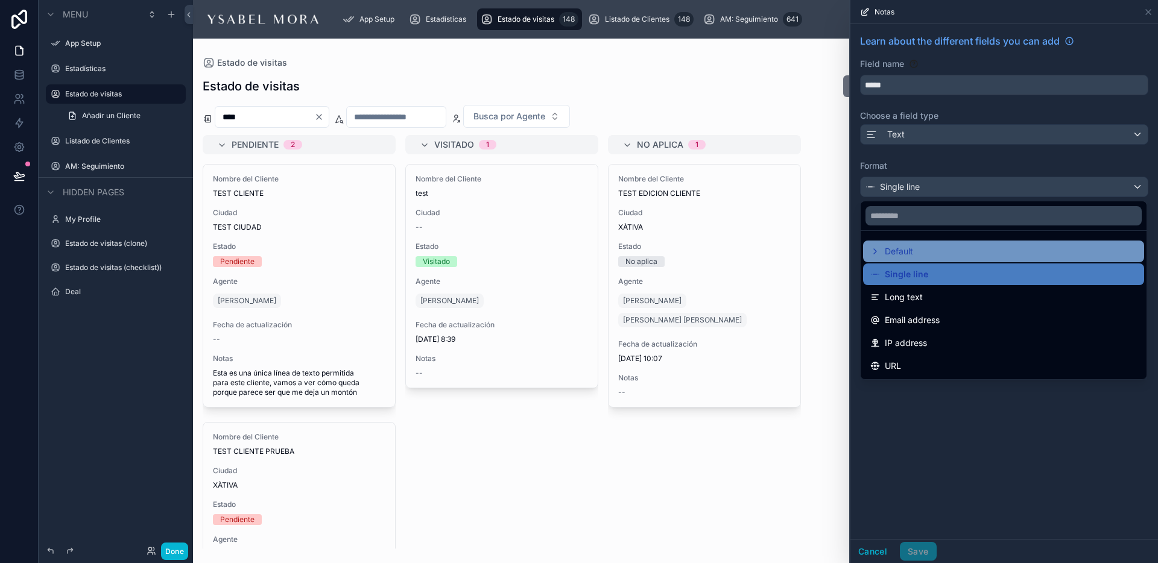
click at [874, 249] on icon at bounding box center [875, 251] width 2 height 5
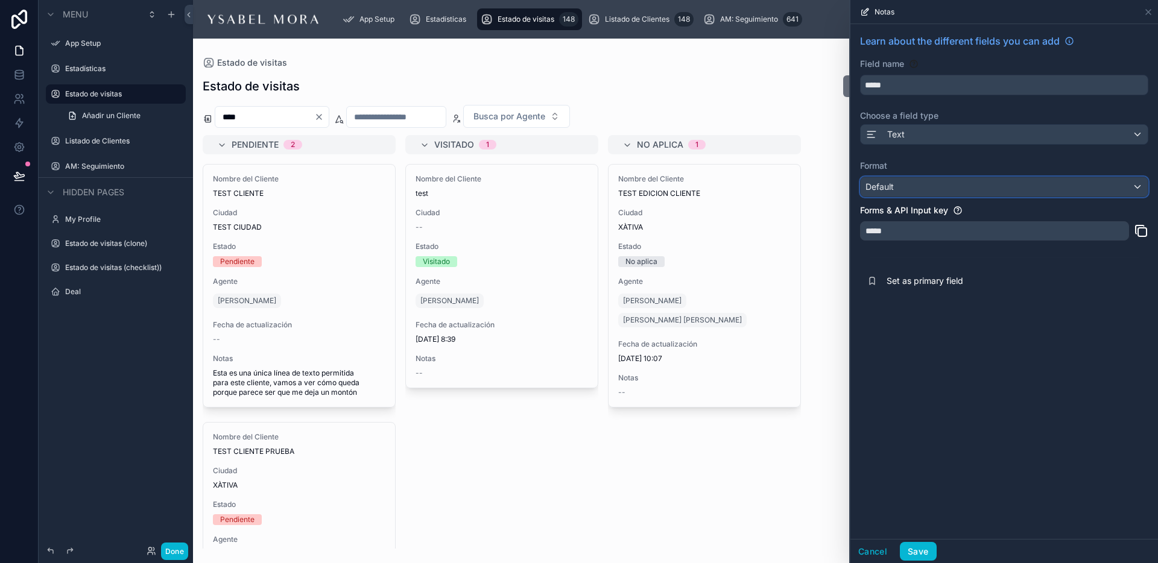
click at [892, 181] on span "Default" at bounding box center [879, 187] width 28 height 12
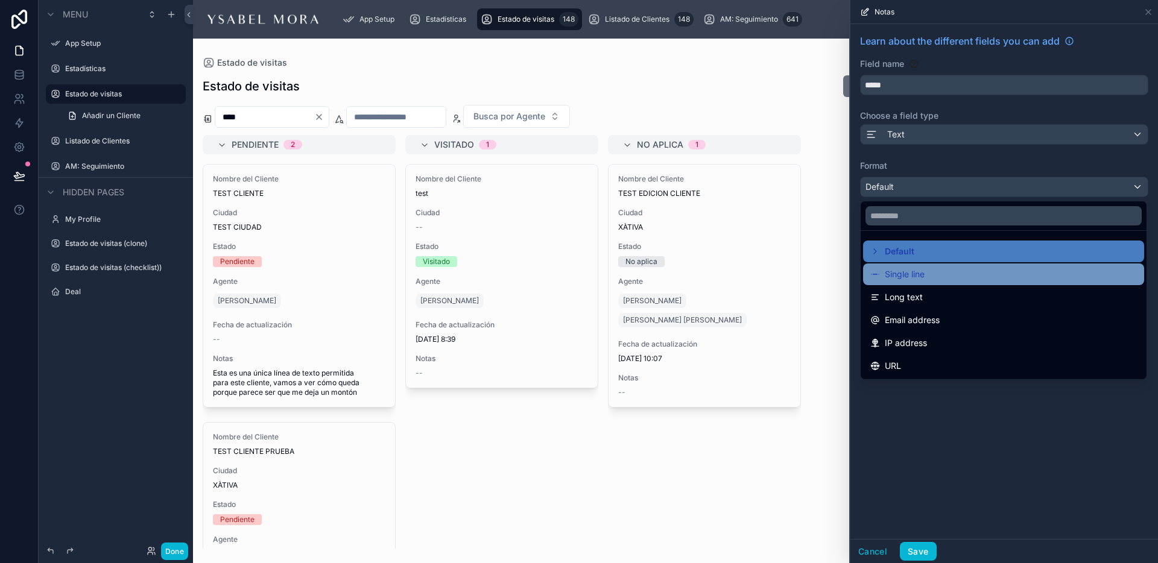
click at [901, 278] on span "Single line" at bounding box center [905, 274] width 40 height 14
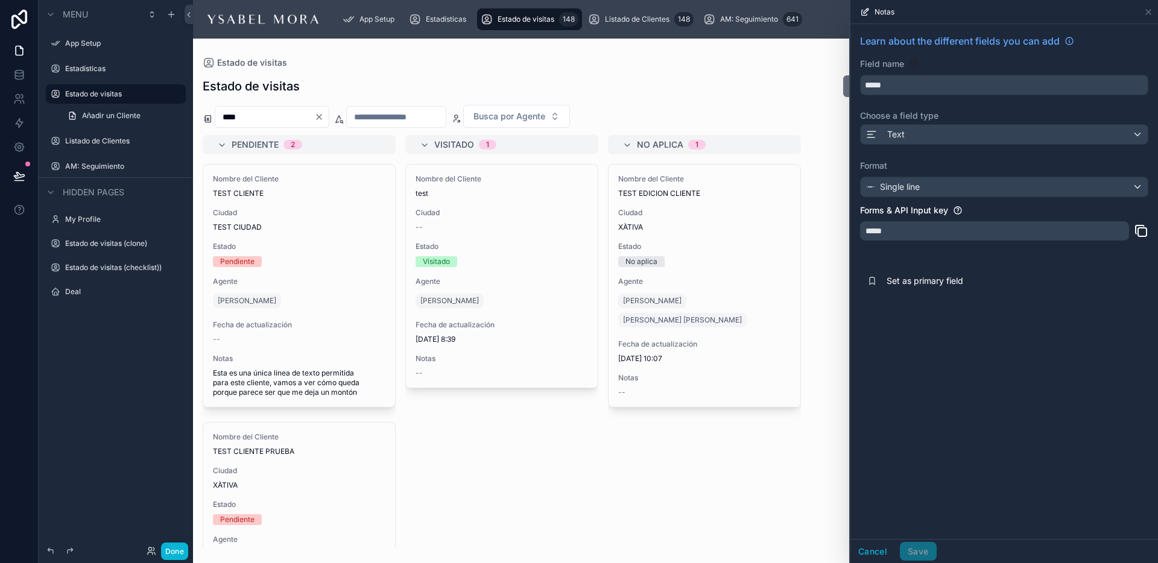
click at [925, 348] on div "Learn about the different fields you can add Field name ***** Choose a field ty…" at bounding box center [1004, 281] width 308 height 515
click at [921, 554] on div "Cancel Save" at bounding box center [893, 551] width 86 height 19
drag, startPoint x: 923, startPoint y: 550, endPoint x: 934, endPoint y: 534, distance: 19.4
click at [922, 550] on div "Cancel Save" at bounding box center [893, 551] width 86 height 19
click at [1146, 14] on icon at bounding box center [1148, 12] width 10 height 10
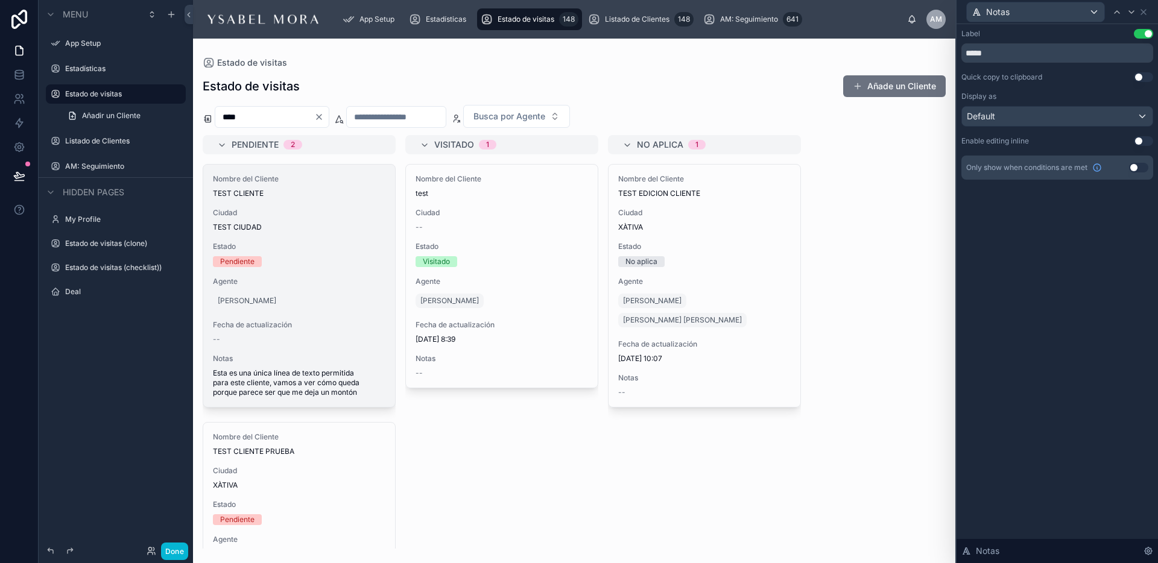
click at [377, 221] on div "[GEOGRAPHIC_DATA]" at bounding box center [299, 220] width 172 height 24
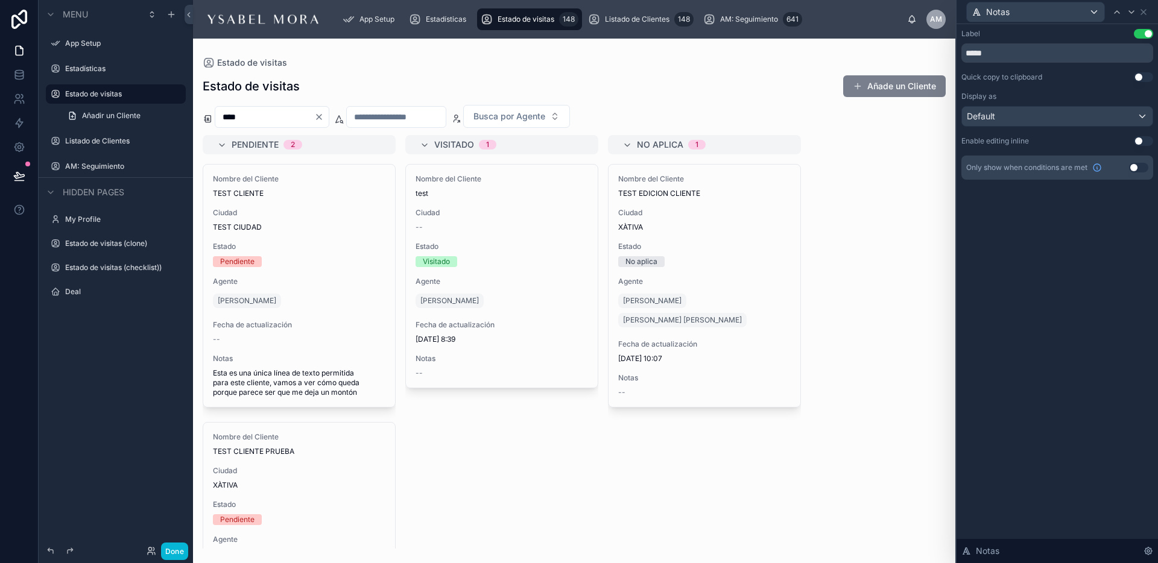
click at [871, 90] on button "Añade un Cliente" at bounding box center [894, 86] width 103 height 22
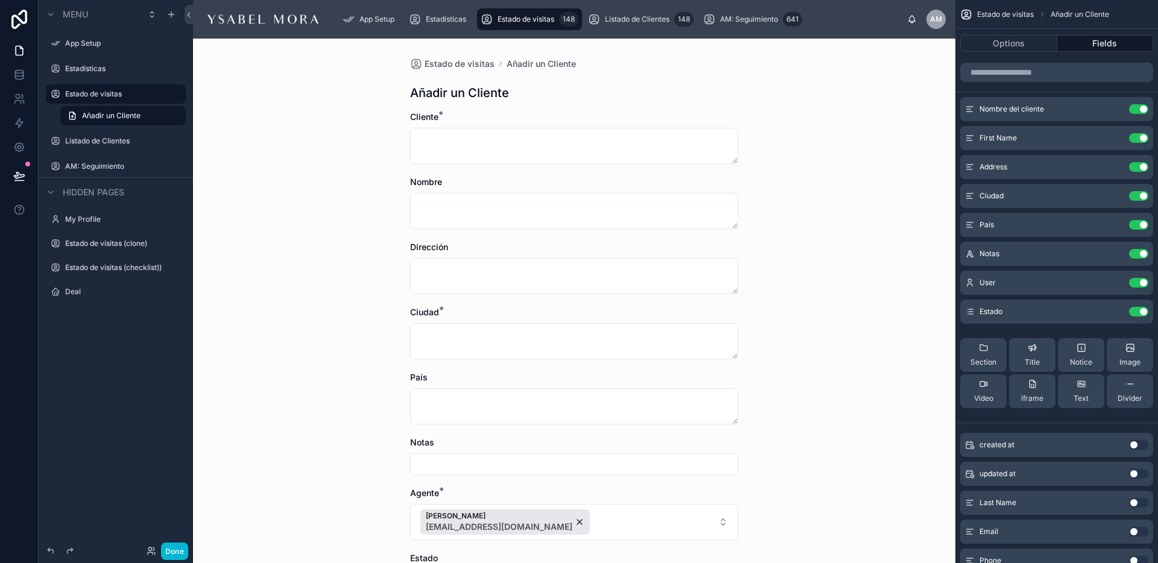
click at [572, 459] on input "text" at bounding box center [574, 464] width 327 height 17
click at [1117, 254] on icon "scrollable content" at bounding box center [1115, 254] width 10 height 10
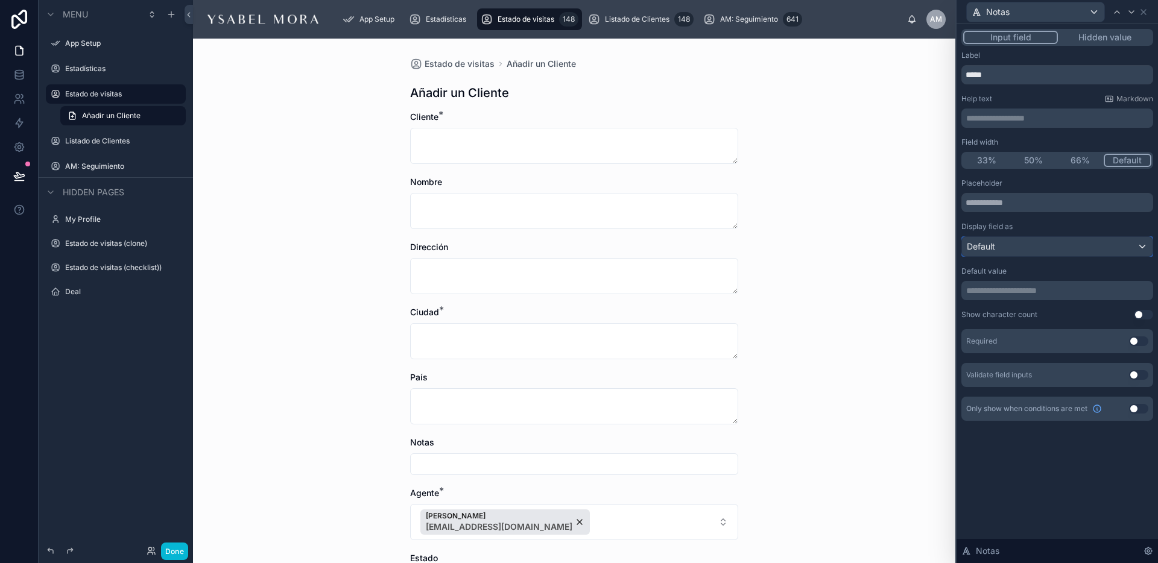
click at [1117, 254] on div "Default" at bounding box center [1057, 246] width 191 height 19
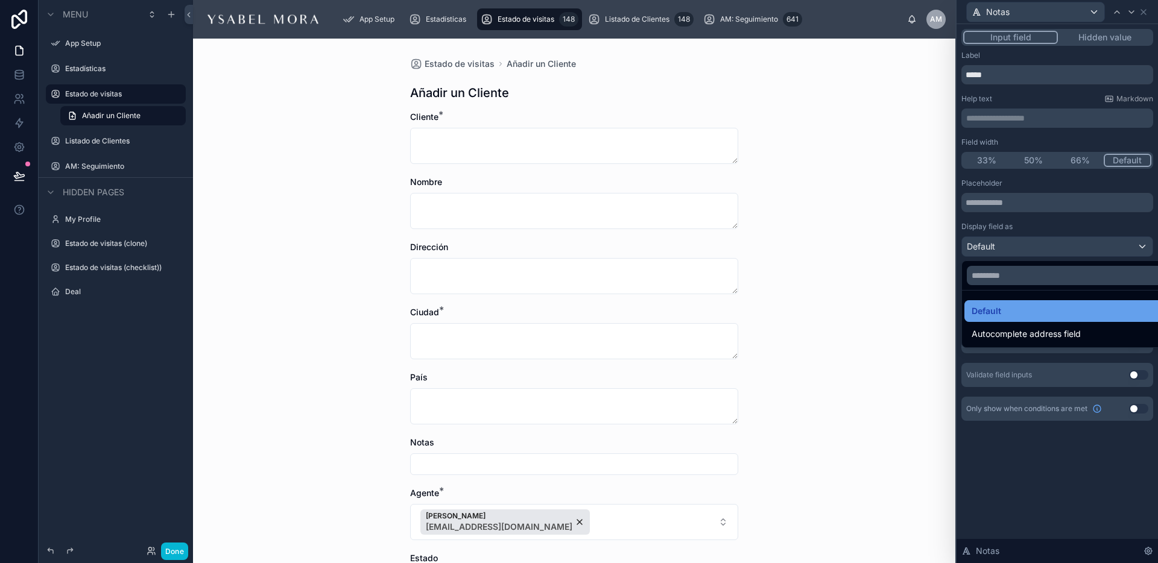
click at [1089, 308] on div "Default" at bounding box center [1070, 311] width 199 height 14
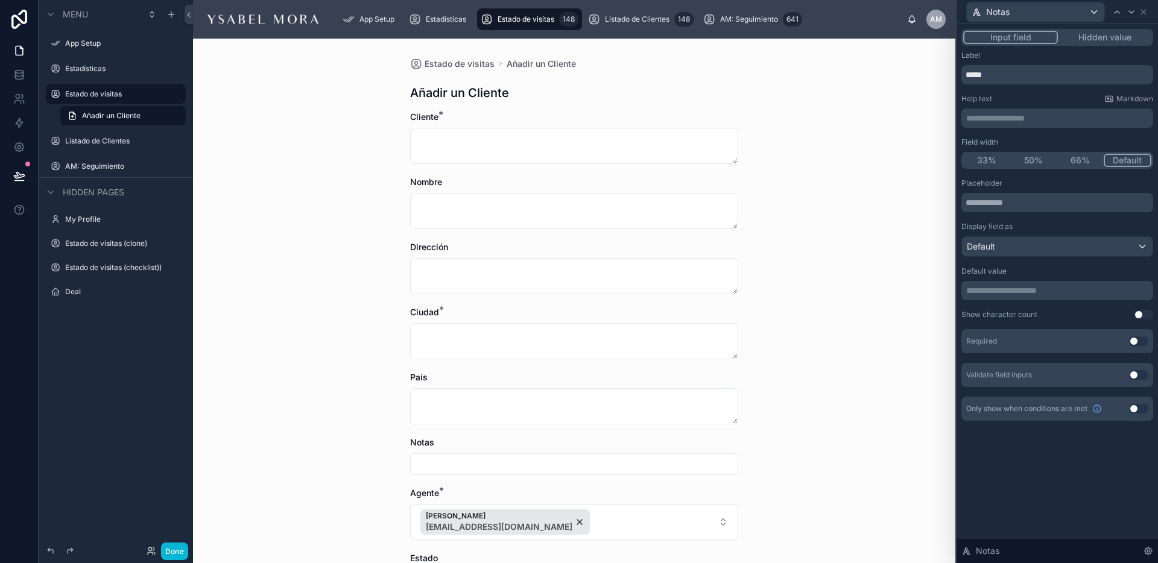
click at [1040, 288] on p "**********" at bounding box center [1058, 291] width 185 height 12
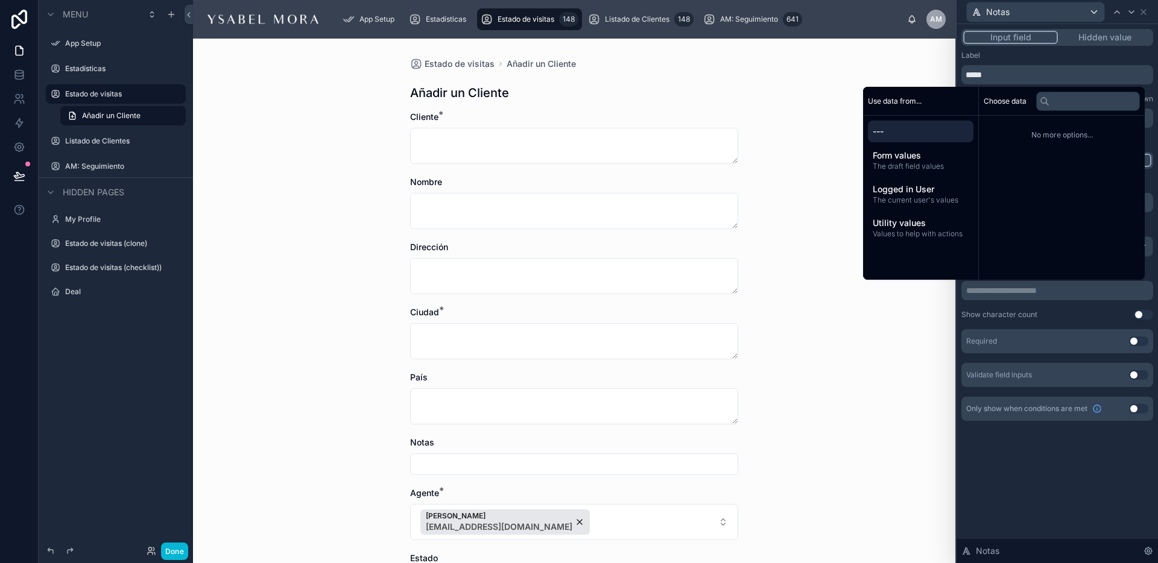
click at [1040, 288] on p "**********" at bounding box center [1058, 291] width 185 height 12
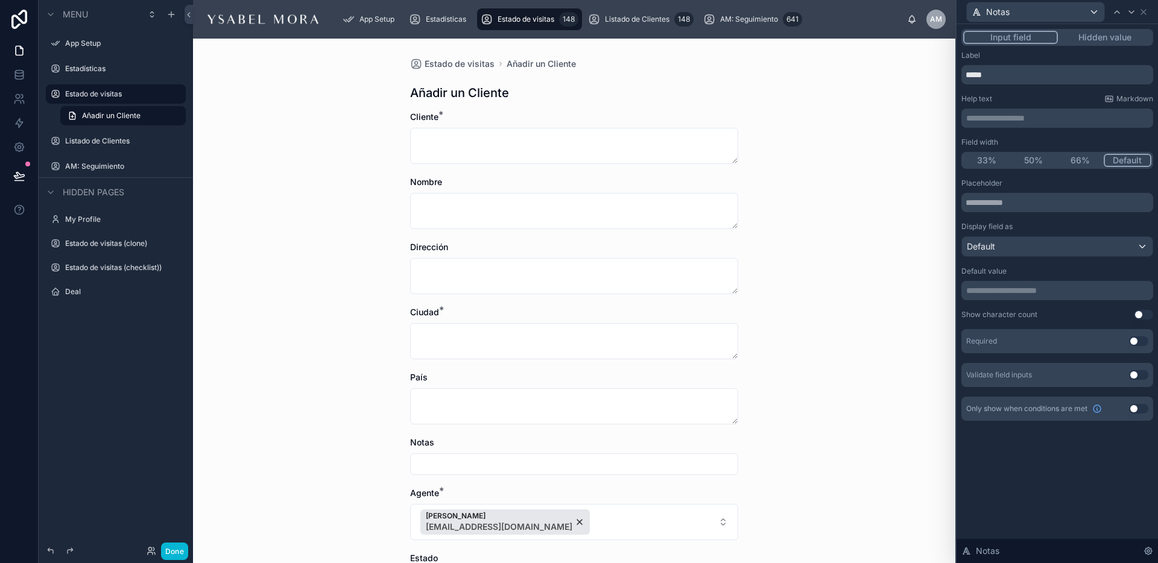
click at [1055, 329] on div "Required Use setting" at bounding box center [1057, 341] width 192 height 24
click at [1139, 373] on button "Use setting" at bounding box center [1138, 375] width 19 height 10
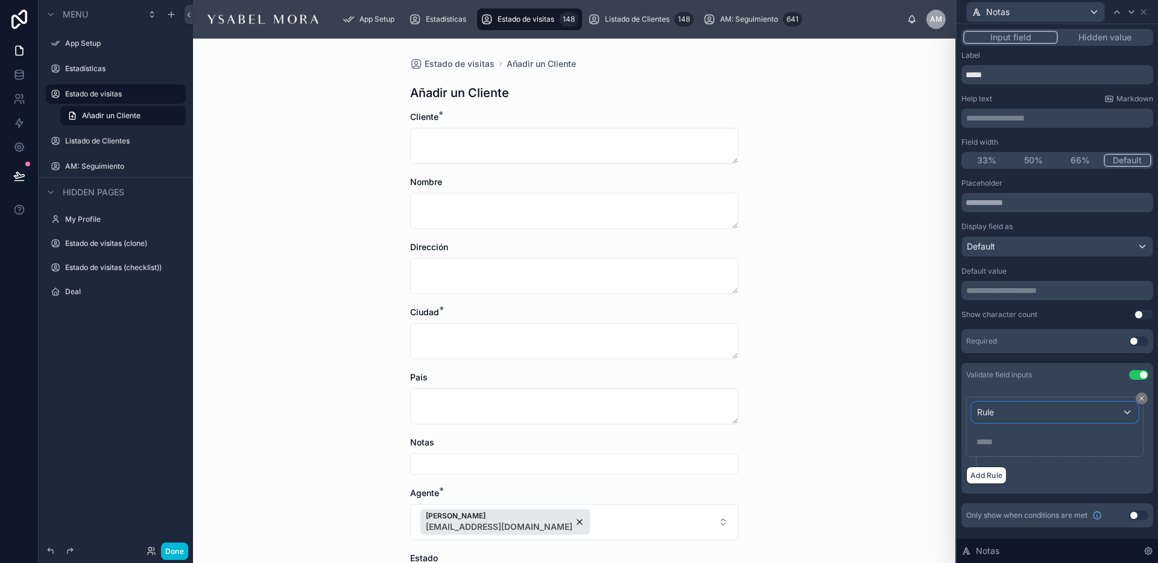
click at [1124, 411] on div "Rule" at bounding box center [1054, 412] width 165 height 19
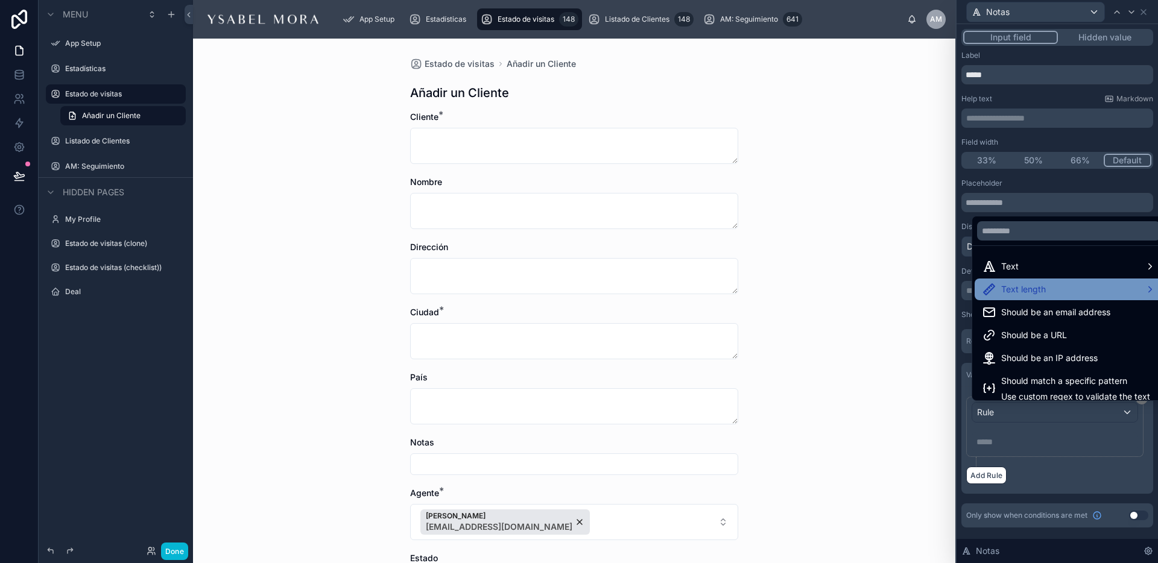
click at [1058, 282] on div "Text length" at bounding box center [1069, 289] width 174 height 14
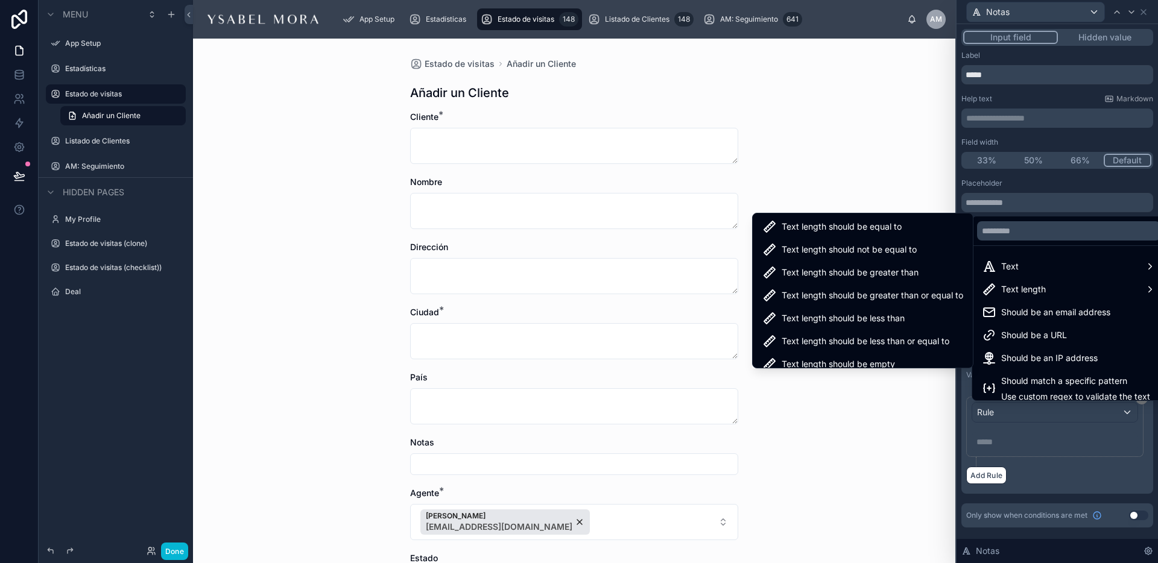
click at [874, 341] on span "Text length should be less than or equal to" at bounding box center [865, 341] width 168 height 14
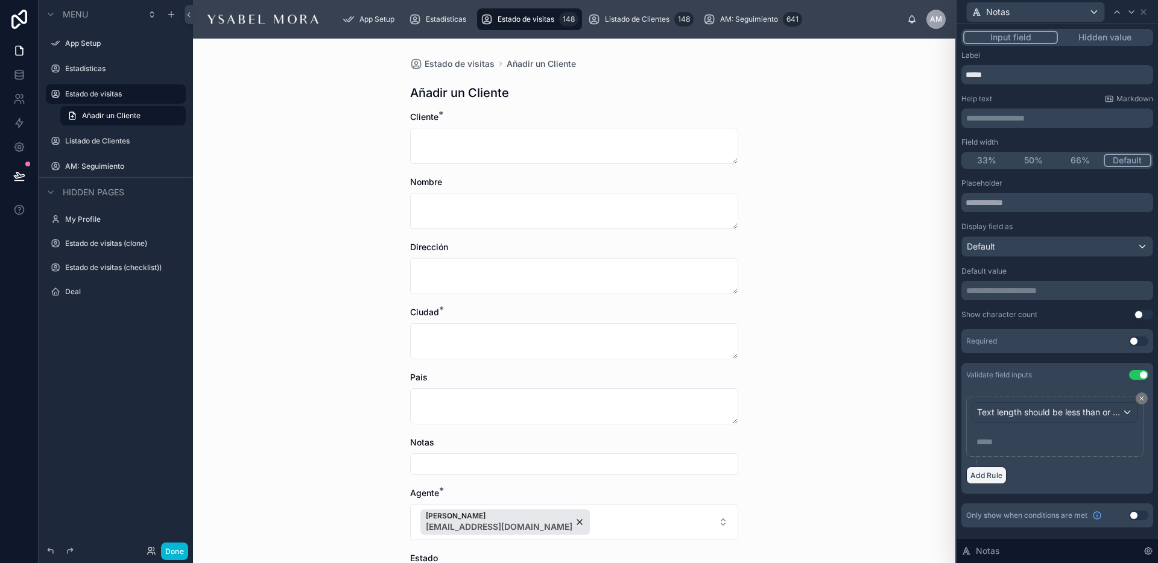
click at [985, 473] on button "Add Rule" at bounding box center [986, 475] width 40 height 17
drag, startPoint x: 1141, startPoint y: 470, endPoint x: 1044, endPoint y: 452, distance: 98.3
click at [1141, 470] on icon at bounding box center [1141, 468] width 7 height 7
click at [1000, 444] on p "***** ﻿" at bounding box center [1055, 442] width 159 height 12
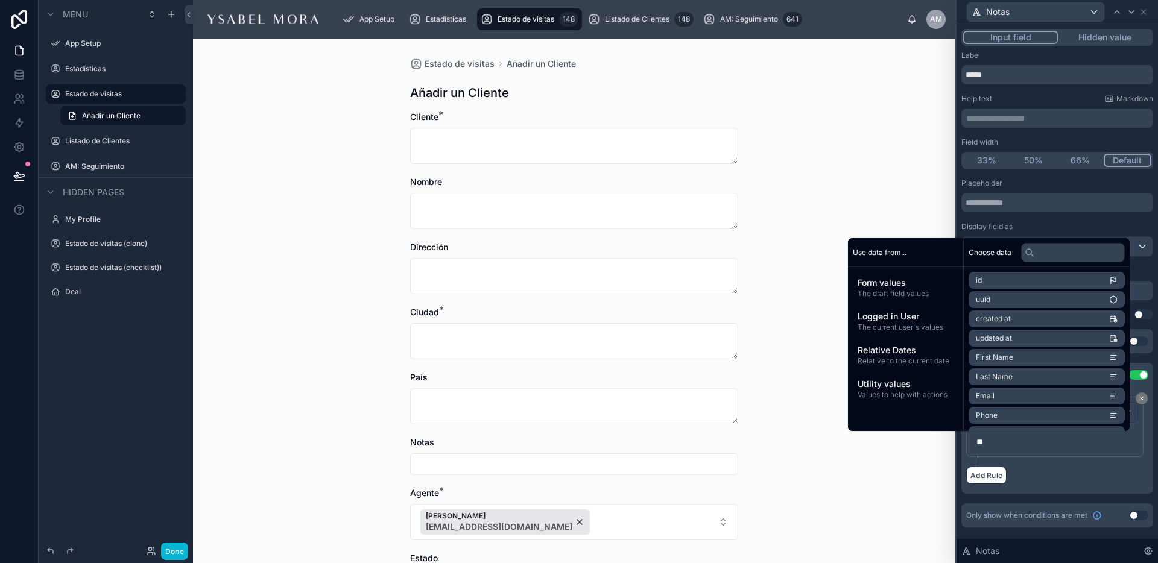
click at [1069, 475] on div "Add Rule" at bounding box center [1057, 475] width 182 height 17
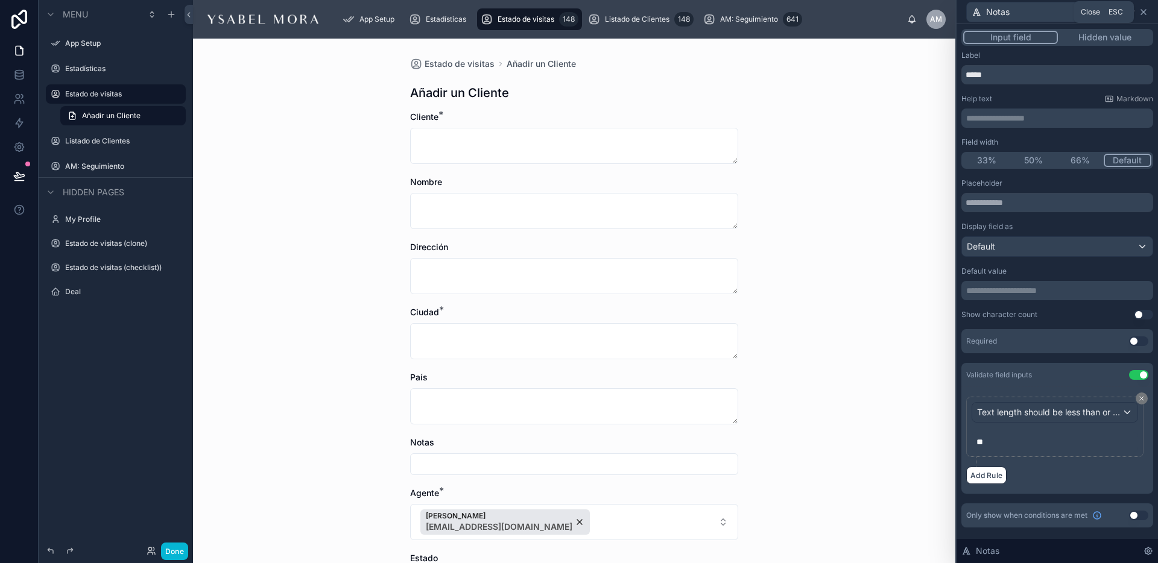
click at [1143, 11] on icon at bounding box center [1143, 12] width 5 height 5
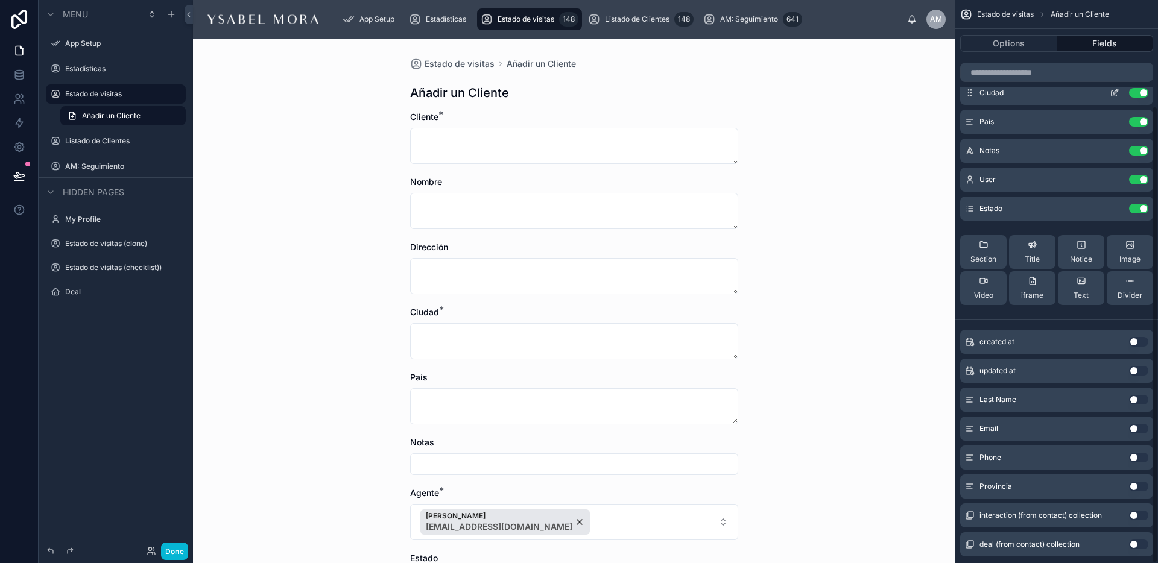
scroll to position [130, 0]
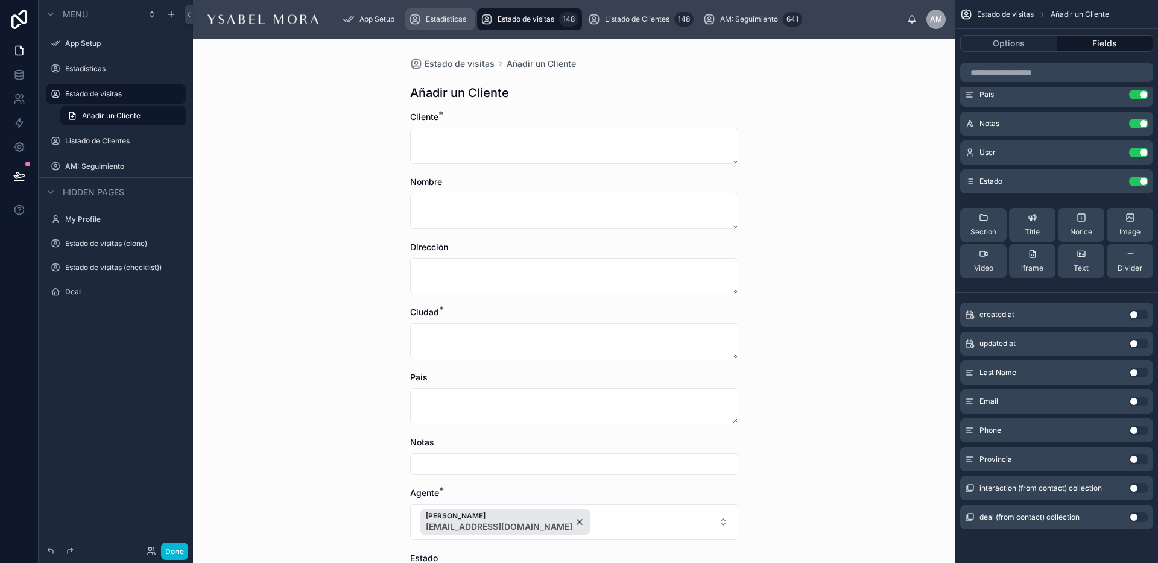
click at [464, 17] on span "Estadísticas" at bounding box center [446, 19] width 40 height 10
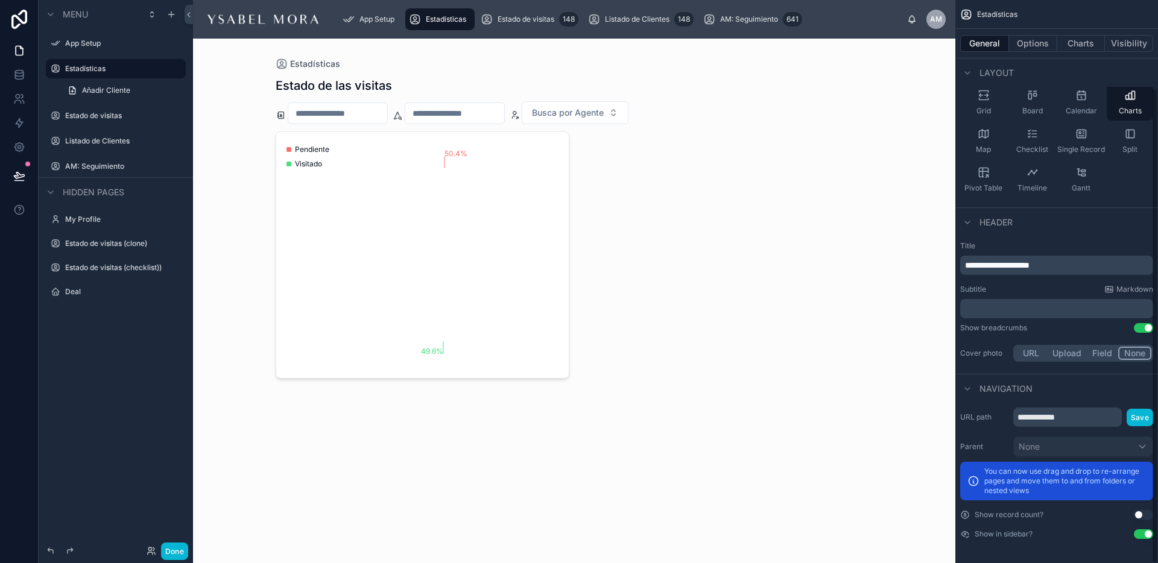
scroll to position [104, 0]
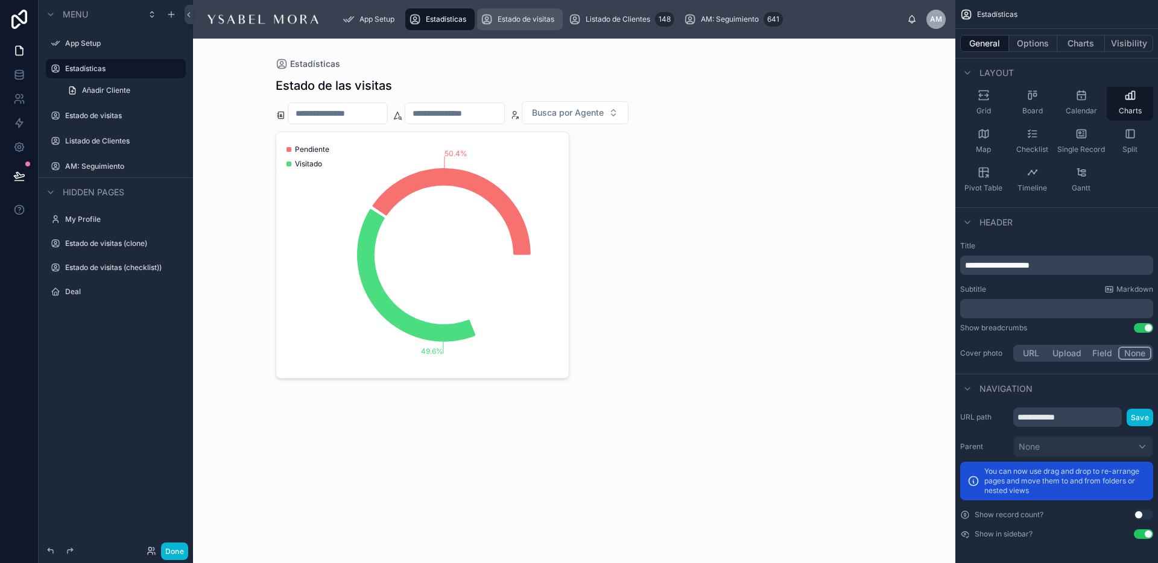
click at [528, 17] on span "Estado de visitas" at bounding box center [525, 19] width 57 height 10
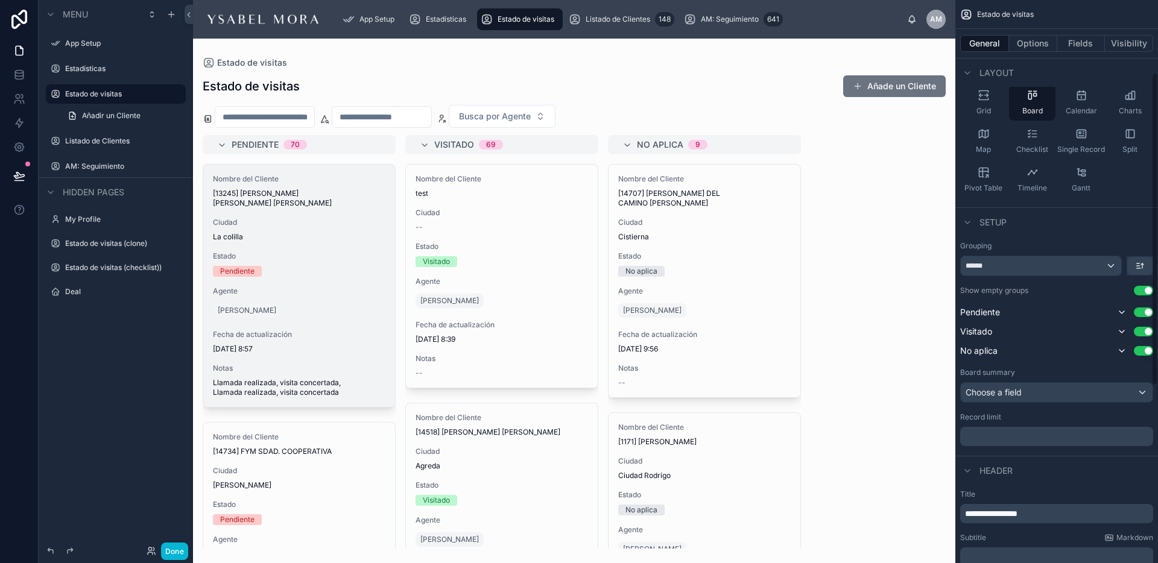
scroll to position [130, 0]
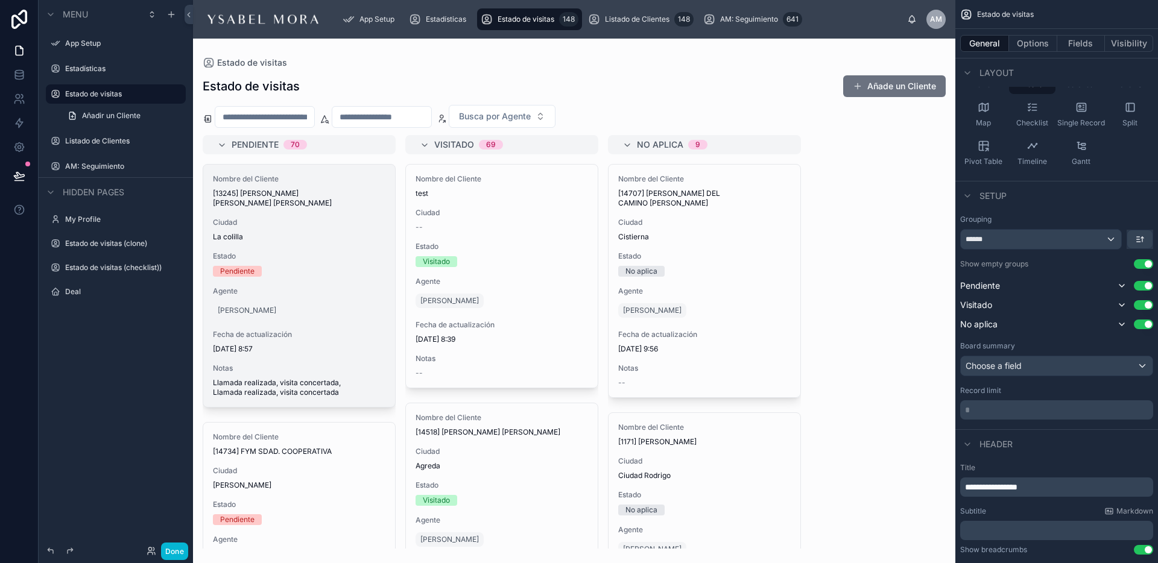
click at [312, 364] on span "Notas" at bounding box center [299, 369] width 172 height 10
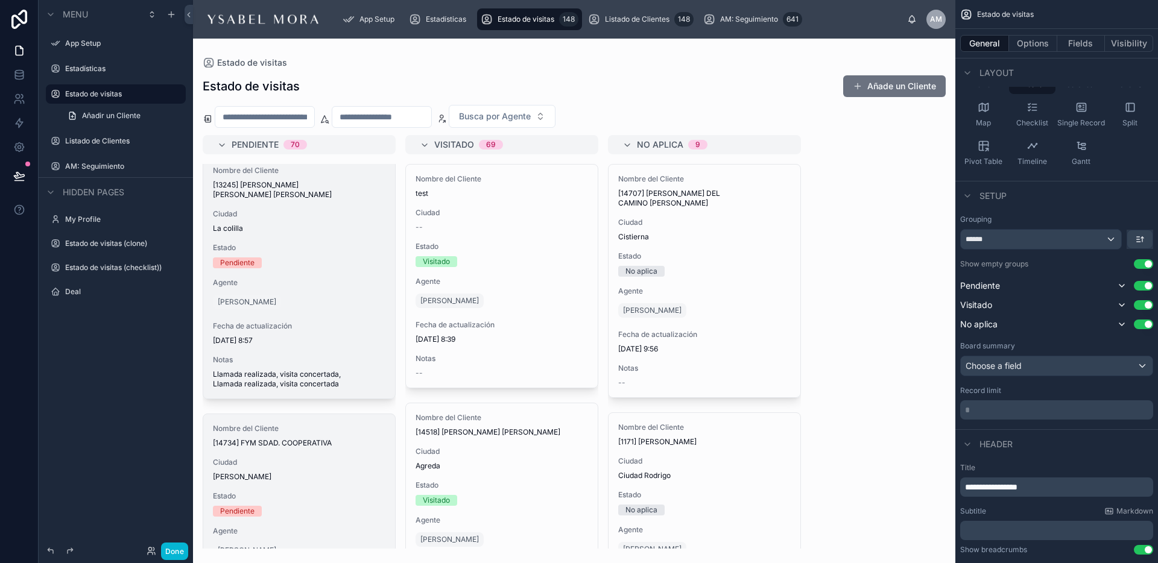
scroll to position [0, 0]
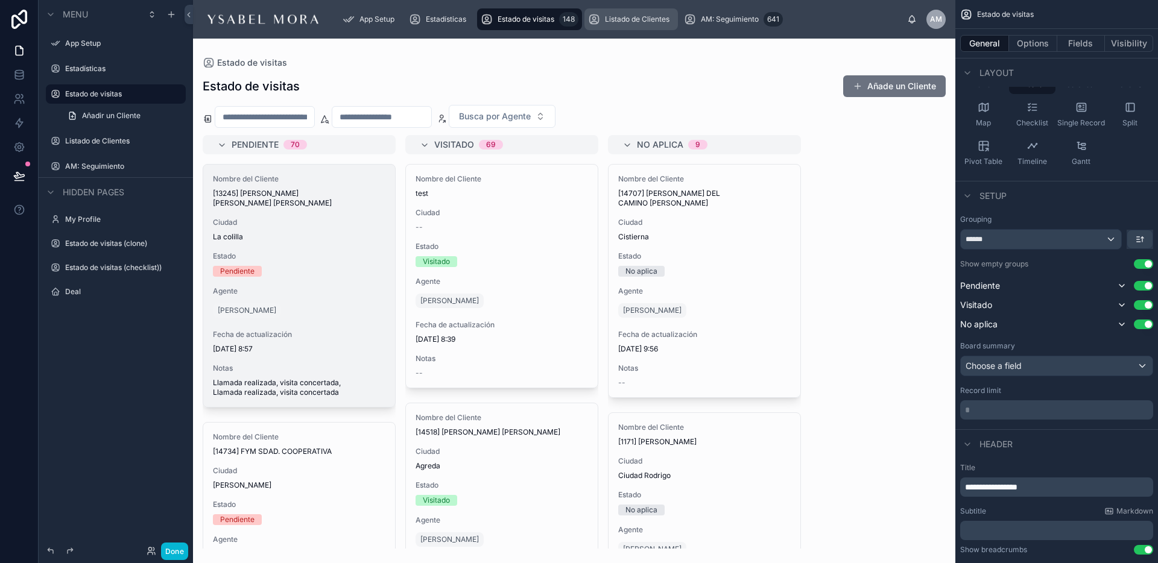
click at [650, 11] on div "Listado de Clientes 148" at bounding box center [631, 19] width 86 height 19
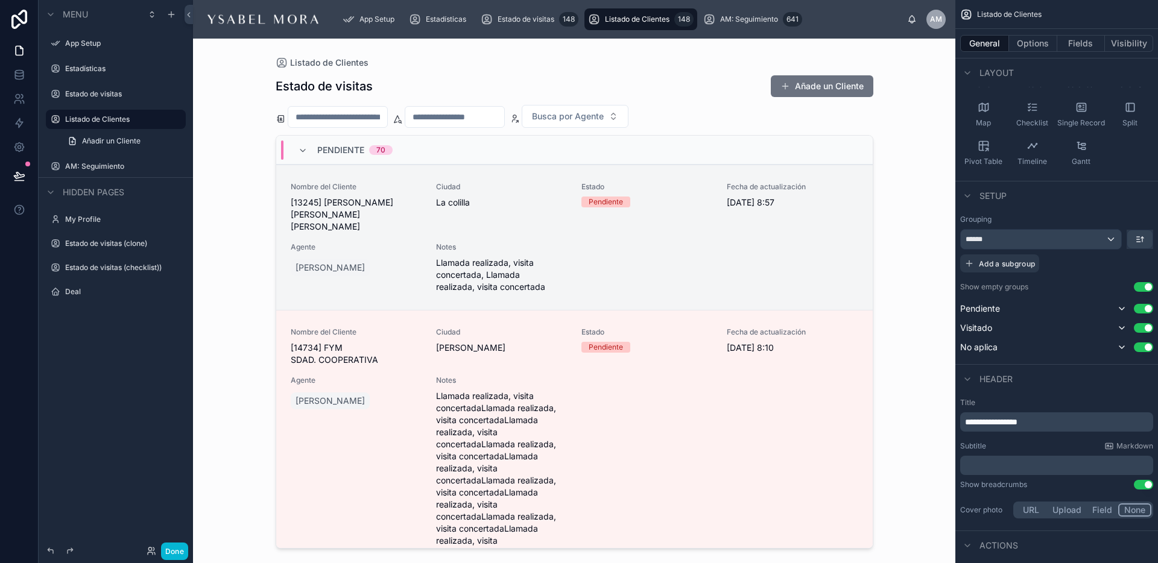
click at [327, 173] on div at bounding box center [574, 294] width 617 height 510
click at [309, 151] on div "Pendiente 70" at bounding box center [345, 150] width 95 height 19
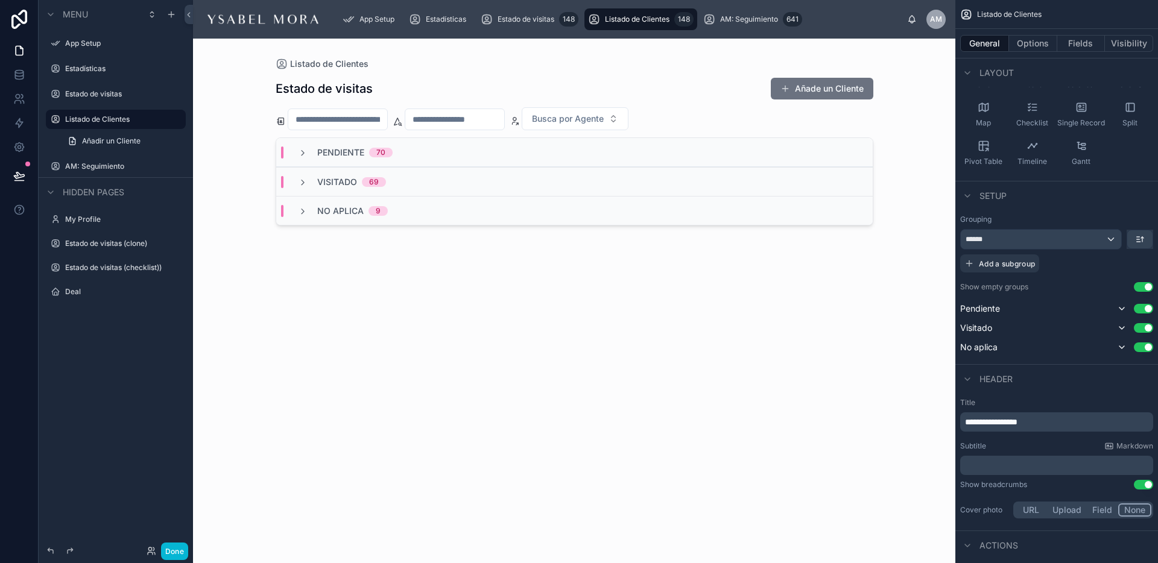
click at [301, 192] on div "Visitado 69" at bounding box center [574, 181] width 596 height 29
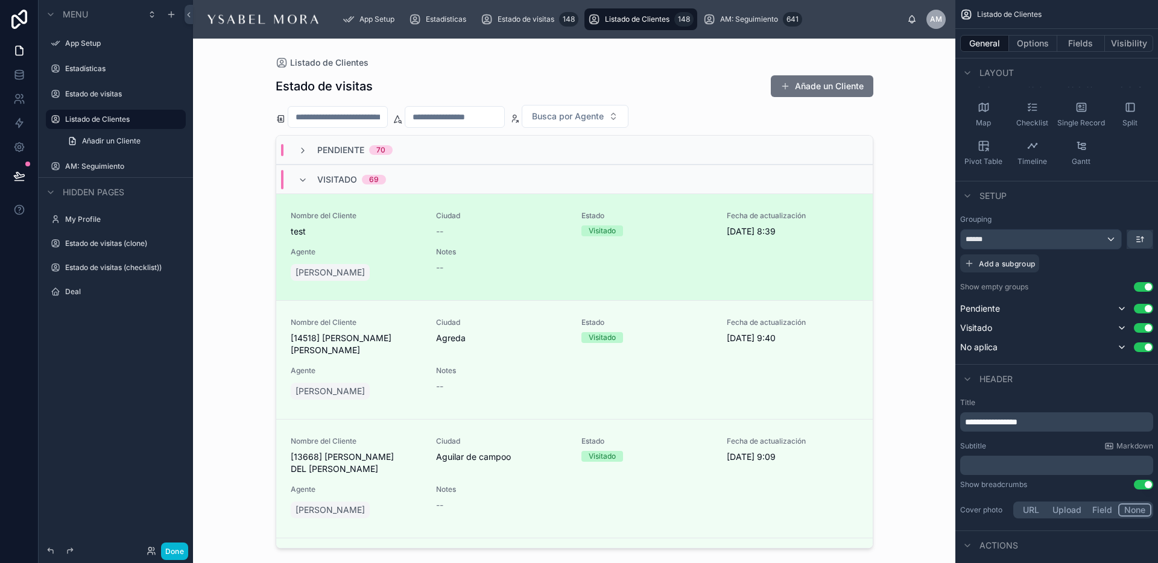
click at [332, 201] on link "Nombre del Cliente test Ciudad -- Estado Visitado Fecha de actualización [DATE]…" at bounding box center [574, 247] width 596 height 107
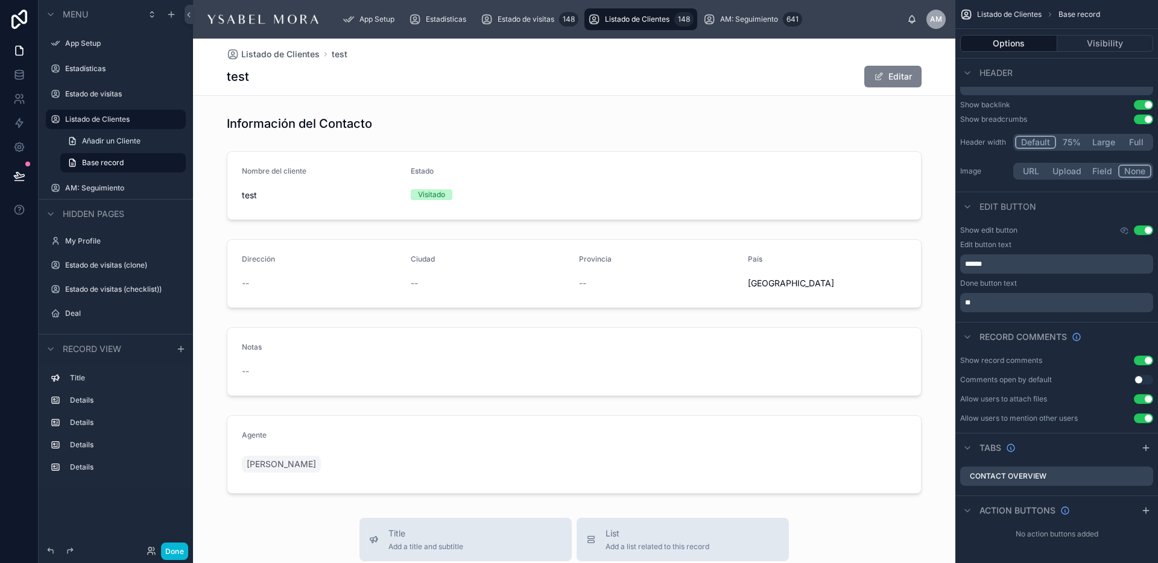
click at [892, 70] on button "Editar" at bounding box center [892, 77] width 57 height 22
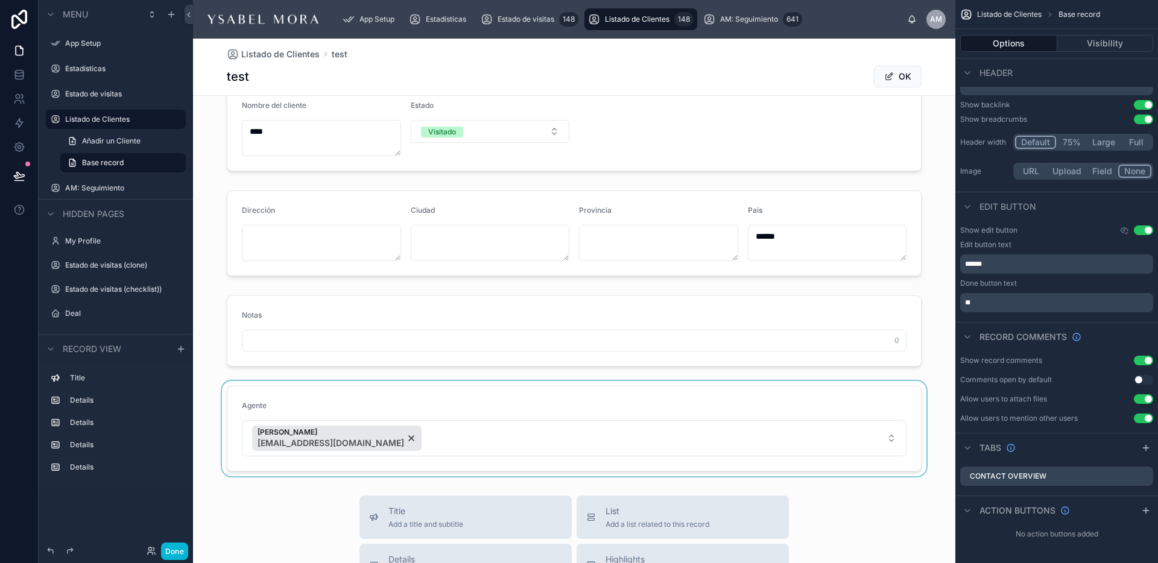
scroll to position [77, 0]
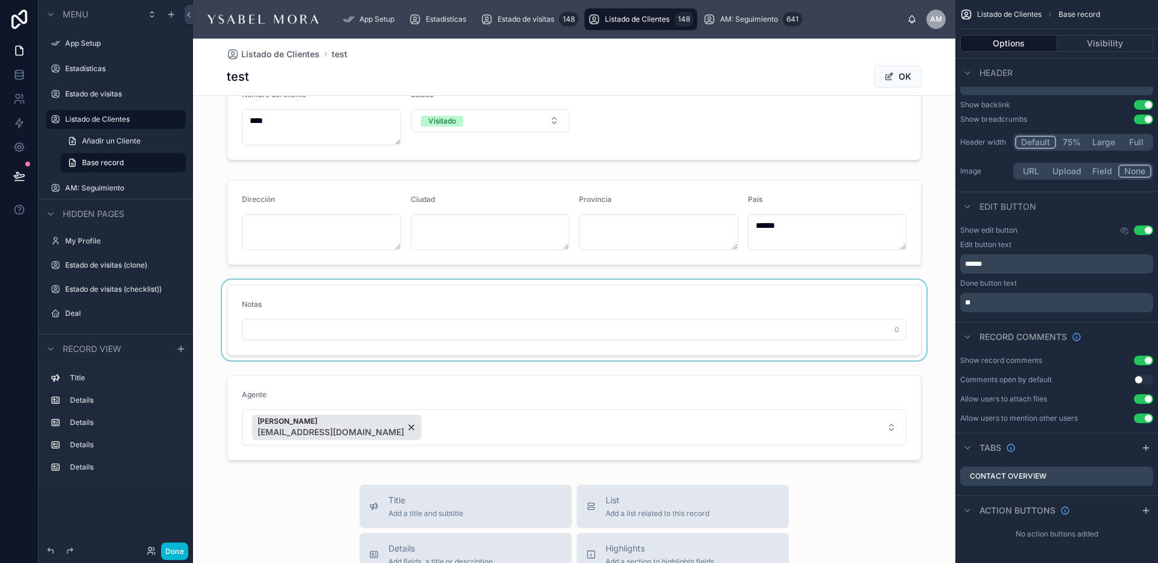
click at [384, 340] on div at bounding box center [574, 320] width 762 height 81
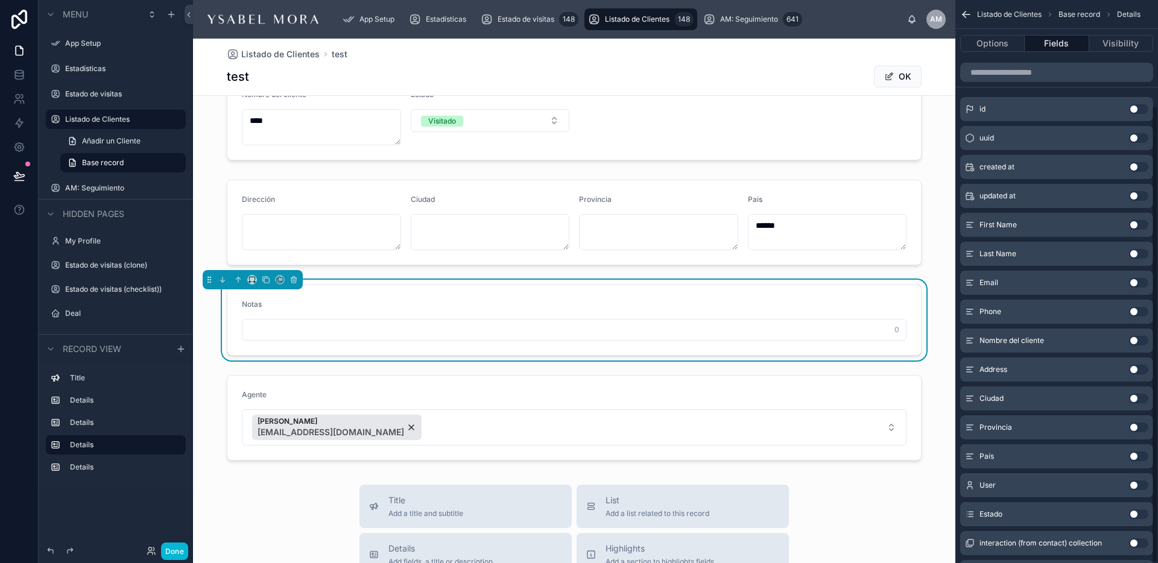
scroll to position [130, 0]
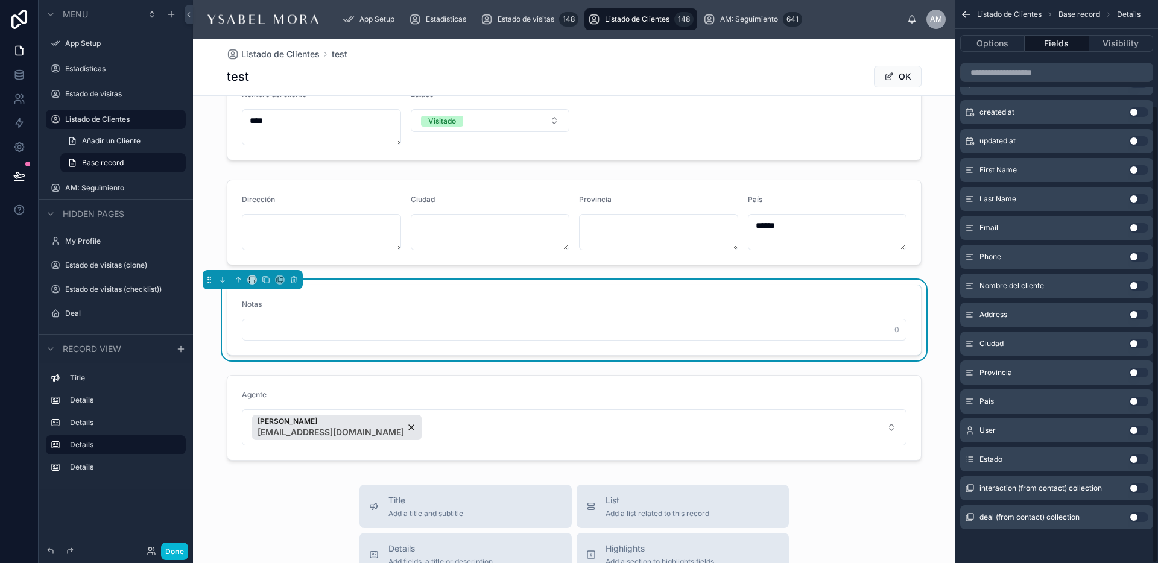
click at [388, 335] on input "text" at bounding box center [573, 329] width 663 height 17
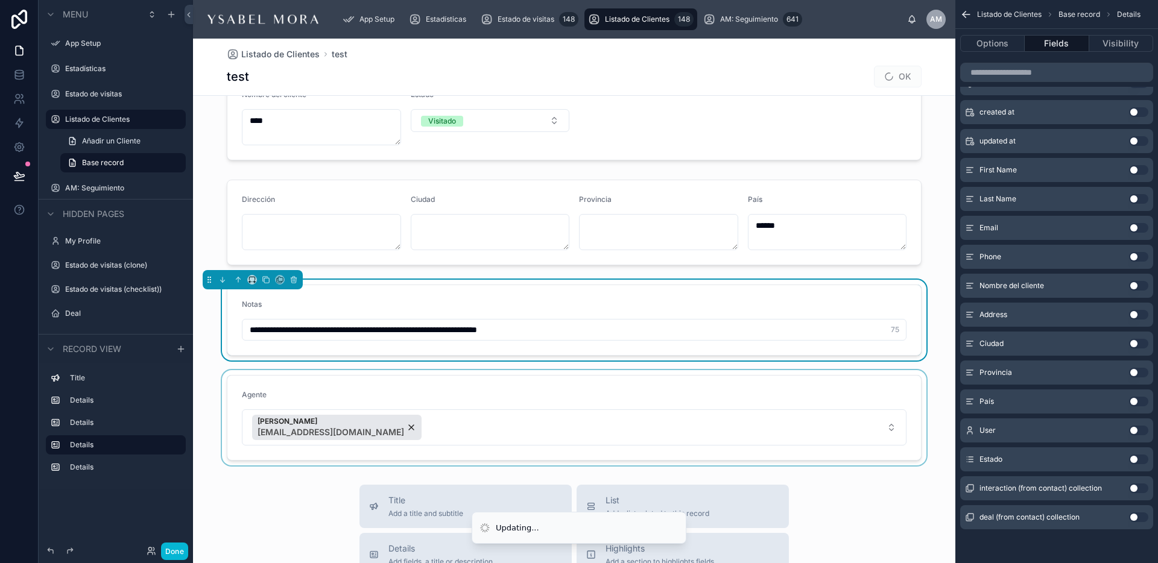
type input "**********"
click at [510, 375] on div at bounding box center [574, 417] width 762 height 95
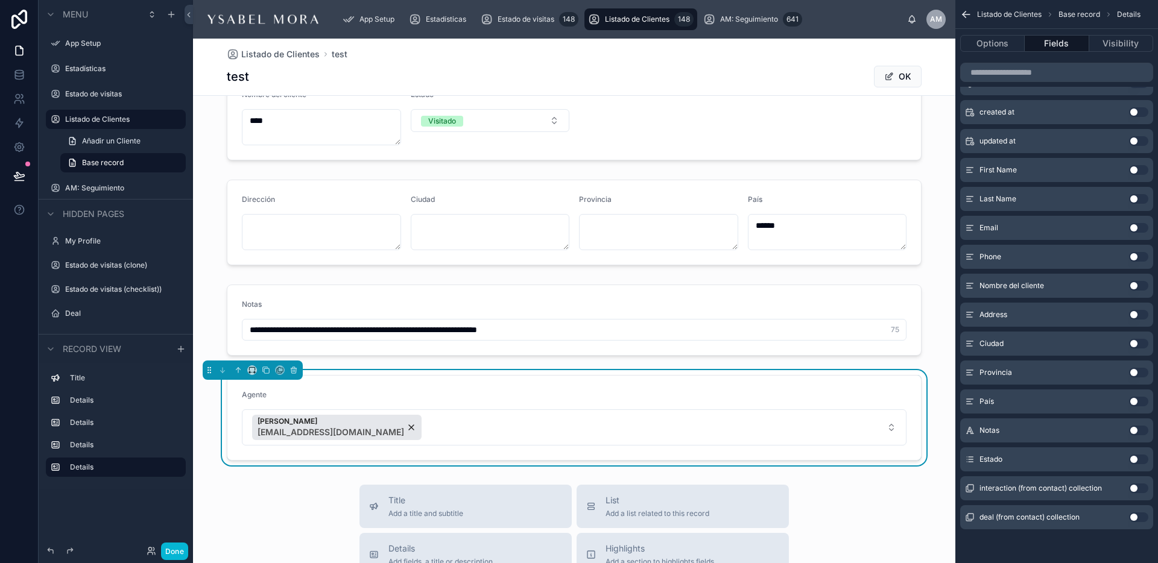
click at [756, 77] on div "test OK" at bounding box center [574, 76] width 695 height 23
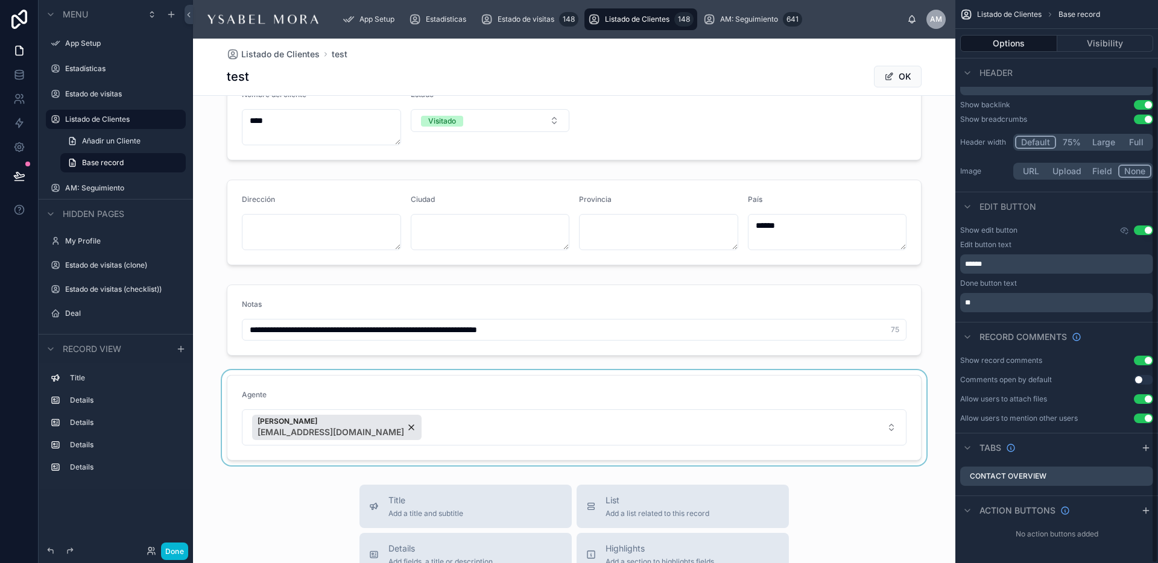
scroll to position [75, 0]
click at [915, 88] on div "Listado de Clientes test test OK" at bounding box center [574, 67] width 695 height 57
click at [912, 79] on button "OK" at bounding box center [898, 77] width 48 height 22
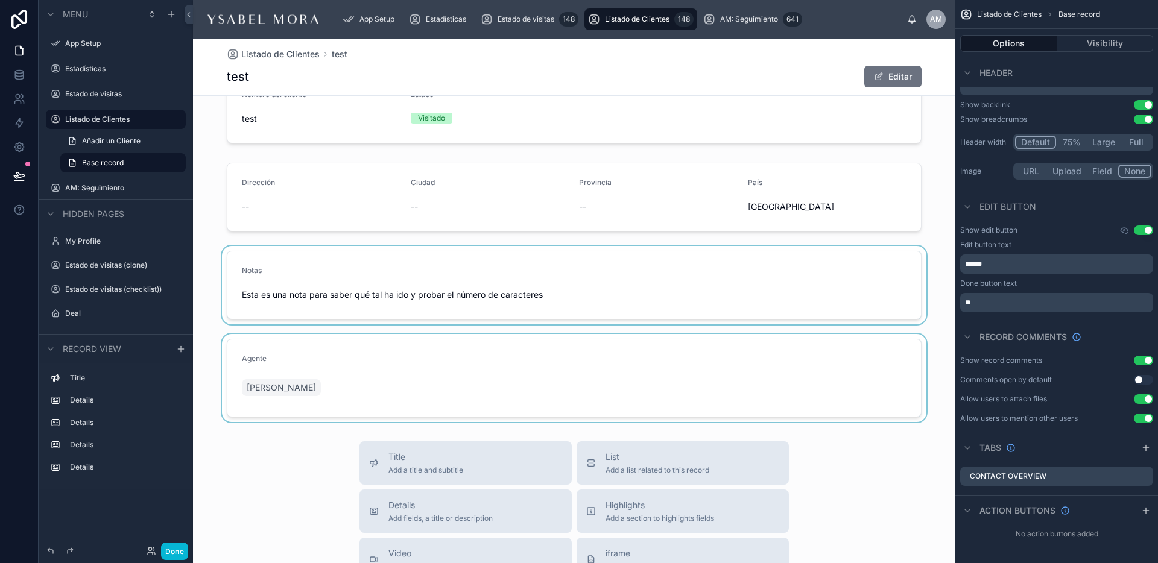
click at [689, 297] on div at bounding box center [574, 285] width 762 height 78
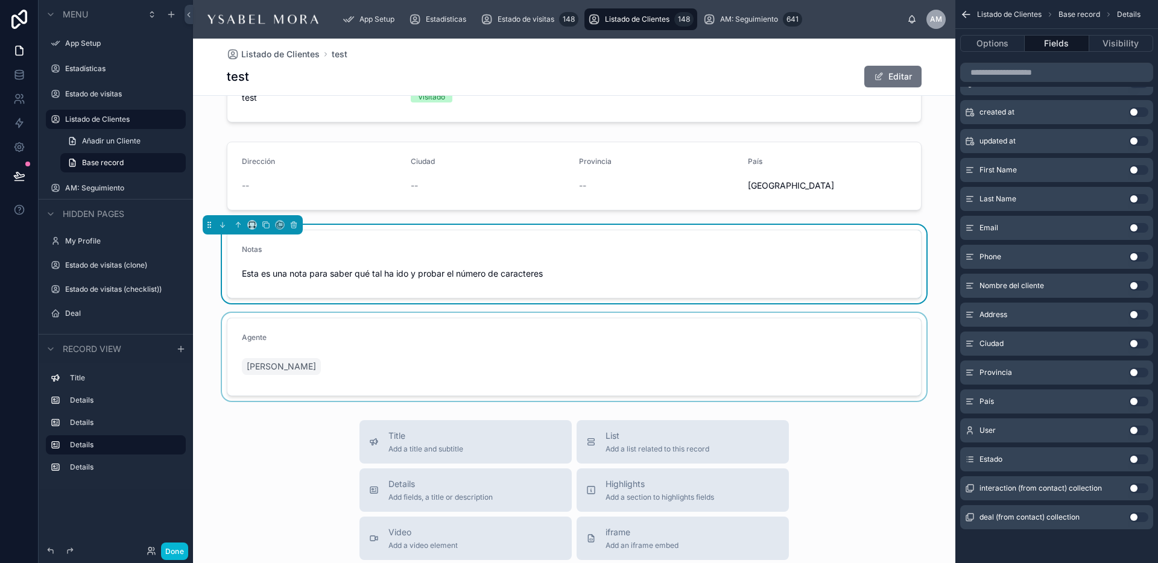
scroll to position [92, 0]
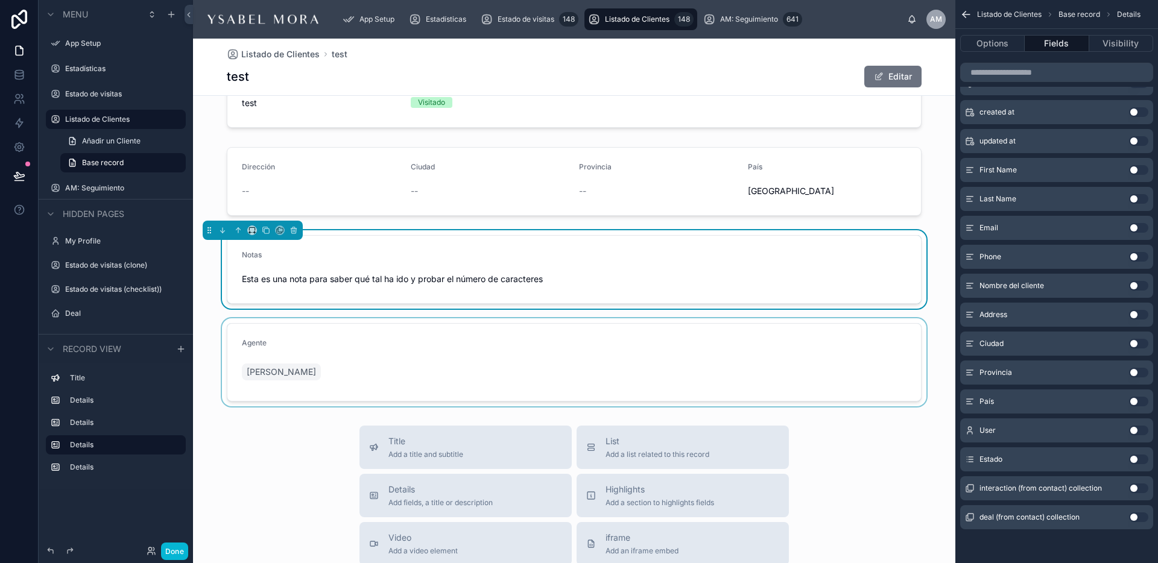
click at [840, 278] on span "Esta es una nota para saber qué tal ha ido y probar el número de caracteres" at bounding box center [574, 279] width 665 height 12
click at [880, 77] on span at bounding box center [879, 77] width 10 height 10
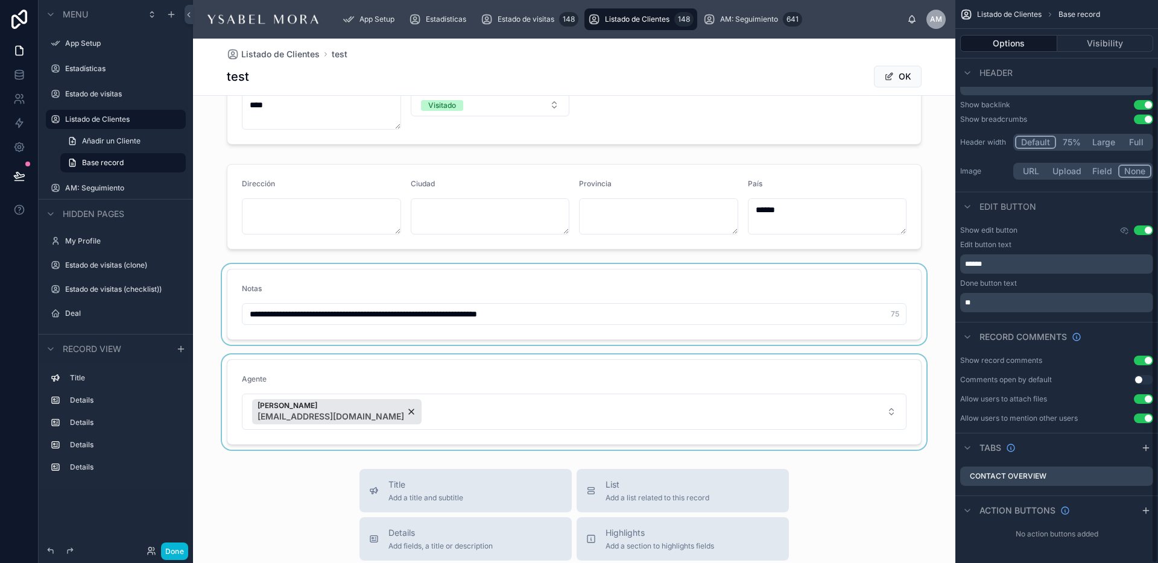
click at [573, 318] on div at bounding box center [574, 304] width 762 height 81
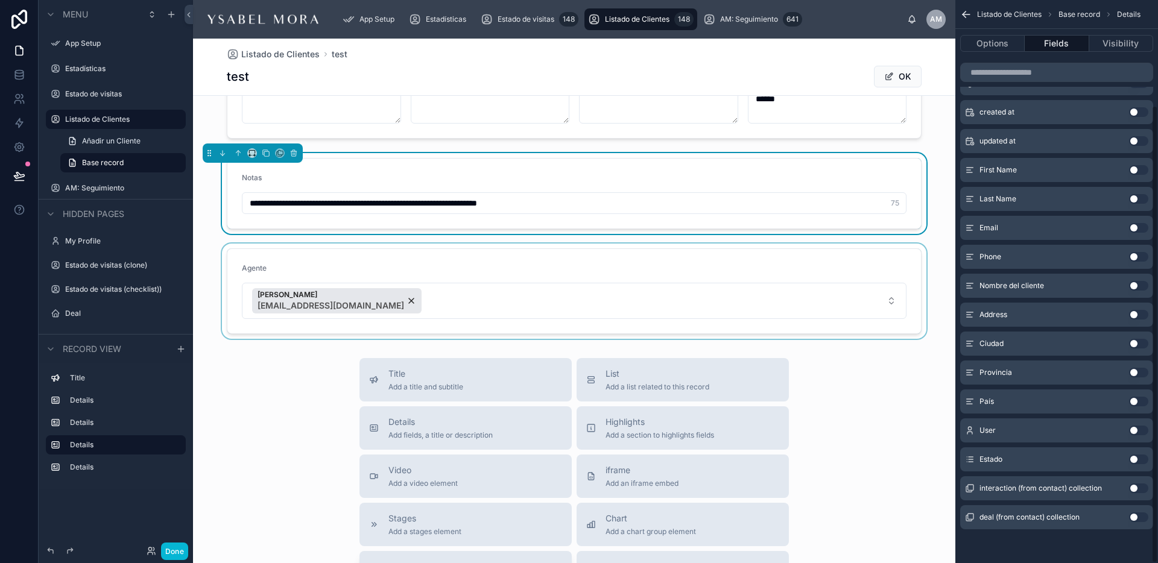
scroll to position [137, 0]
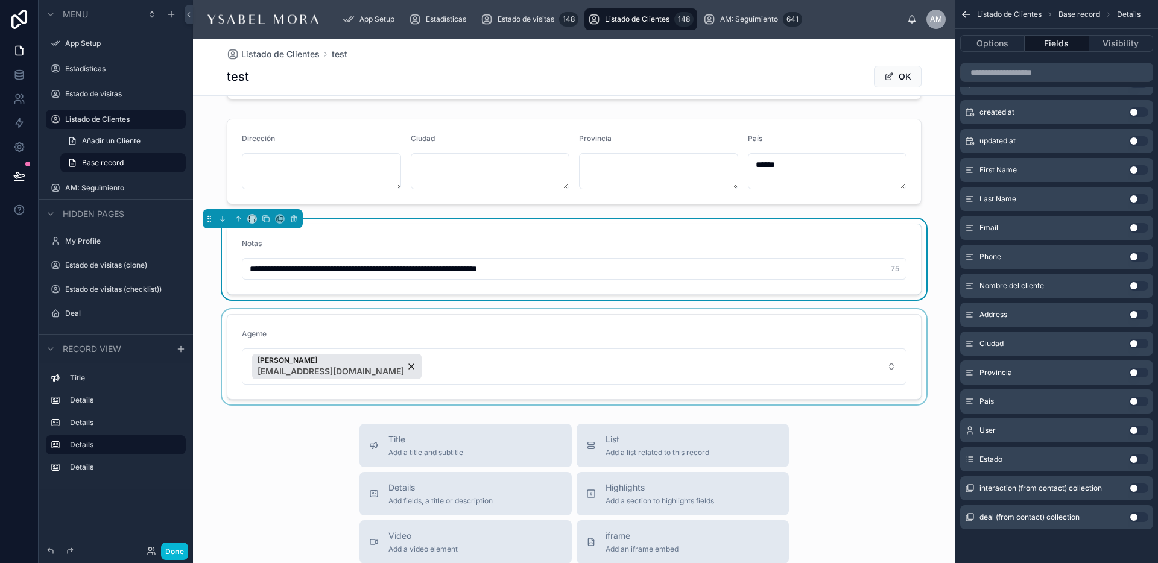
click at [564, 271] on input "**********" at bounding box center [573, 268] width 663 height 17
type input "**********"
click at [658, 303] on div "**********" at bounding box center [574, 189] width 762 height 432
click at [912, 74] on button "OK" at bounding box center [898, 77] width 48 height 22
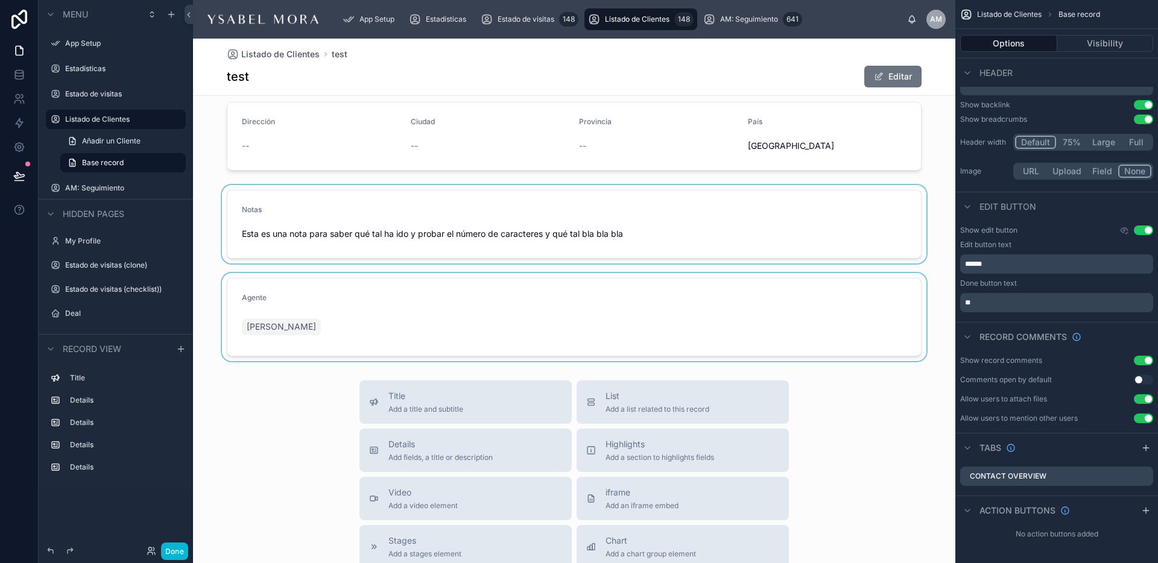
scroll to position [0, 0]
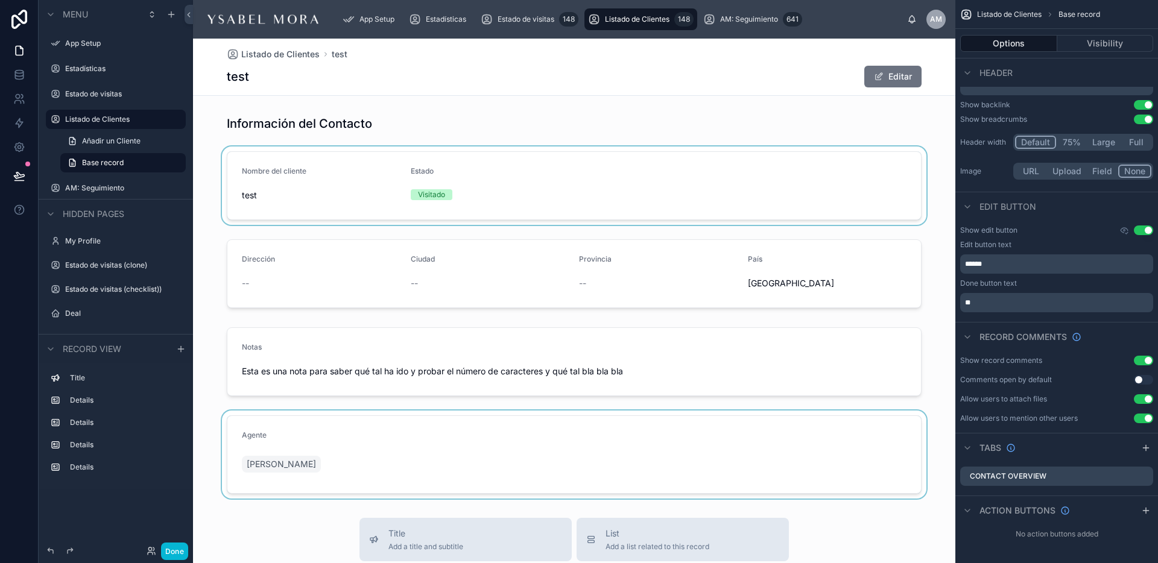
drag, startPoint x: 252, startPoint y: 195, endPoint x: 234, endPoint y: 194, distance: 18.1
click at [234, 194] on div at bounding box center [574, 186] width 762 height 78
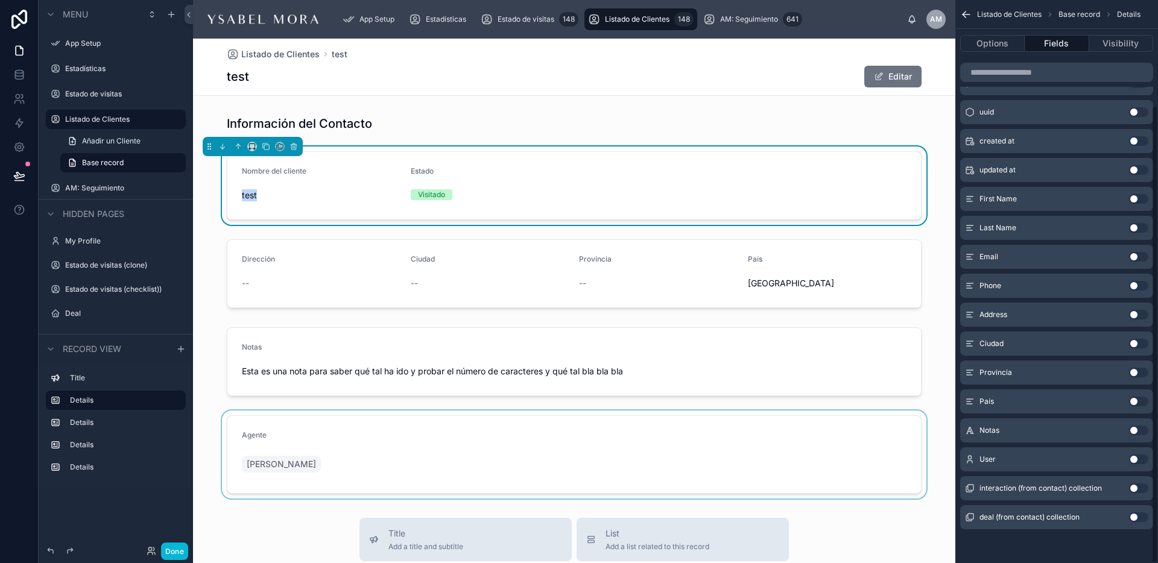
click at [238, 195] on form "Nombre del cliente test Estado Visitado" at bounding box center [573, 186] width 693 height 68
copy span "test"
click at [92, 422] on label "Details" at bounding box center [123, 423] width 106 height 10
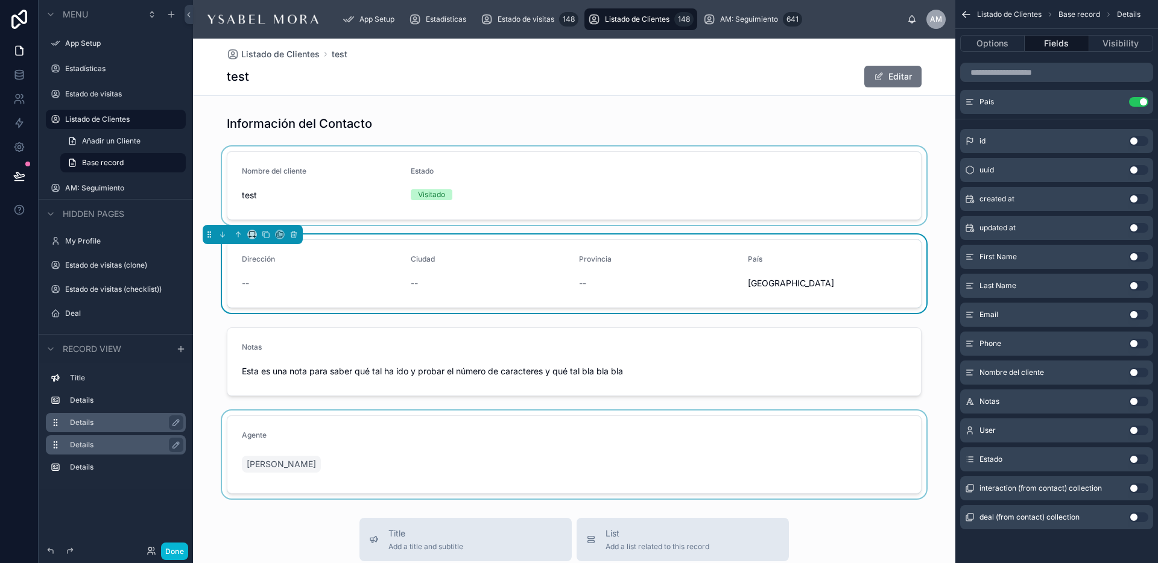
click at [94, 435] on div "Details" at bounding box center [116, 444] width 140 height 19
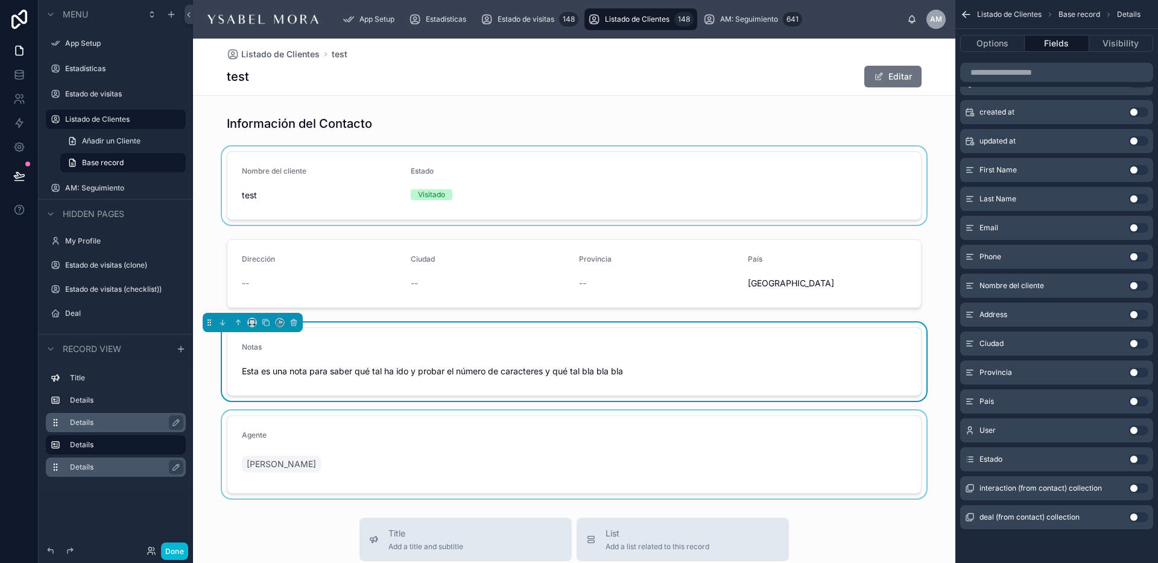
click at [89, 468] on label "Details" at bounding box center [123, 468] width 106 height 10
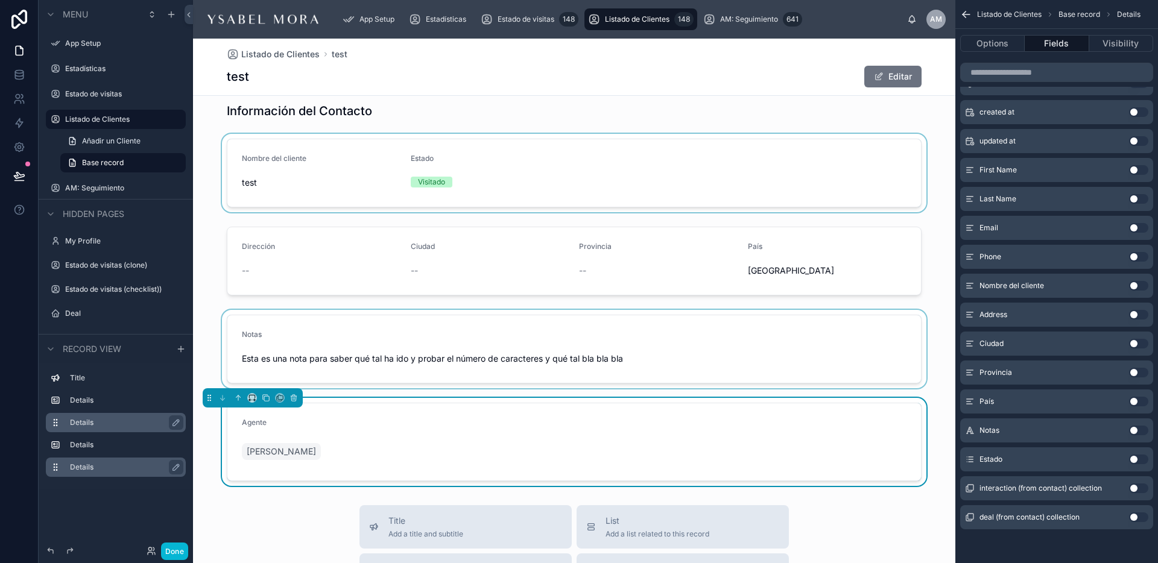
click at [829, 343] on div at bounding box center [574, 349] width 762 height 78
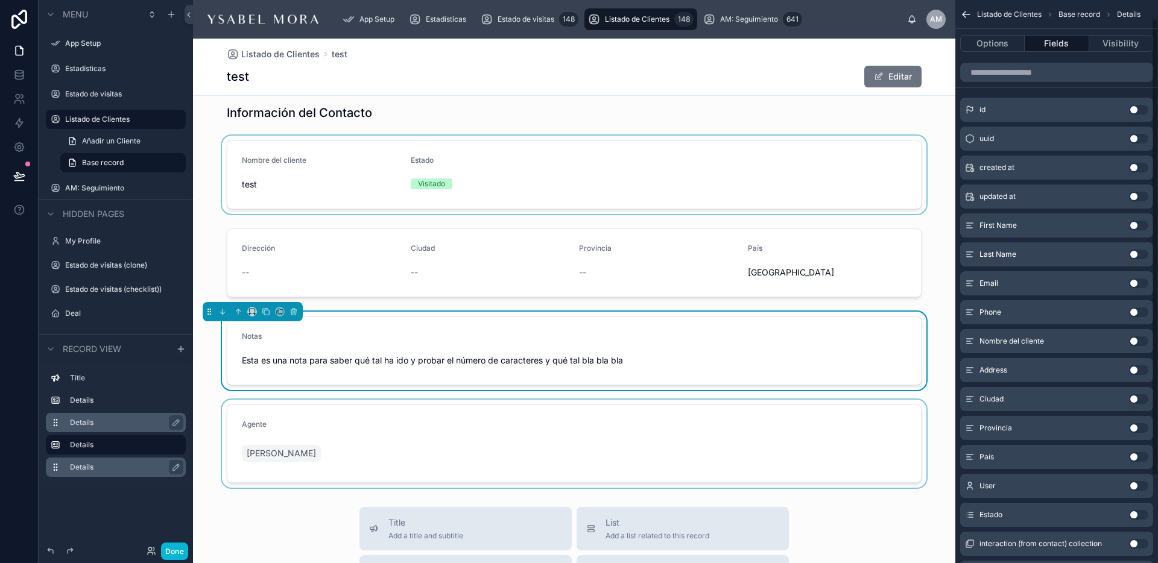
scroll to position [0, 0]
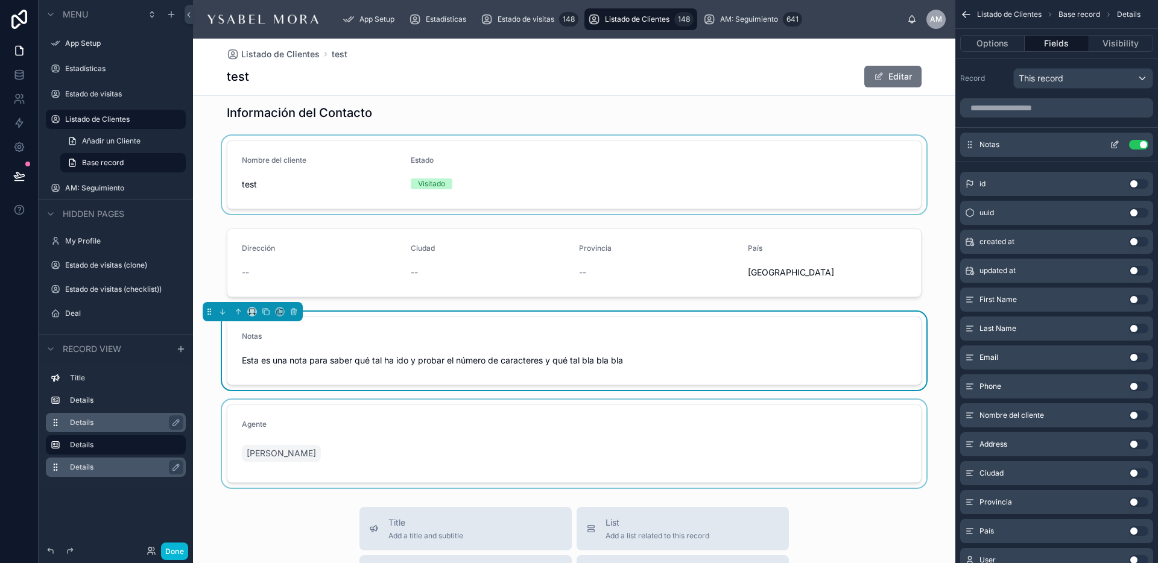
click at [1119, 143] on icon "scrollable content" at bounding box center [1115, 145] width 10 height 10
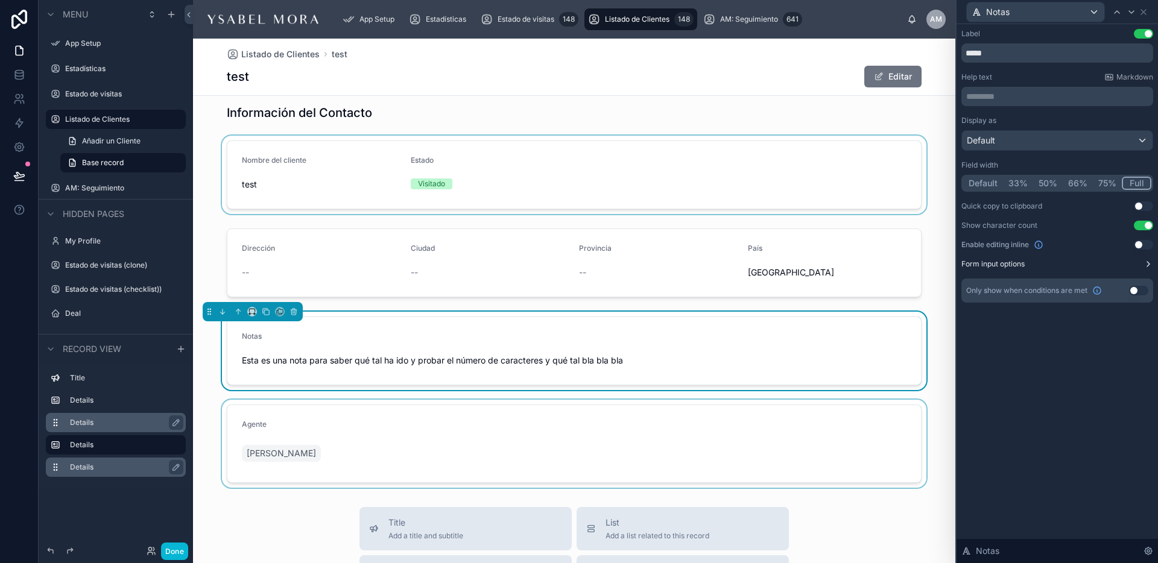
click at [1146, 264] on icon at bounding box center [1148, 264] width 10 height 10
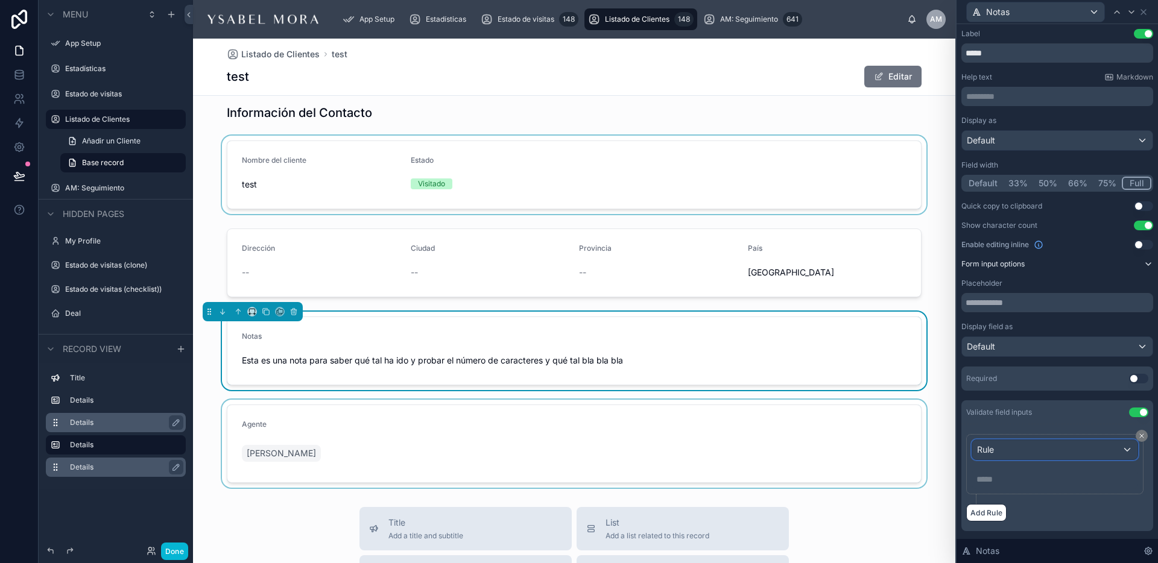
click at [1064, 450] on div "Rule" at bounding box center [1054, 449] width 165 height 19
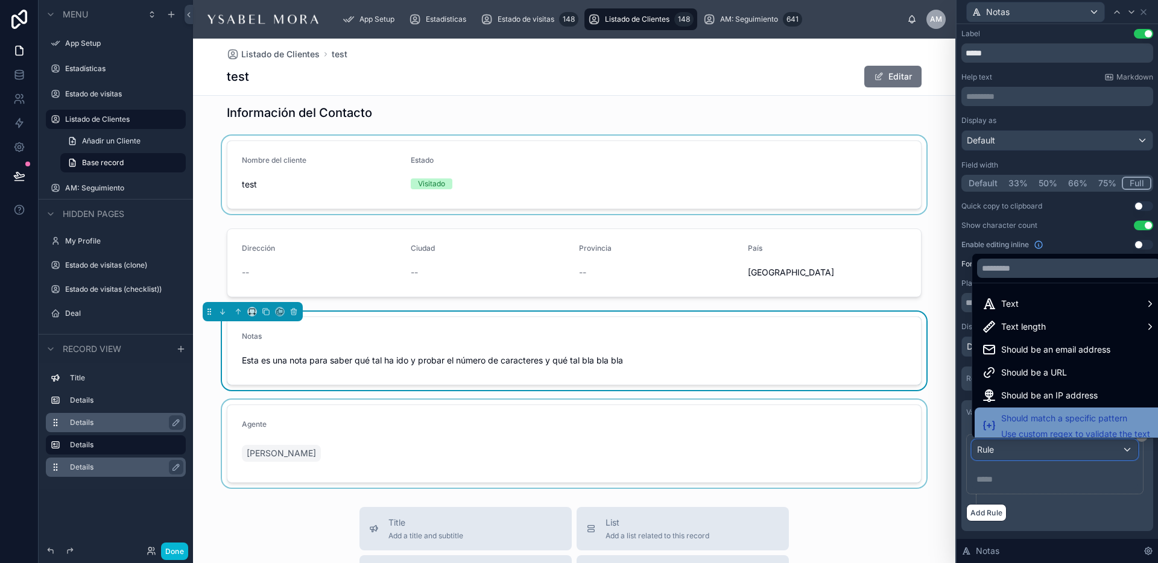
scroll to position [8, 0]
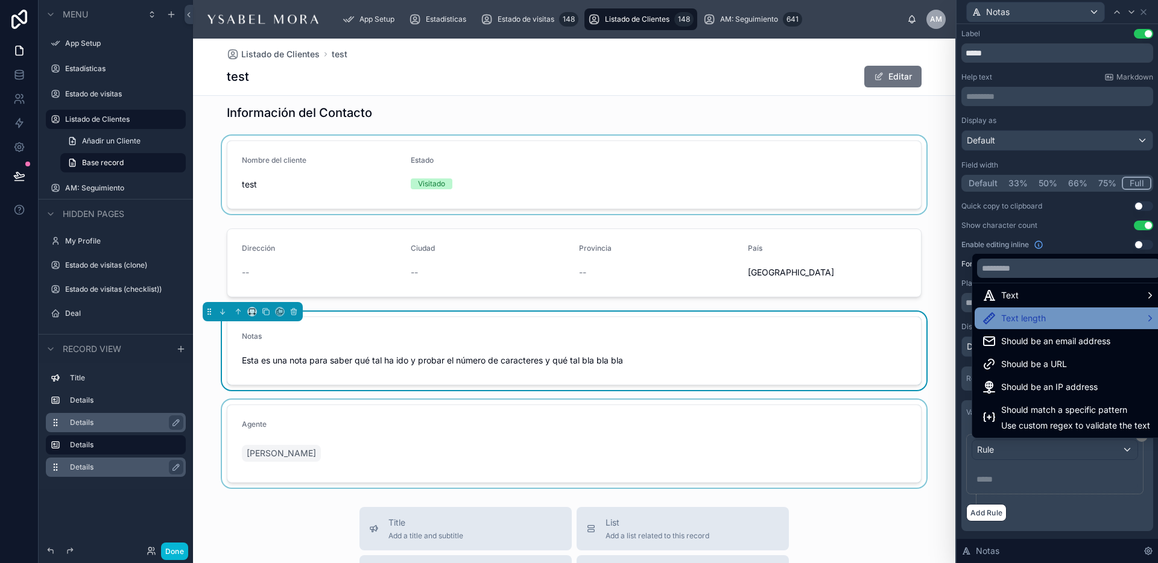
click at [1038, 318] on span "Text length" at bounding box center [1023, 318] width 45 height 14
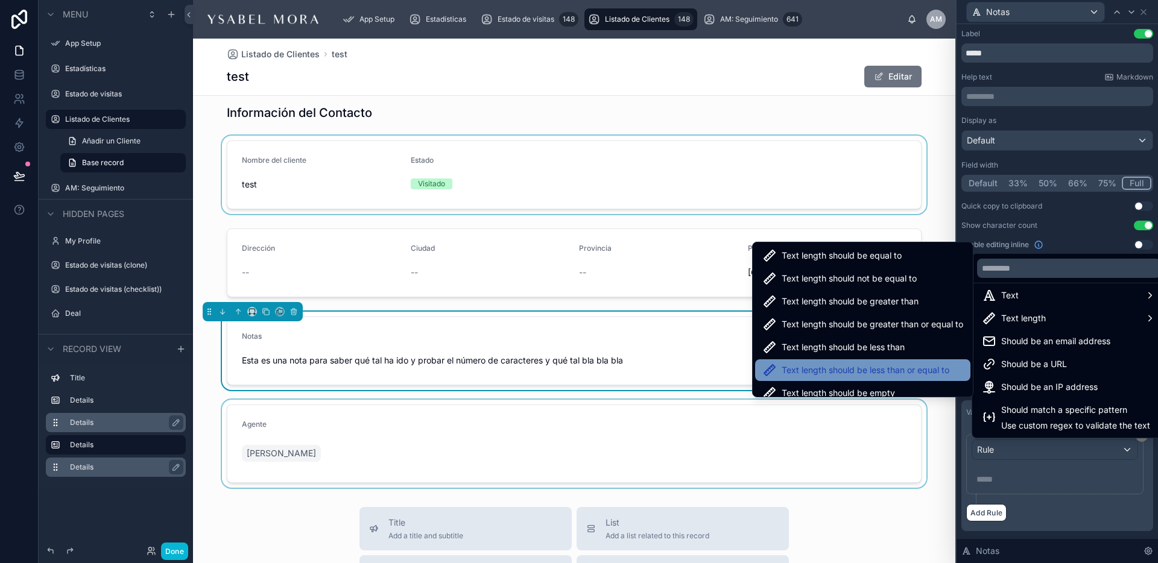
click at [894, 376] on span "Text length should be less than or equal to" at bounding box center [865, 370] width 168 height 14
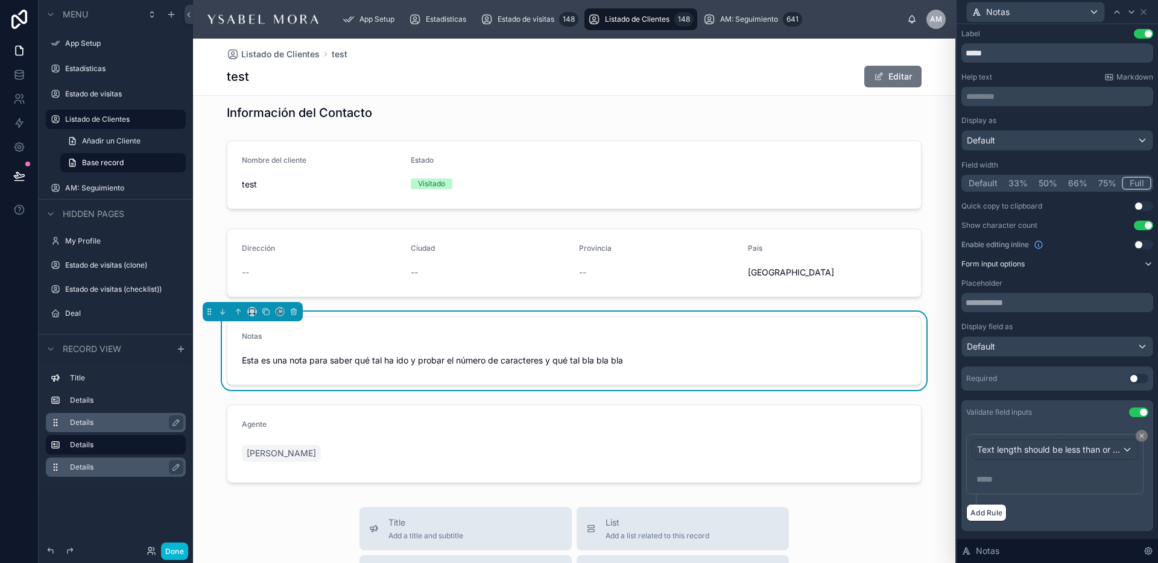
click at [983, 481] on p "***** ﻿" at bounding box center [1055, 479] width 159 height 12
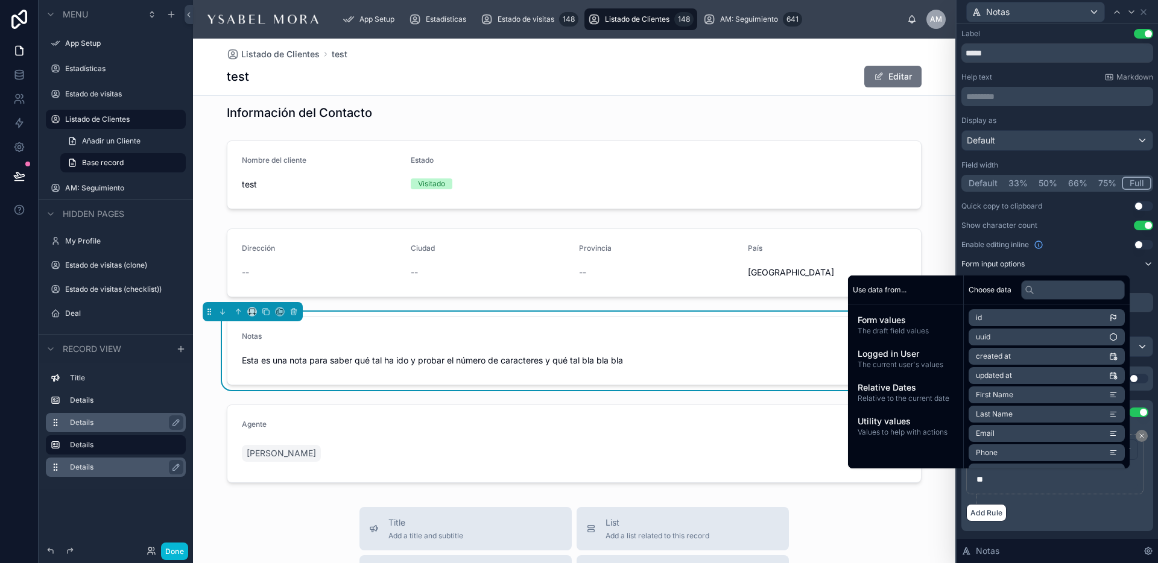
click at [1061, 522] on div "Text length should be less than or equal to ** Add Rule" at bounding box center [1057, 478] width 192 height 107
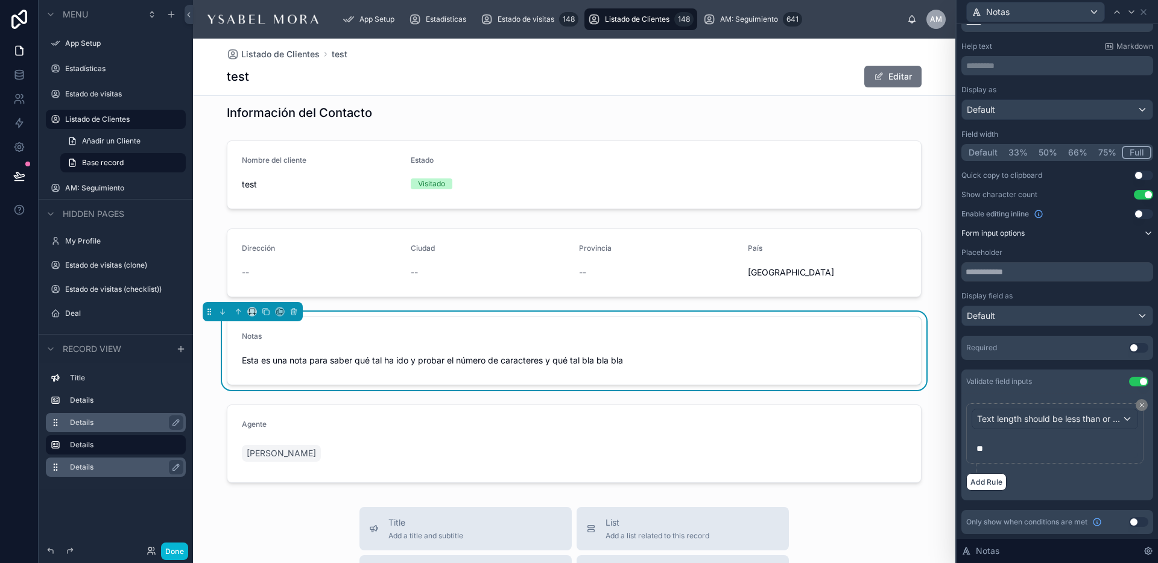
scroll to position [0, 0]
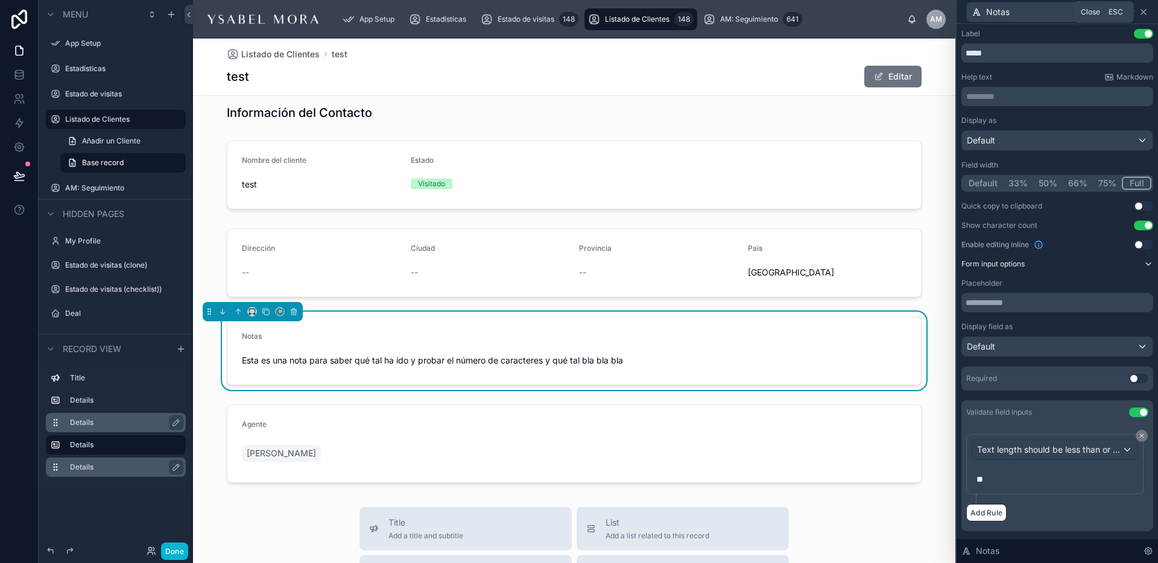
click at [1145, 13] on icon at bounding box center [1143, 12] width 5 height 5
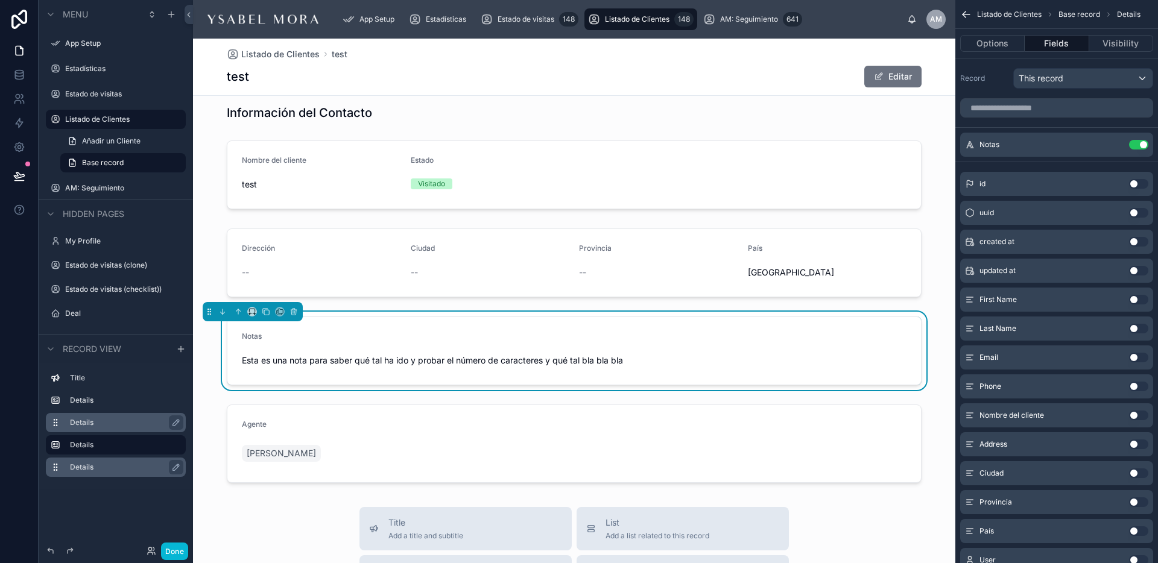
click at [736, 351] on div "Esta es una nota para saber qué tal ha ido y probar el número de caracteres y q…" at bounding box center [574, 360] width 665 height 19
click at [885, 69] on button "Editar" at bounding box center [892, 77] width 57 height 22
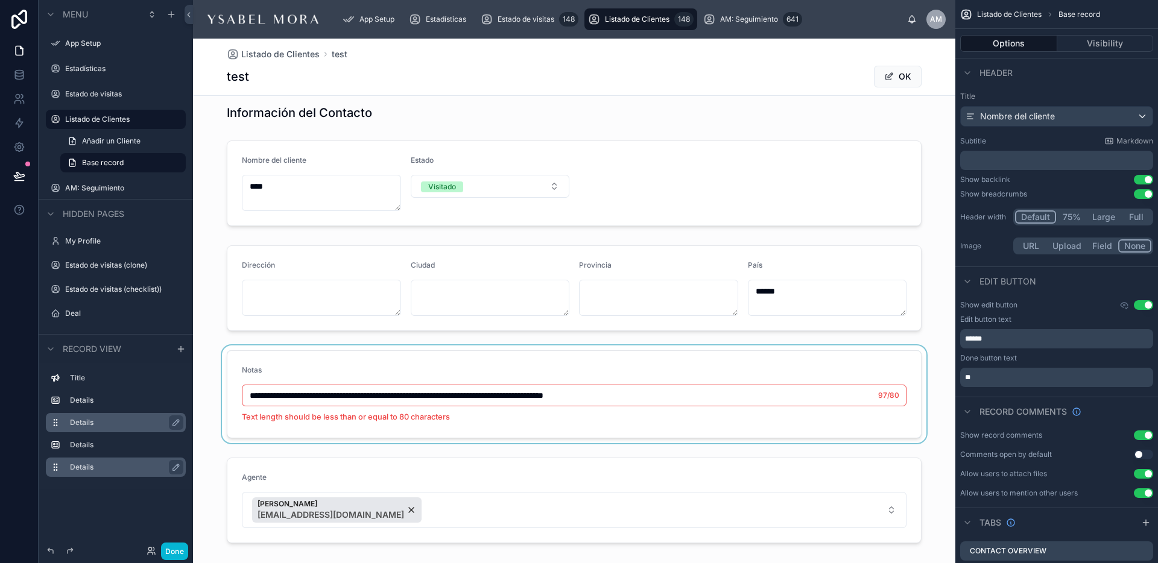
click at [684, 394] on div at bounding box center [574, 395] width 762 height 98
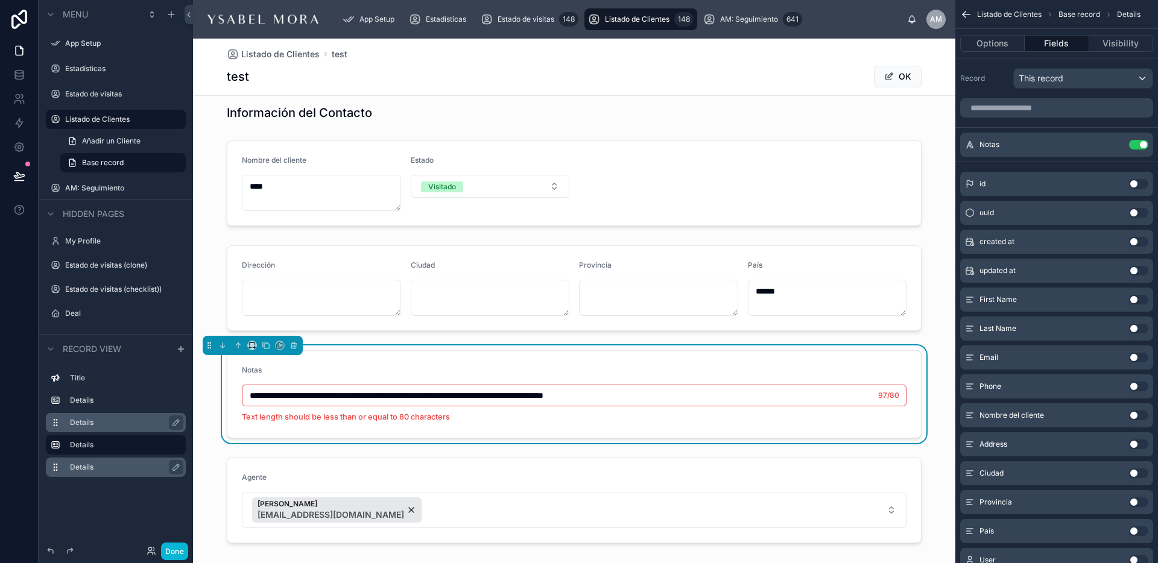
click at [262, 370] on span "Notas" at bounding box center [252, 369] width 20 height 9
click at [645, 399] on input "**********" at bounding box center [573, 395] width 663 height 17
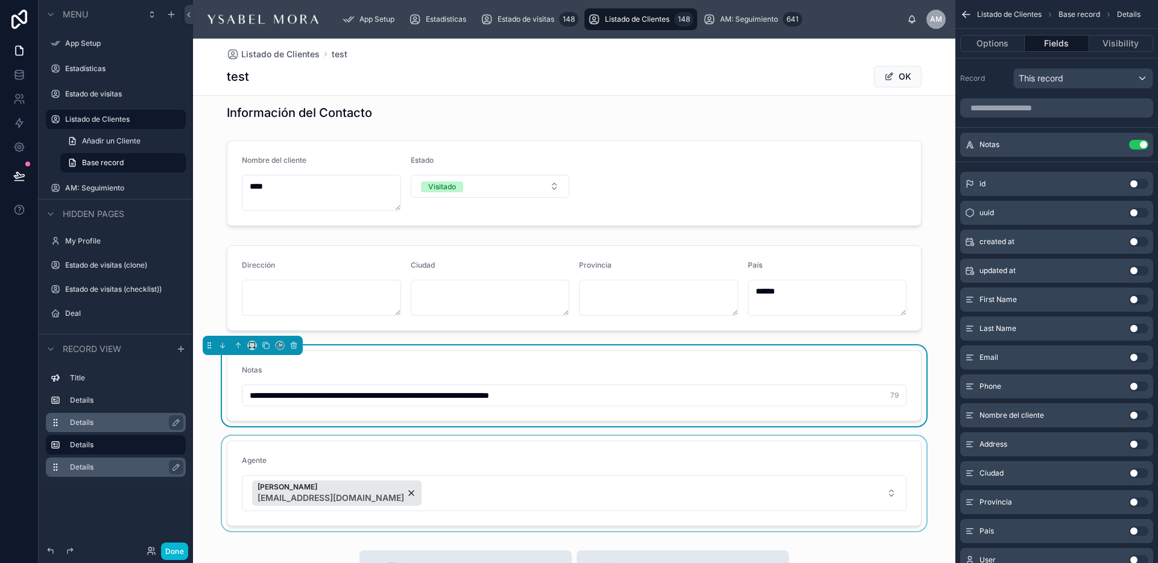
type input "**********"
click at [645, 441] on div at bounding box center [574, 483] width 762 height 95
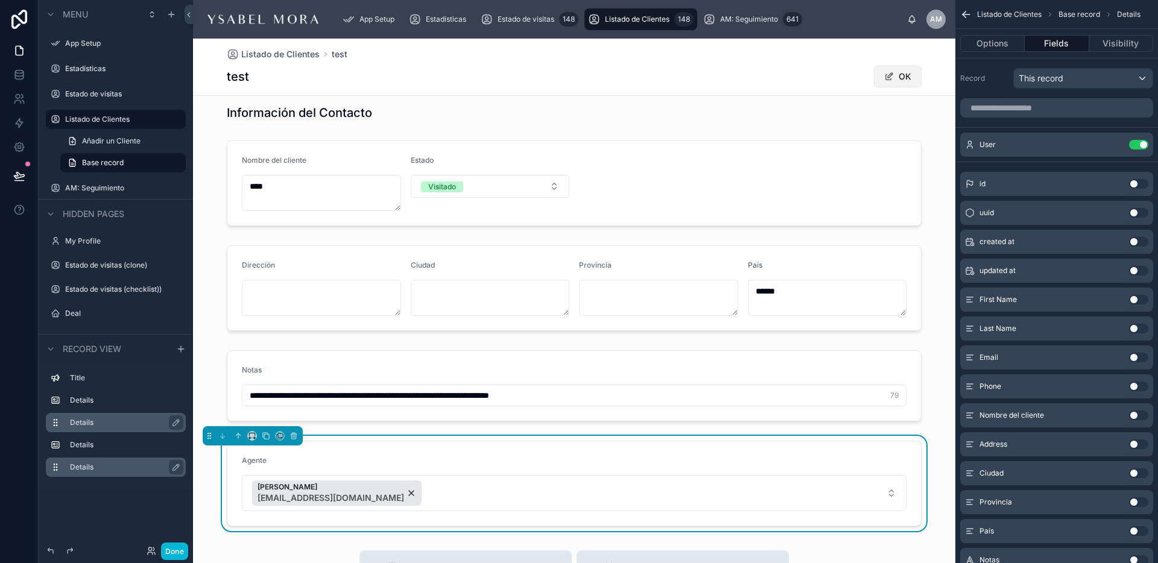
click at [914, 74] on button "OK" at bounding box center [898, 77] width 48 height 22
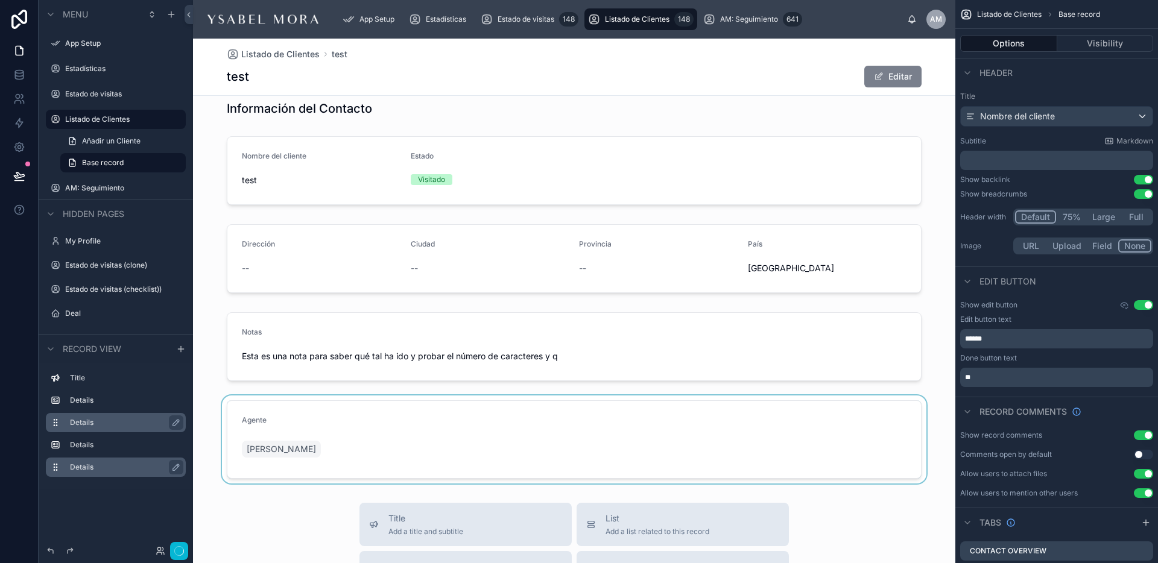
scroll to position [14, 0]
click at [521, 14] on span "Estado de visitas" at bounding box center [525, 19] width 57 height 10
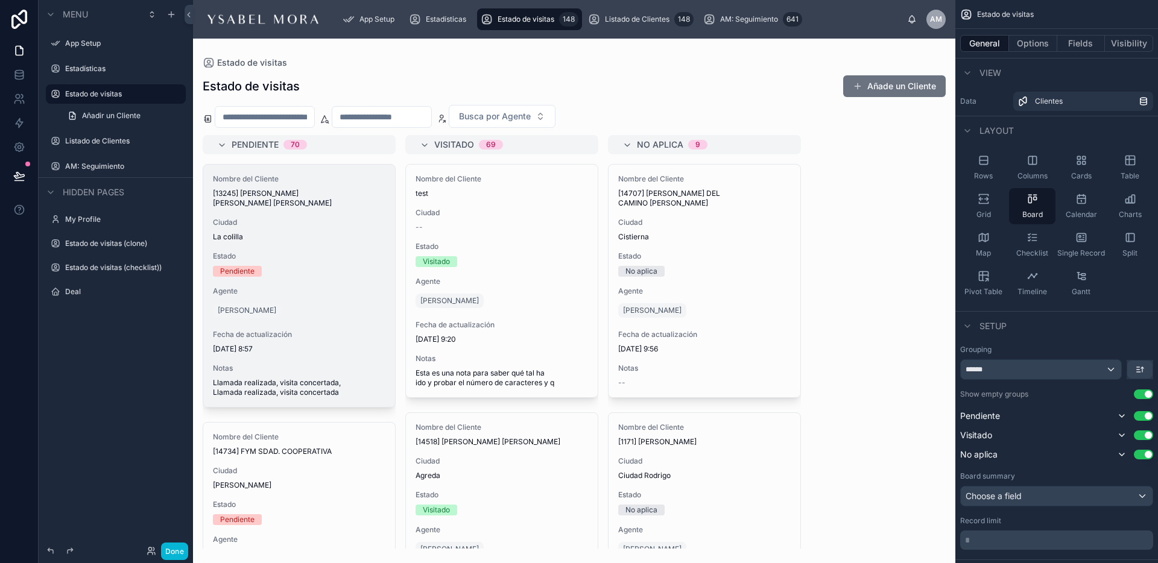
click at [268, 108] on div at bounding box center [574, 301] width 762 height 525
click at [264, 112] on input "text" at bounding box center [264, 117] width 99 height 17
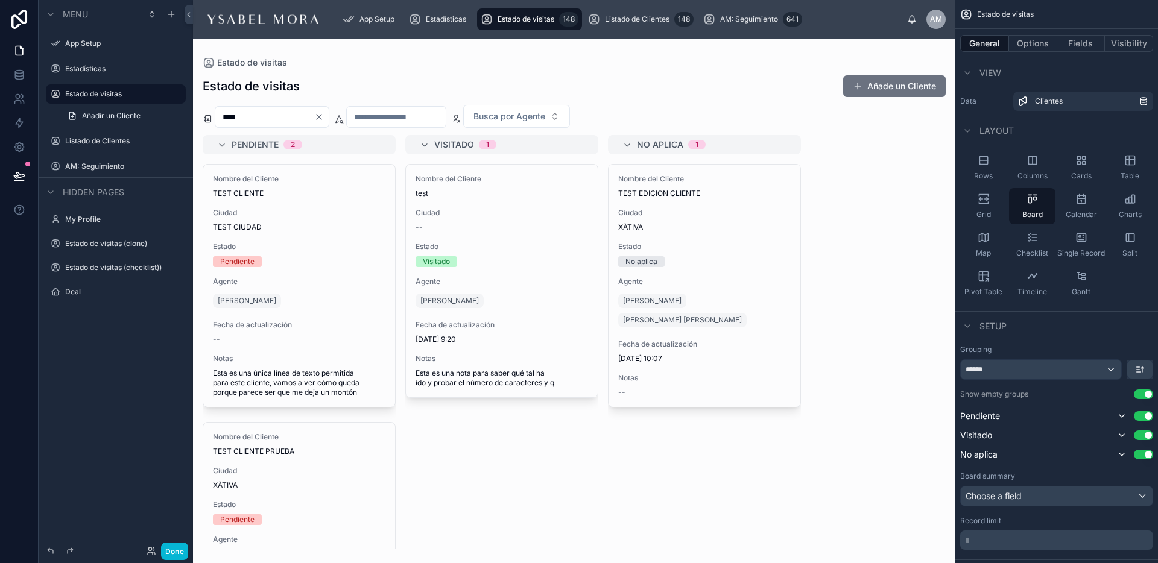
type input "****"
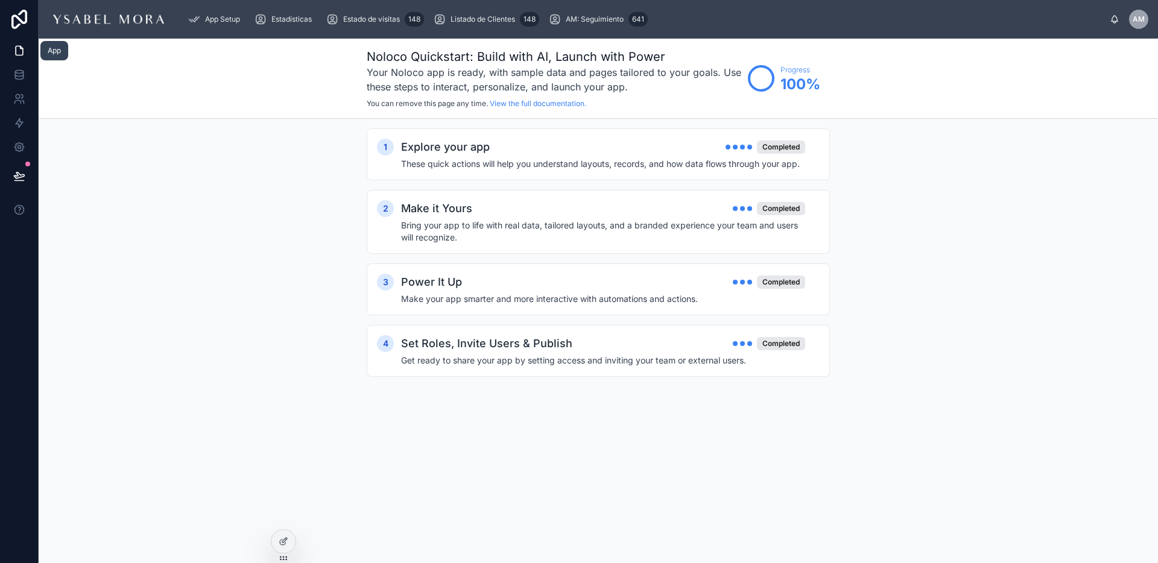
click at [11, 61] on link at bounding box center [19, 51] width 38 height 24
click at [11, 80] on link at bounding box center [19, 75] width 38 height 24
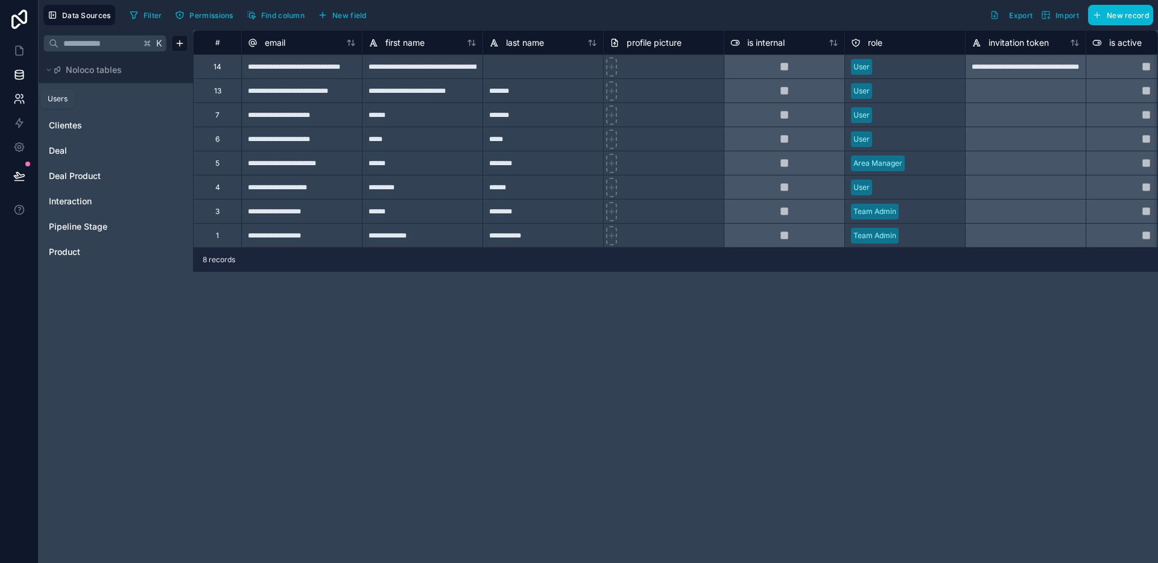
click at [19, 101] on icon at bounding box center [17, 102] width 6 height 3
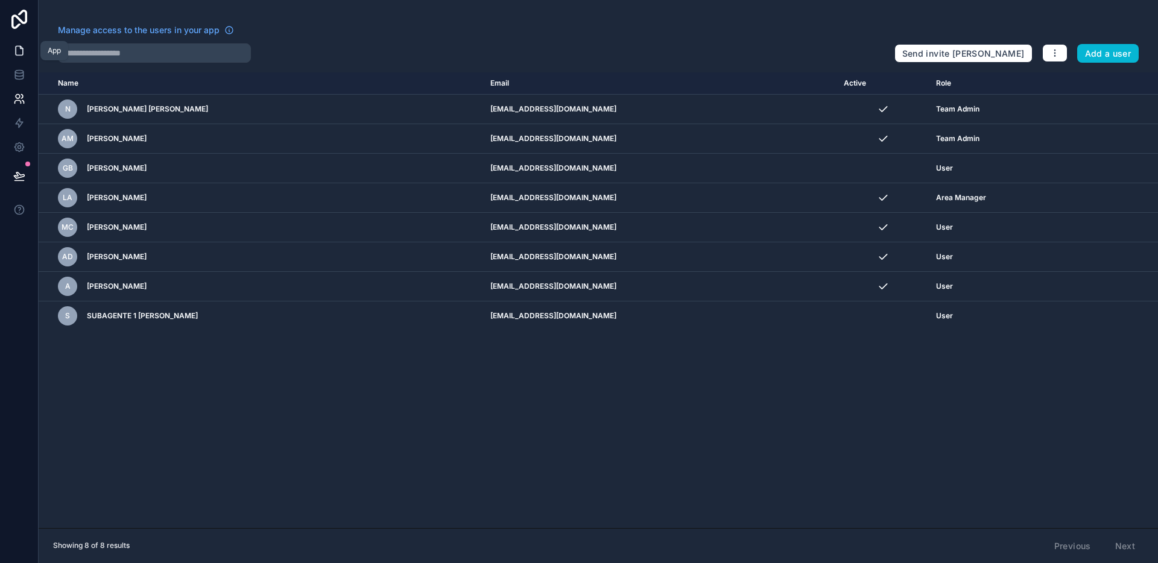
click at [22, 39] on link at bounding box center [19, 51] width 38 height 24
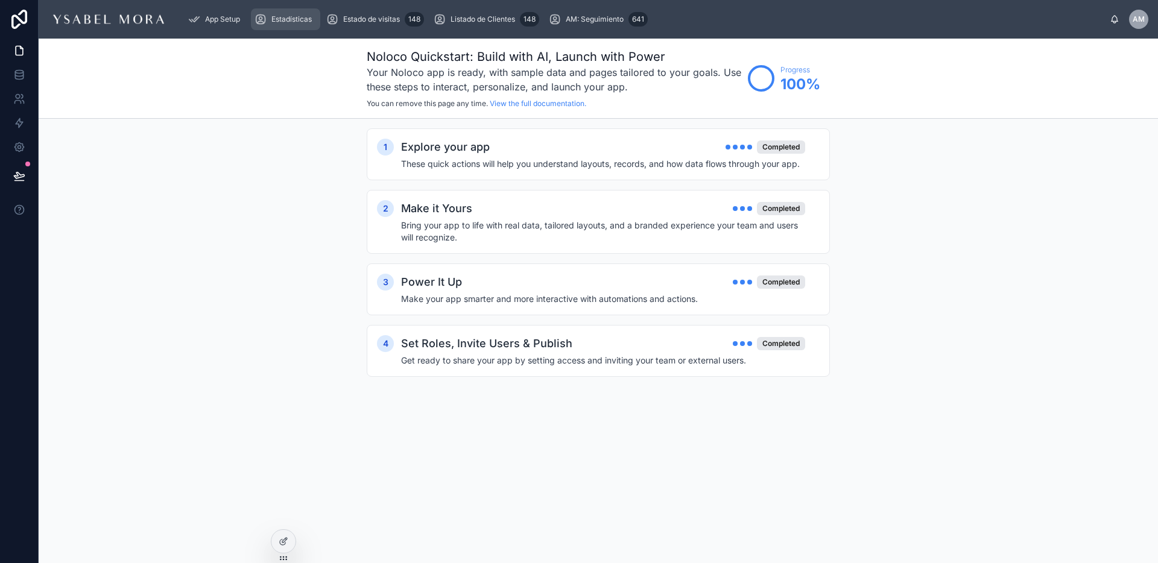
click at [290, 20] on span "Estadísticas" at bounding box center [291, 19] width 40 height 10
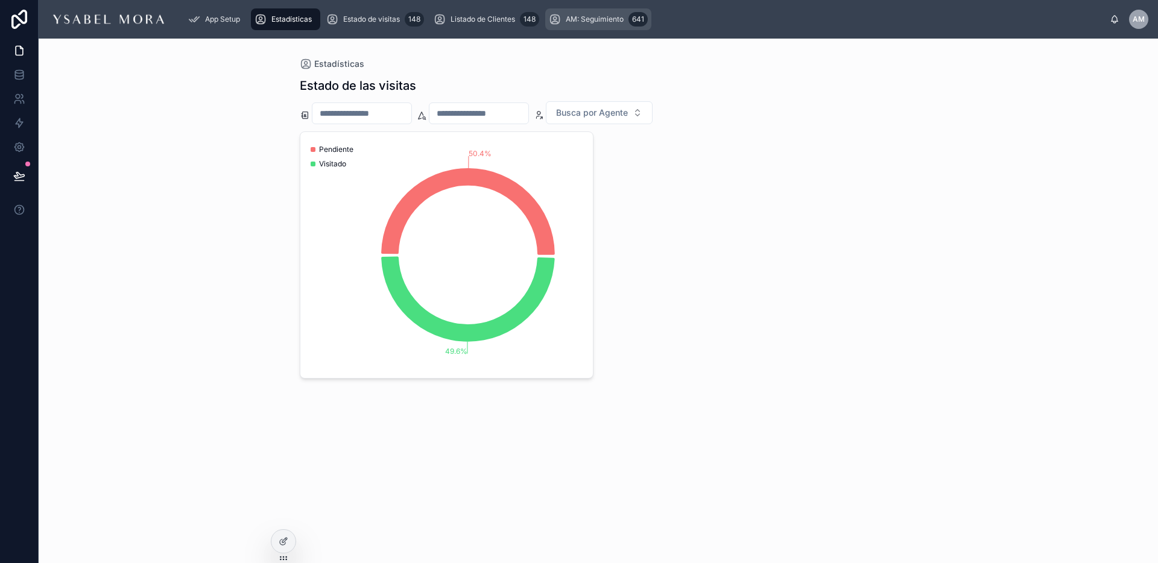
click at [594, 22] on span "AM: Seguimiento" at bounding box center [595, 19] width 58 height 10
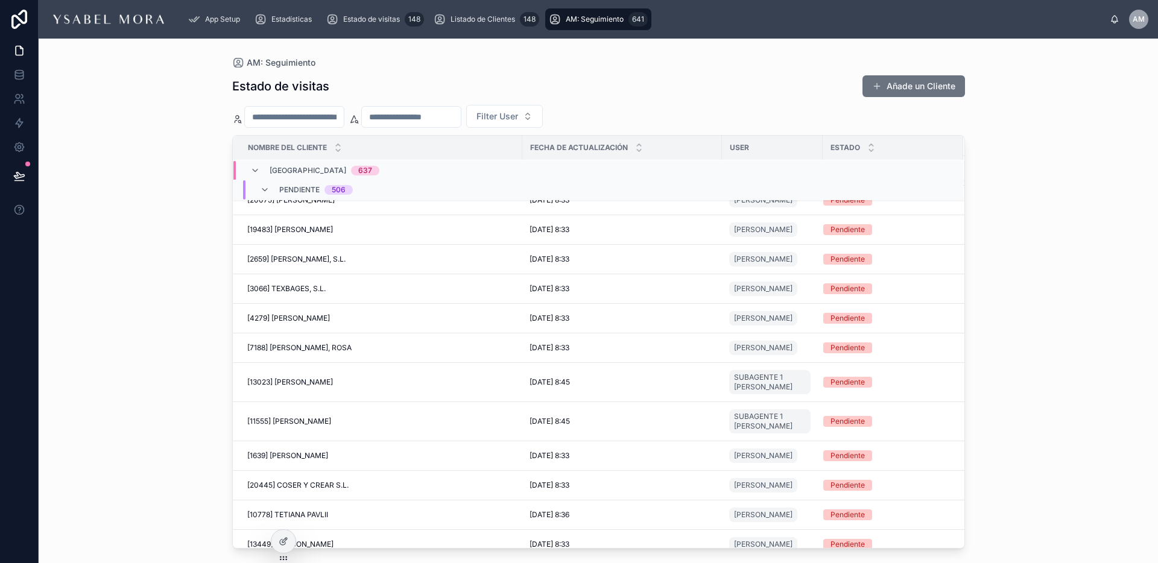
scroll to position [9286, 0]
click at [266, 189] on icon at bounding box center [265, 190] width 10 height 10
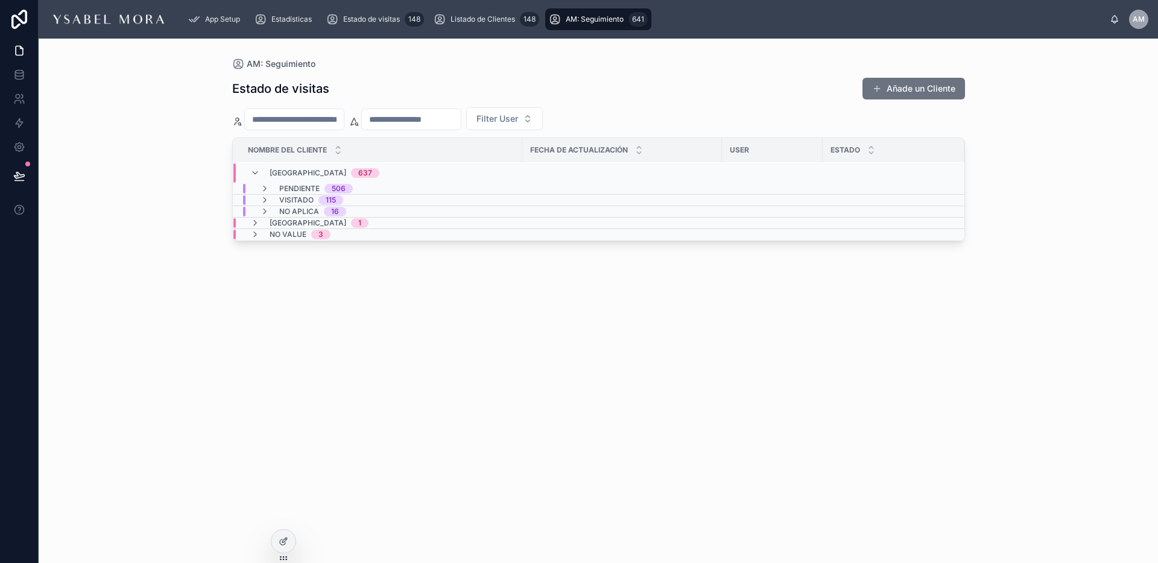
scroll to position [1, 0]
click at [253, 236] on icon at bounding box center [255, 235] width 10 height 10
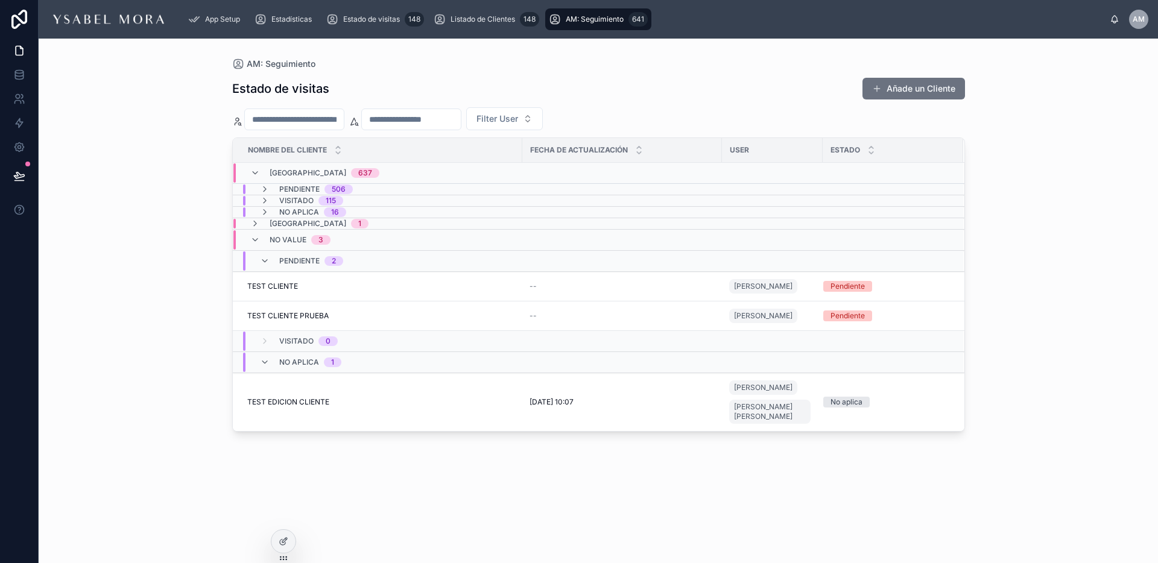
scroll to position [0, 0]
click at [268, 364] on icon at bounding box center [265, 363] width 10 height 10
click at [268, 364] on div "Estado de visitas Añade un Cliente Filter User Nombre del Cliente Fecha de actu…" at bounding box center [598, 309] width 733 height 479
click at [269, 361] on icon at bounding box center [265, 358] width 10 height 10
click at [433, 118] on input "text" at bounding box center [411, 119] width 99 height 17
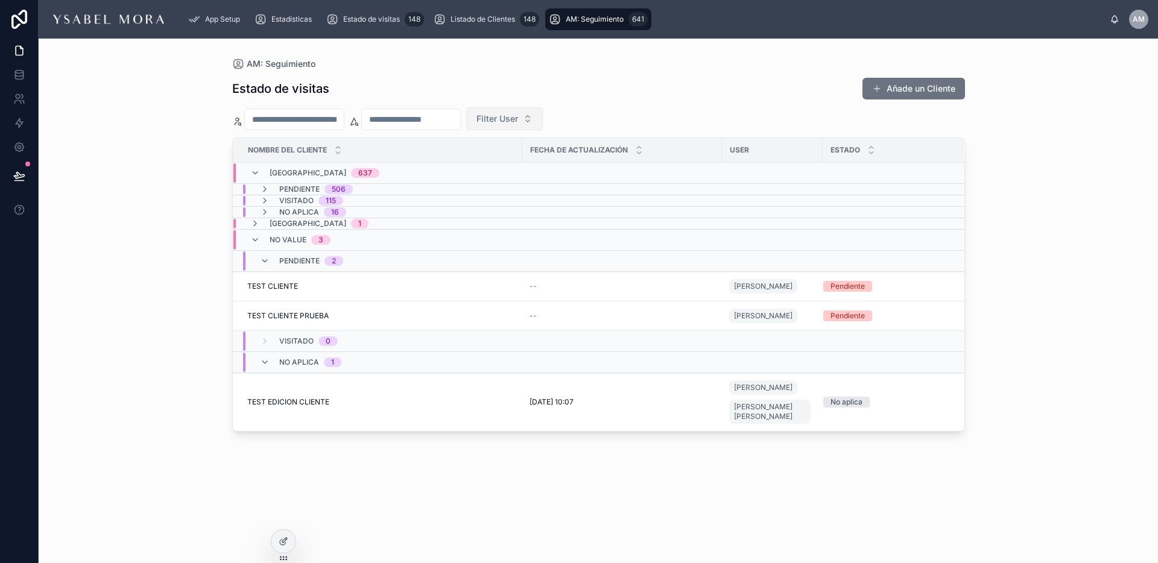
click at [514, 115] on span "Filter User" at bounding box center [497, 119] width 42 height 12
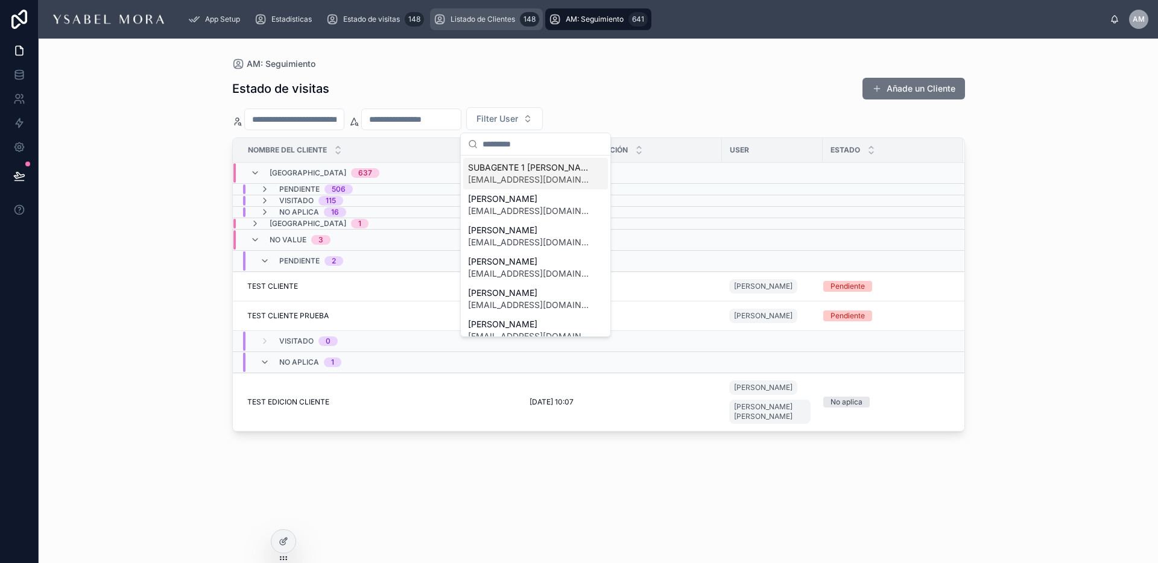
click at [487, 13] on div "Listado de Clientes 148" at bounding box center [487, 19] width 106 height 19
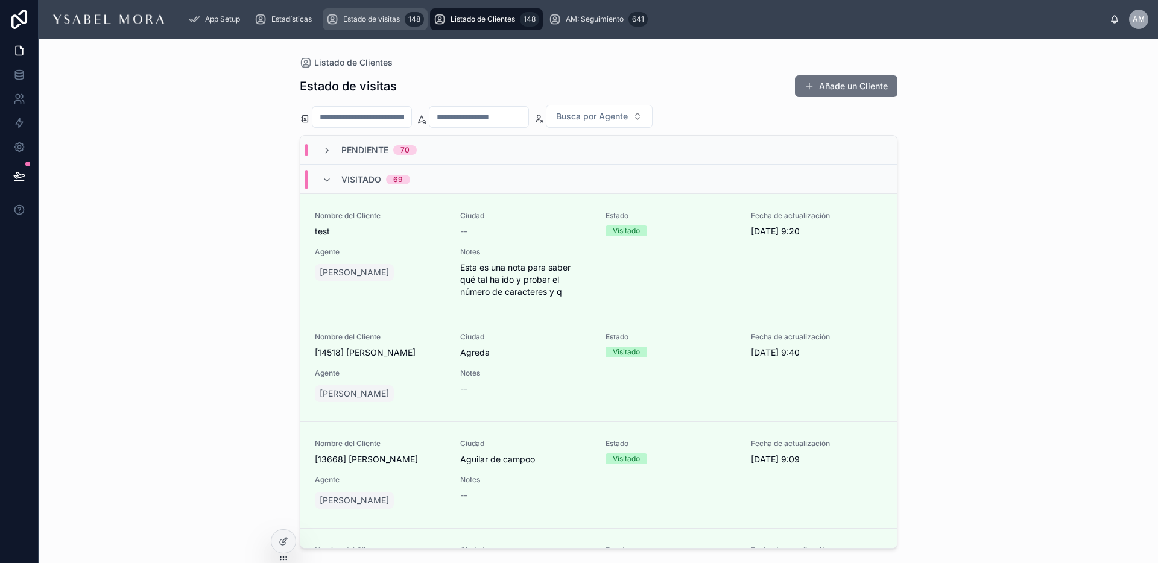
click at [388, 16] on span "Estado de visitas" at bounding box center [371, 19] width 57 height 10
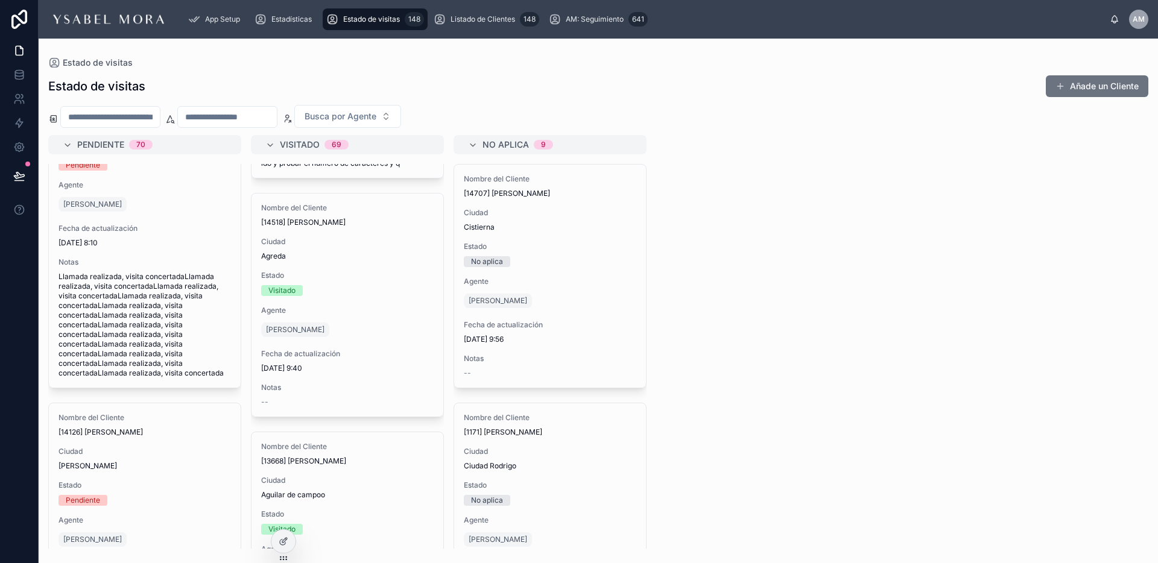
scroll to position [373, 0]
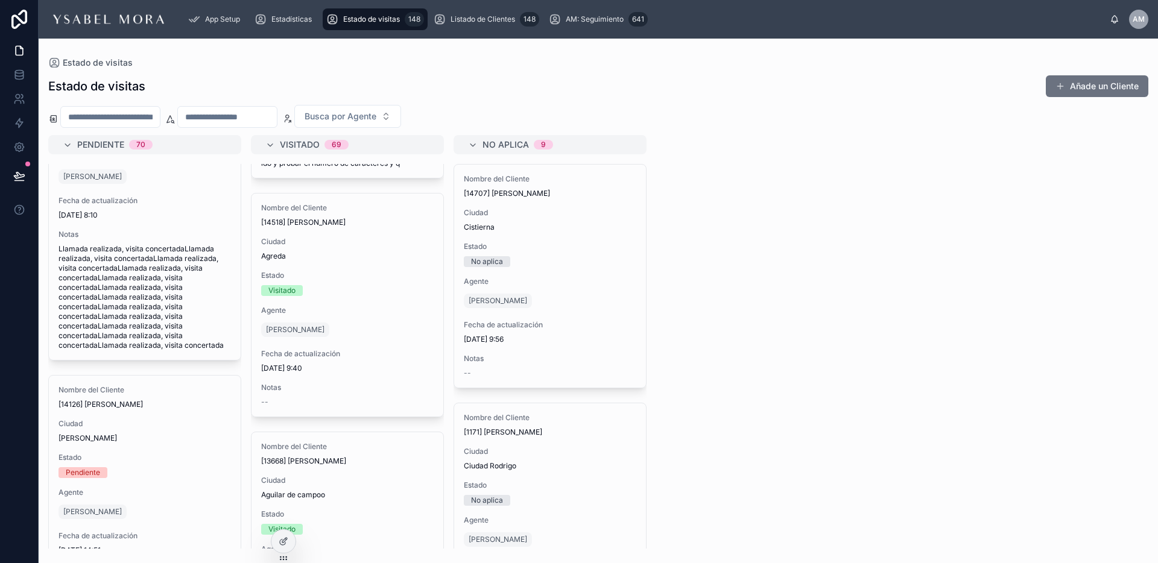
click at [147, 345] on span "Llamada realizada, visita concertadaLlamada realizada, visita concertadaLlamada…" at bounding box center [144, 297] width 172 height 106
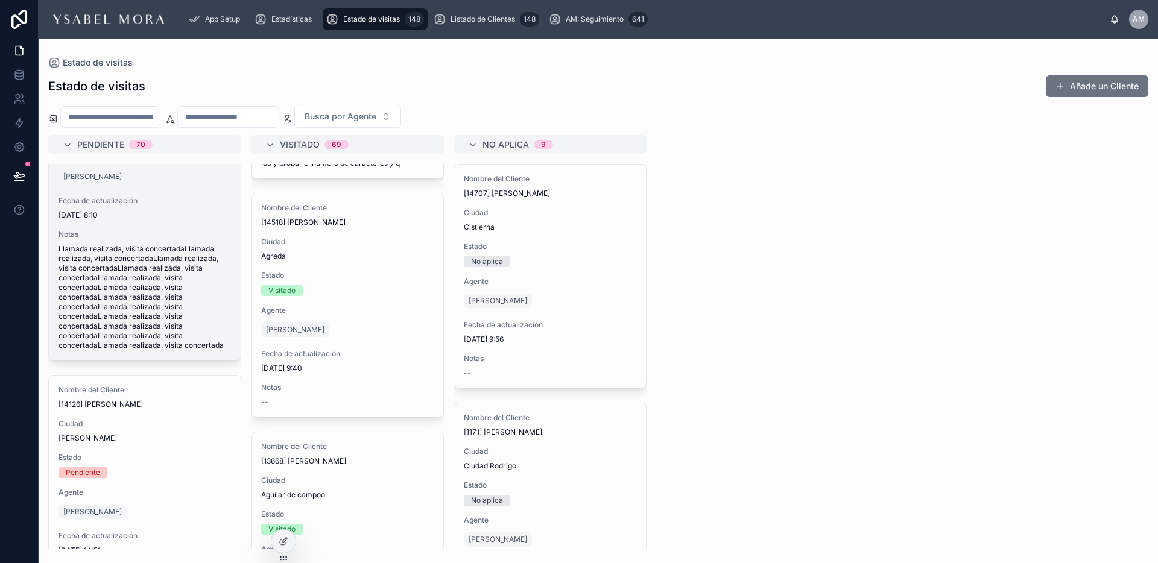
click at [142, 274] on span "Llamada realizada, visita concertadaLlamada realizada, visita concertadaLlamada…" at bounding box center [144, 297] width 172 height 106
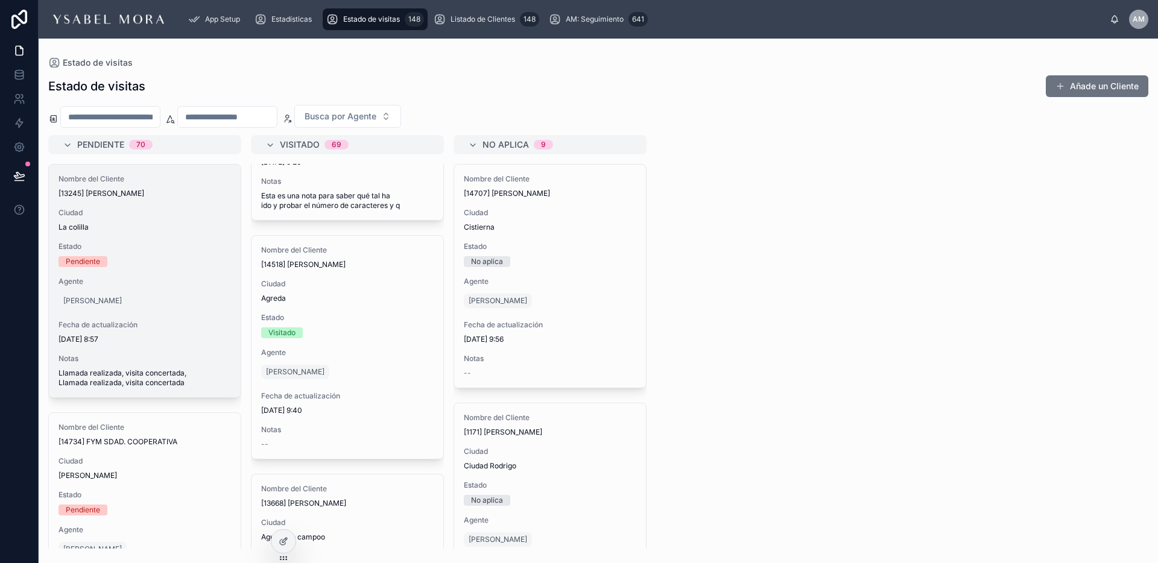
scroll to position [178, 0]
click at [62, 379] on span "Llamada realizada, visita concertada, Llamada realizada, visita concertada" at bounding box center [144, 377] width 172 height 19
click at [83, 378] on span "Llamada realizada, visita concertada, Llamada realizada, visita concertada" at bounding box center [144, 377] width 172 height 19
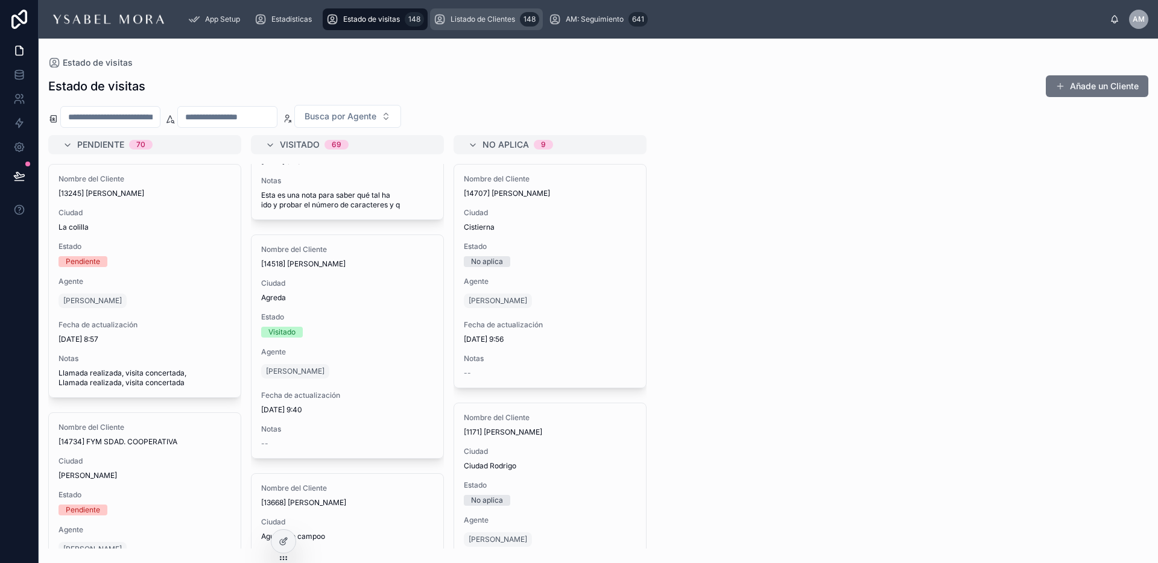
click at [497, 18] on span "Listado de Clientes" at bounding box center [482, 19] width 65 height 10
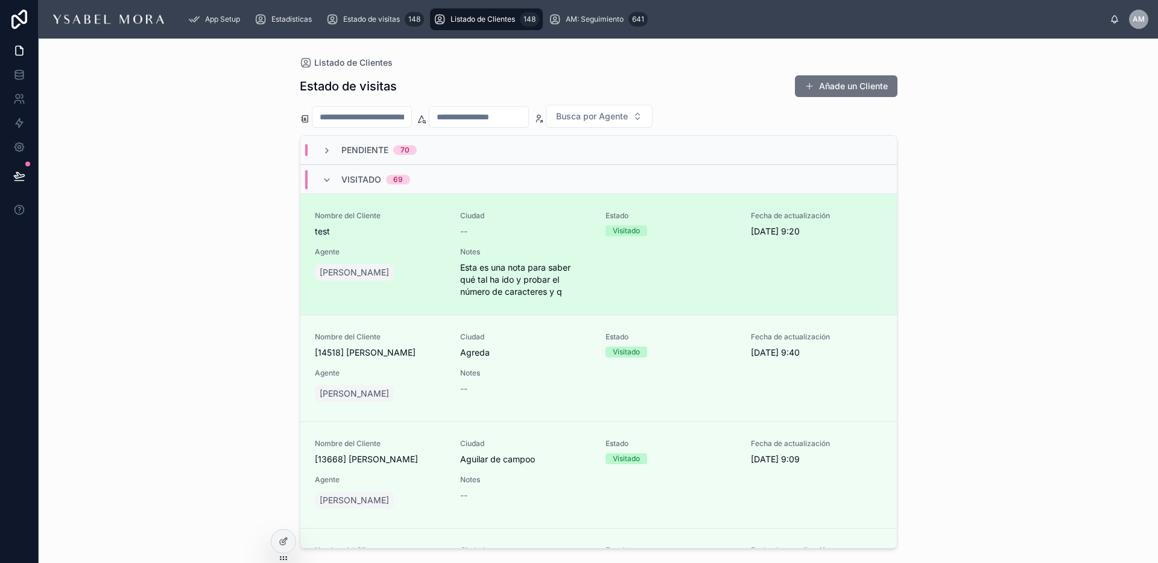
click at [481, 282] on span "Esta es una nota para saber qué tal ha ido y probar el número de caracteres y q" at bounding box center [525, 280] width 131 height 36
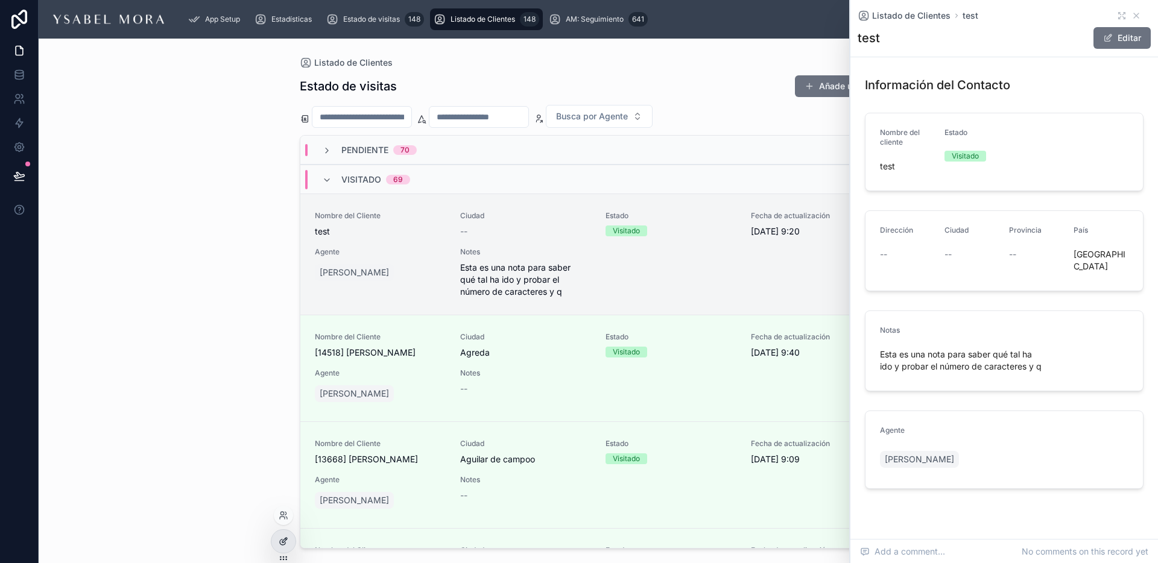
click at [276, 541] on div at bounding box center [283, 541] width 24 height 23
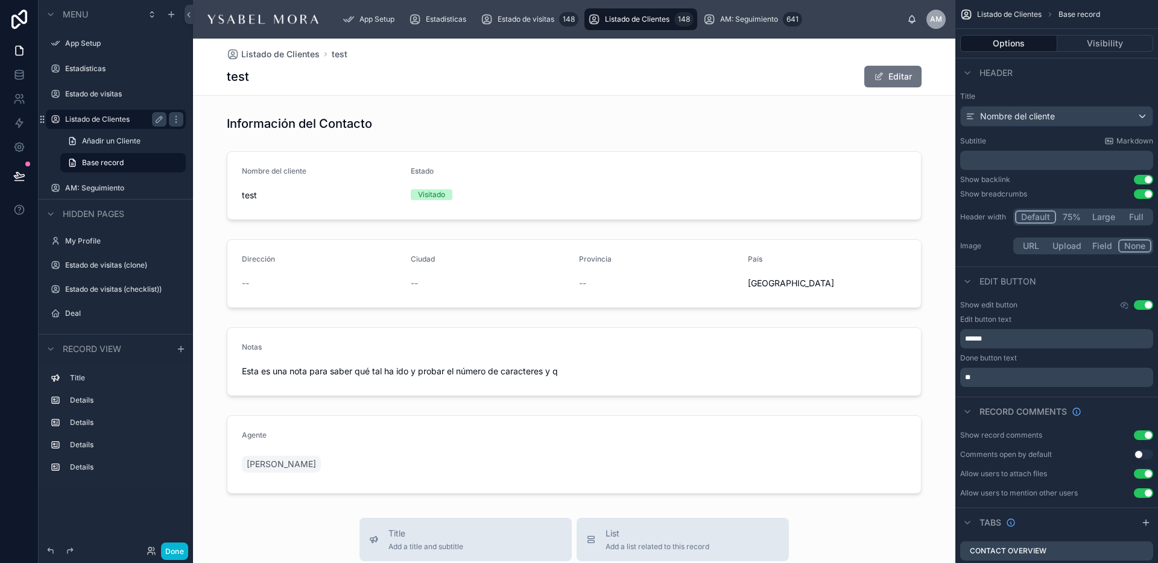
click at [98, 118] on label "Listado de Clientes" at bounding box center [113, 120] width 96 height 10
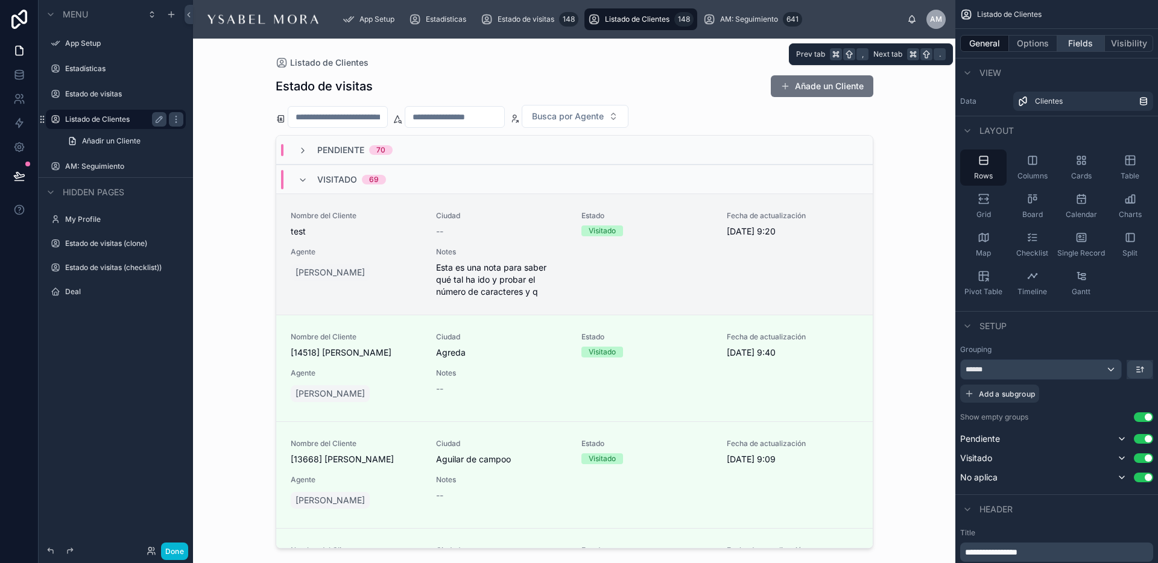
click at [1072, 45] on button "Fields" at bounding box center [1081, 43] width 48 height 17
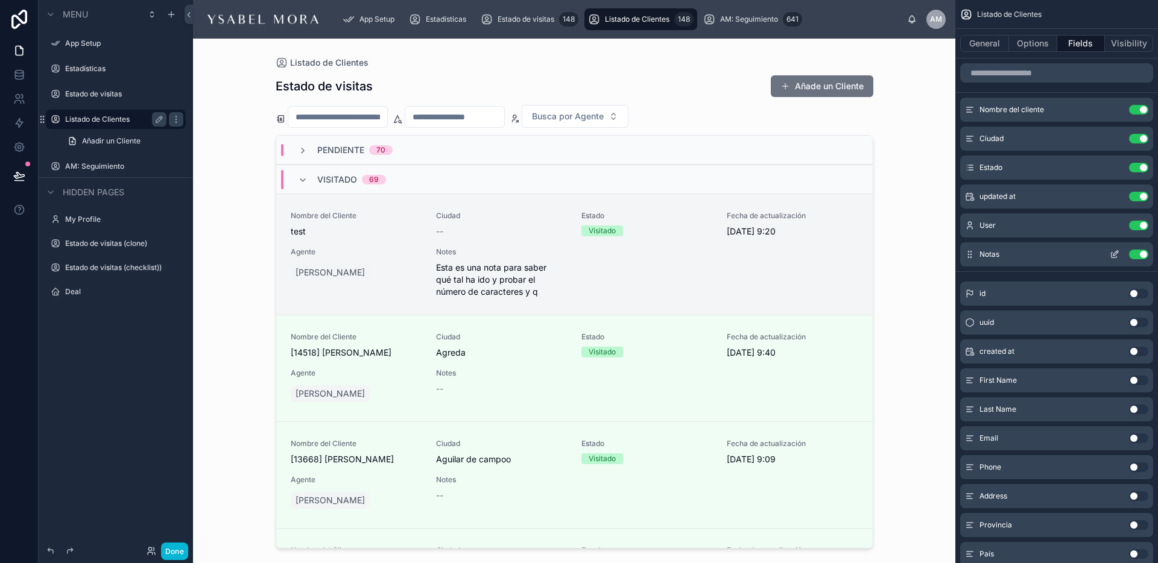
click at [1117, 252] on icon "scrollable content" at bounding box center [1116, 251] width 1 height 1
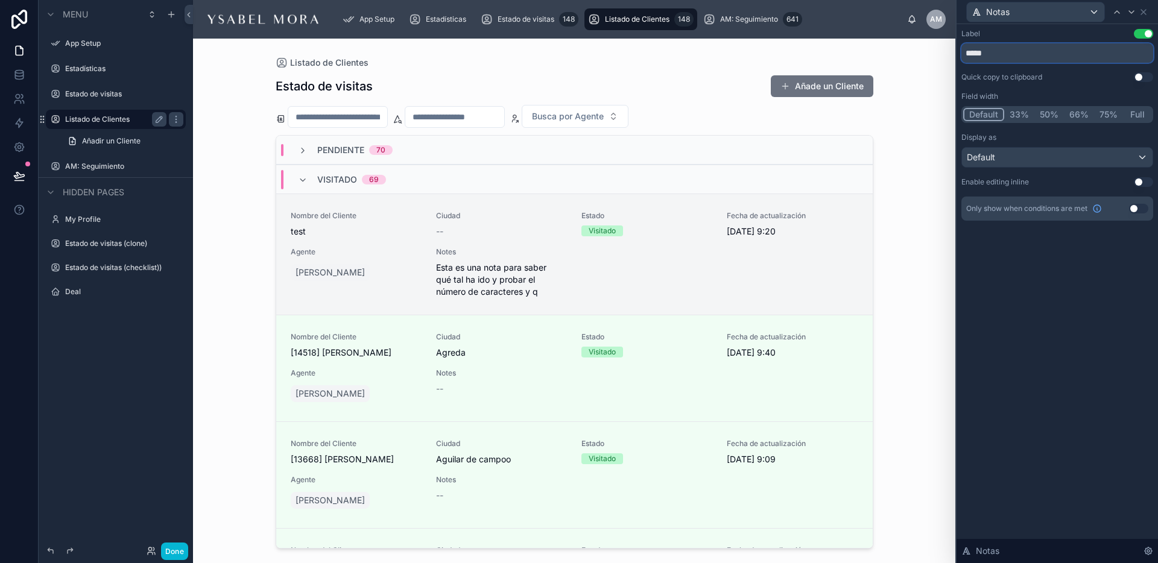
click at [999, 54] on input "*****" at bounding box center [1057, 52] width 192 height 19
type input "*****"
click at [1143, 14] on icon at bounding box center [1143, 12] width 10 height 10
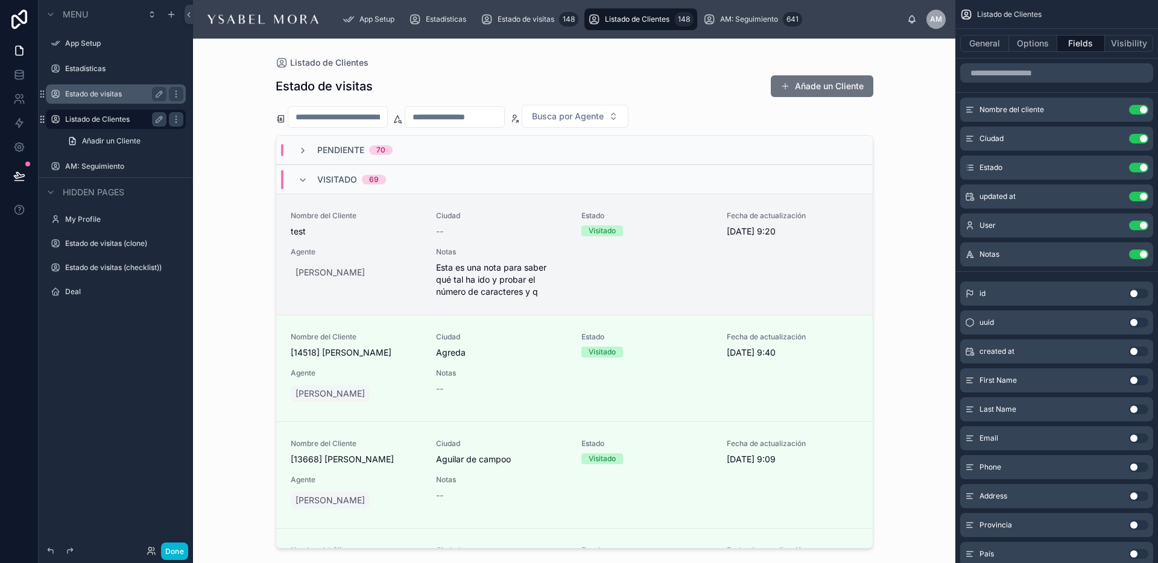
click at [84, 93] on label "Estado de visitas" at bounding box center [113, 94] width 96 height 10
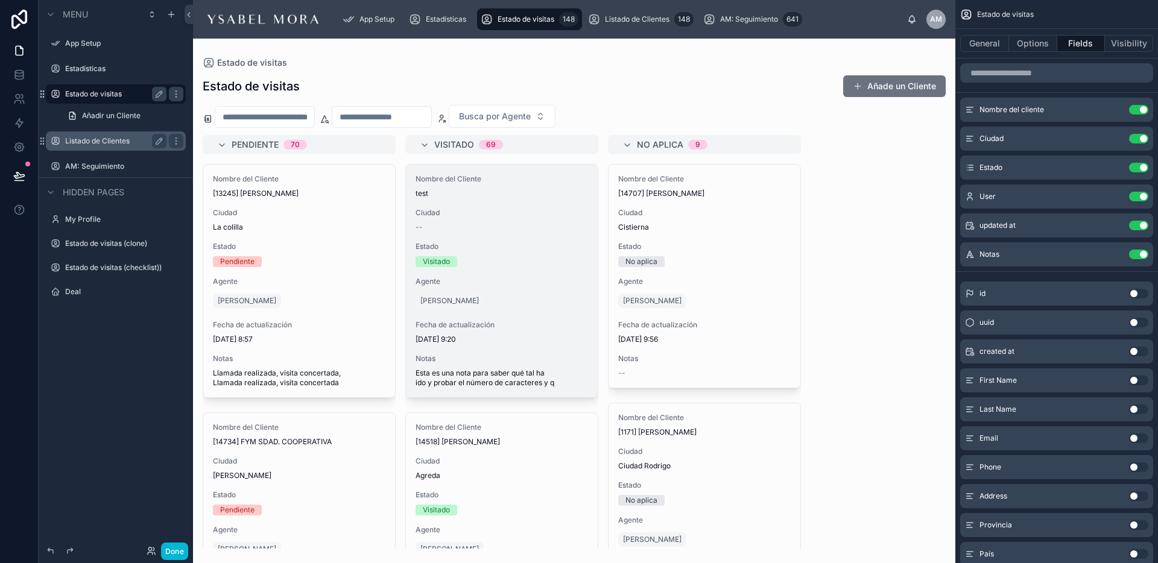
click at [284, 324] on div at bounding box center [574, 301] width 762 height 525
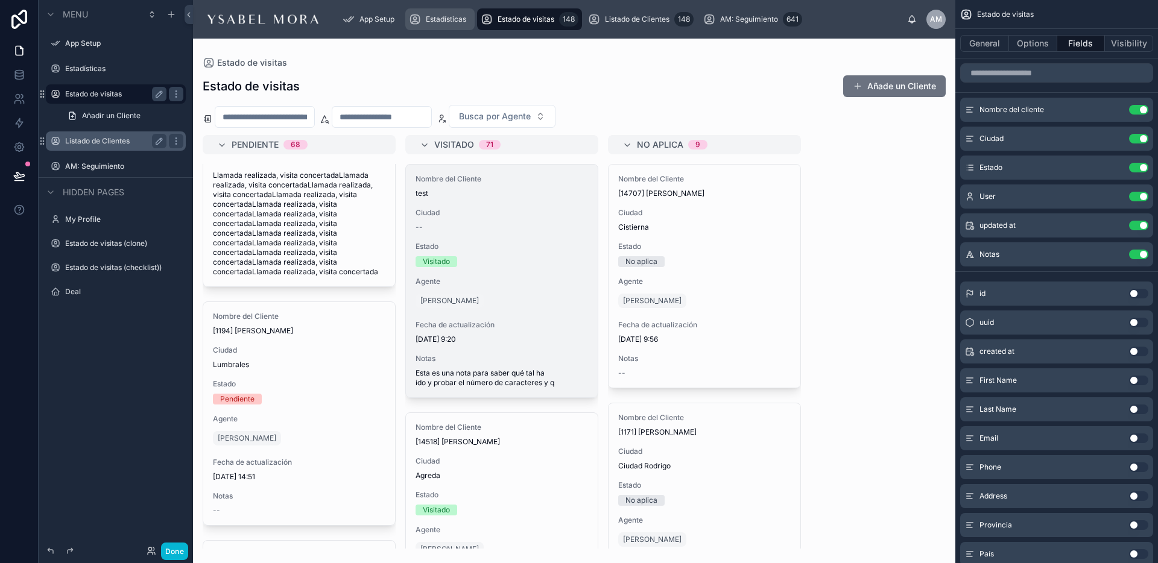
click at [430, 18] on span "Estadísticas" at bounding box center [446, 19] width 40 height 10
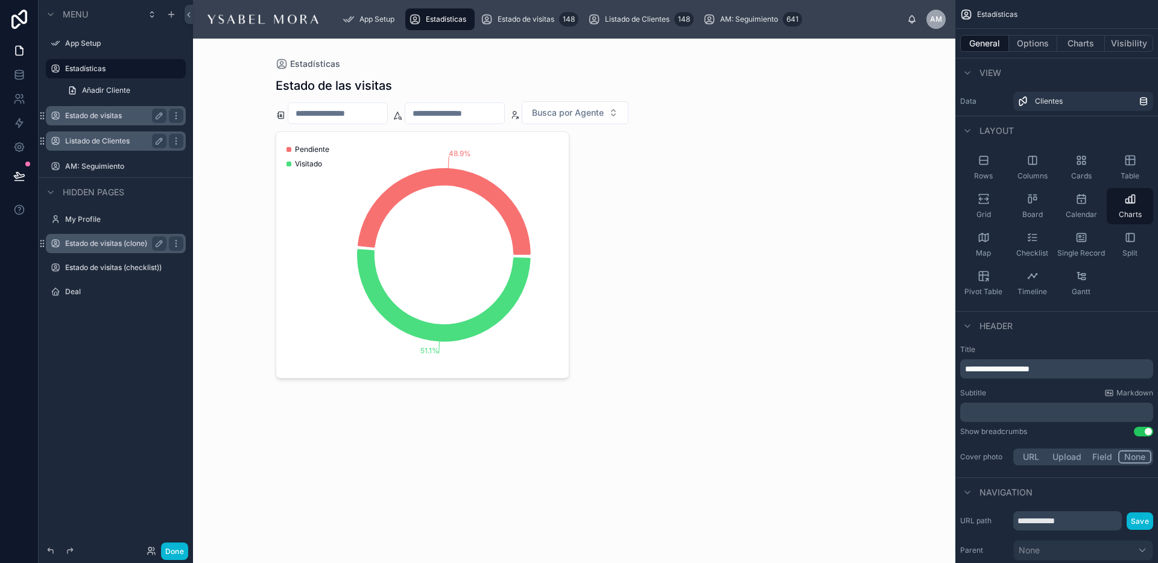
drag, startPoint x: 124, startPoint y: 248, endPoint x: 66, endPoint y: 245, distance: 58.6
click at [82, 242] on label "Estado de visitas (clone)" at bounding box center [113, 244] width 96 height 10
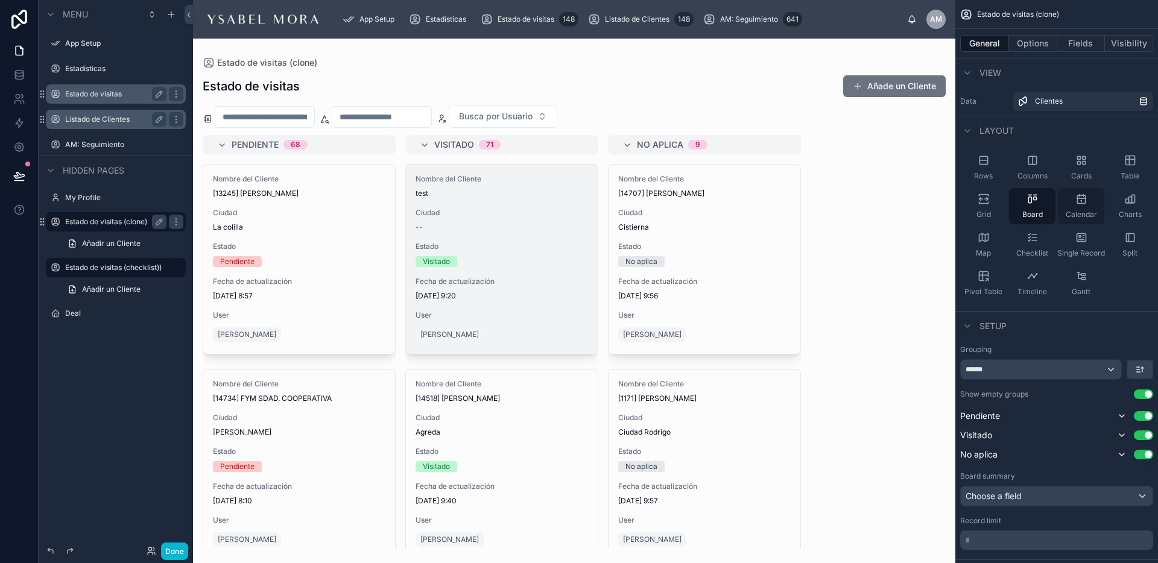
click at [1085, 205] on div "Calendar" at bounding box center [1081, 206] width 46 height 36
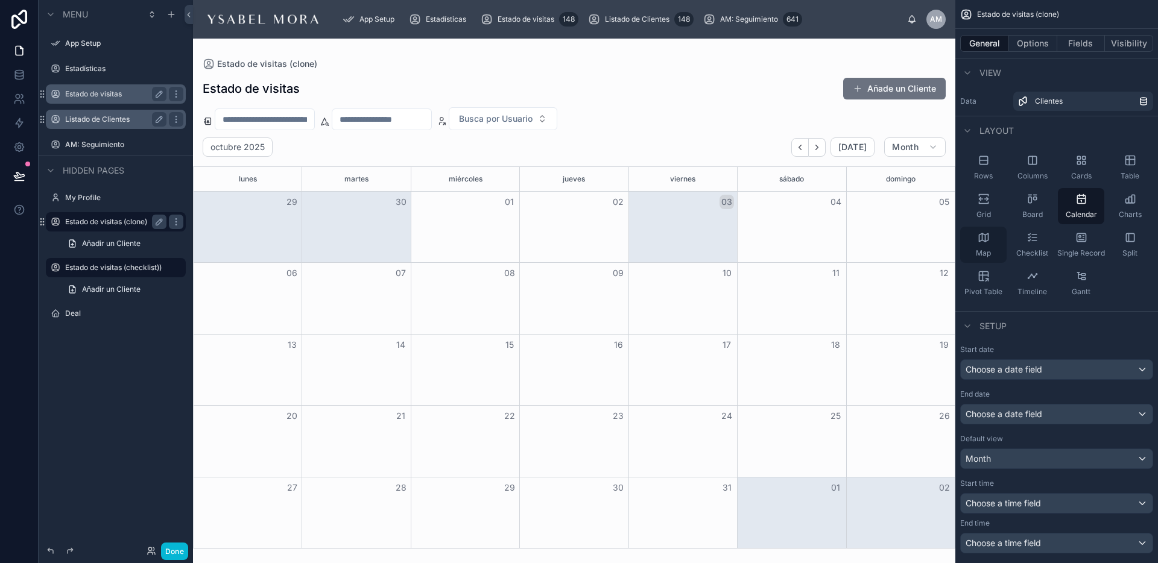
click at [983, 242] on icon "scrollable content" at bounding box center [983, 238] width 12 height 12
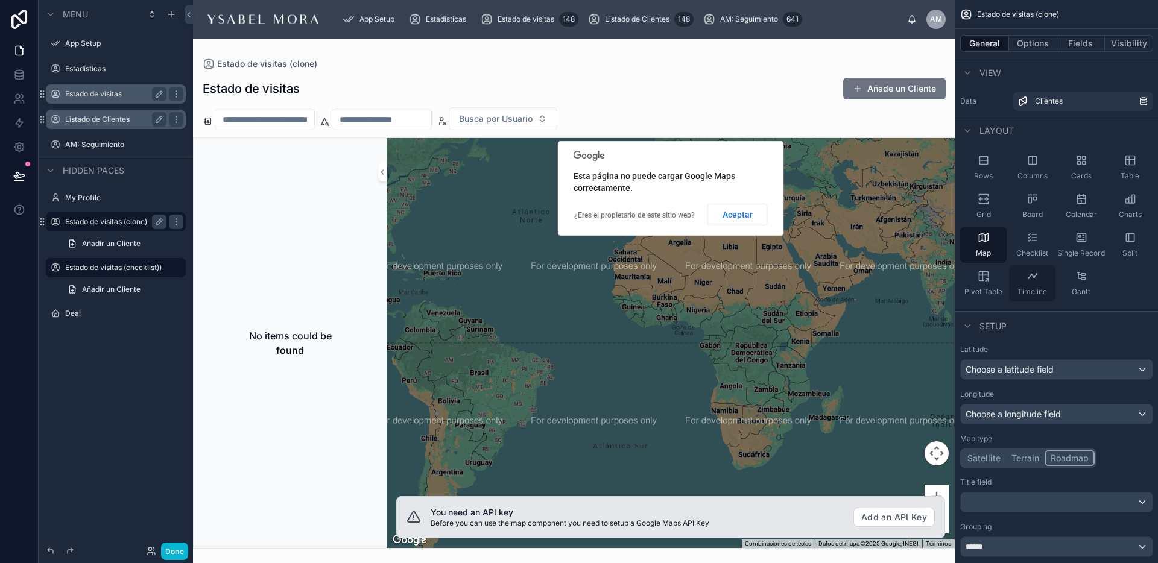
click at [1033, 288] on span "Timeline" at bounding box center [1032, 292] width 30 height 10
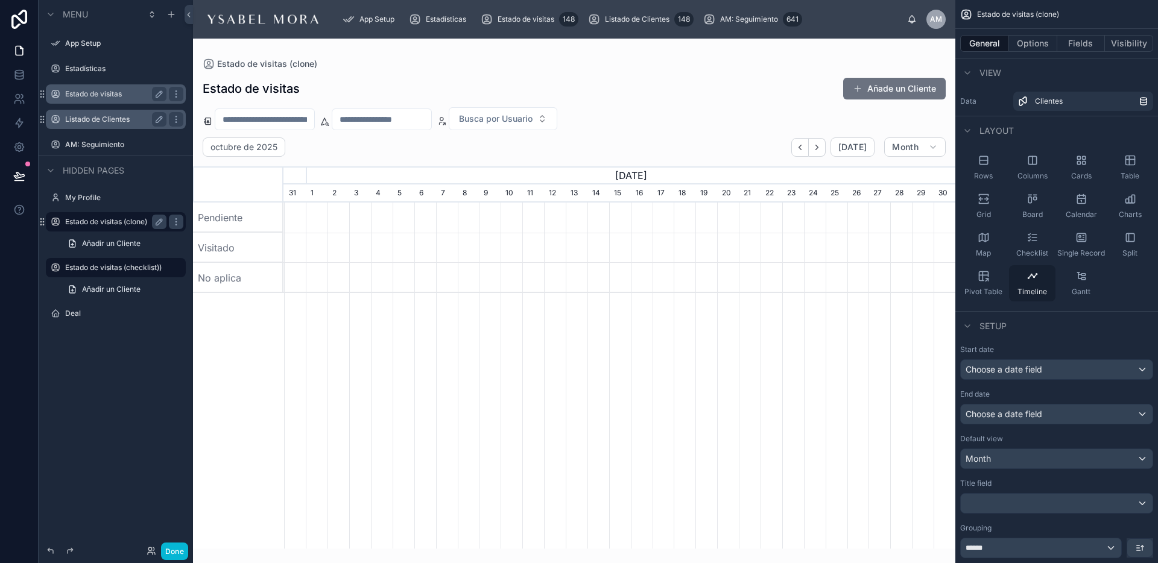
scroll to position [0, 672]
click at [1101, 233] on div "Single Record" at bounding box center [1081, 245] width 46 height 36
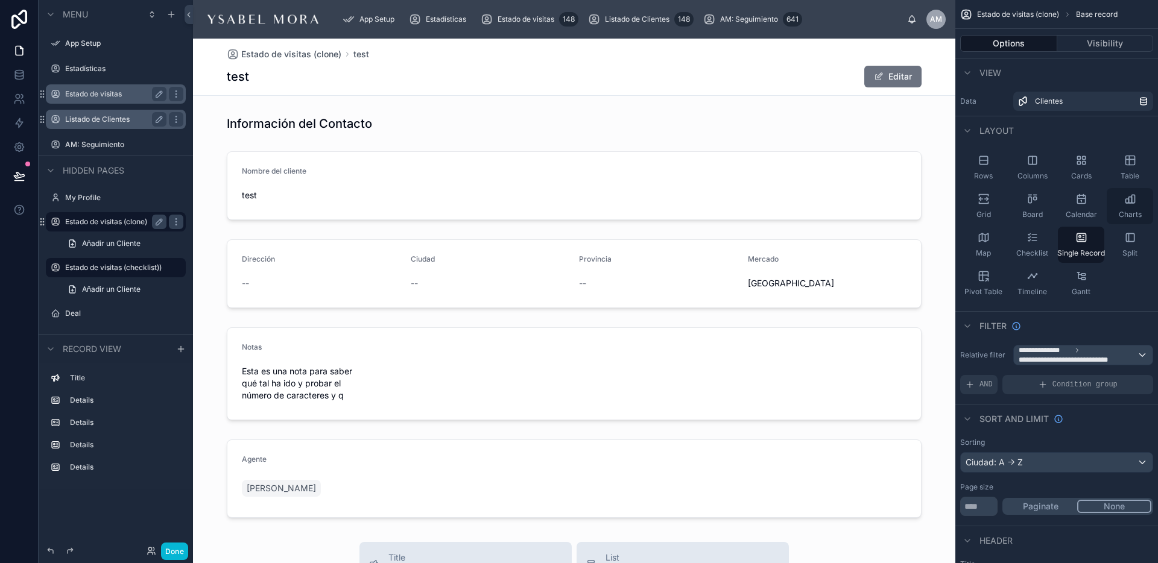
click at [1131, 198] on icon "scrollable content" at bounding box center [1132, 199] width 3 height 8
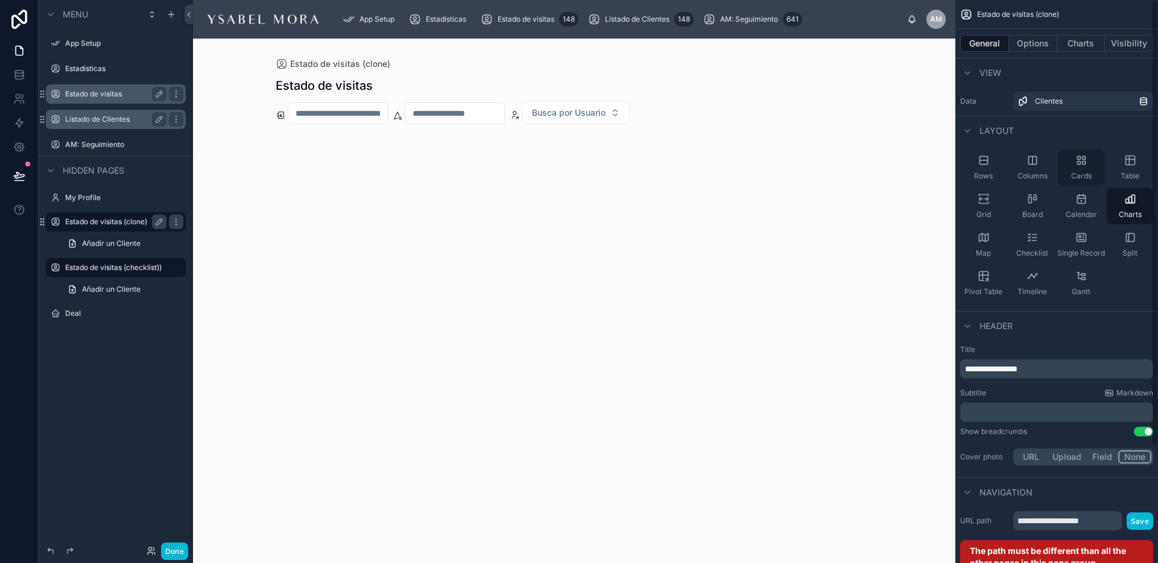
click at [1082, 167] on div "Cards" at bounding box center [1081, 168] width 46 height 36
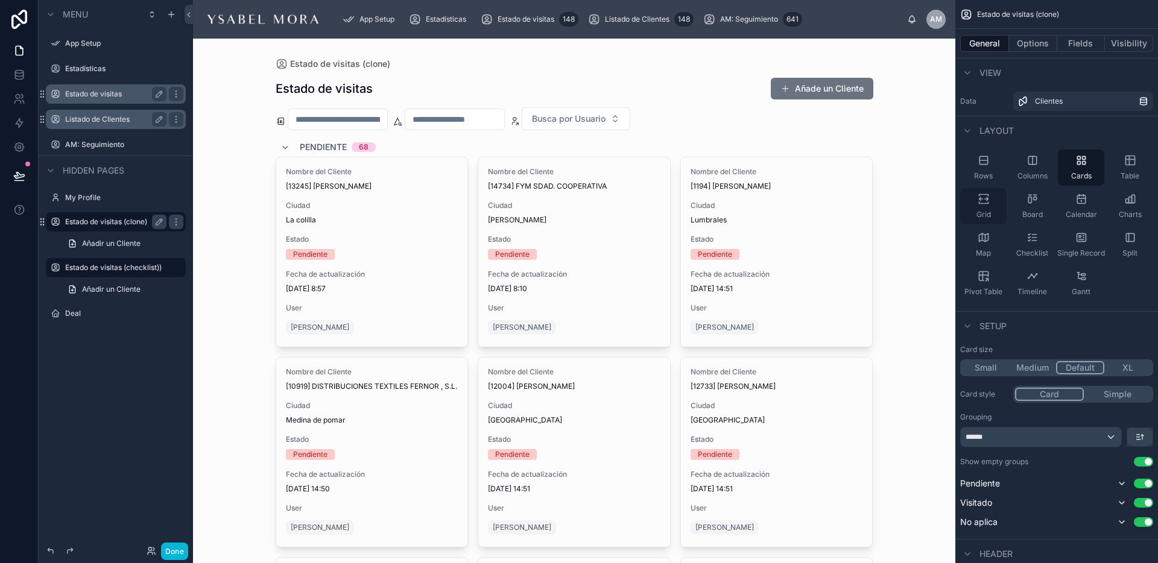
click at [993, 195] on div "Grid" at bounding box center [983, 206] width 46 height 36
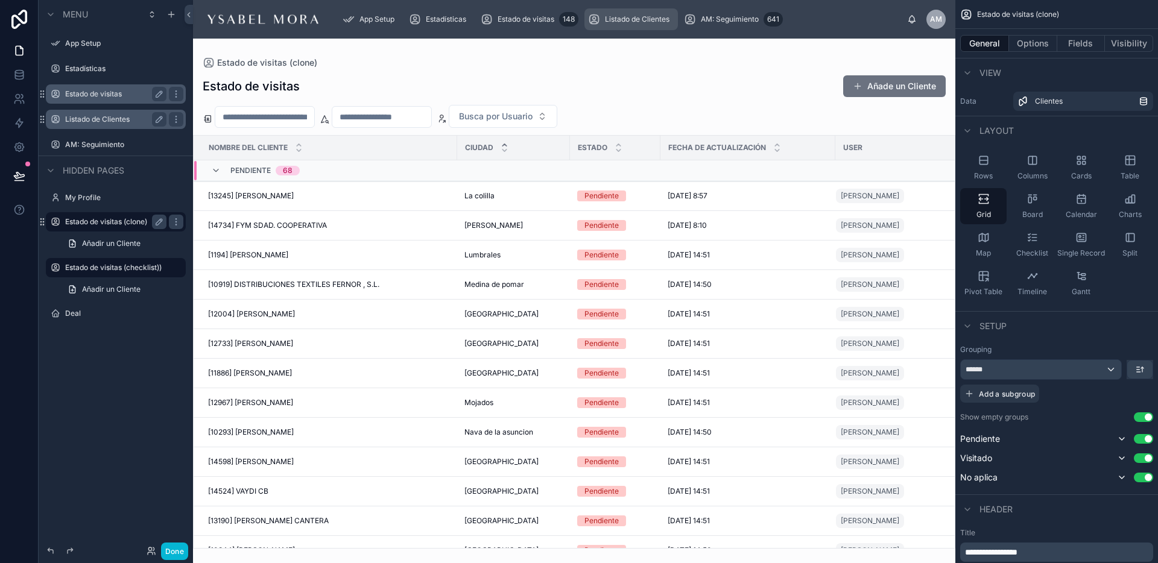
click at [651, 25] on div "Listado de Clientes 148" at bounding box center [631, 19] width 86 height 19
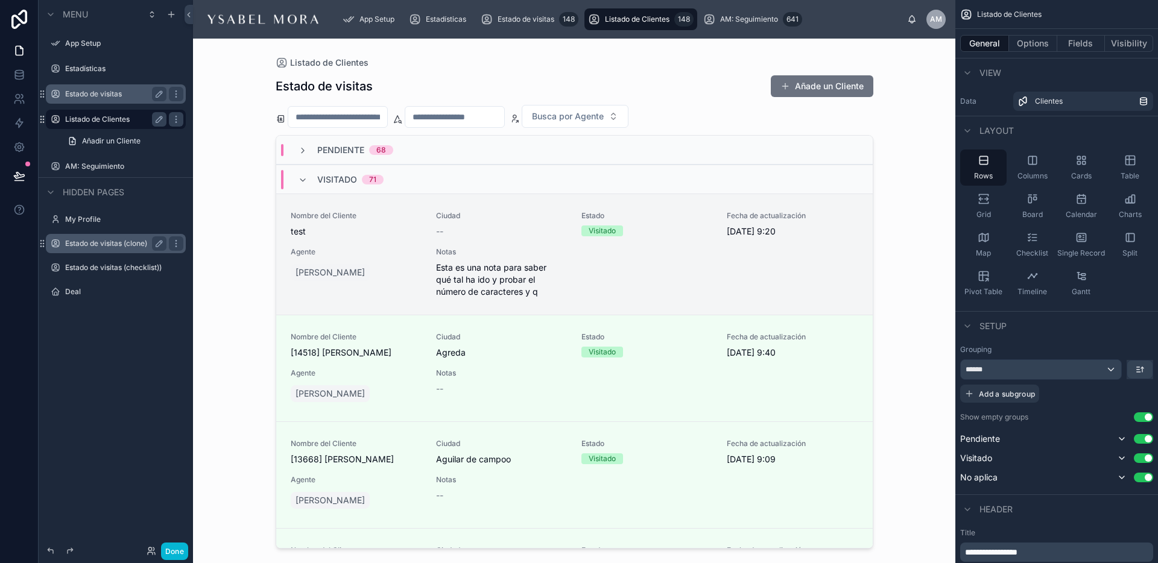
click at [93, 241] on label "Estado de visitas (clone)" at bounding box center [113, 244] width 96 height 10
